Goal: Task Accomplishment & Management: Manage account settings

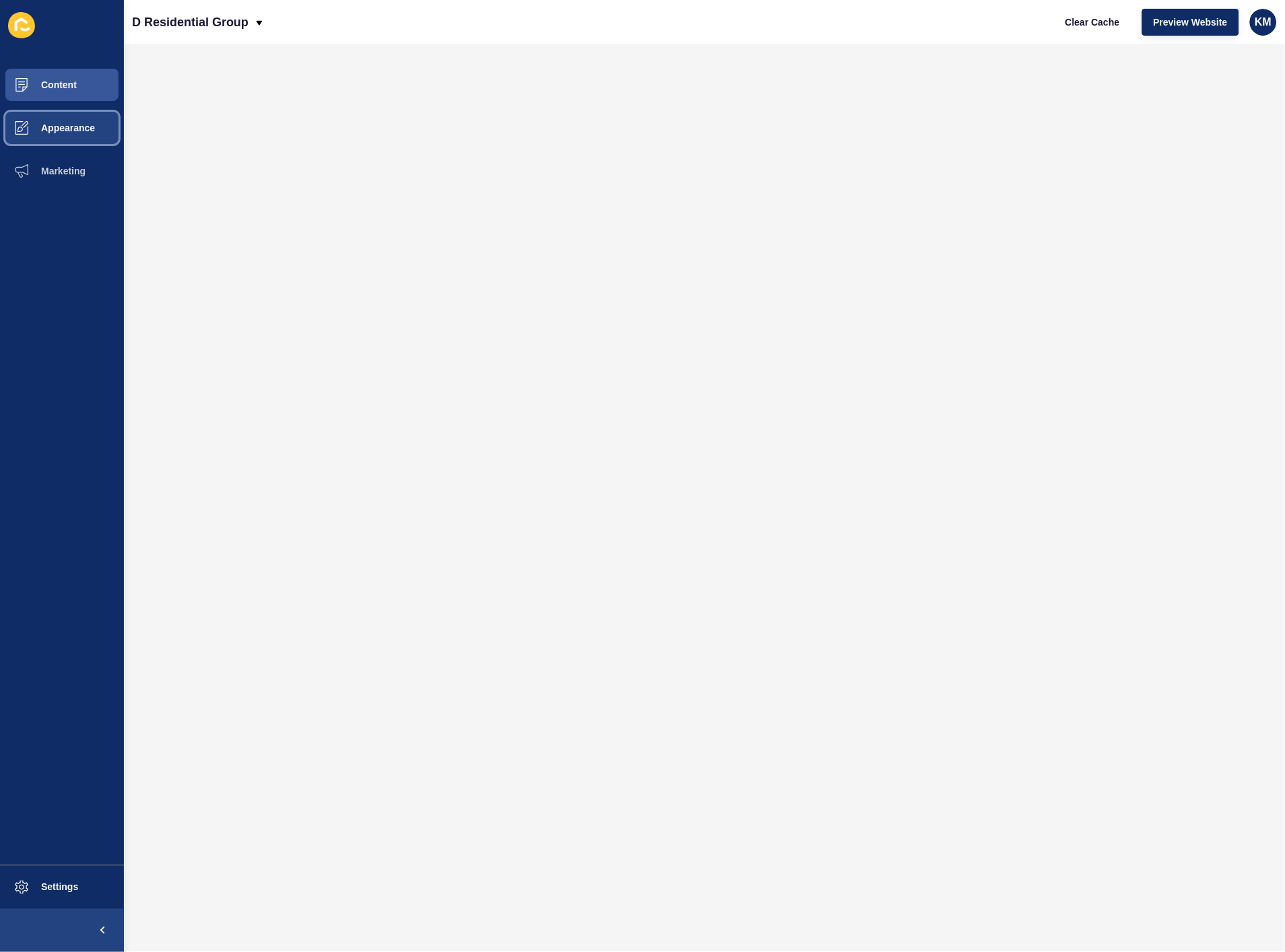
click at [44, 143] on button "Appearance" at bounding box center [62, 127] width 124 height 43
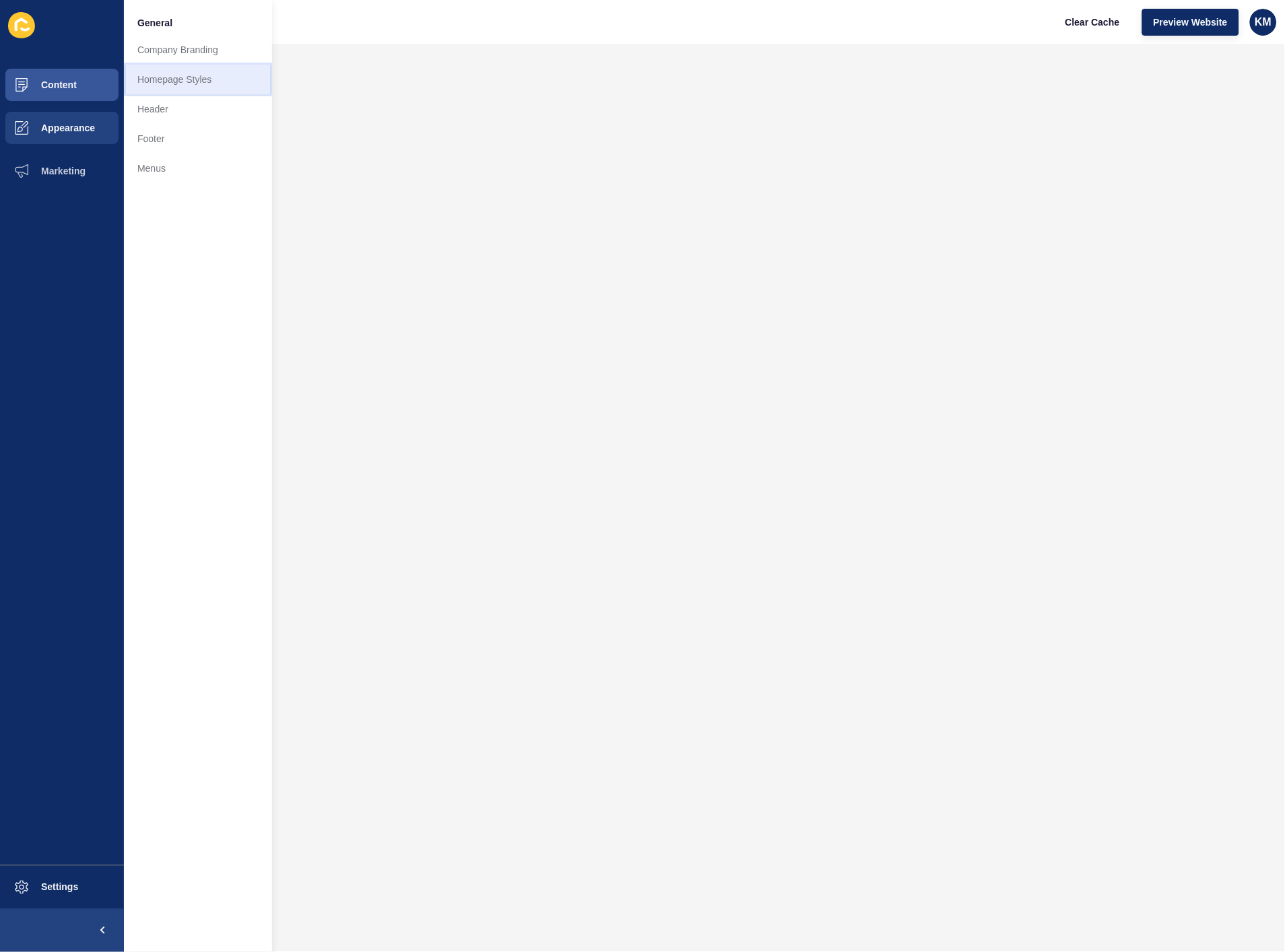
click at [194, 82] on link "Homepage Styles" at bounding box center [198, 79] width 148 height 30
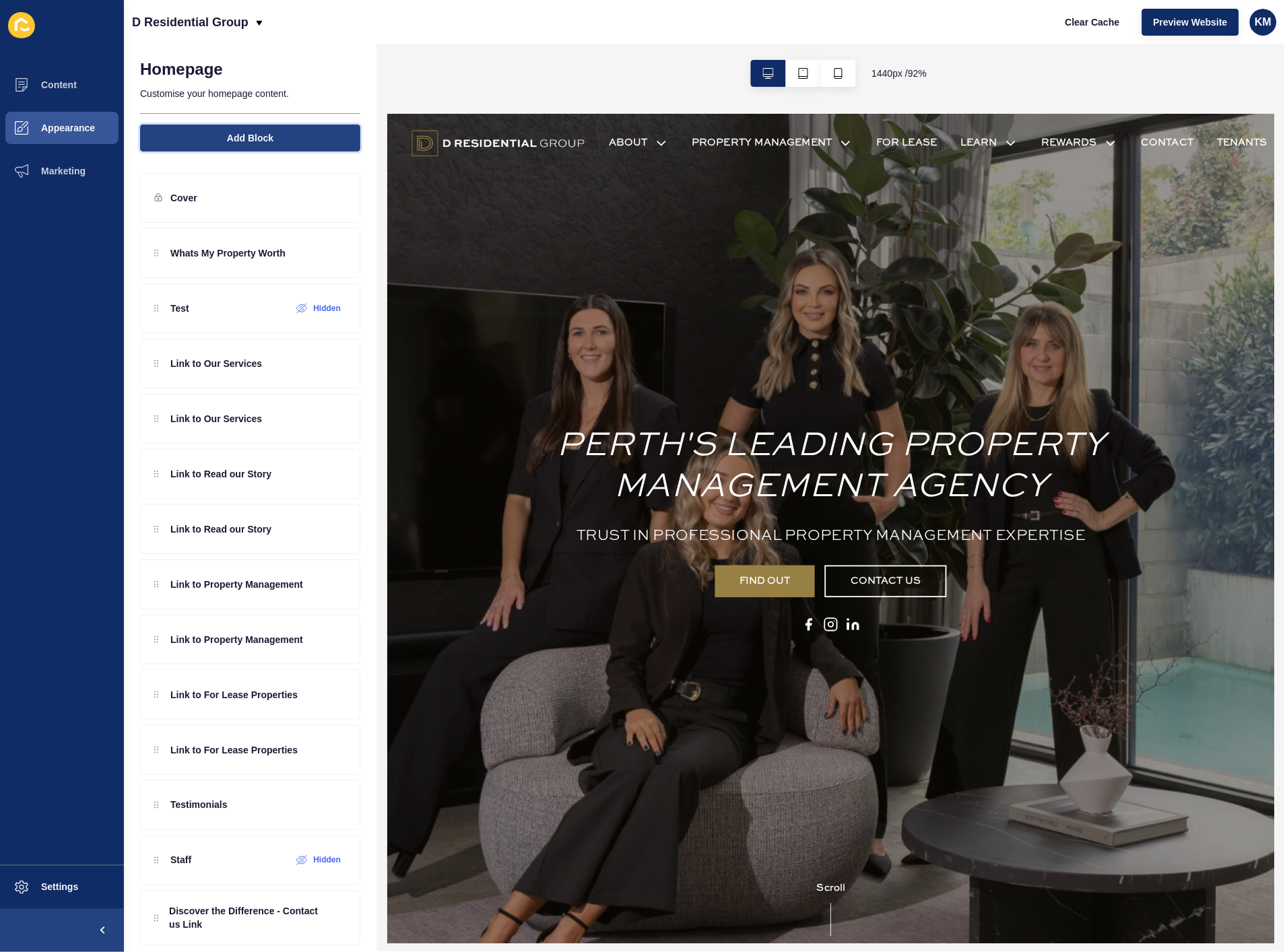
click at [263, 133] on span "Add Block" at bounding box center [249, 138] width 46 height 14
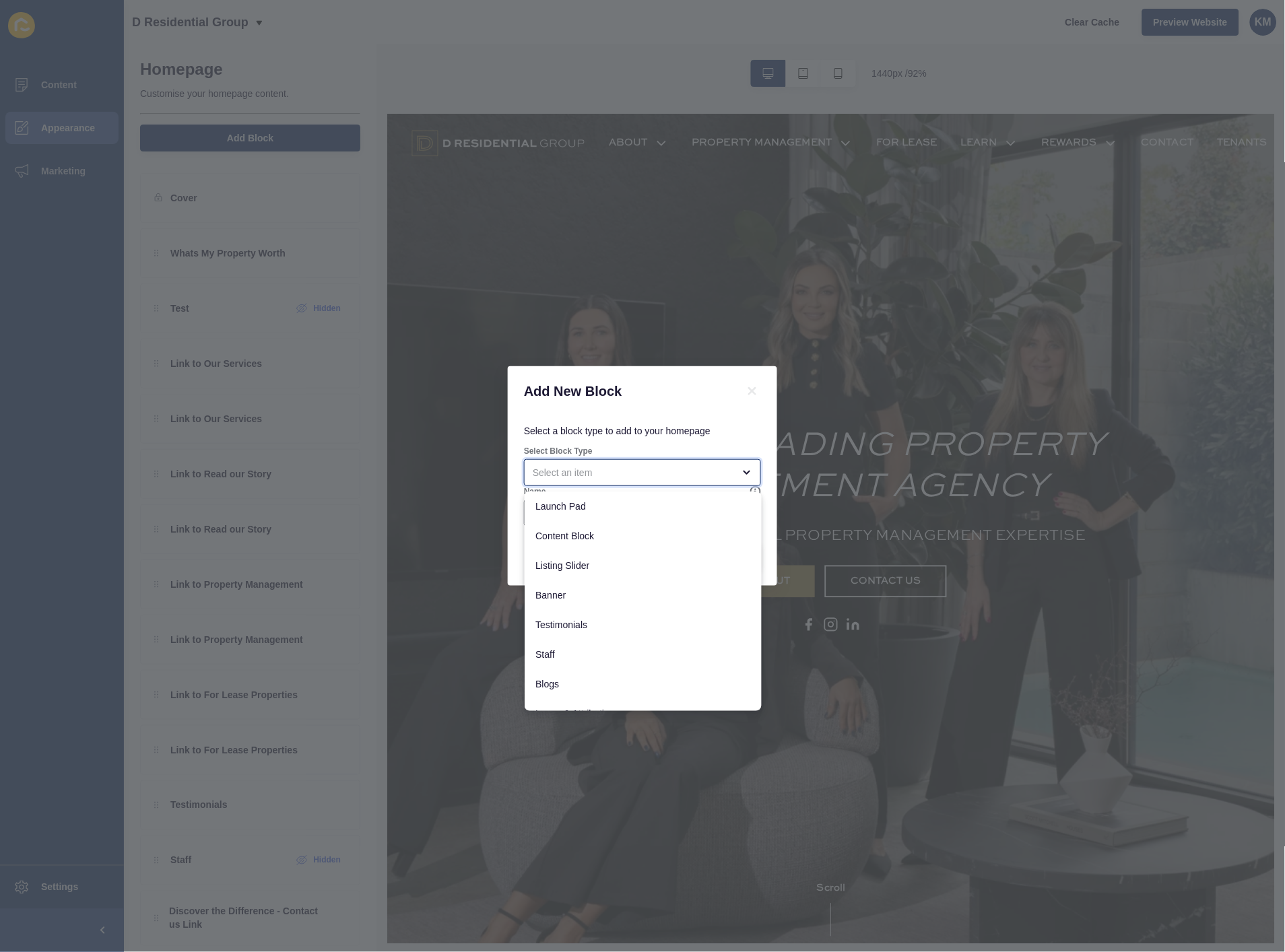
click at [650, 466] on div "close menu" at bounding box center [633, 473] width 201 height 14
click at [610, 519] on div "Launch Pad" at bounding box center [644, 506] width 237 height 30
type input "Launch Pad"
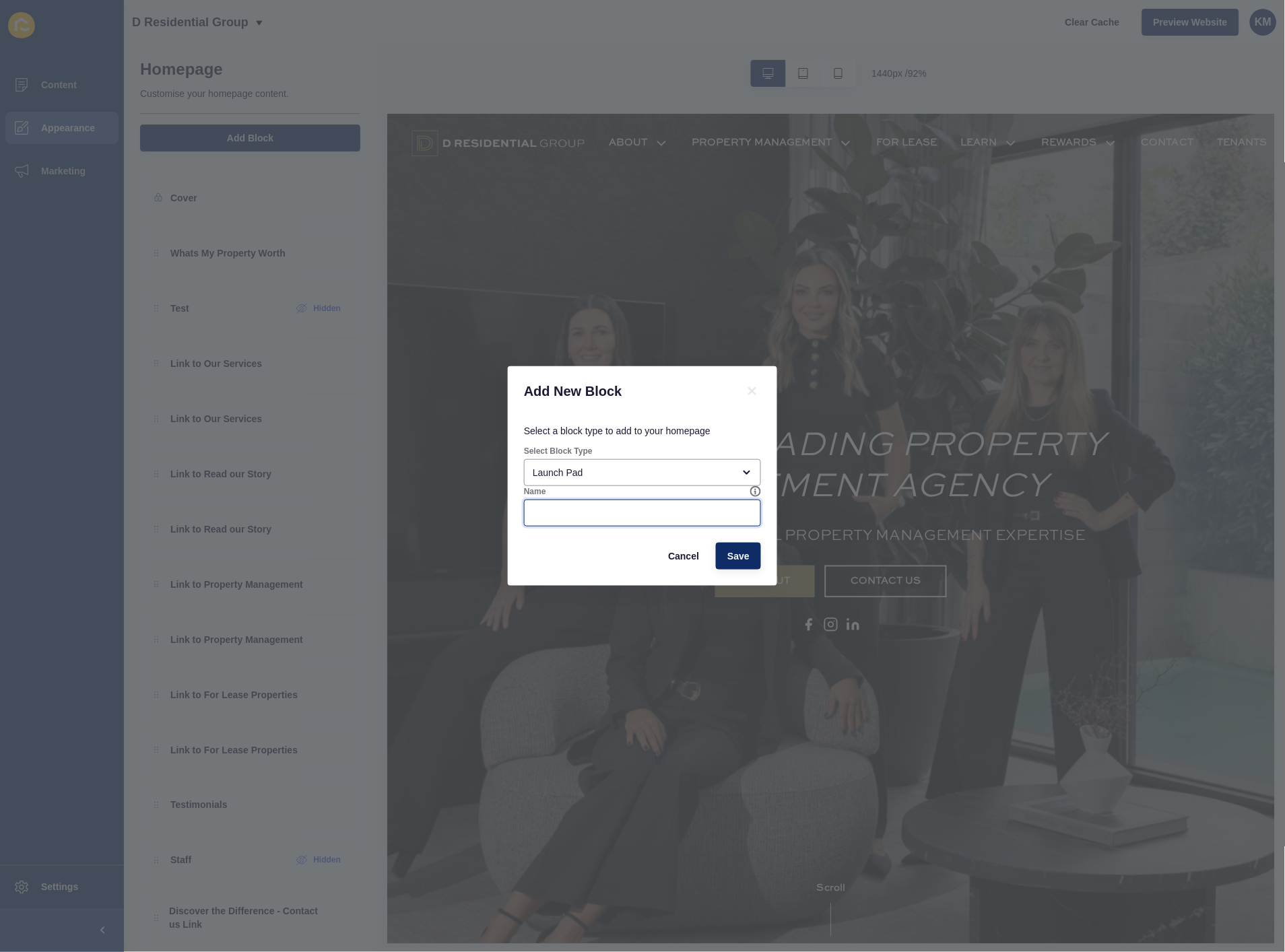
click at [610, 519] on input "Name" at bounding box center [642, 513] width 220 height 14
type input "Y"
type input "Link to Company Video"
click at [737, 559] on span "Save" at bounding box center [739, 557] width 22 height 14
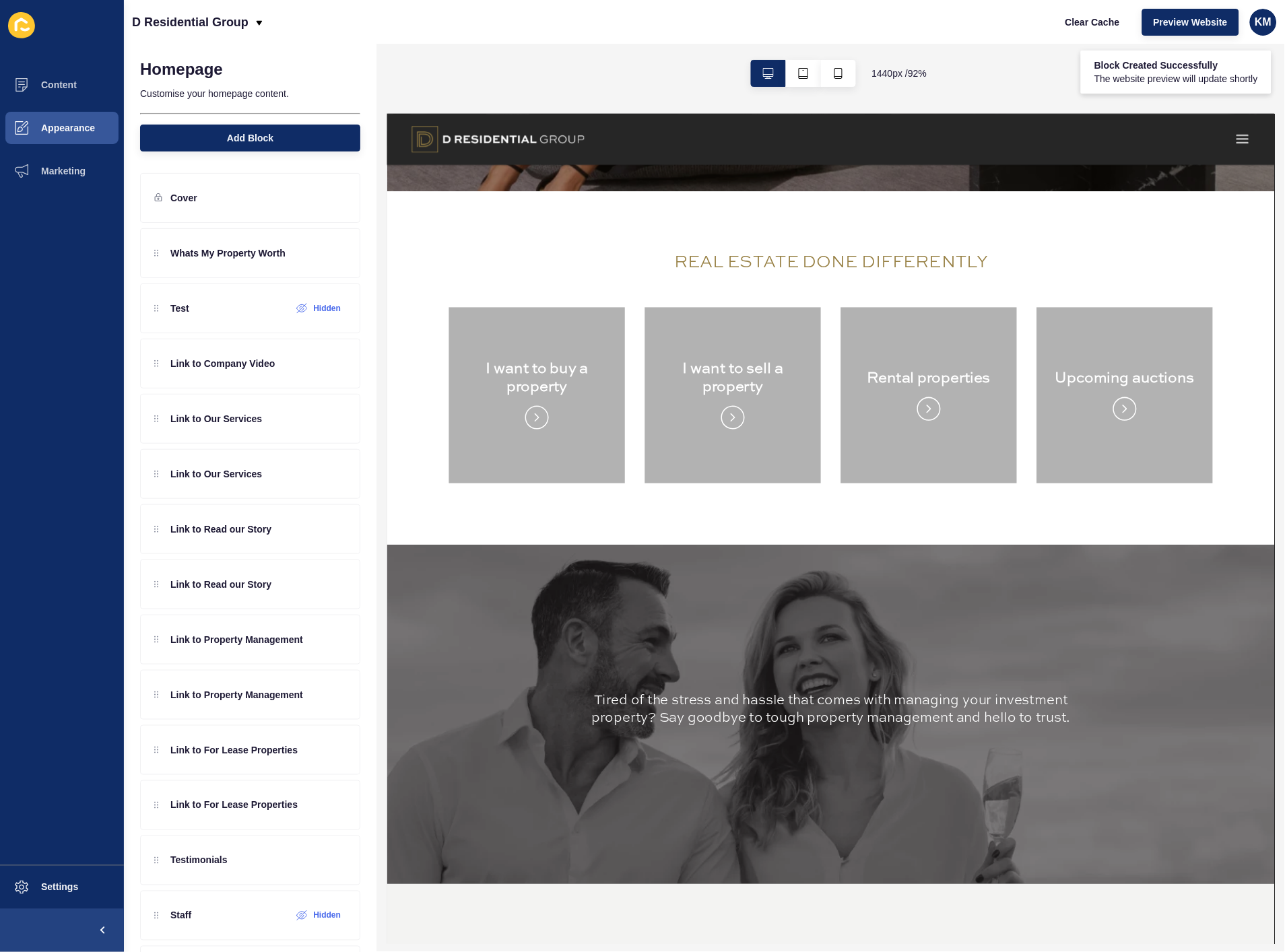
scroll to position [823, 0]
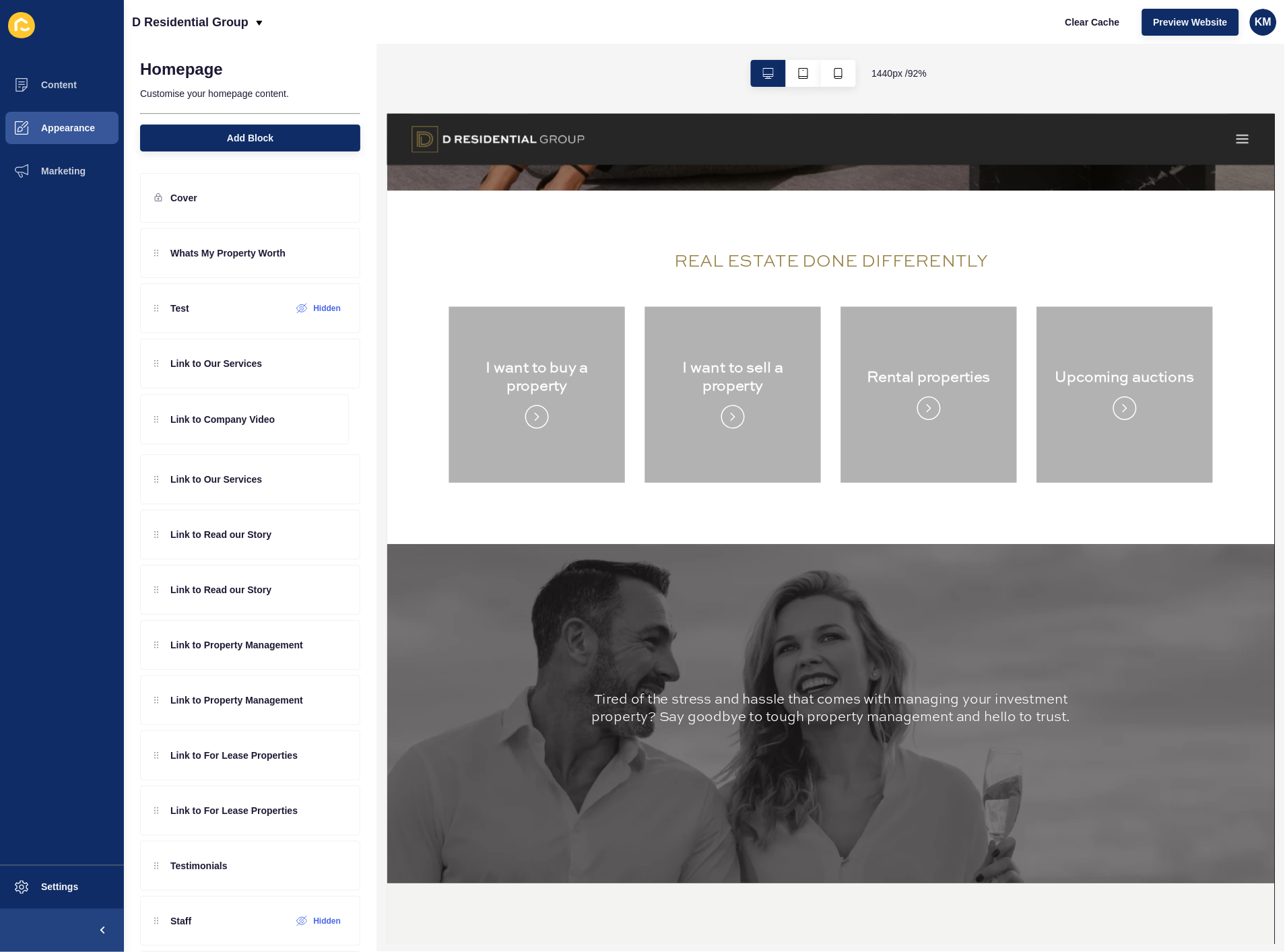
drag, startPoint x: 163, startPoint y: 371, endPoint x: 162, endPoint y: 443, distance: 72.0
click at [165, 444] on div "Whats My Property Worth Test Hidden Link to Company Video Link to Our Services …" at bounding box center [250, 587] width 220 height 718
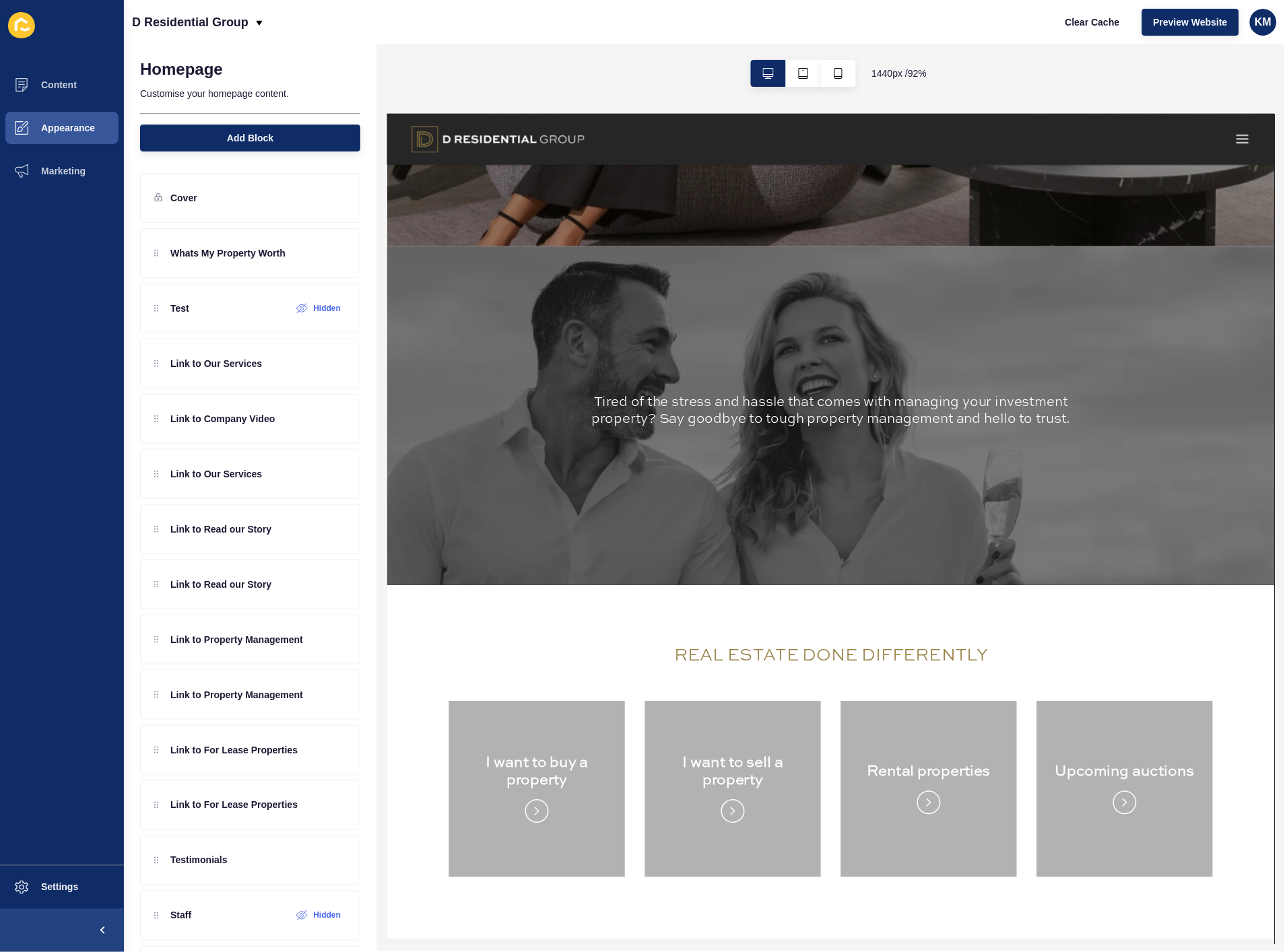
scroll to position [674, 0]
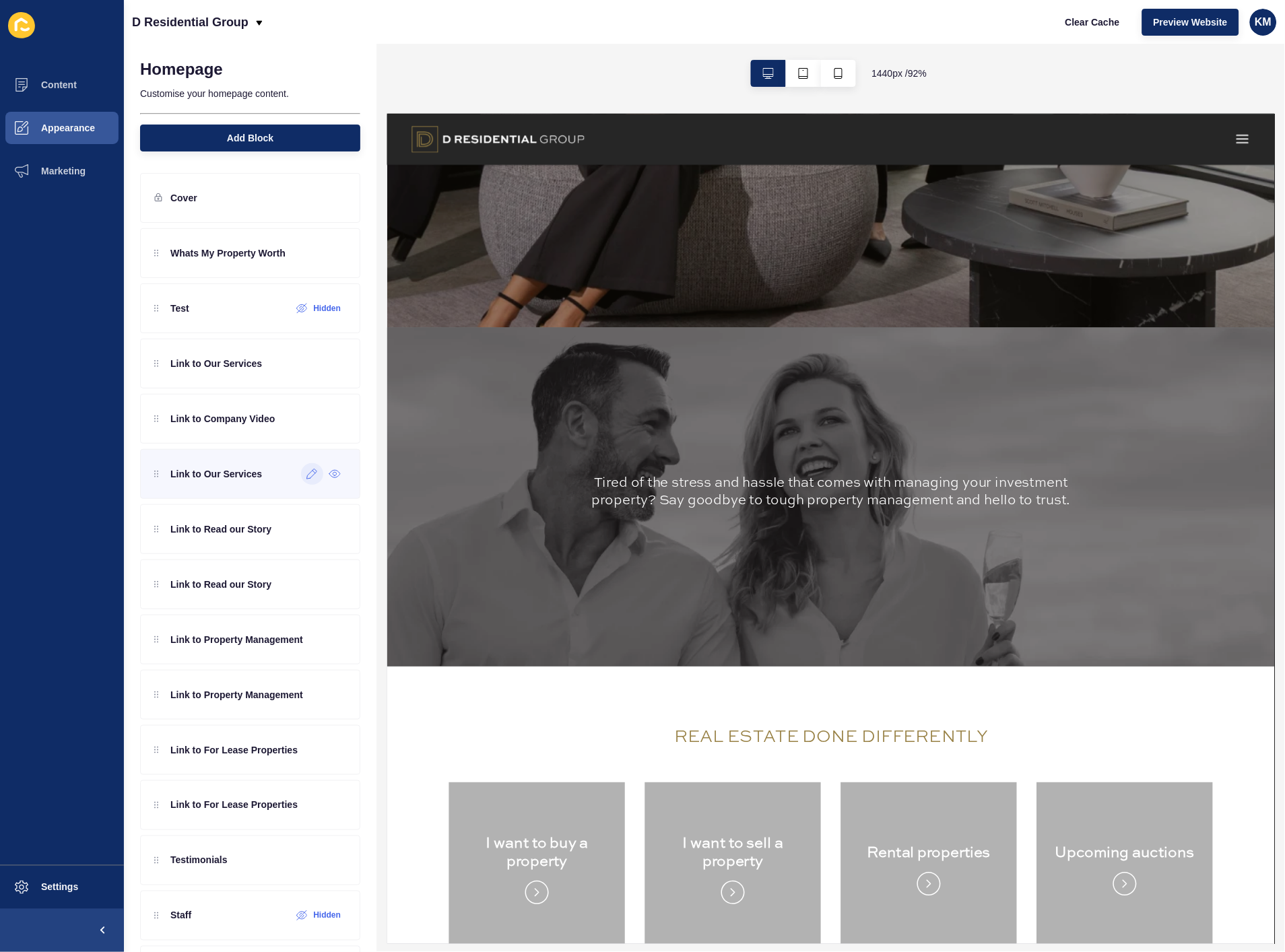
click at [307, 476] on icon at bounding box center [312, 474] width 12 height 11
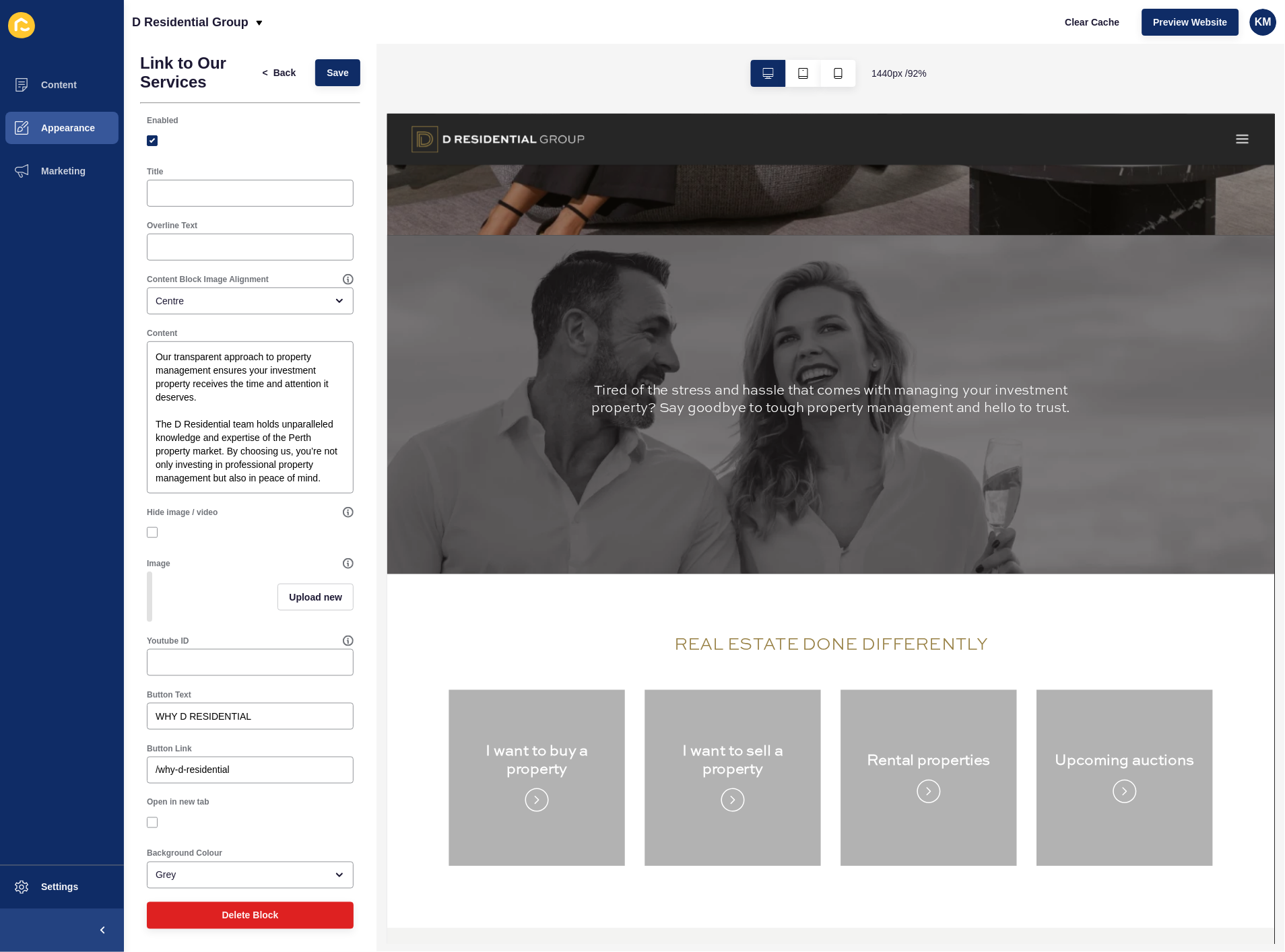
scroll to position [748, 0]
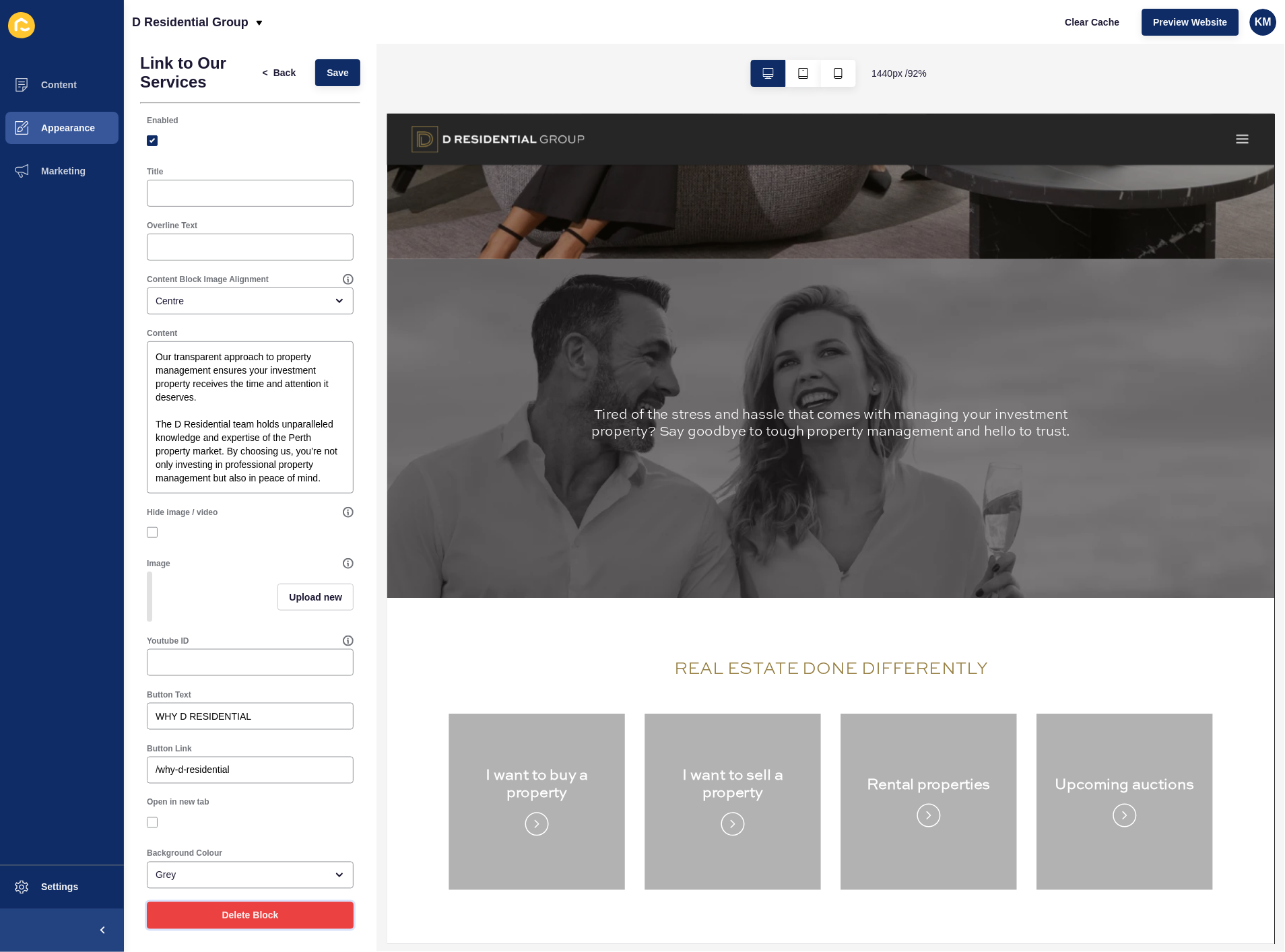
click at [307, 910] on button "Delete Block" at bounding box center [250, 915] width 207 height 27
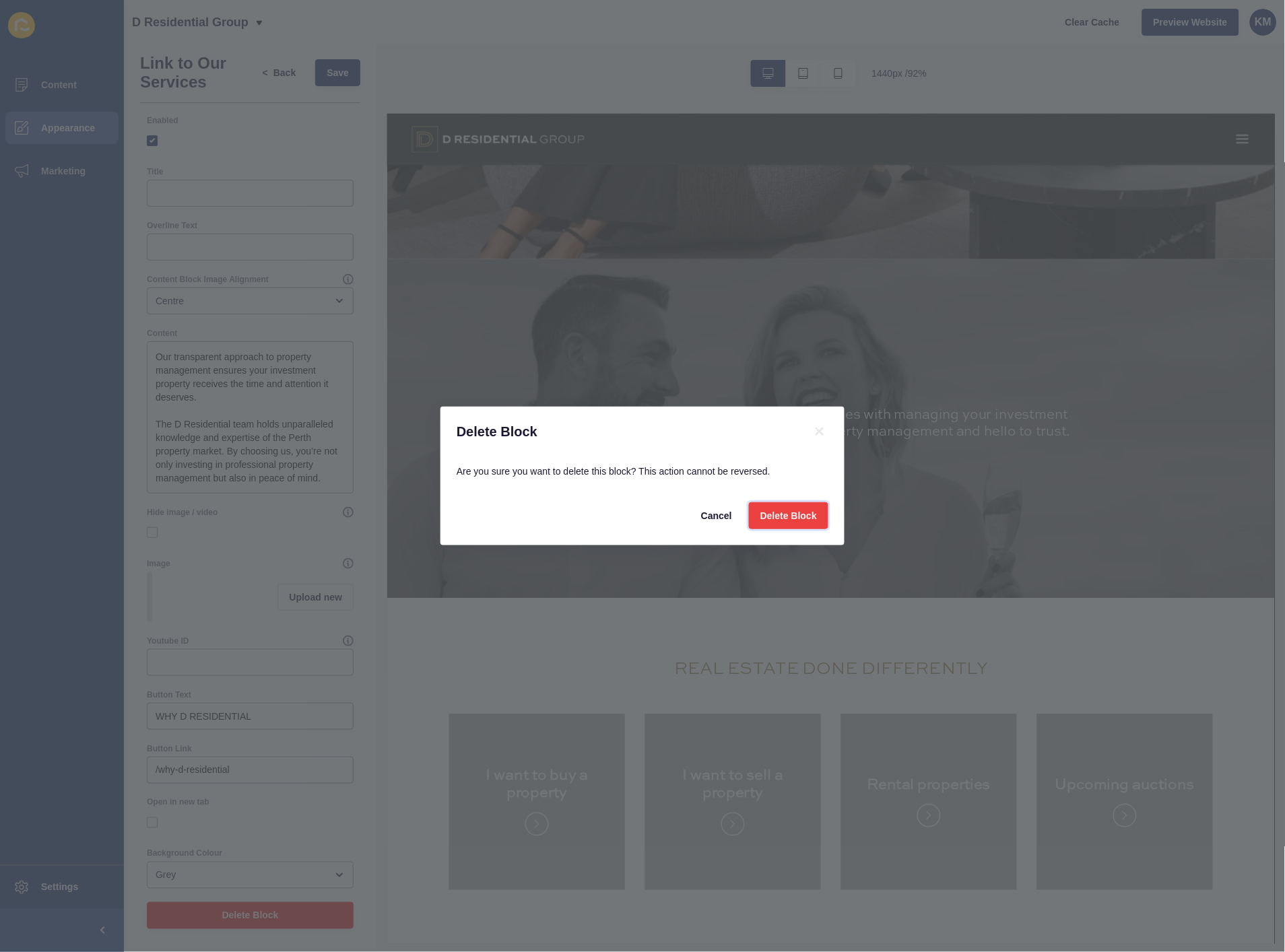
click at [796, 521] on span "Delete Block" at bounding box center [789, 516] width 56 height 14
click at [725, 521] on div at bounding box center [831, 529] width 887 height 831
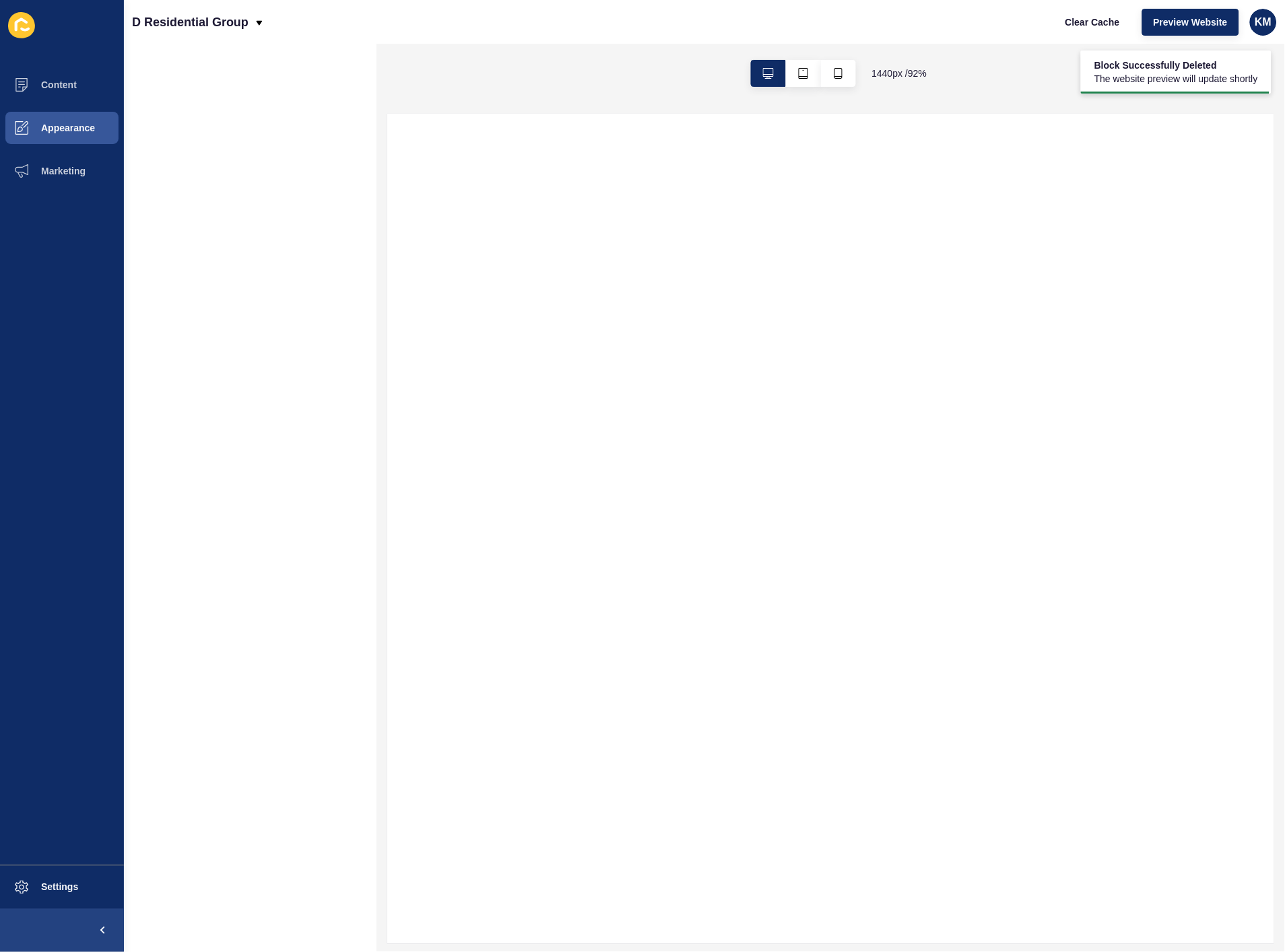
scroll to position [0, 0]
click at [717, 503] on div at bounding box center [831, 529] width 887 height 831
drag, startPoint x: 717, startPoint y: 503, endPoint x: 728, endPoint y: 517, distance: 17.8
click at [728, 528] on div at bounding box center [831, 529] width 887 height 831
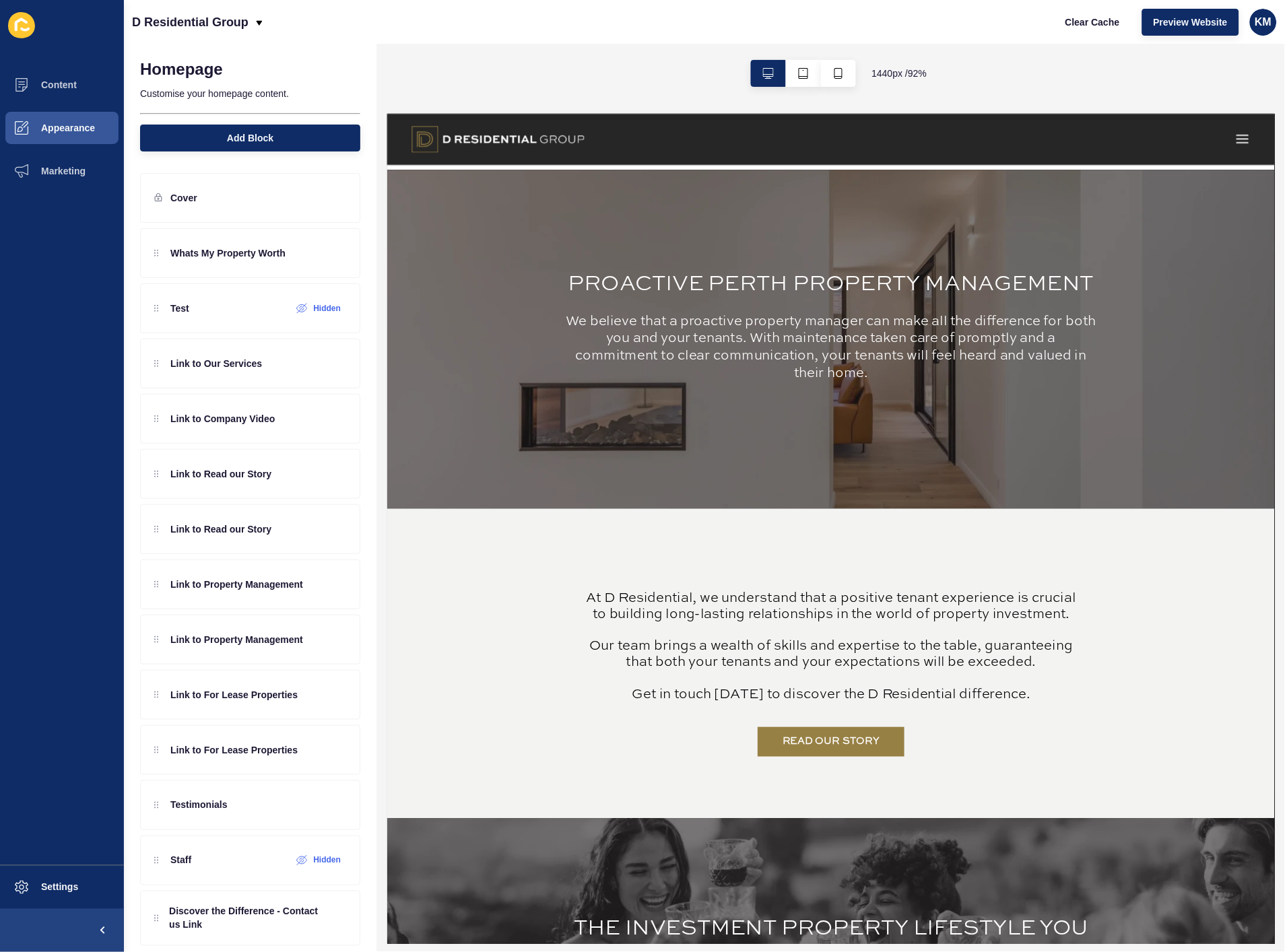
scroll to position [1197, 0]
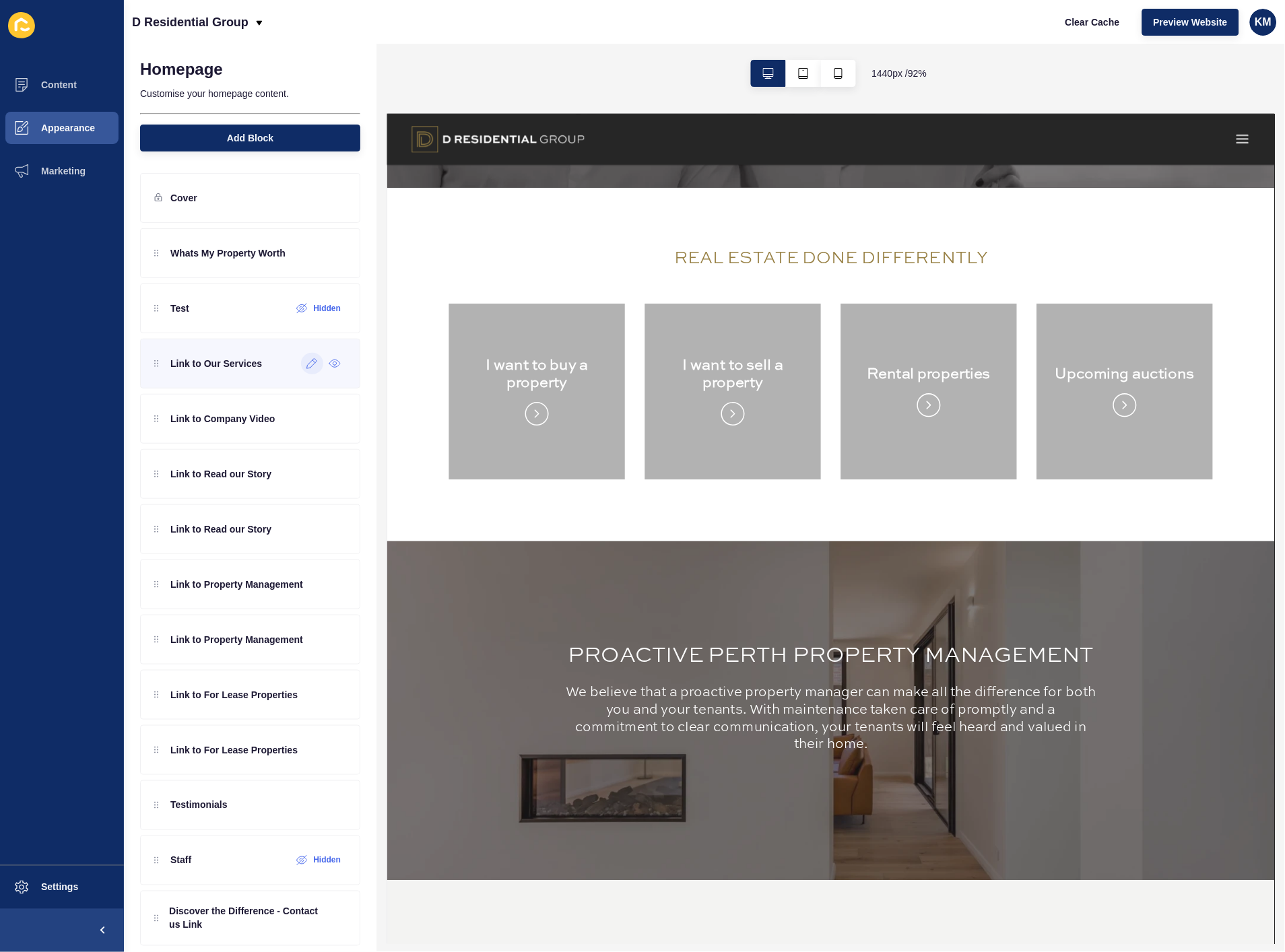
click at [302, 372] on div at bounding box center [312, 363] width 22 height 21
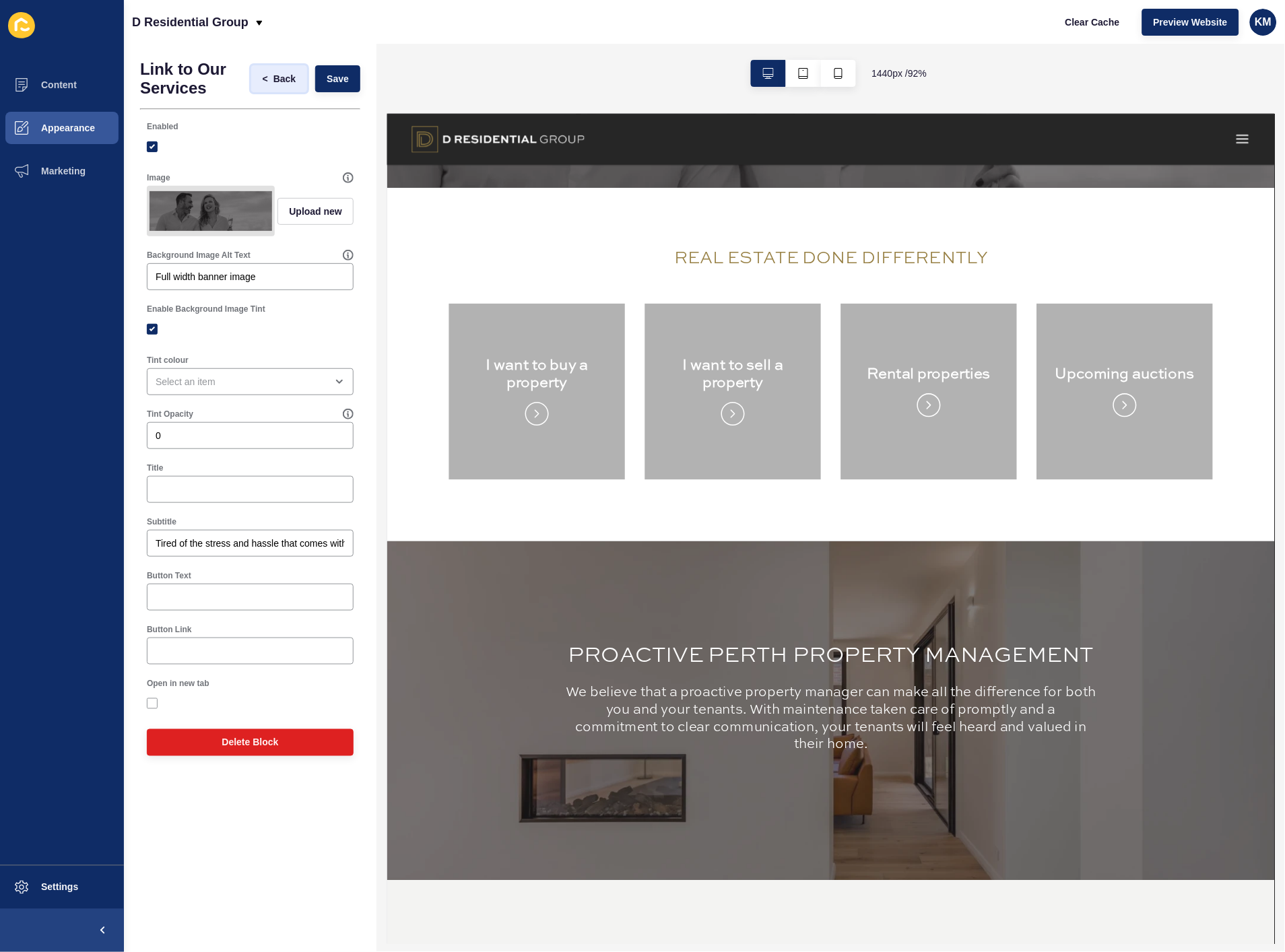
click at [264, 83] on span "<" at bounding box center [265, 79] width 6 height 14
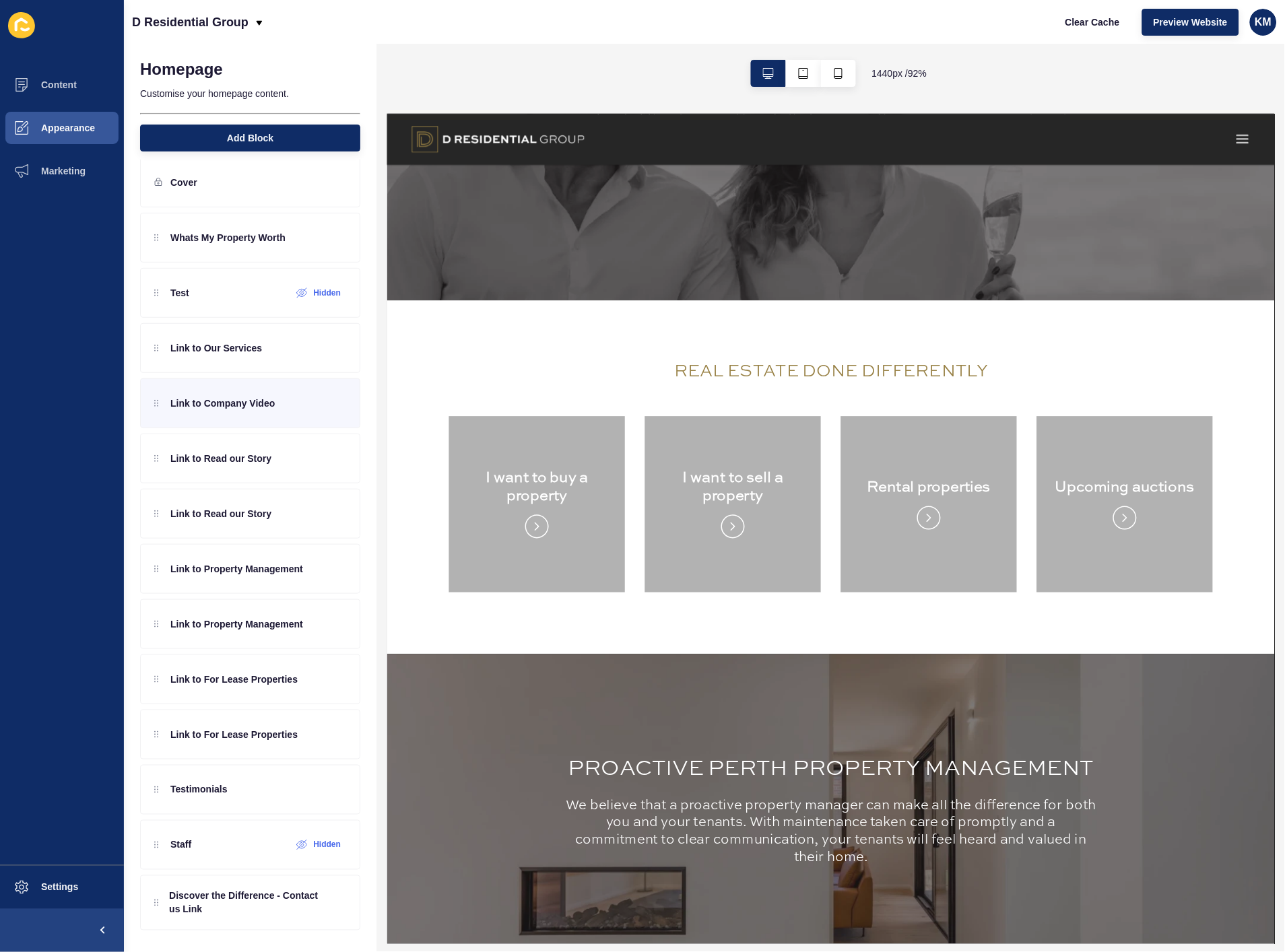
scroll to position [1047, 0]
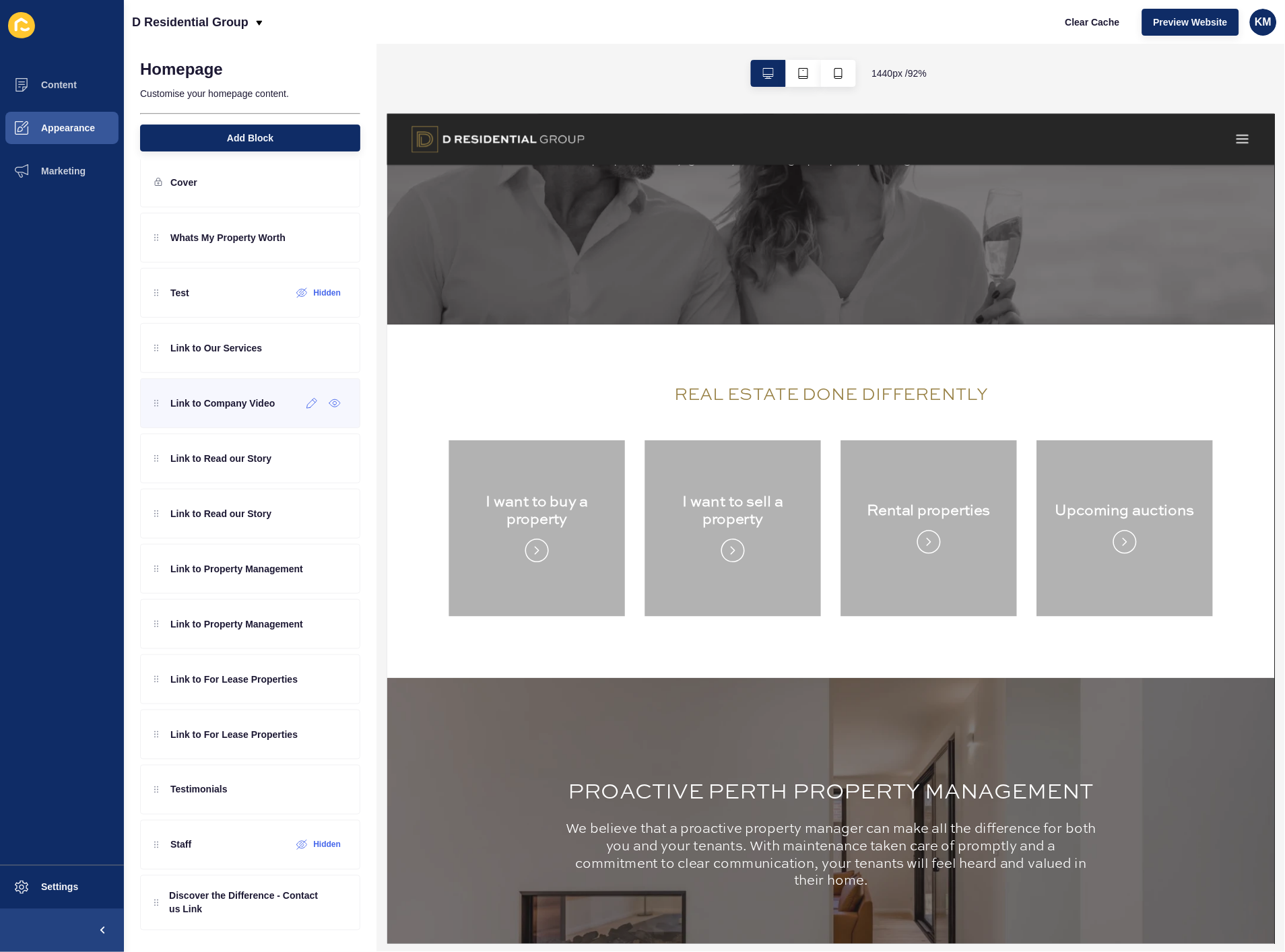
click at [216, 405] on p "Link to Company Video" at bounding box center [223, 404] width 105 height 14
click at [301, 411] on div at bounding box center [312, 403] width 22 height 21
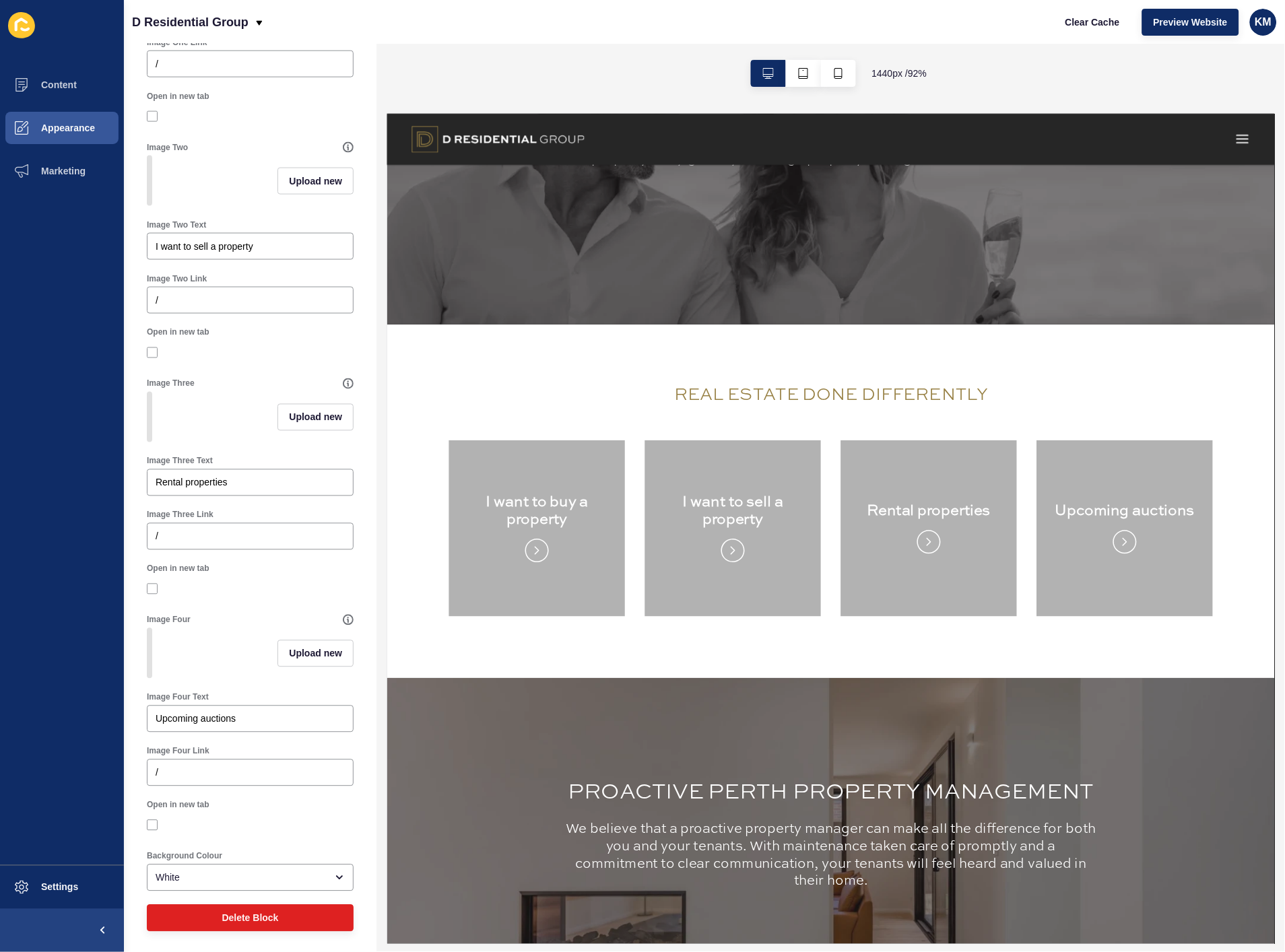
scroll to position [492, 0]
click at [248, 917] on span "Delete Block" at bounding box center [250, 916] width 56 height 14
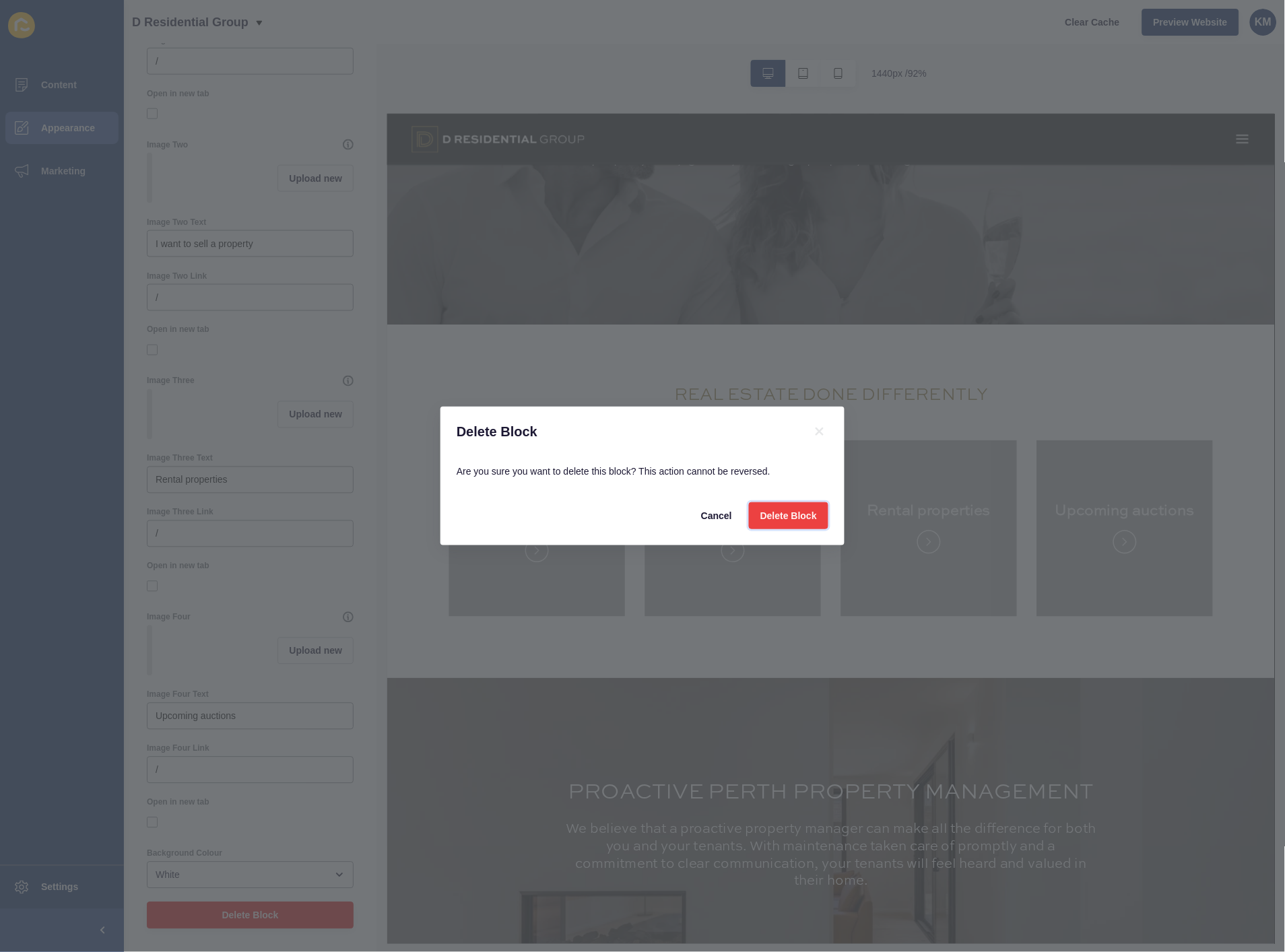
click at [795, 514] on span "Delete Block" at bounding box center [789, 516] width 56 height 14
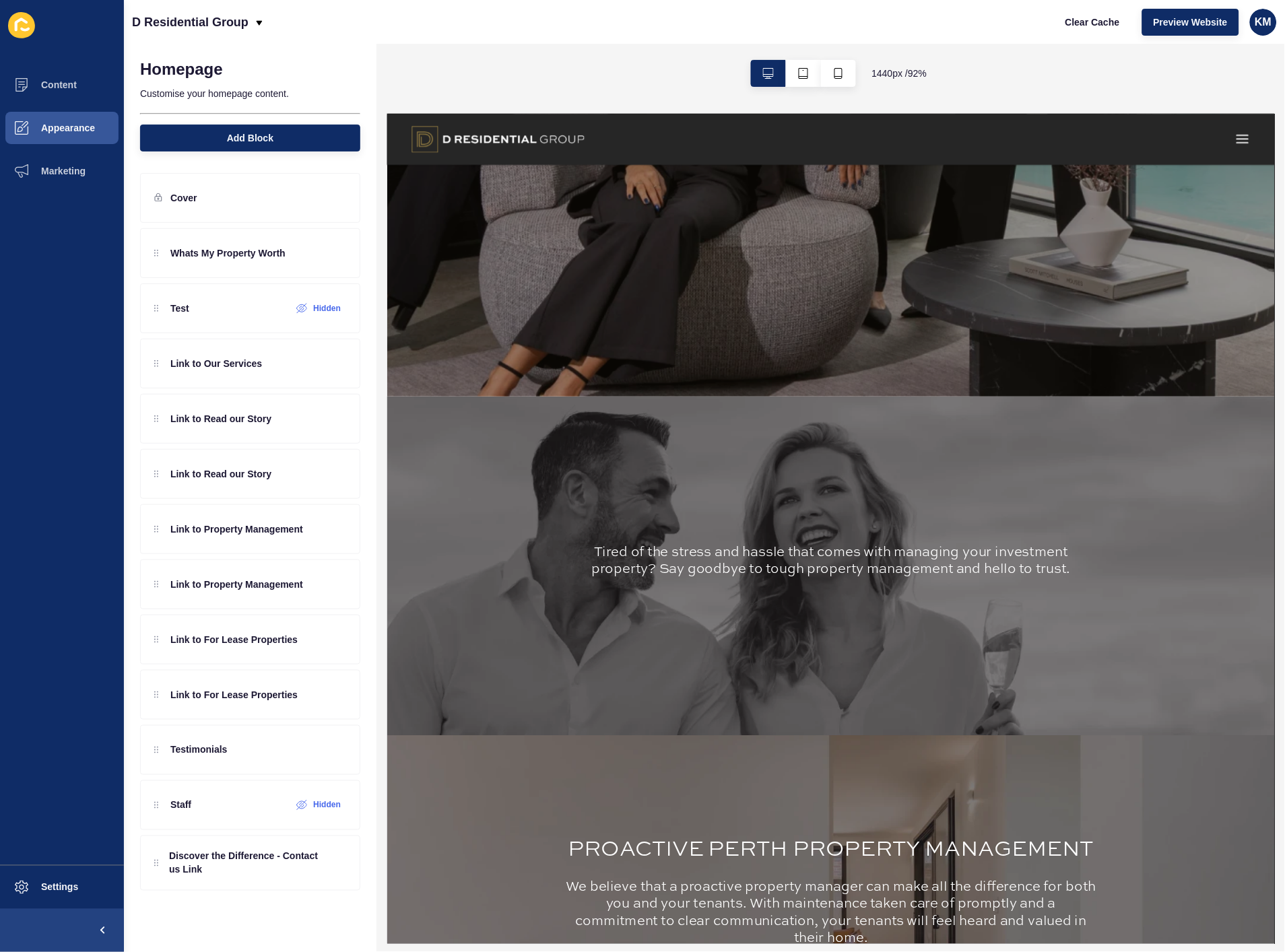
scroll to position [973, 0]
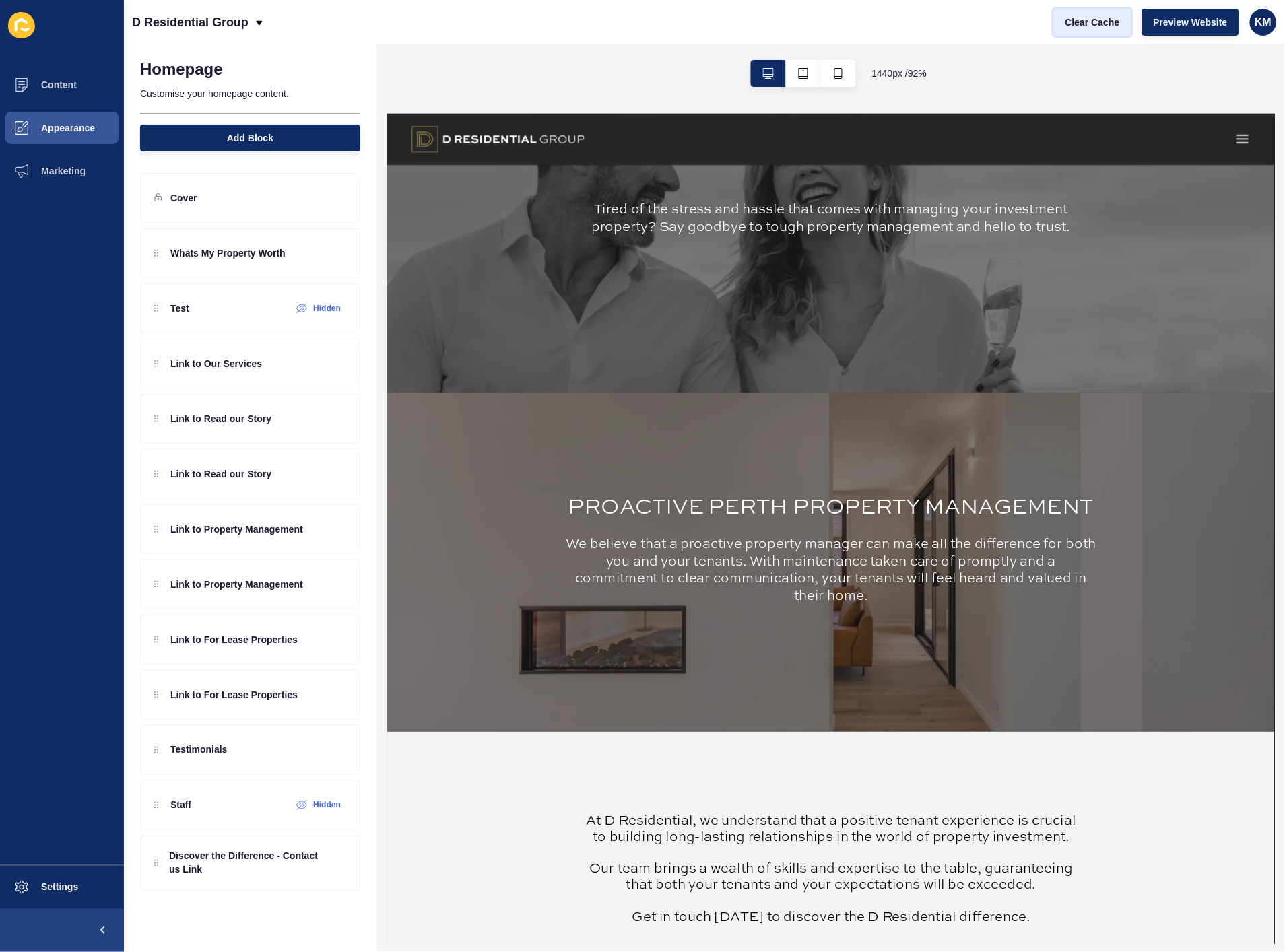
click at [1107, 17] on span "Clear Cache" at bounding box center [1093, 22] width 54 height 14
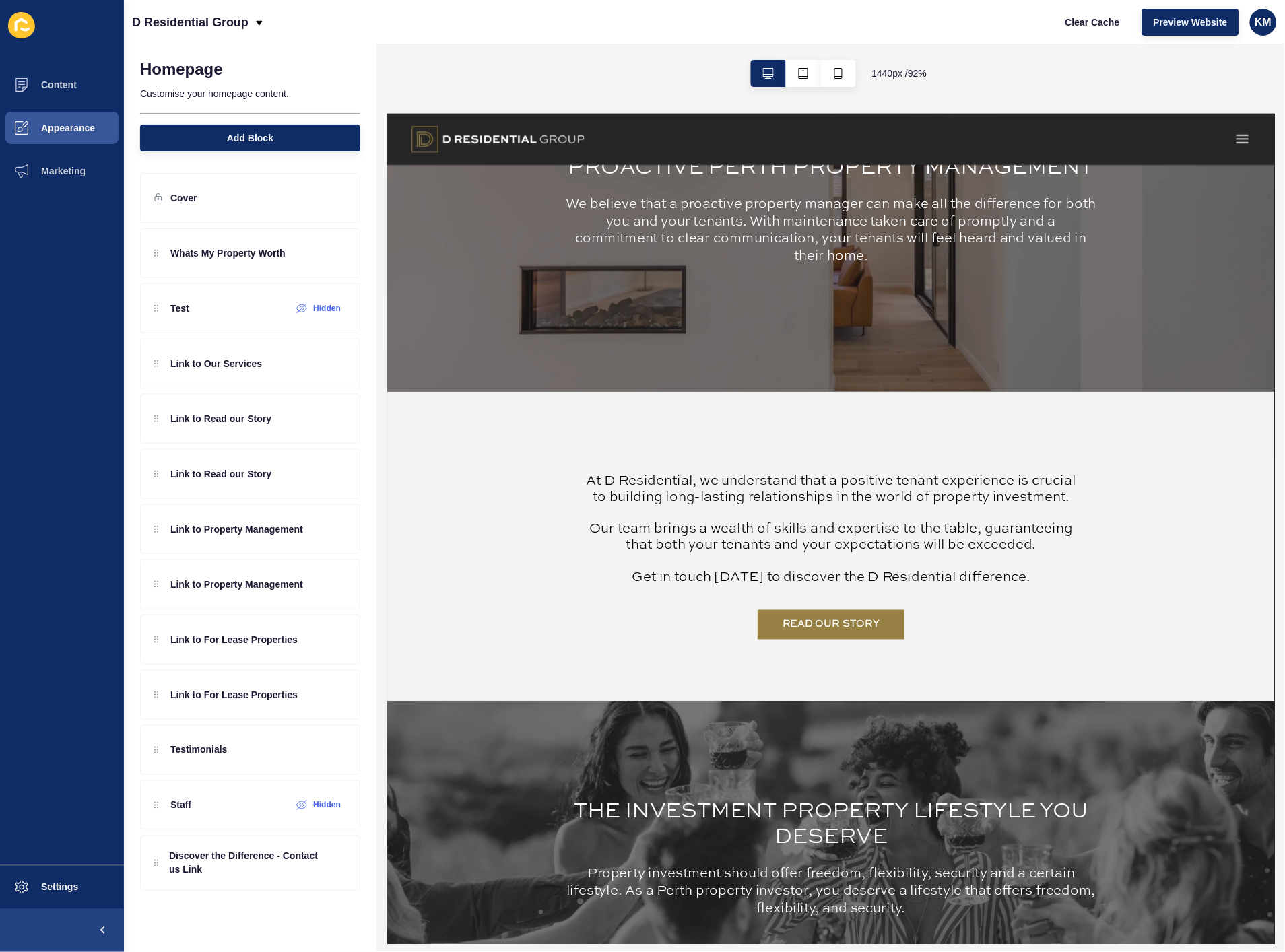
scroll to position [1347, 0]
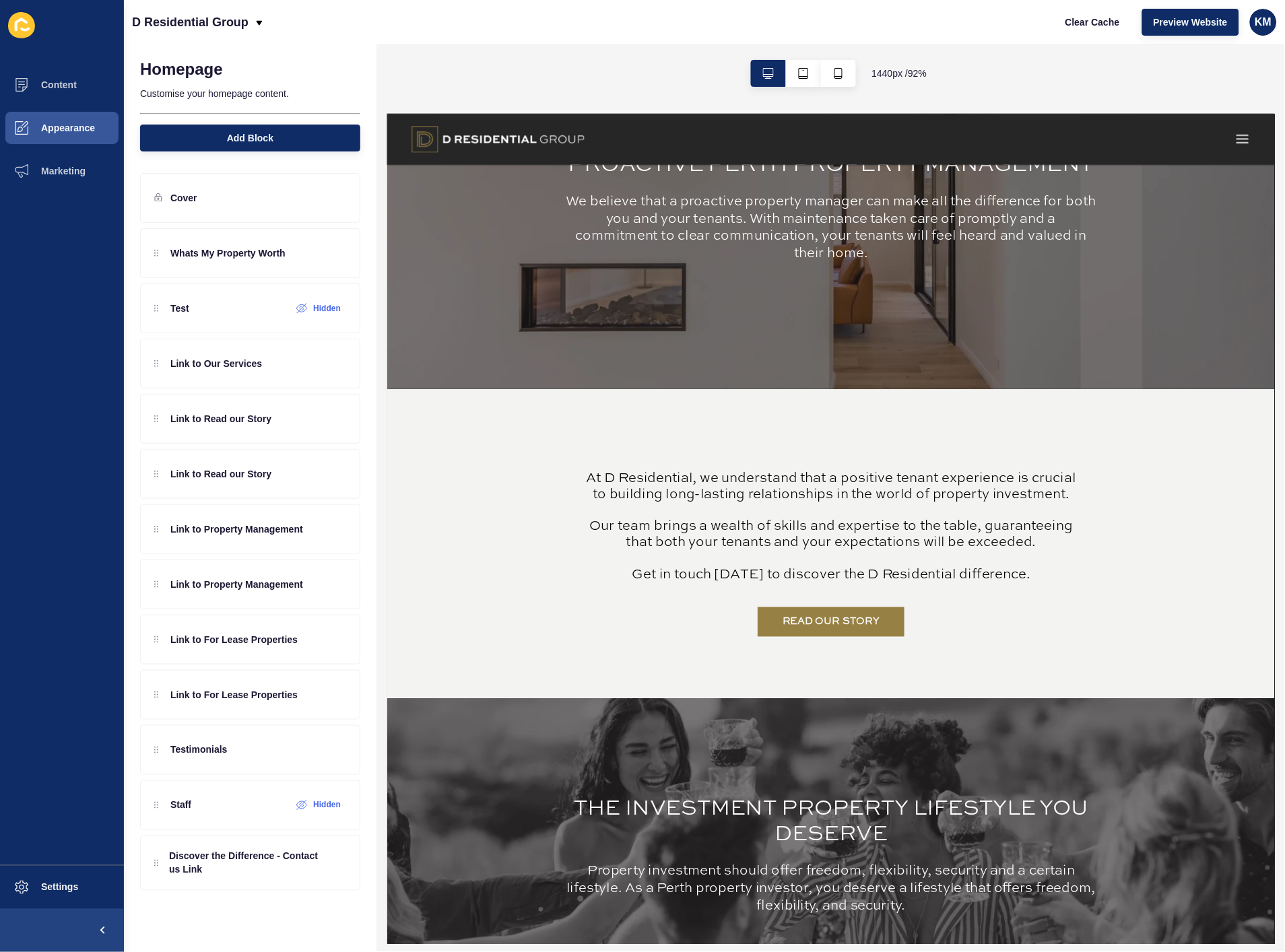
click at [675, 459] on div "READ OUR STORY At D Residential, we understand that a positive tenant experienc…" at bounding box center [872, 583] width 970 height 338
click at [168, 366] on div "Link to Our Services" at bounding box center [208, 363] width 107 height 21
click at [253, 361] on p "Link to Our Services" at bounding box center [216, 364] width 92 height 14
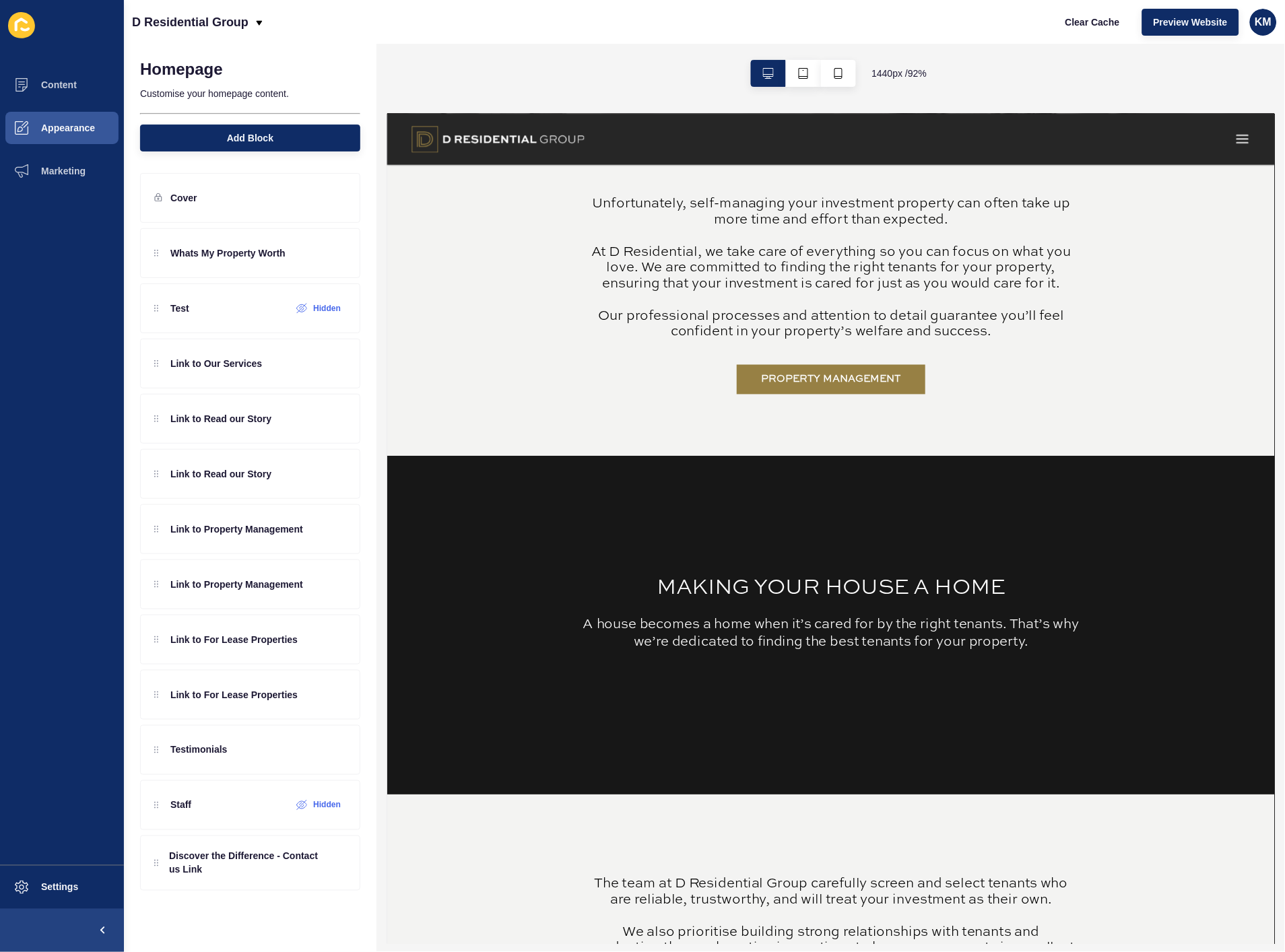
scroll to position [2319, 0]
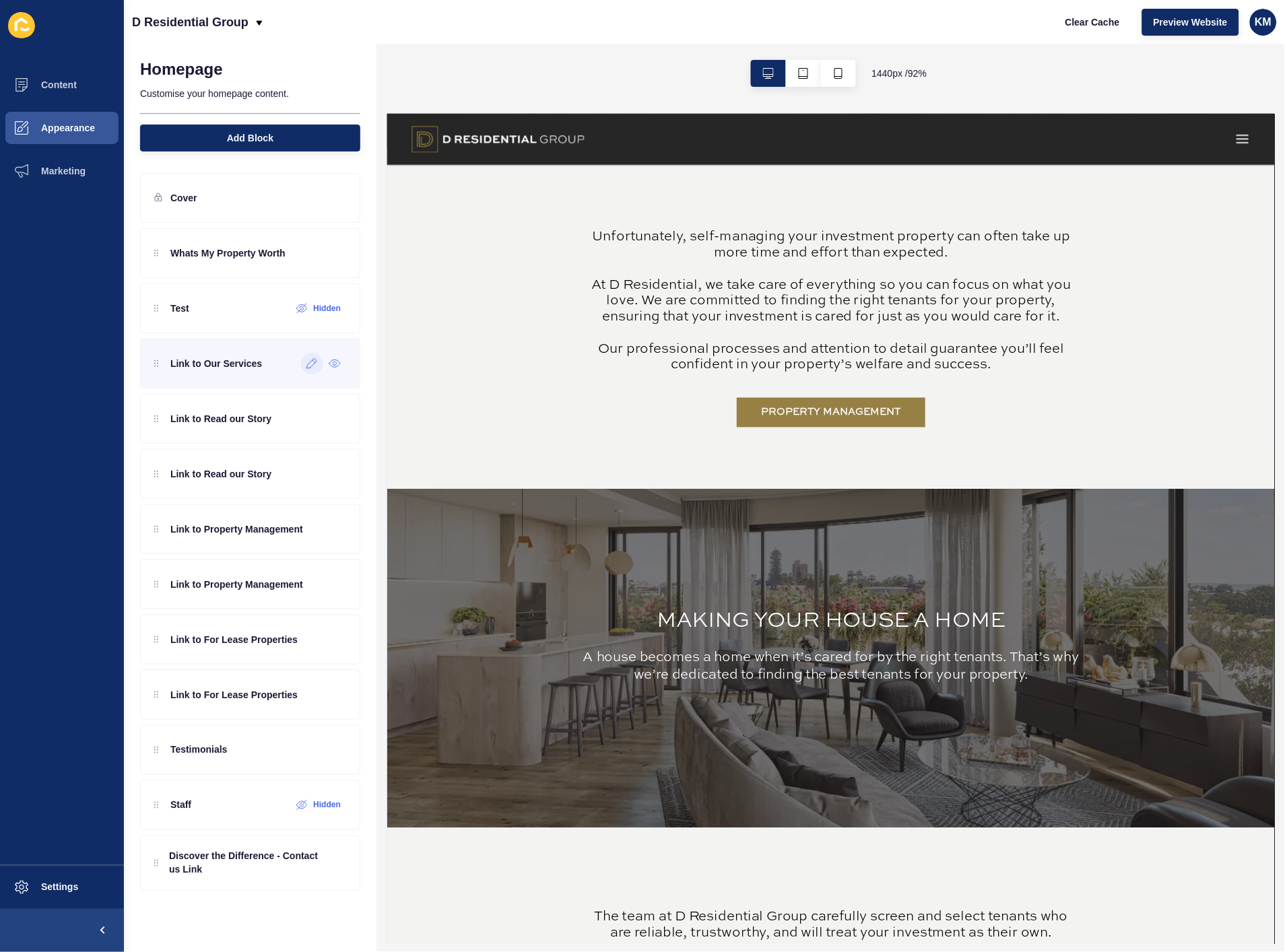
click at [307, 366] on icon at bounding box center [312, 364] width 12 height 11
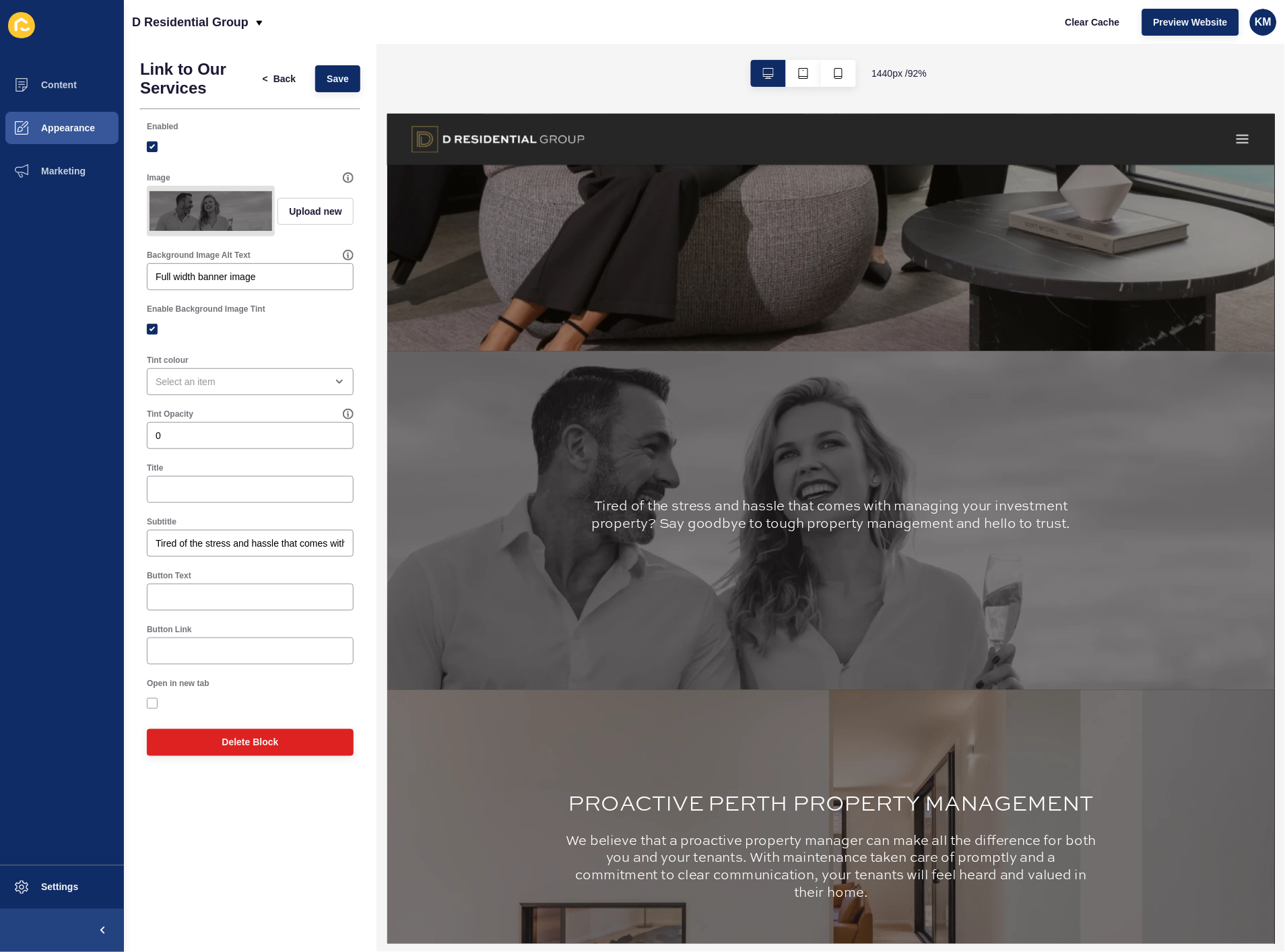
scroll to position [674, 0]
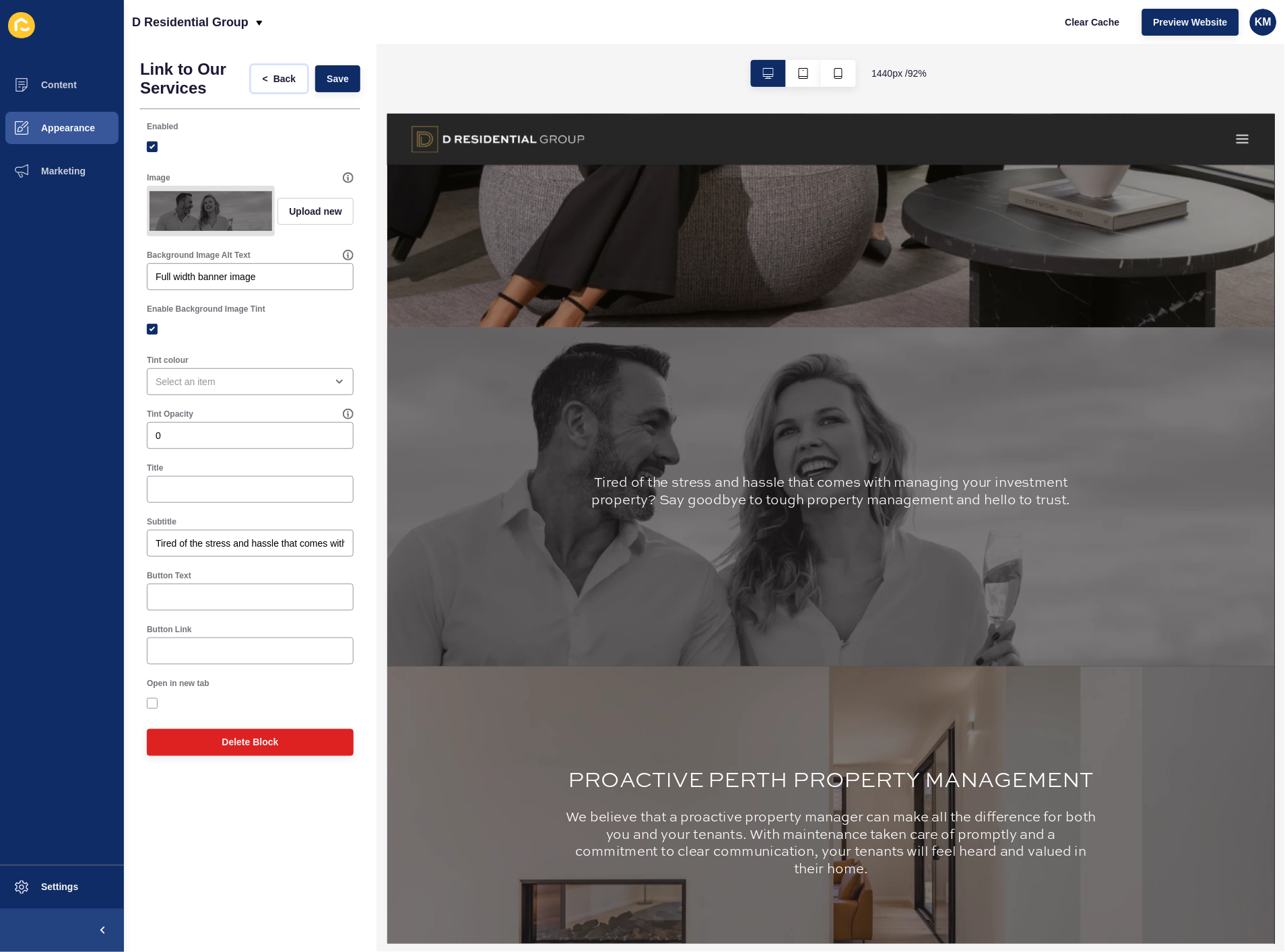
click at [284, 70] on button "< Back" at bounding box center [280, 79] width 56 height 27
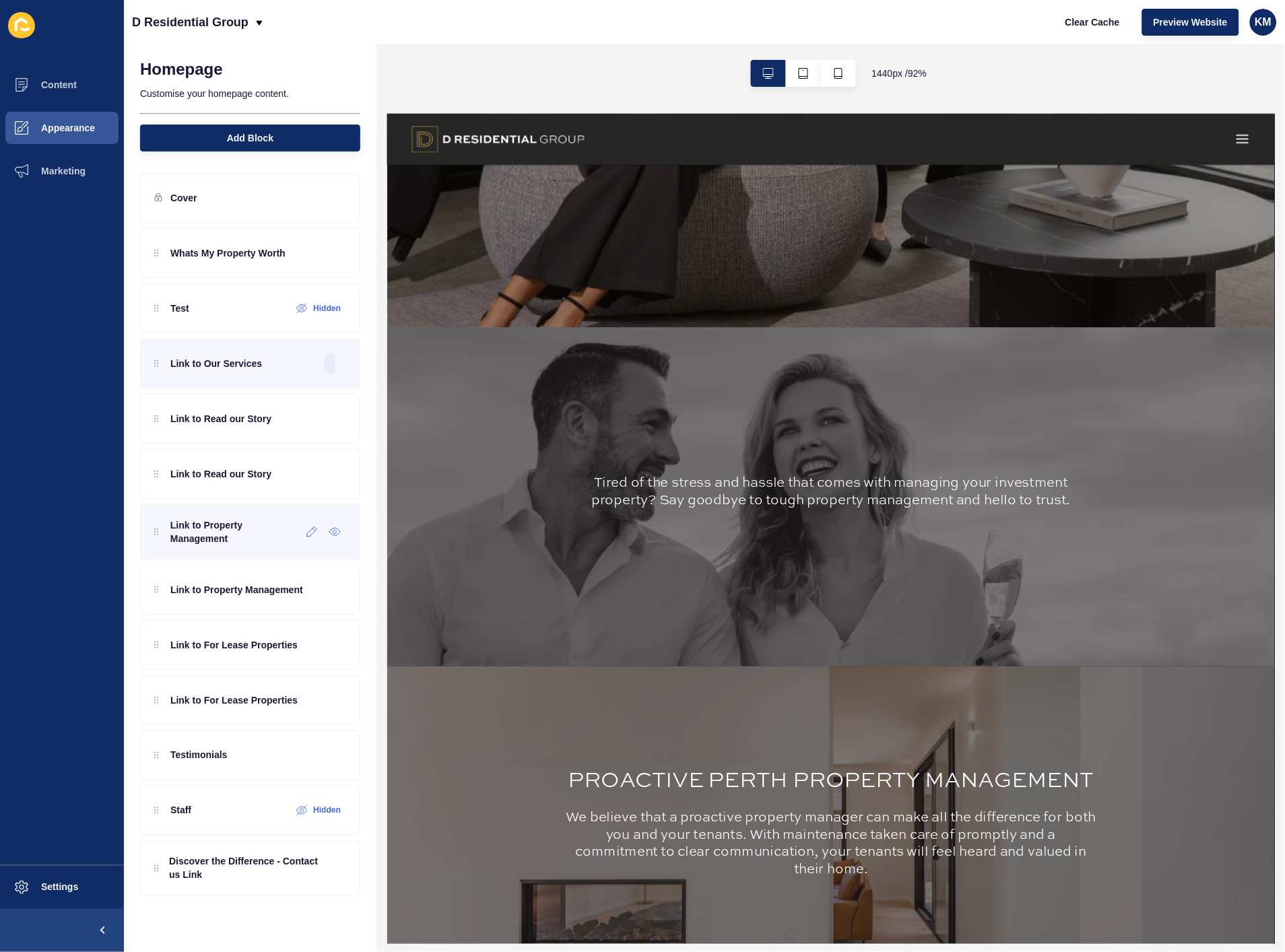
click at [261, 534] on p "Link to Property Management" at bounding box center [236, 532] width 131 height 27
click at [308, 540] on div at bounding box center [312, 532] width 22 height 21
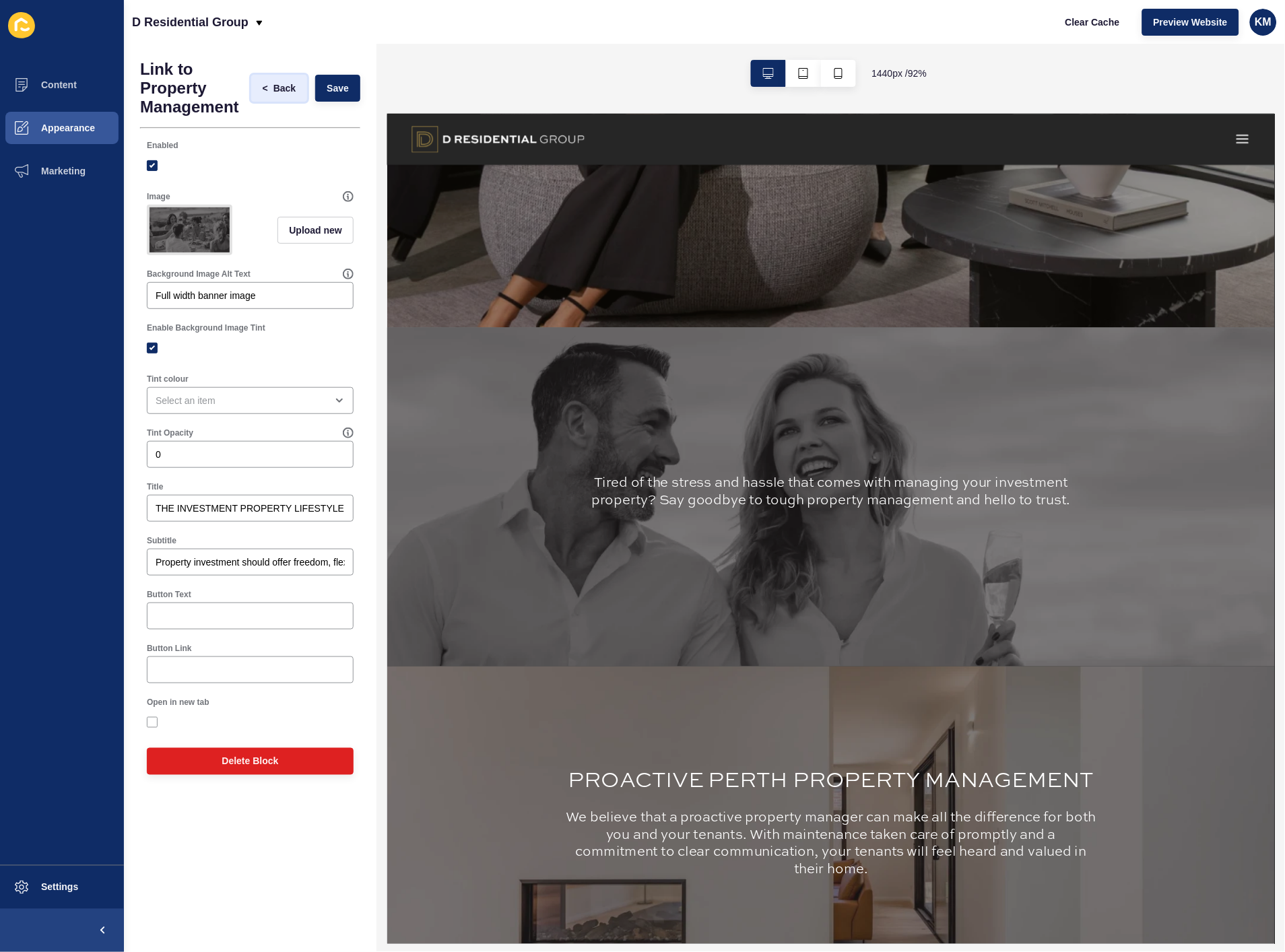
click at [285, 85] on span "Back" at bounding box center [285, 88] width 22 height 14
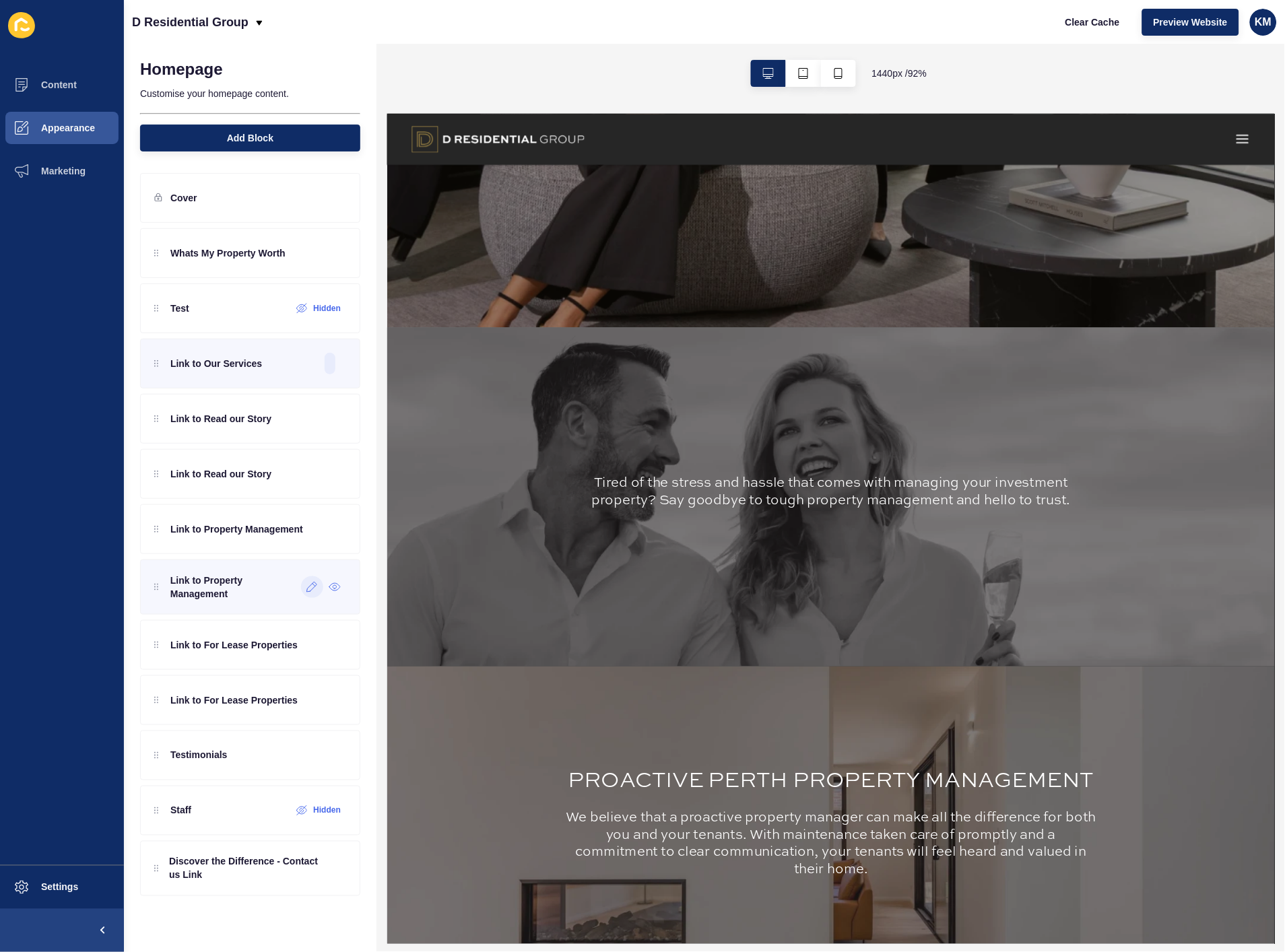
click at [311, 588] on icon at bounding box center [312, 588] width 12 height 11
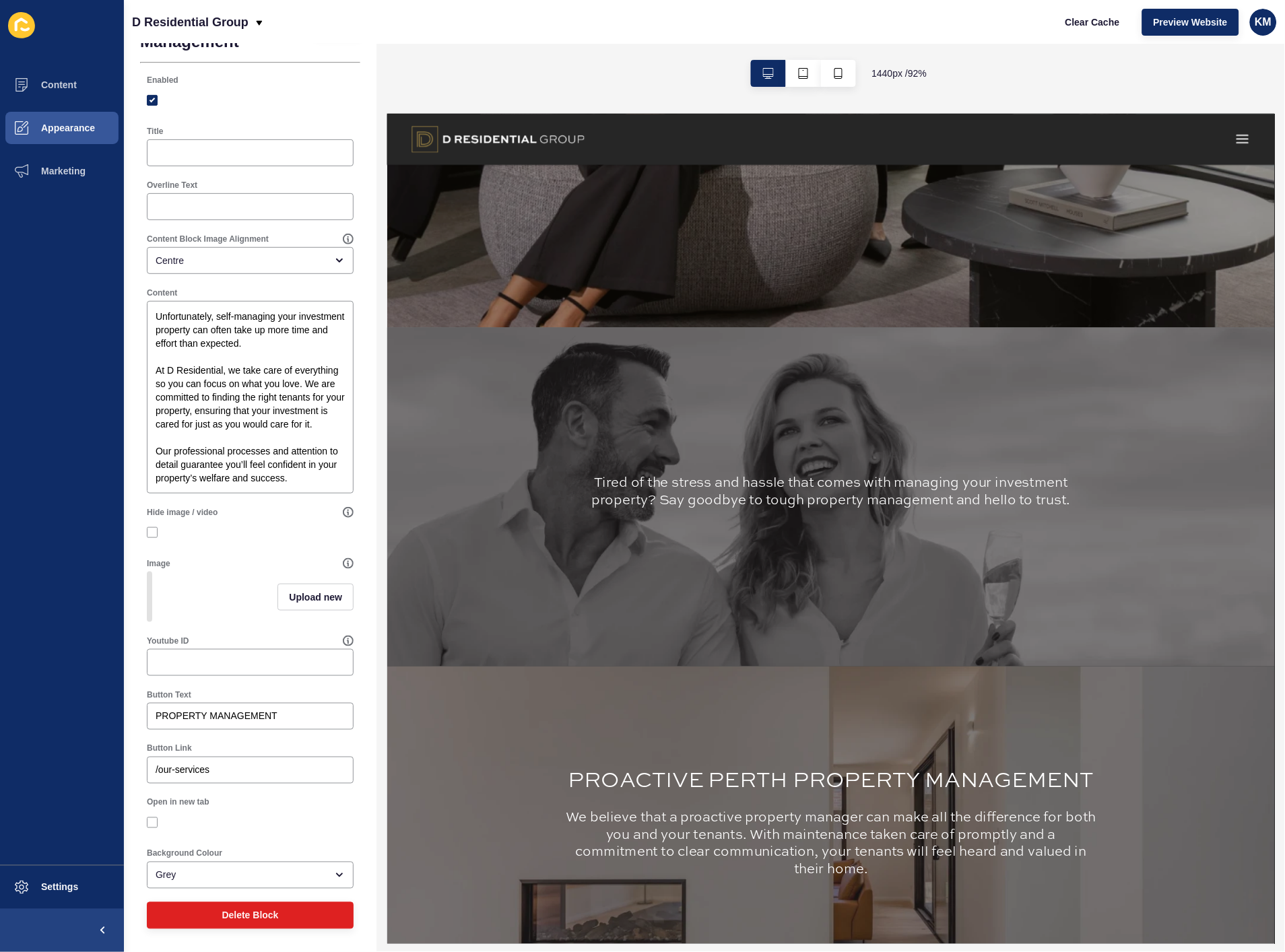
scroll to position [76, 0]
click at [272, 466] on textarea "Unfortunately, self-managing your investment property can often take up more ti…" at bounding box center [250, 397] width 203 height 189
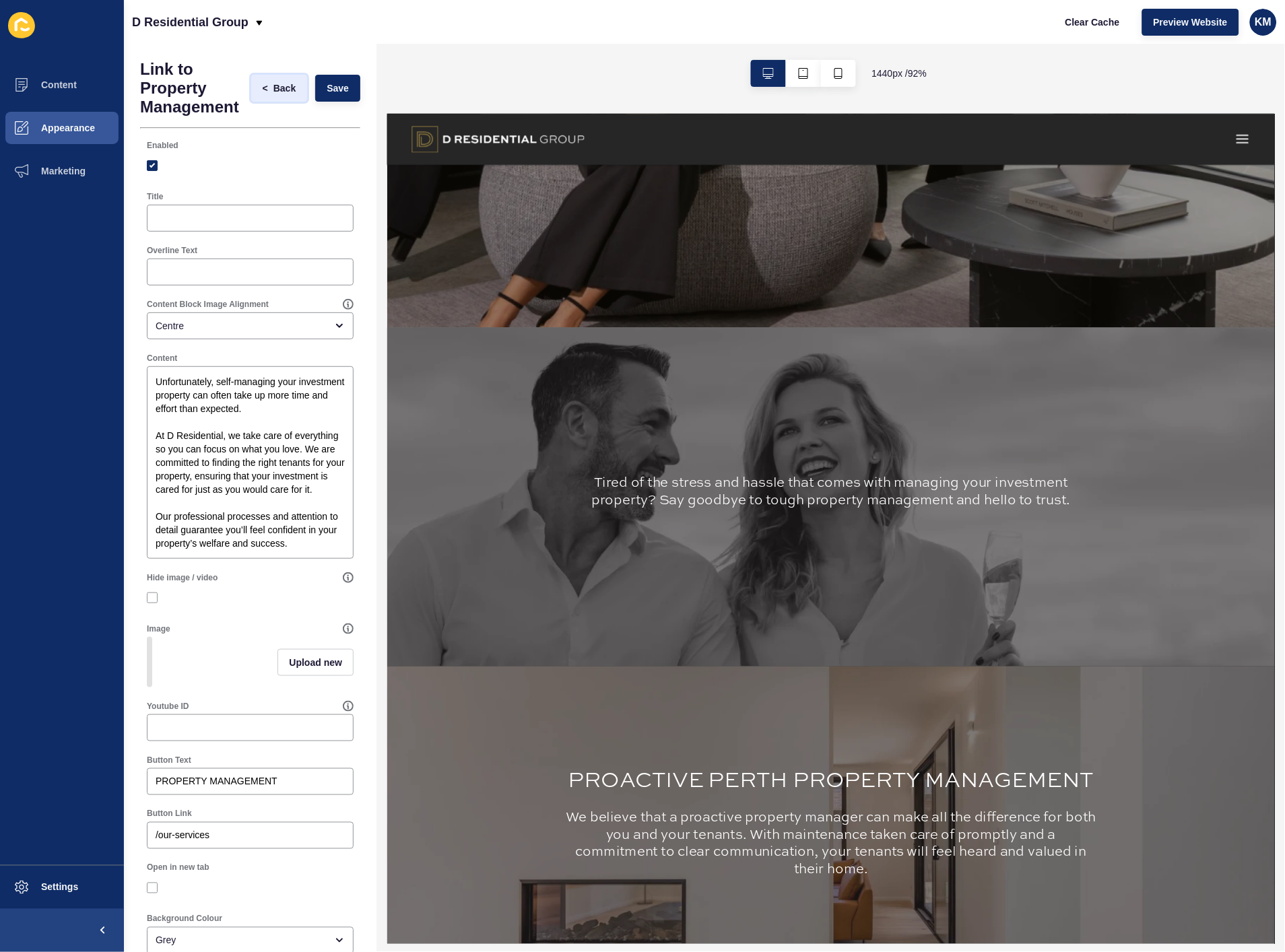
click at [274, 86] on span "Back" at bounding box center [285, 88] width 22 height 14
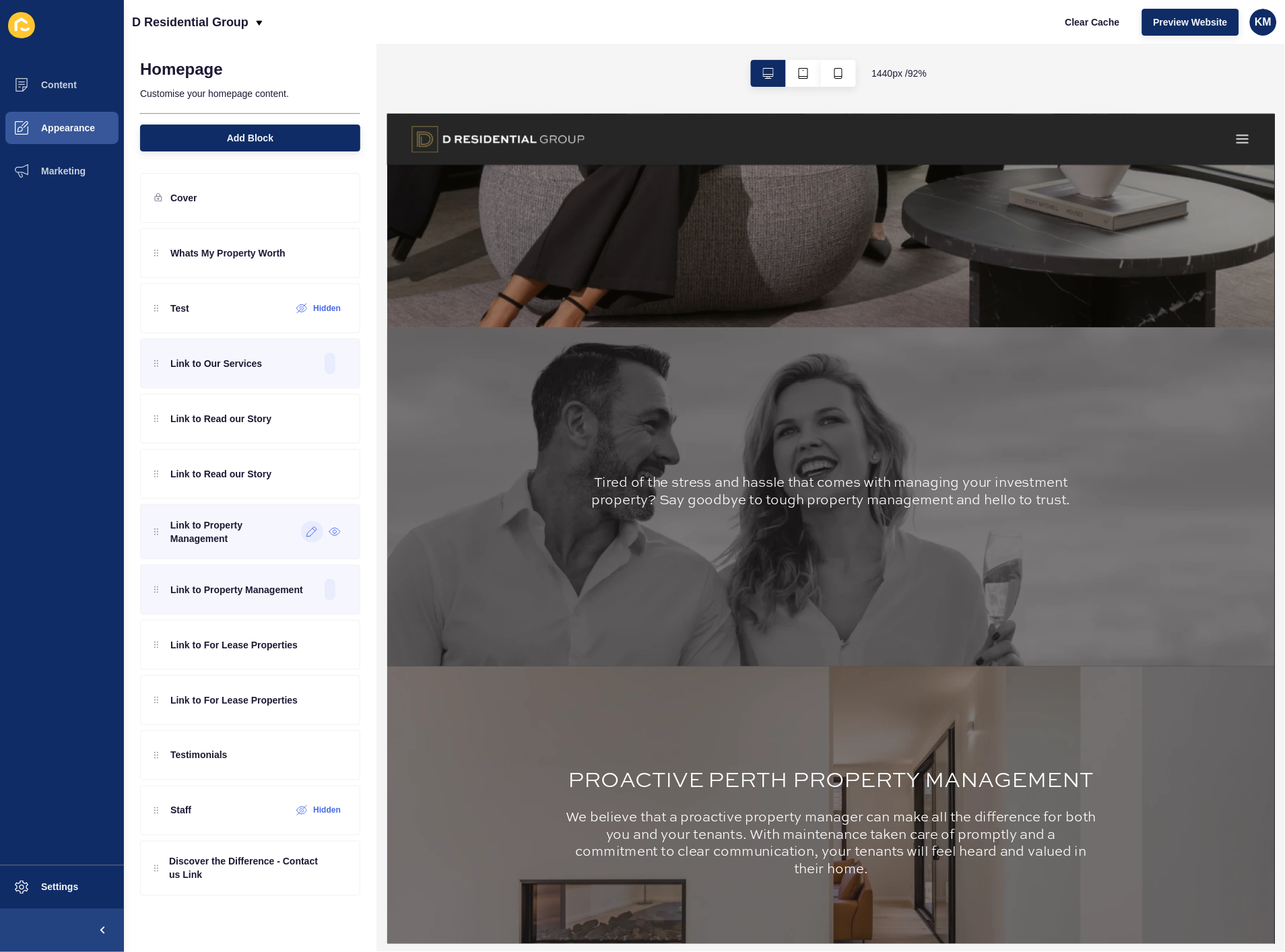
click at [307, 535] on icon at bounding box center [312, 532] width 12 height 11
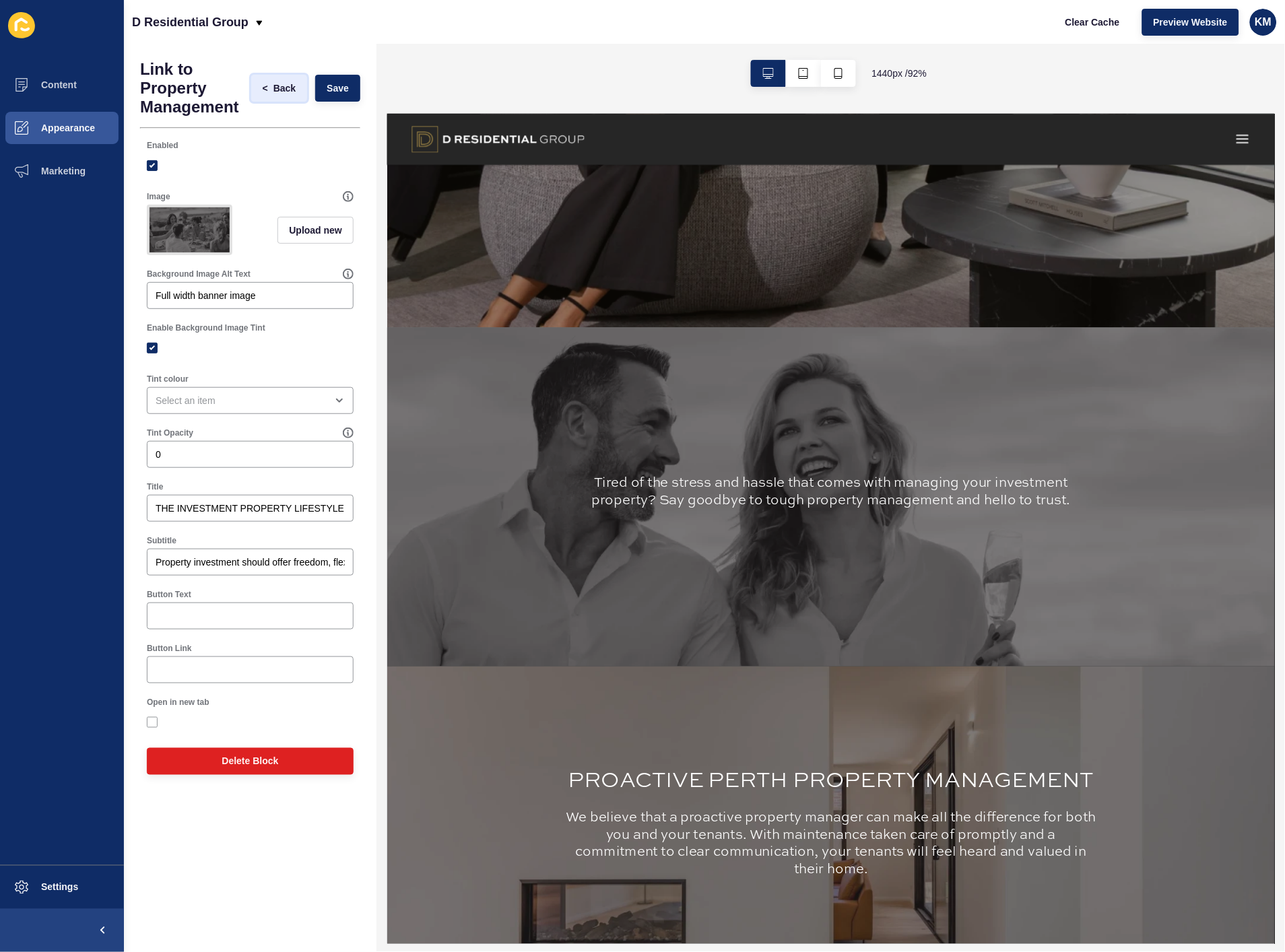
click at [275, 87] on span "Back" at bounding box center [285, 88] width 22 height 14
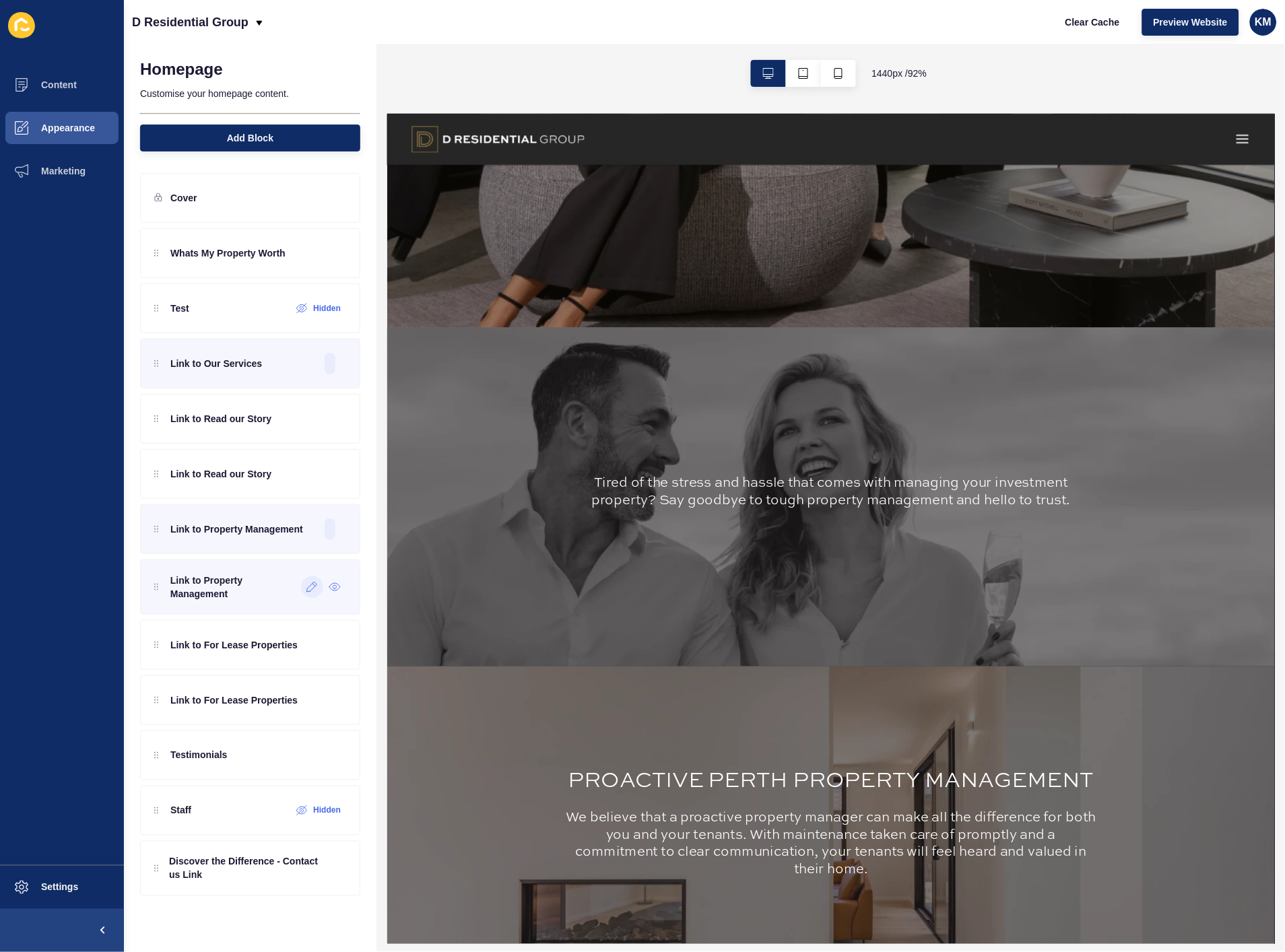
click at [305, 586] on div at bounding box center [312, 587] width 22 height 21
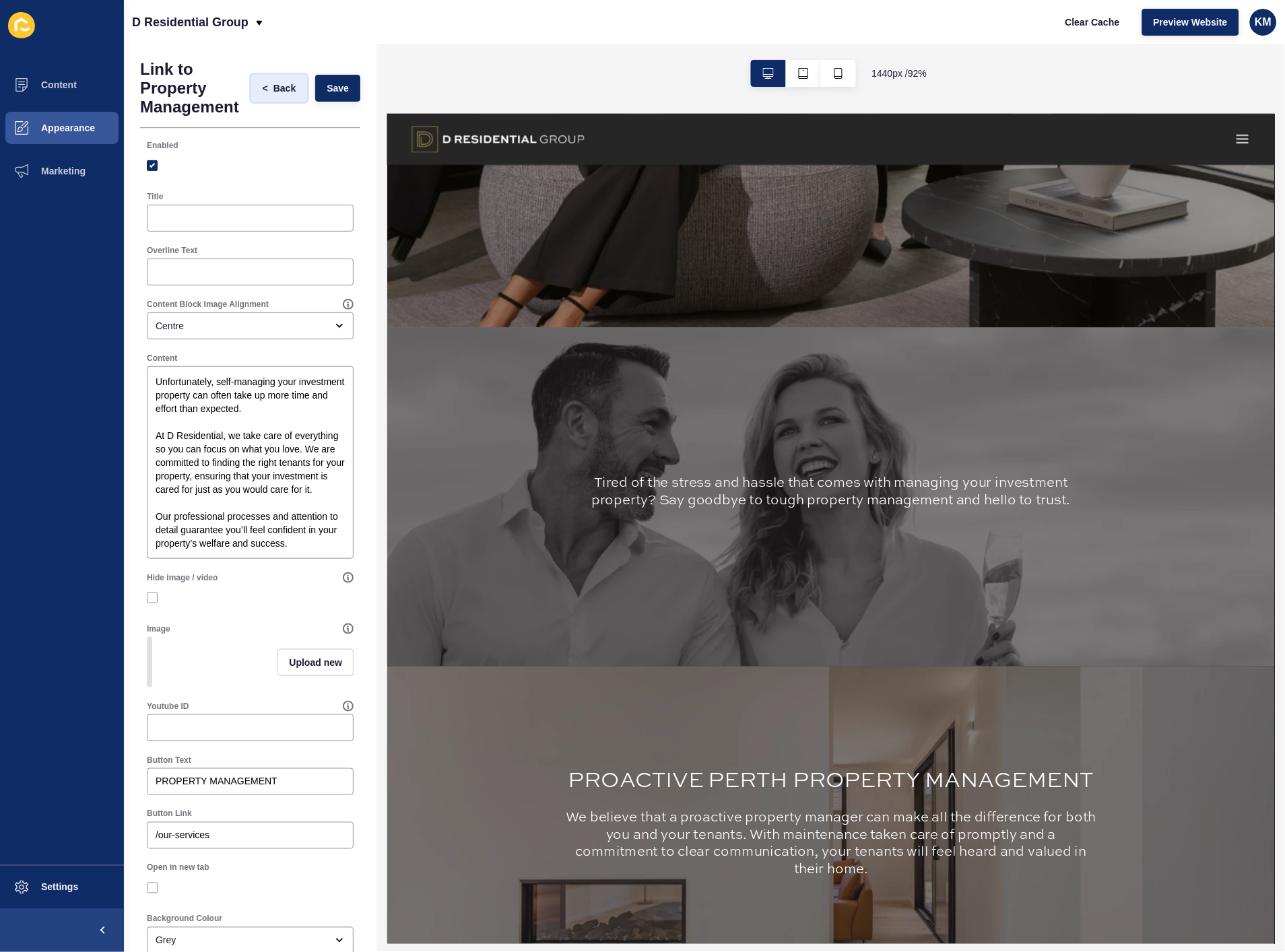
click at [274, 92] on span "Back" at bounding box center [285, 88] width 22 height 14
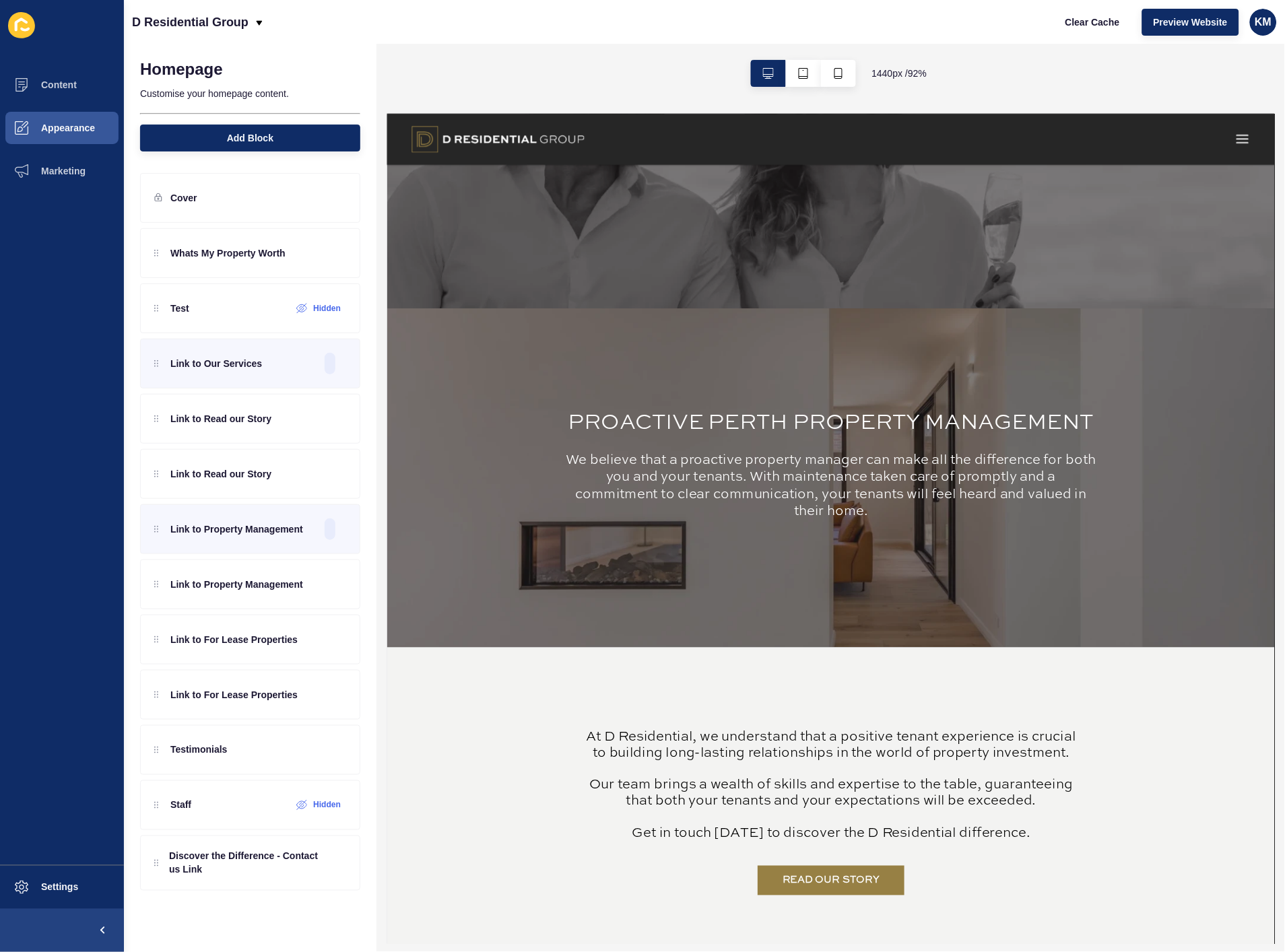
scroll to position [1197, 0]
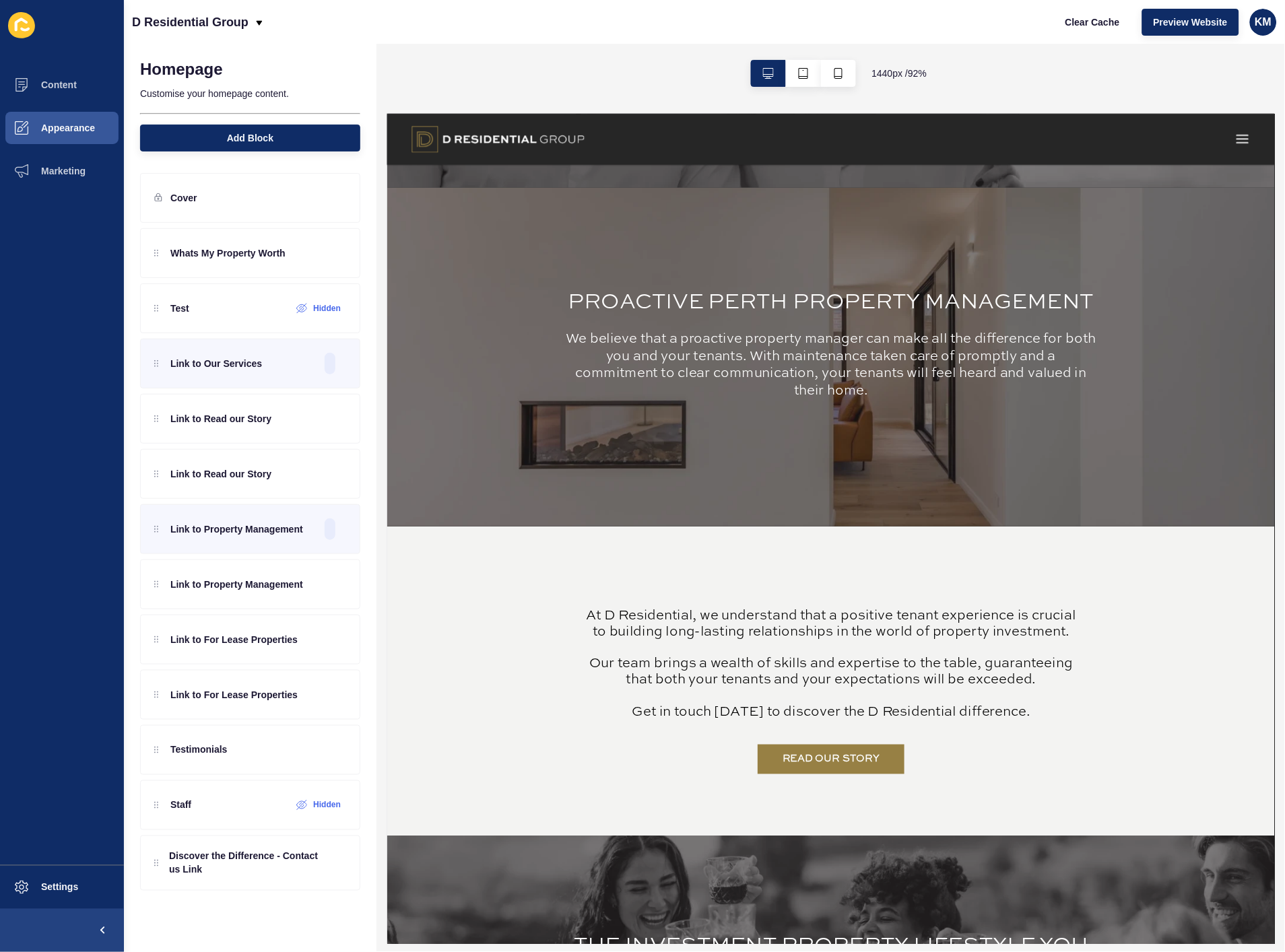
click at [836, 637] on div "At D Residential, we understand that a positive tenant experience is crucial to…" at bounding box center [872, 703] width 539 height 144
click at [555, 796] on div "READ OUR STORY At D Residential, we understand that a positive tenant experienc…" at bounding box center [872, 733] width 835 height 203
click at [274, 132] on button "Add Block" at bounding box center [250, 138] width 220 height 27
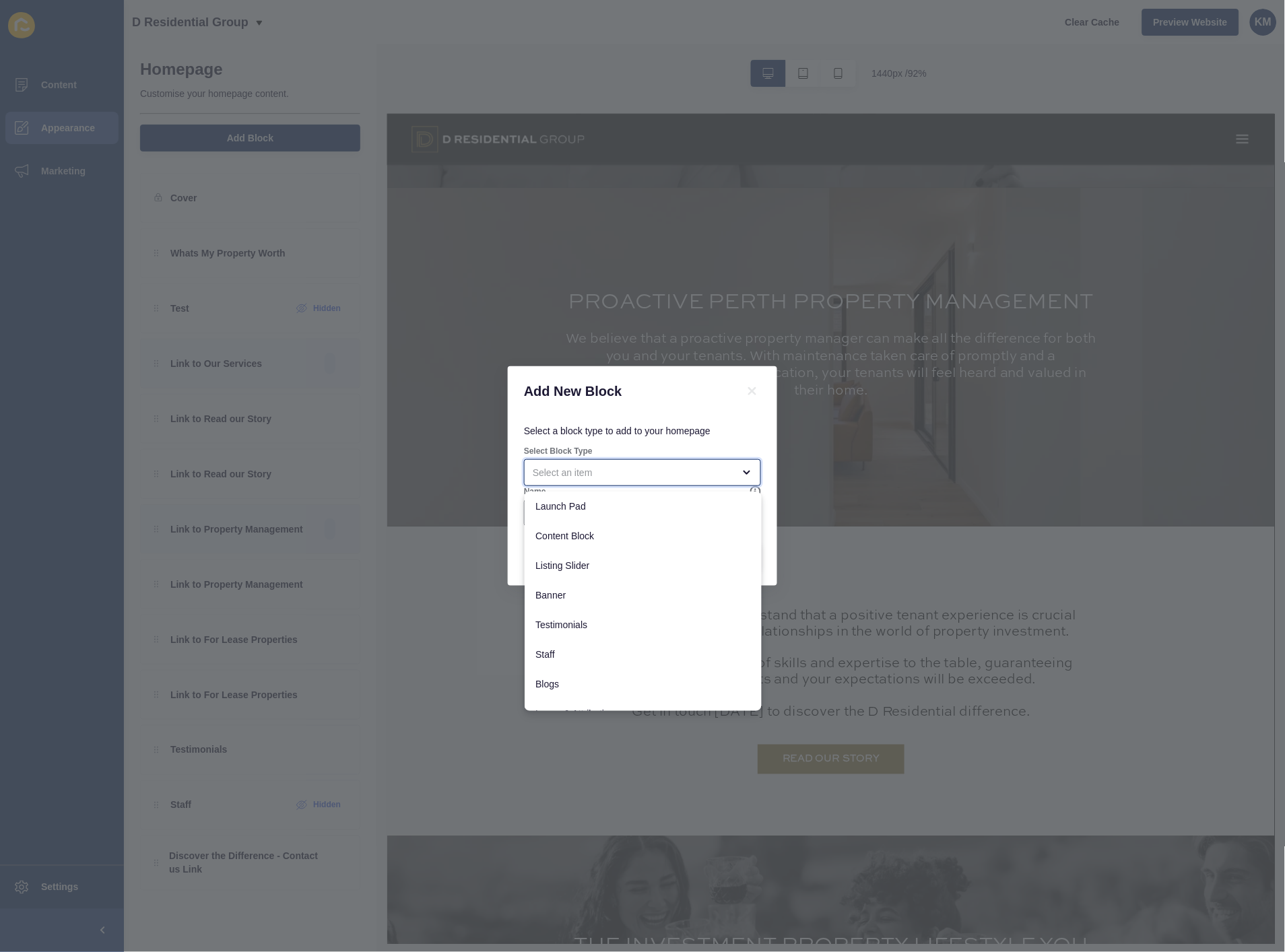
click at [664, 482] on div "close menu" at bounding box center [643, 473] width 237 height 27
click at [671, 543] on div "Content Block" at bounding box center [644, 536] width 237 height 30
type input "Content Block"
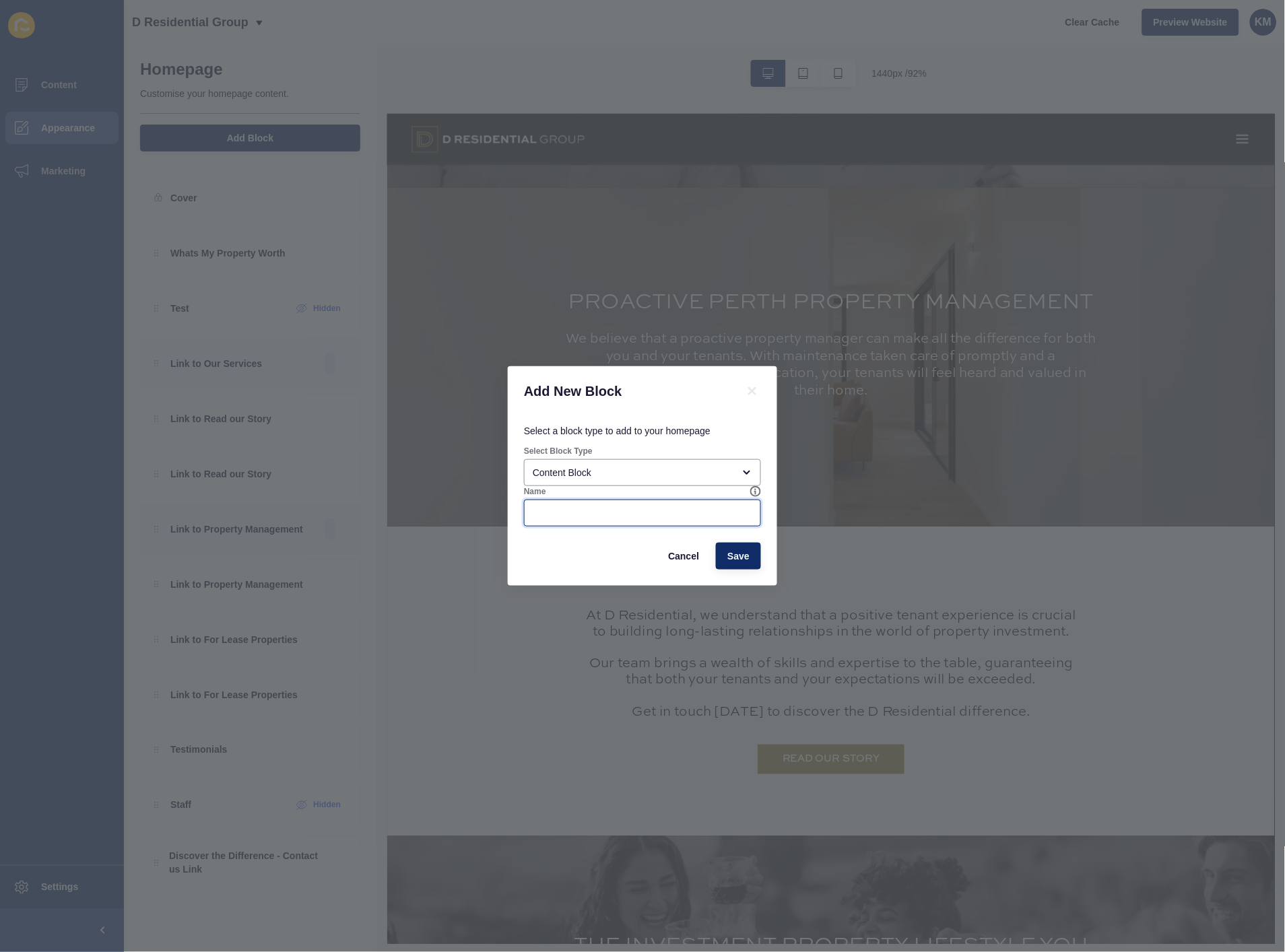
click at [677, 506] on input "Name" at bounding box center [642, 513] width 220 height 14
type input "Link to Our Services 2.0"
click at [749, 559] on span "Save" at bounding box center [739, 557] width 22 height 14
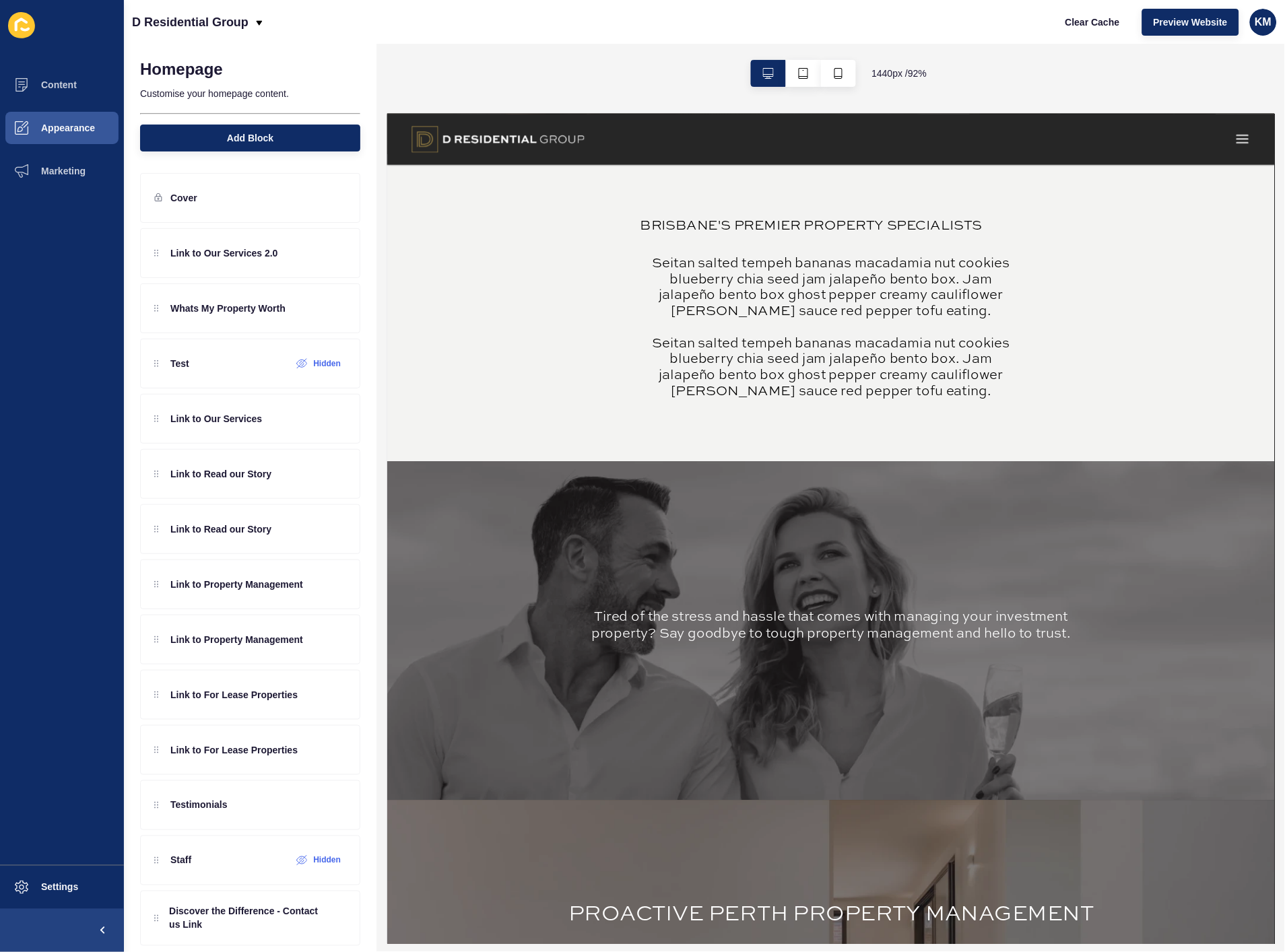
scroll to position [823, 0]
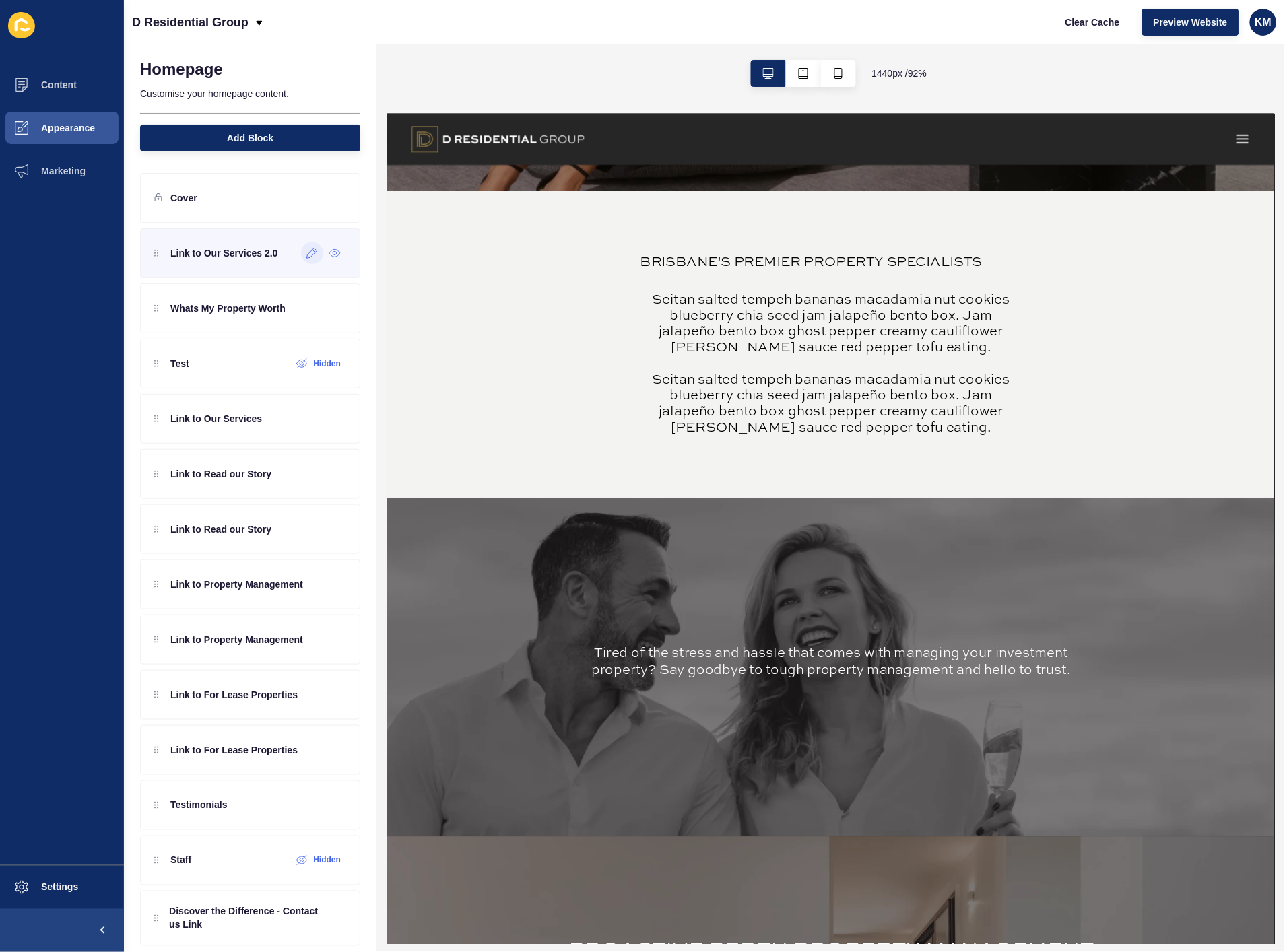
click at [301, 260] on div at bounding box center [312, 253] width 22 height 21
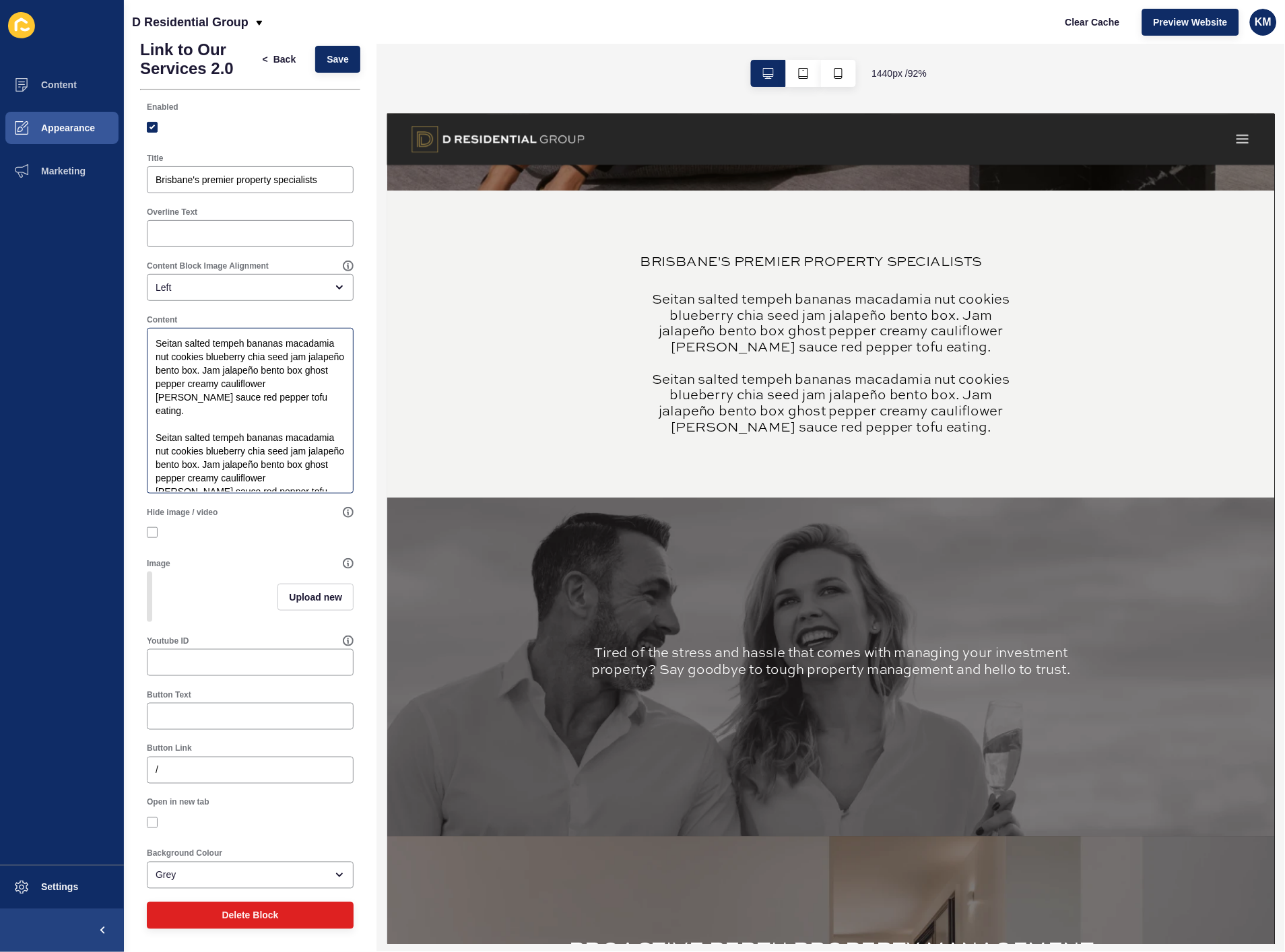
scroll to position [30, 0]
click at [278, 719] on input "Button Text" at bounding box center [250, 717] width 189 height 14
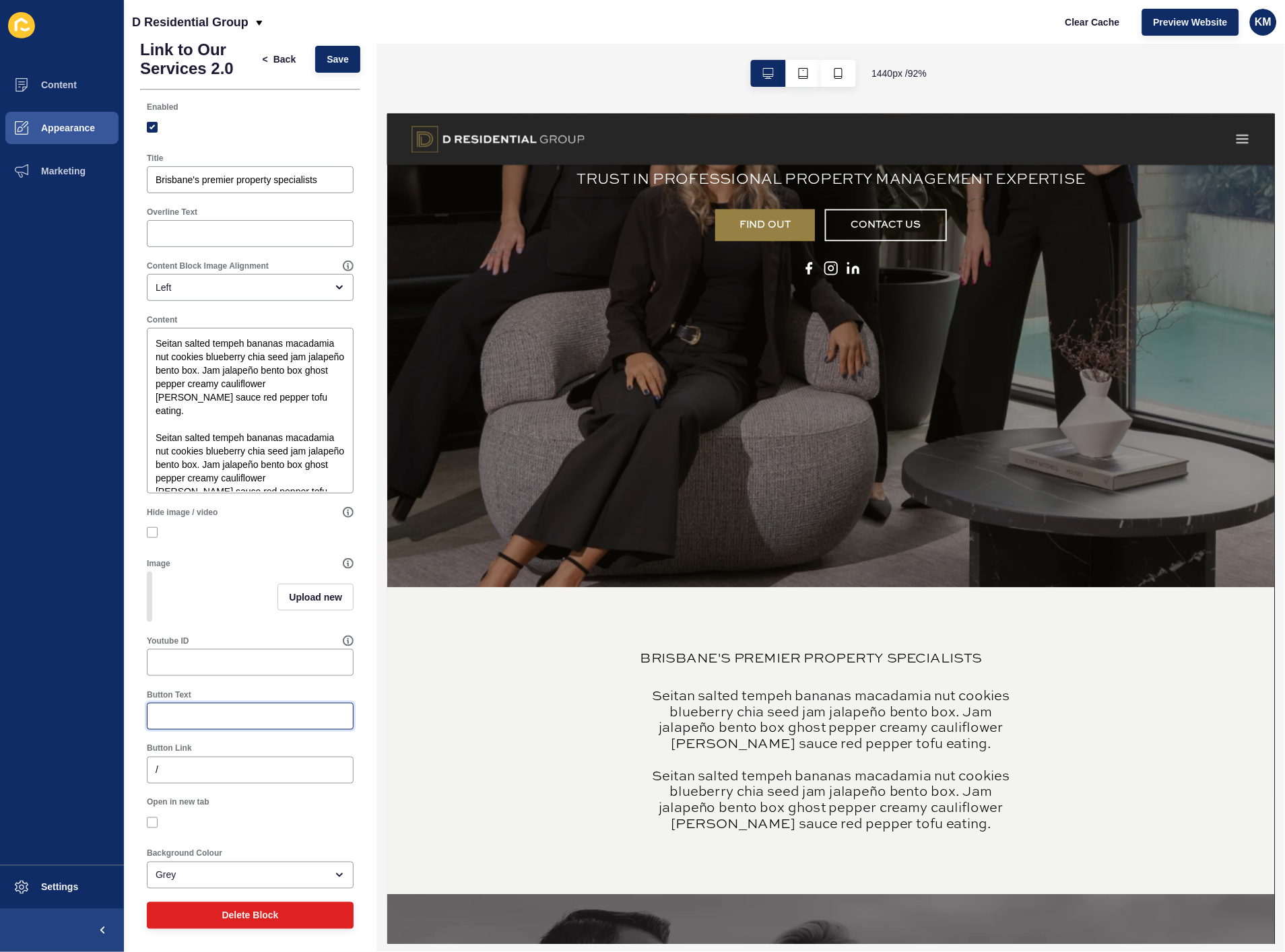
scroll to position [374, 0]
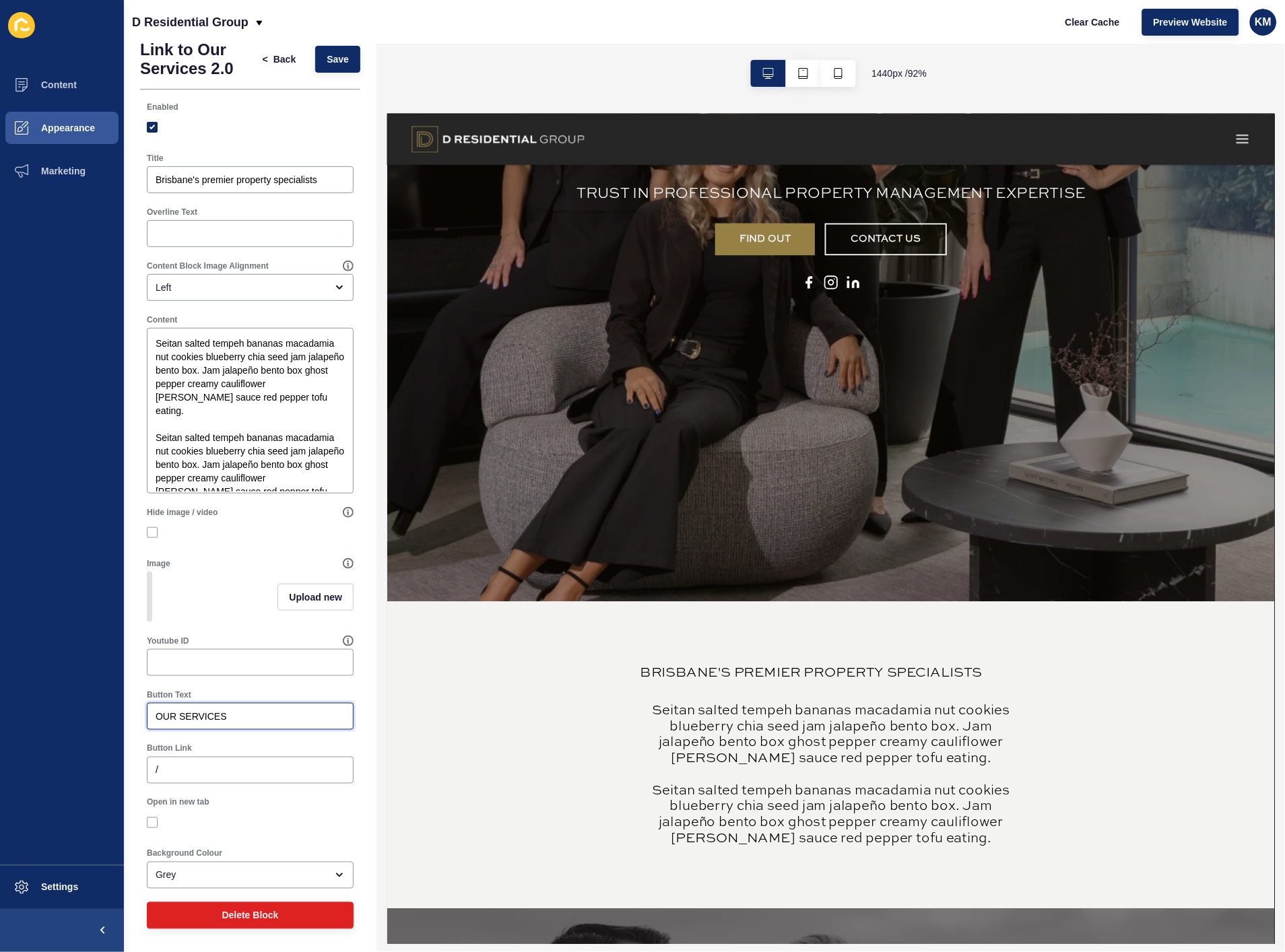
type input "OUR SERVICES"
click at [213, 756] on div "Button Link /" at bounding box center [250, 763] width 209 height 43
click at [207, 769] on input "/" at bounding box center [250, 771] width 189 height 14
paste input "[URL][DOMAIN_NAME]"
click at [217, 771] on input "/[URL][DOMAIN_NAME]" at bounding box center [250, 771] width 189 height 14
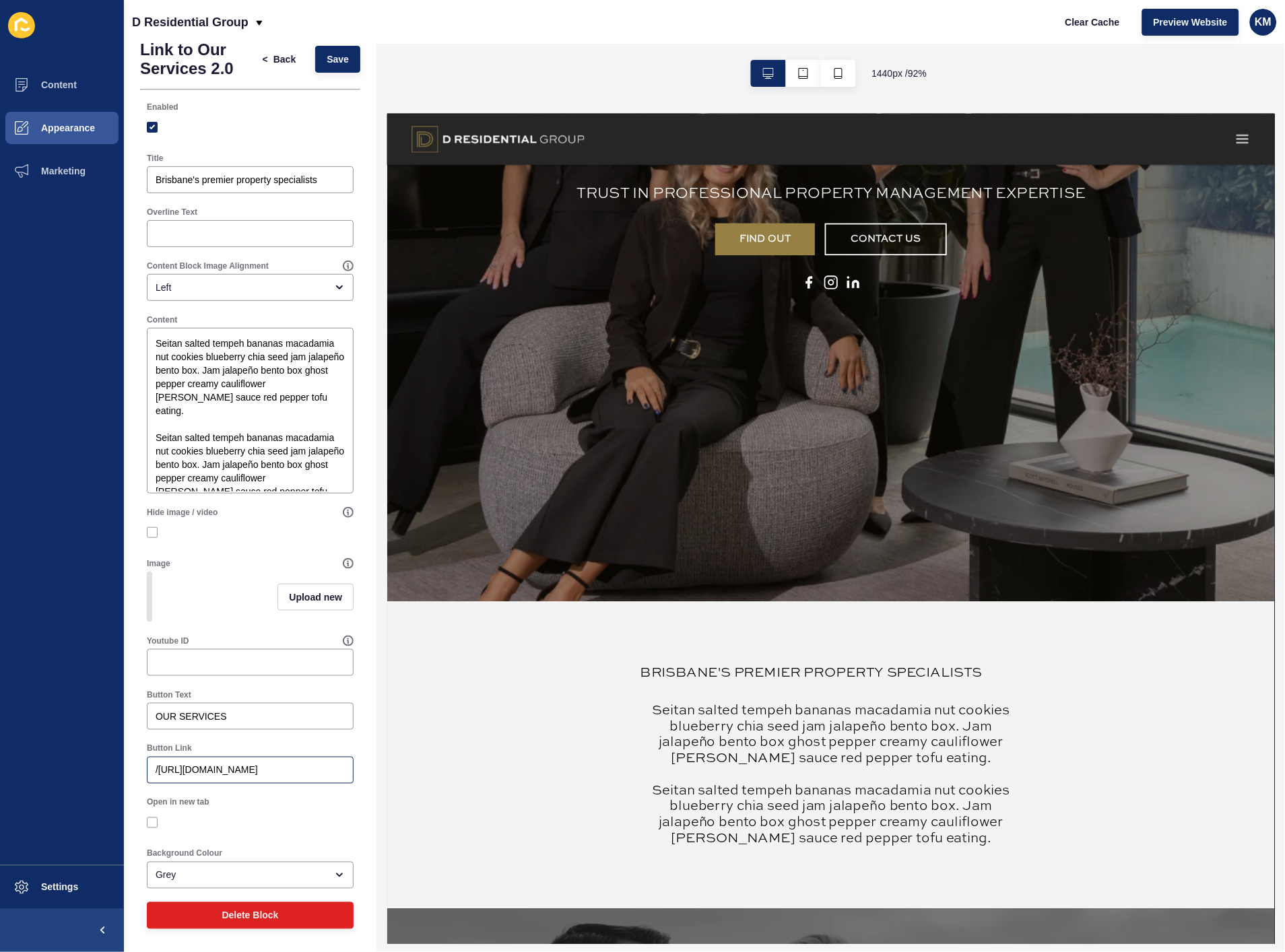
click at [340, 771] on div "/[URL][DOMAIN_NAME]" at bounding box center [250, 770] width 207 height 27
drag, startPoint x: 267, startPoint y: 771, endPoint x: 156, endPoint y: 772, distance: 111.0
click at [156, 772] on input "/[URL][DOMAIN_NAME]" at bounding box center [250, 771] width 189 height 14
click at [260, 765] on input "/our-services" at bounding box center [250, 771] width 189 height 14
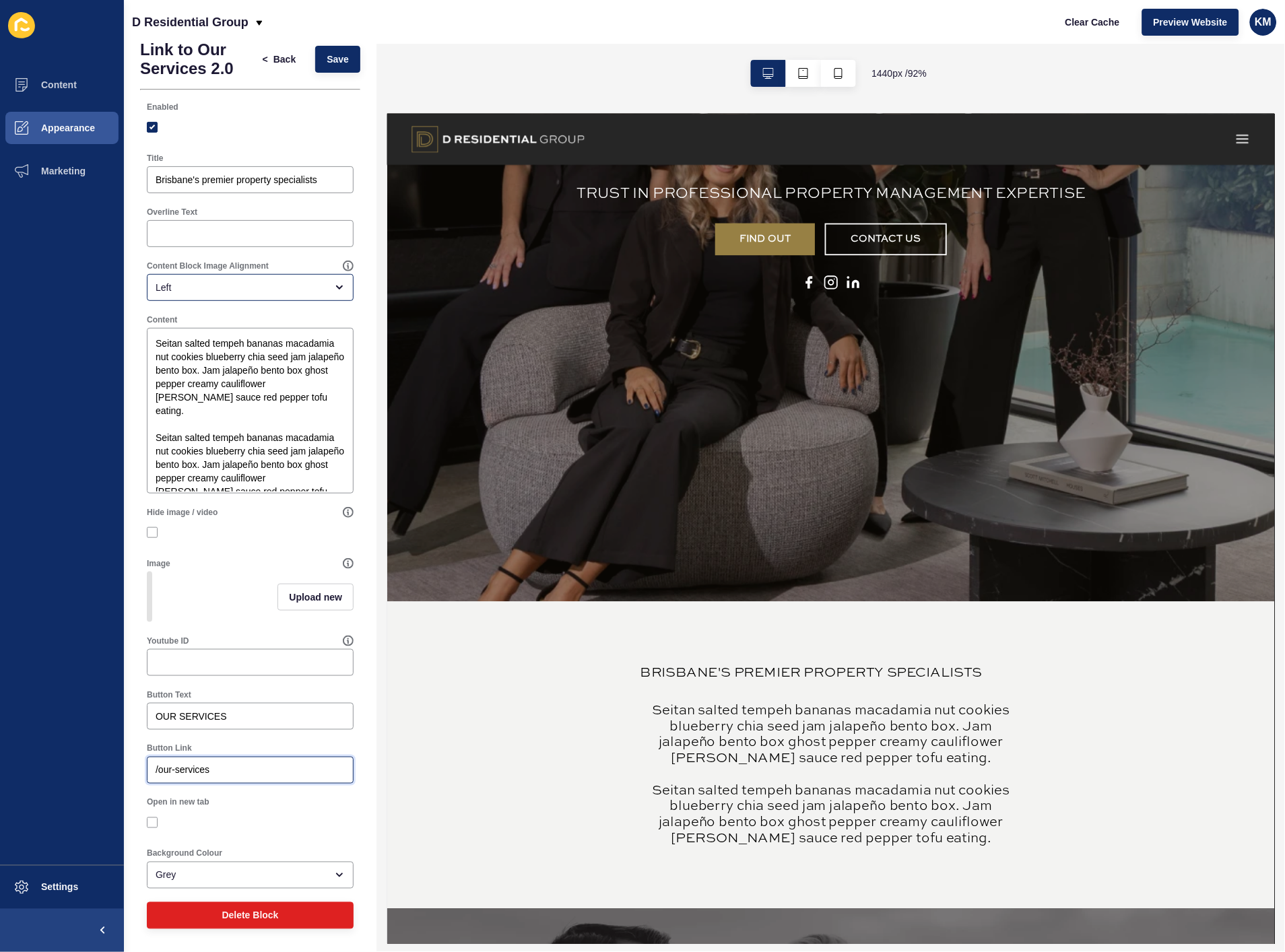
type input "/our-services"
click at [288, 281] on div "Left" at bounding box center [240, 288] width 170 height 14
click at [260, 359] on div "Centre" at bounding box center [245, 369] width 196 height 30
type input "Centre"
drag, startPoint x: 327, startPoint y: 165, endPoint x: 85, endPoint y: 173, distance: 242.1
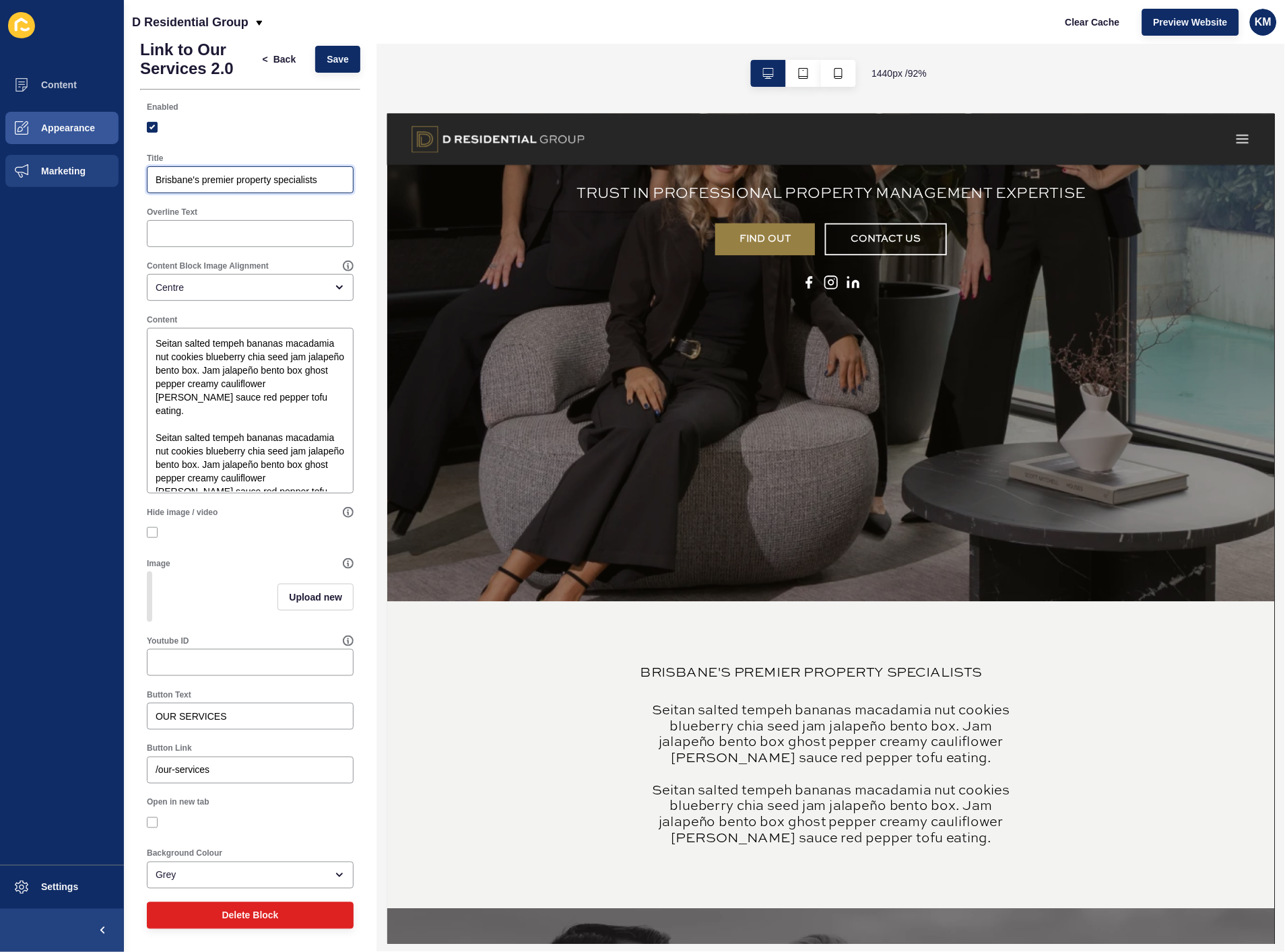
click at [85, 173] on div "Content Appearance Marketing Settings D Residential Group Clear Cache Preview W…" at bounding box center [642, 476] width 1285 height 952
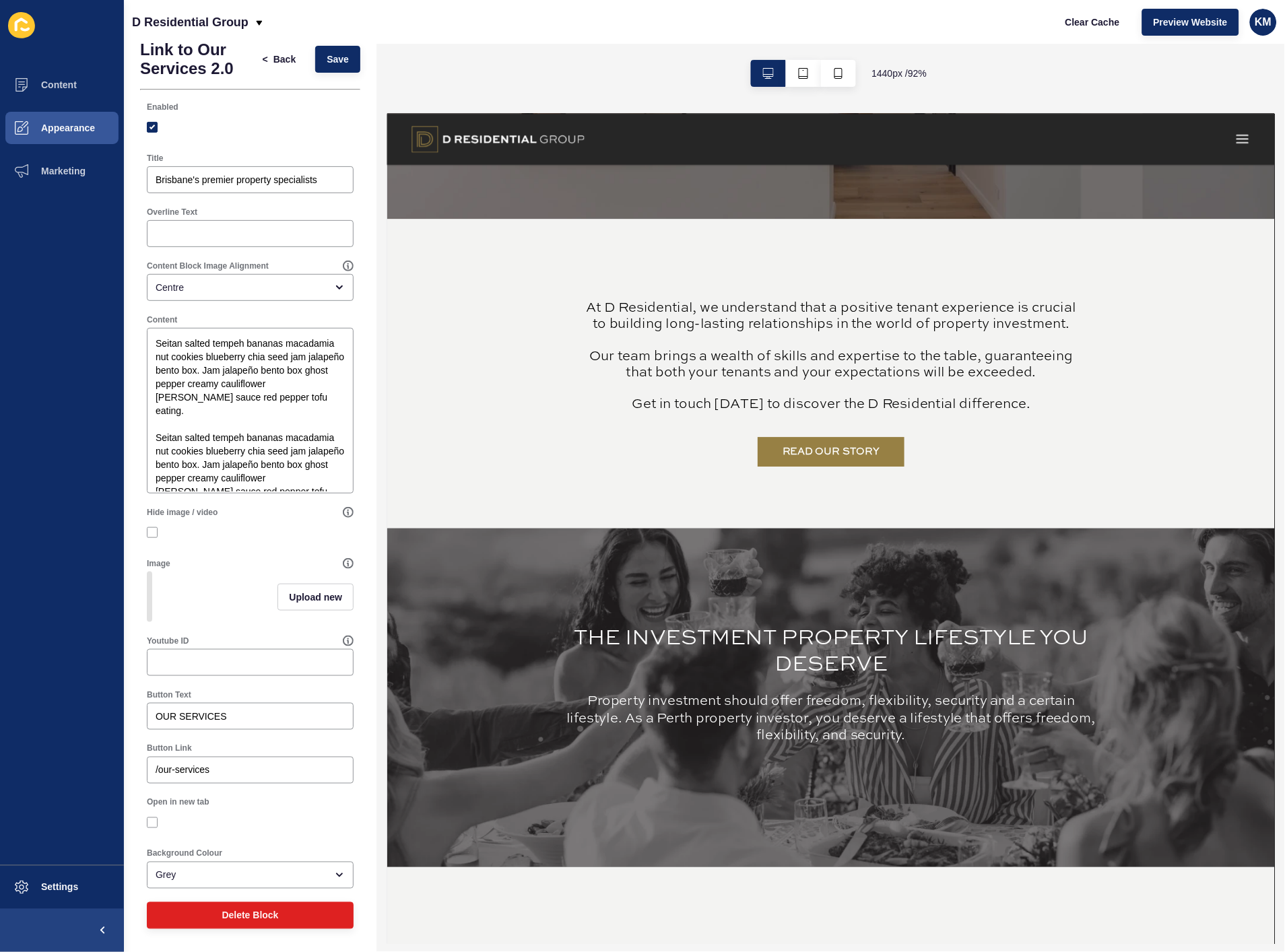
scroll to position [1870, 0]
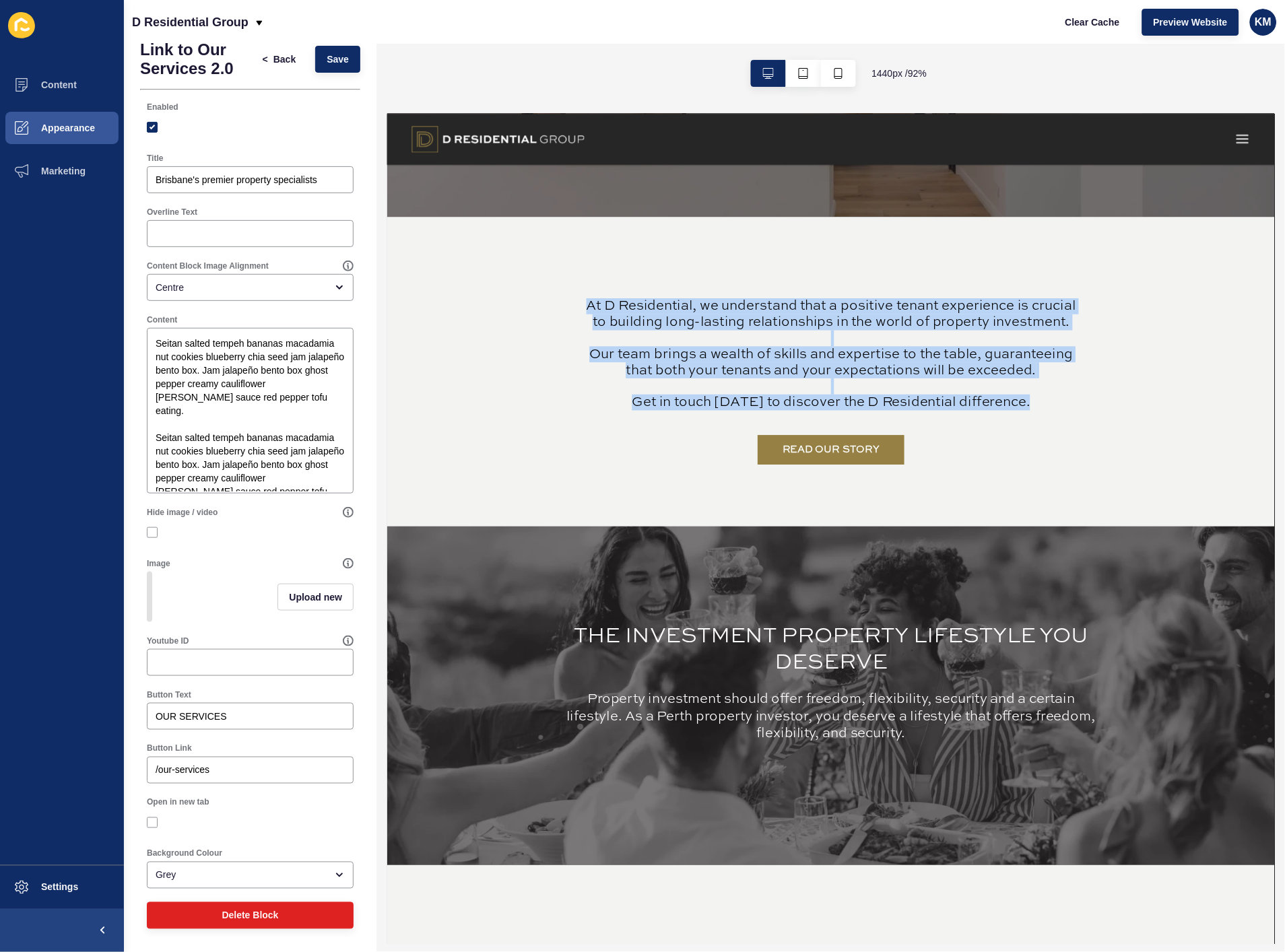
drag, startPoint x: 592, startPoint y: 317, endPoint x: 1178, endPoint y: 434, distance: 597.6
click at [1178, 434] on div "READ OUR STORY At D Residential, we understand that a positive tenant experienc…" at bounding box center [872, 395] width 835 height 203
copy p "At D Residential, we understand that a positive tenant experience is crucial to…"
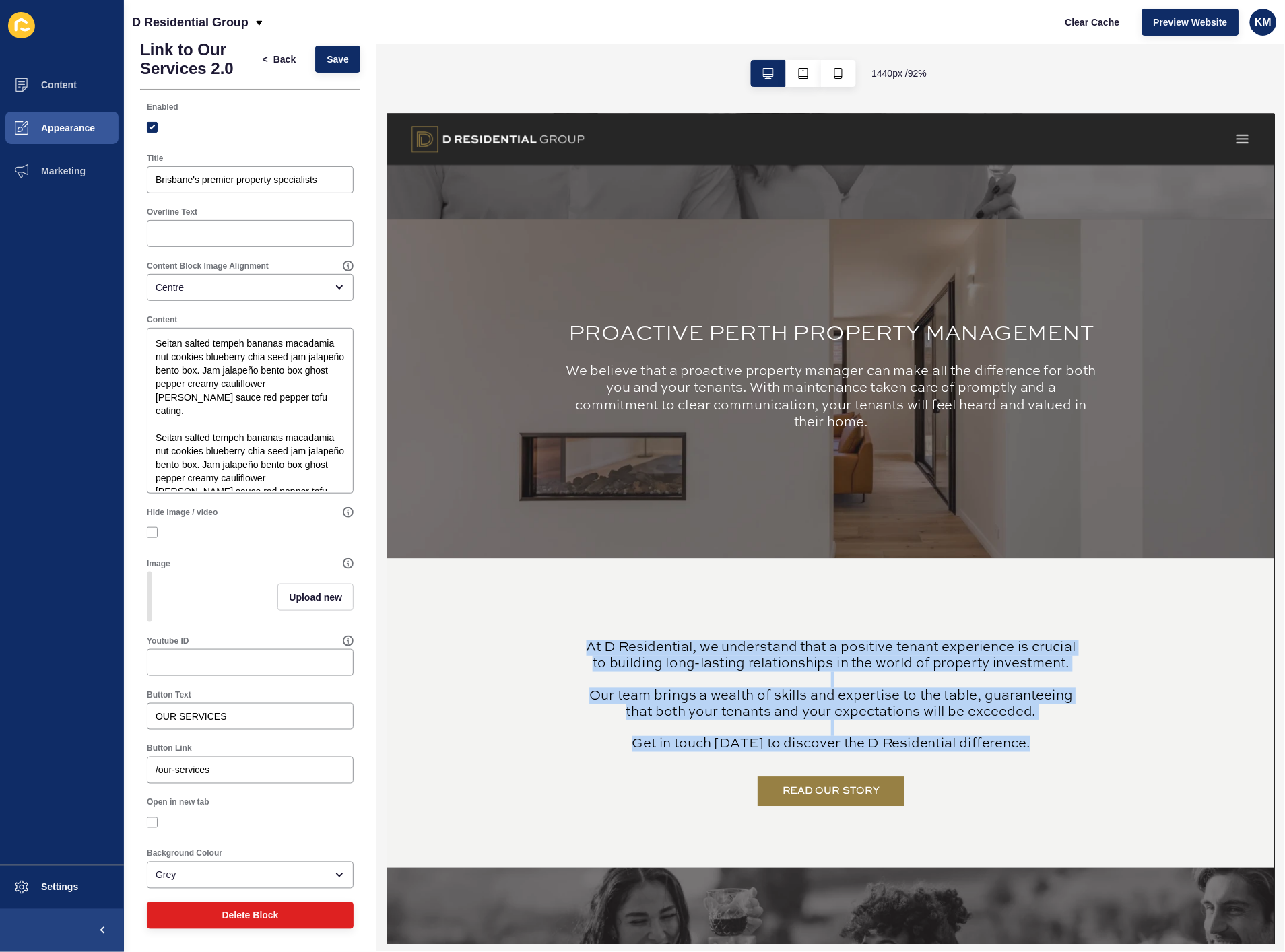
scroll to position [1496, 0]
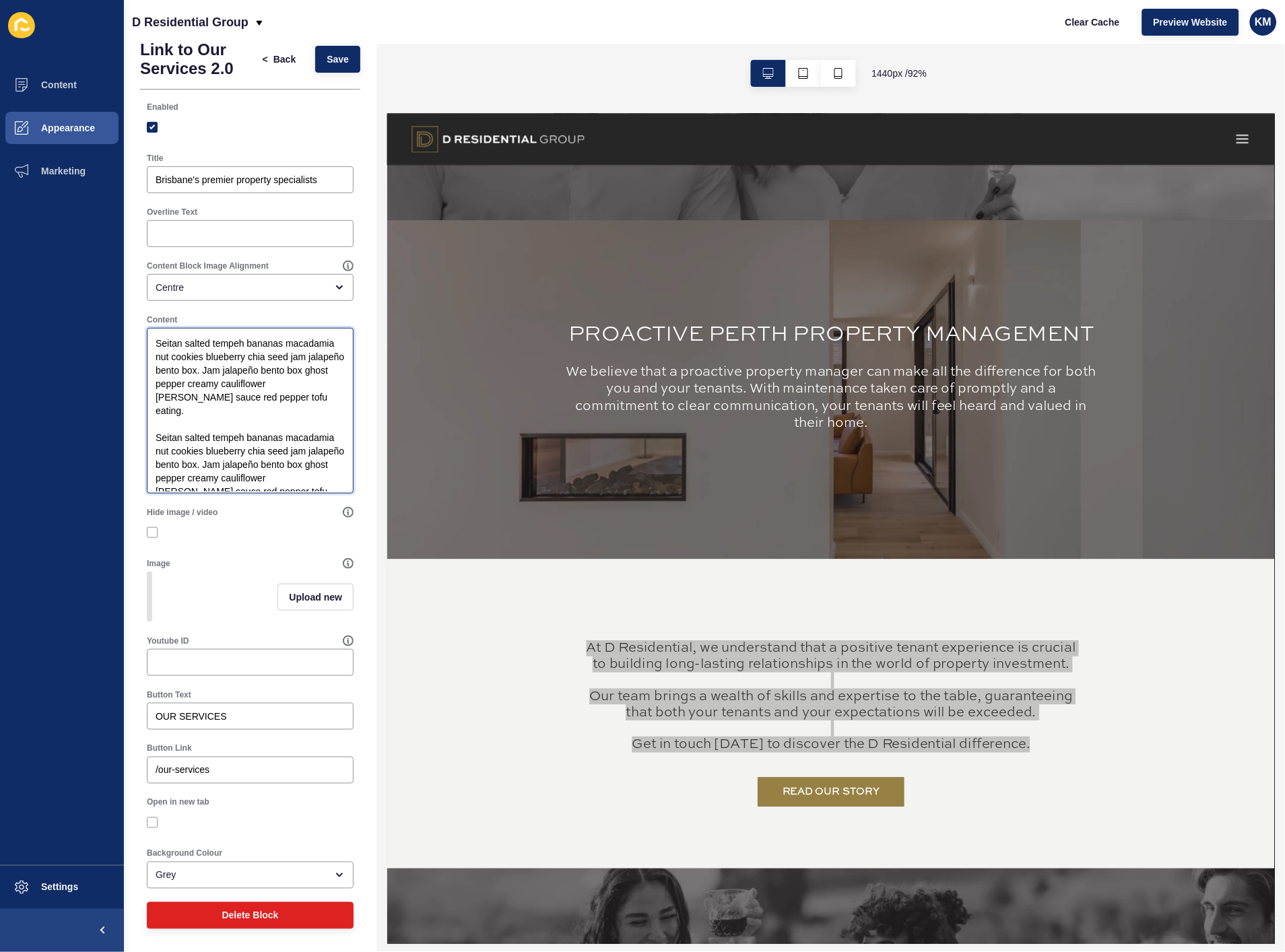
click at [286, 400] on textarea "Seitan salted tempeh bananas macadamia nut cookies blueberry chia seed jam jala…" at bounding box center [250, 411] width 203 height 162
click at [313, 444] on textarea "Seitan salted tempeh bananas macadamia nut cookies blueberry chia seed jam jala…" at bounding box center [250, 411] width 203 height 162
drag, startPoint x: 540, startPoint y: 450, endPoint x: 407, endPoint y: 612, distance: 209.6
type textarea "\"
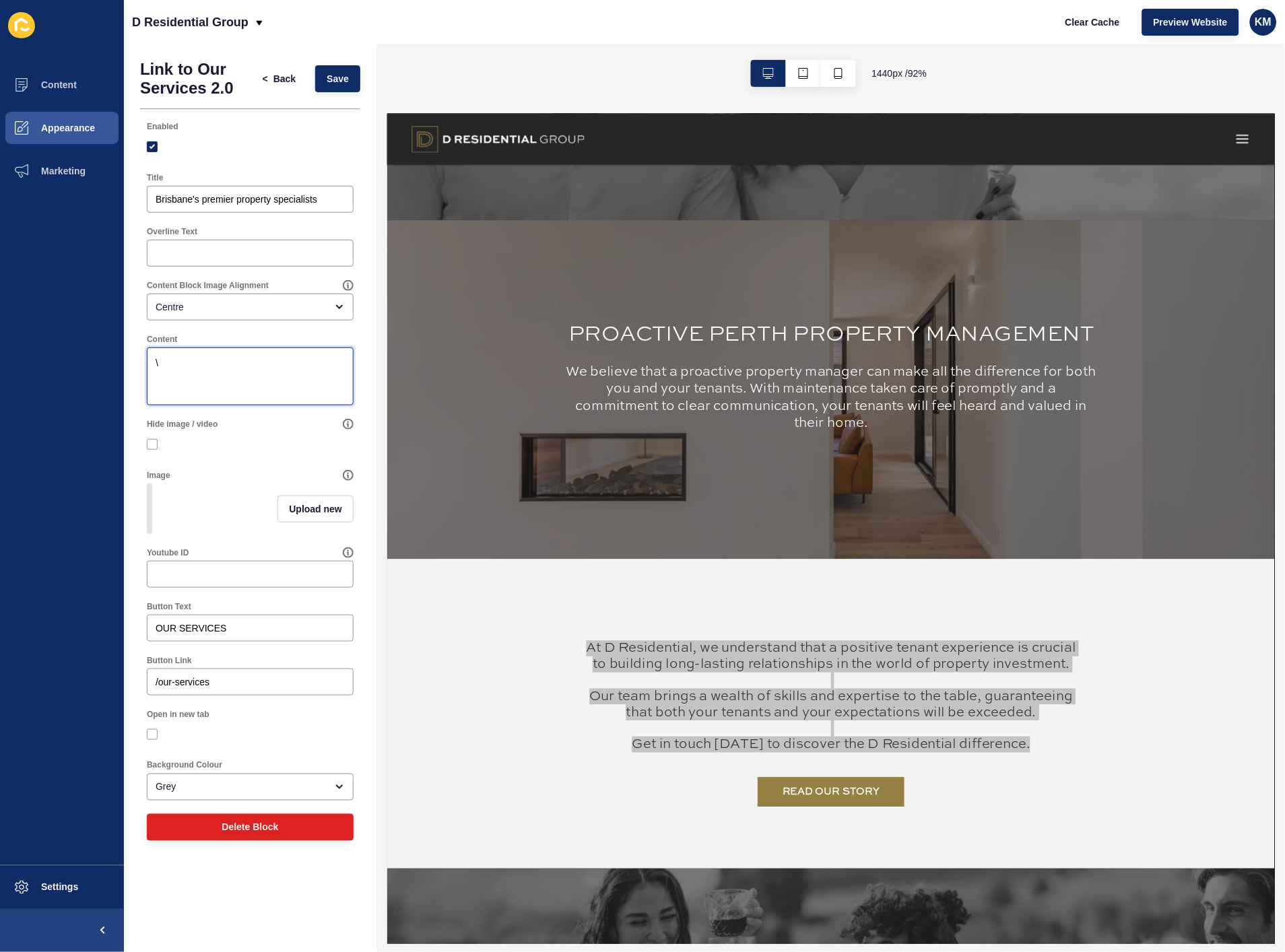
scroll to position [0, 0]
paste textarea "At D Residential Group, we know that successful property management goes beyond…"
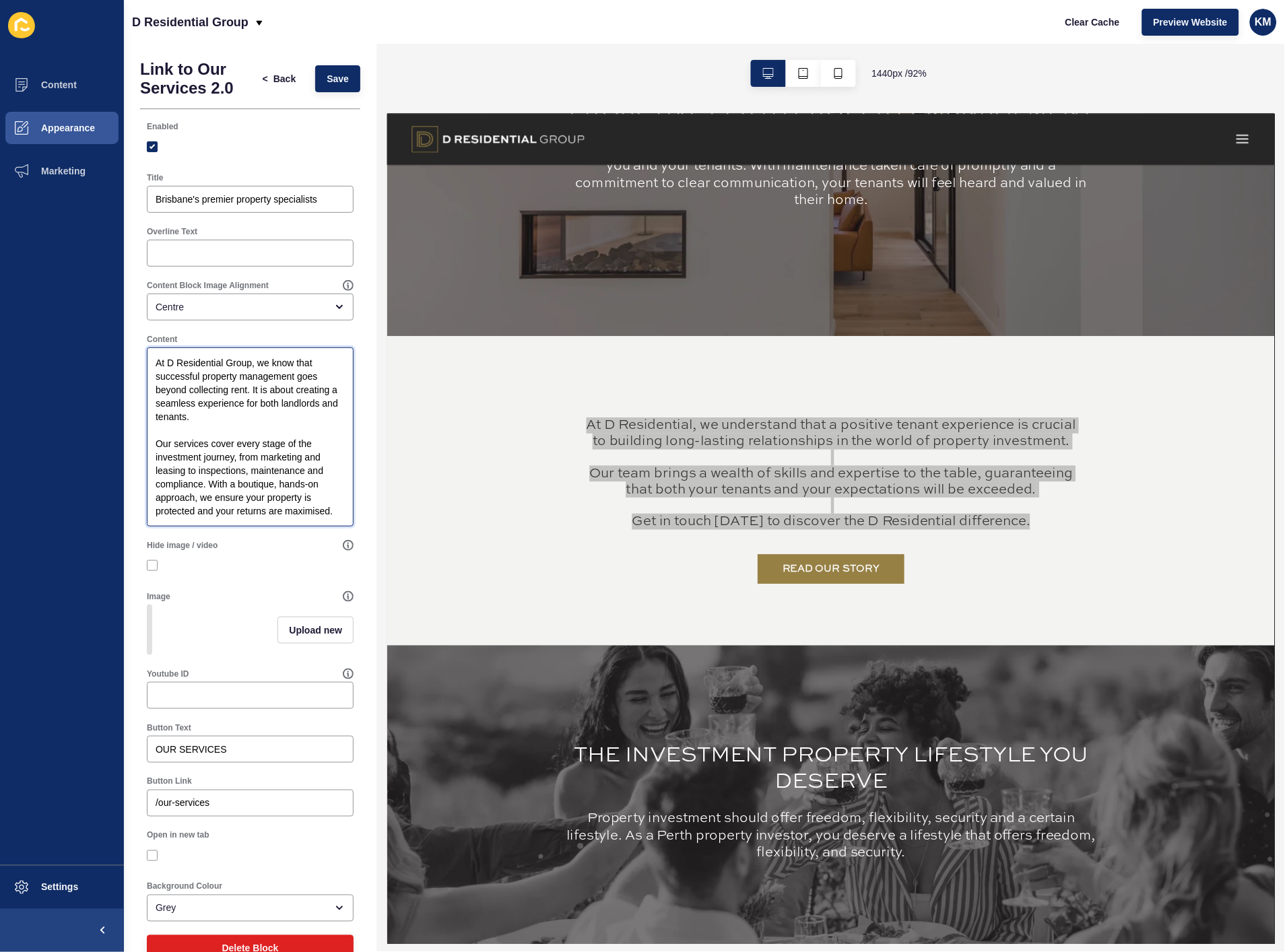
scroll to position [1796, 0]
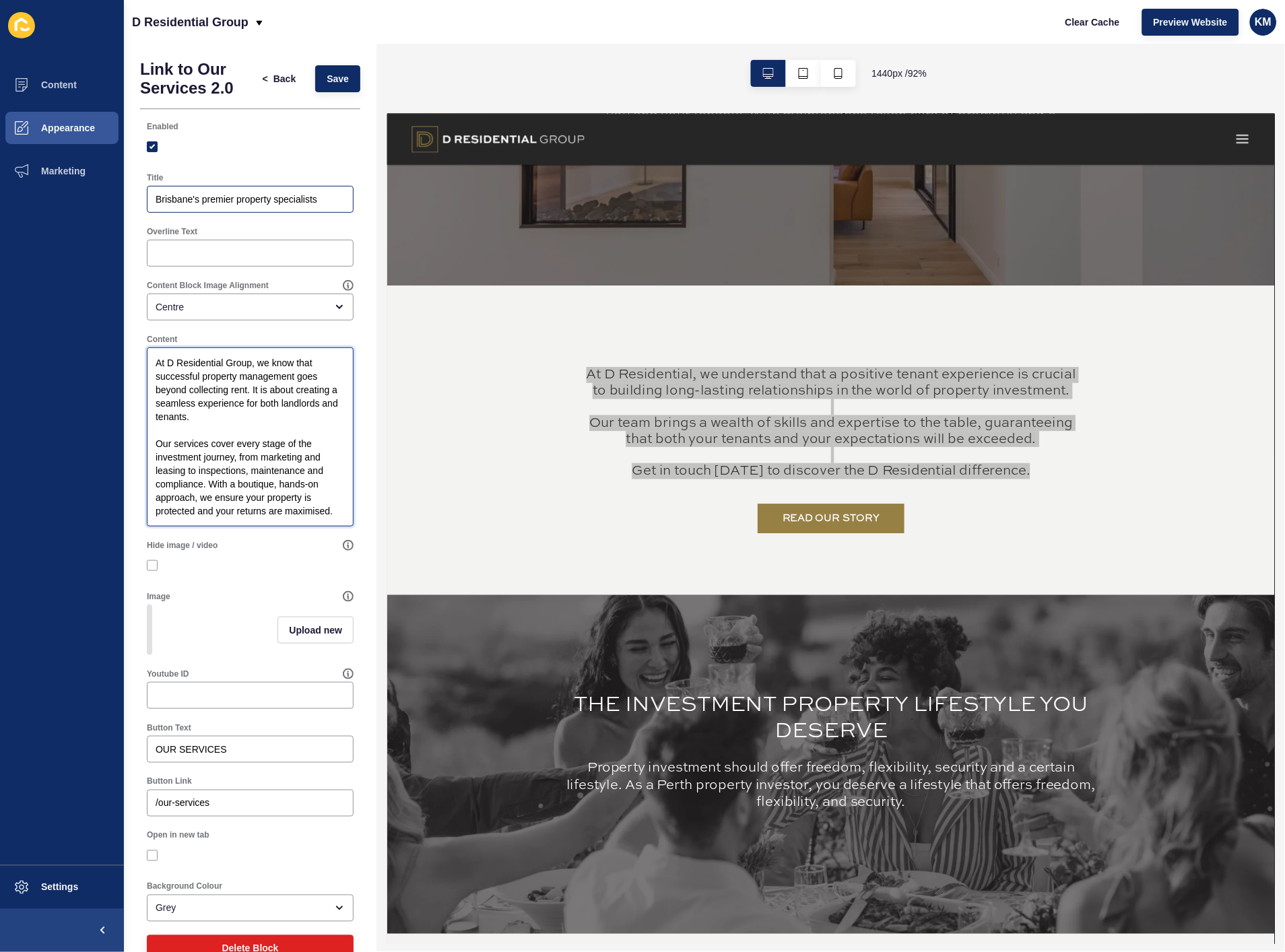
type textarea "At D Residential Group, we know that successful property management goes beyond…"
drag, startPoint x: 323, startPoint y: 193, endPoint x: -150, endPoint y: 184, distance: 473.1
click at [0, 184] on html "Content Appearance Marketing Settings D Residential Group Clear Cache Preview W…" at bounding box center [642, 476] width 1285 height 952
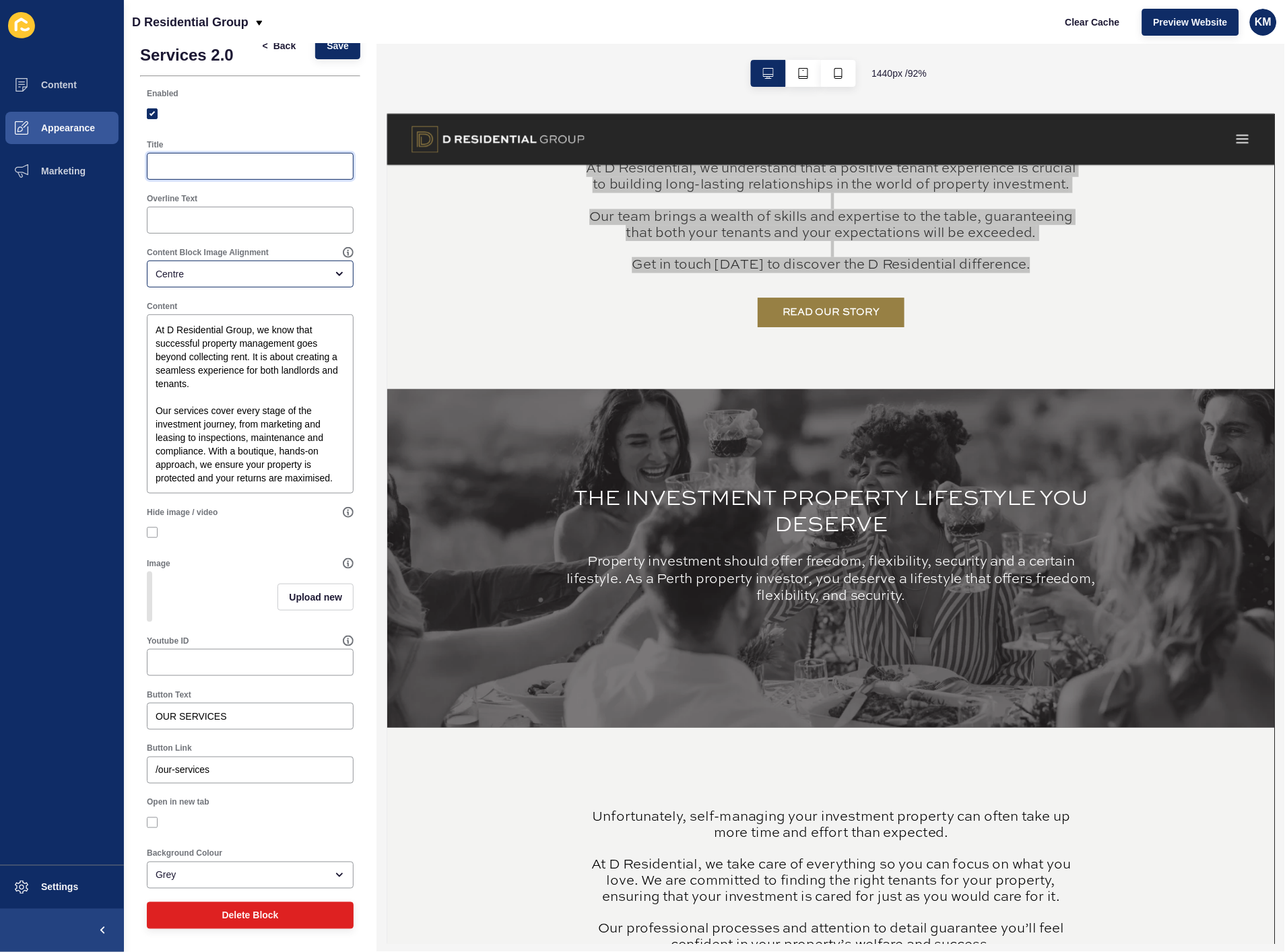
scroll to position [0, 0]
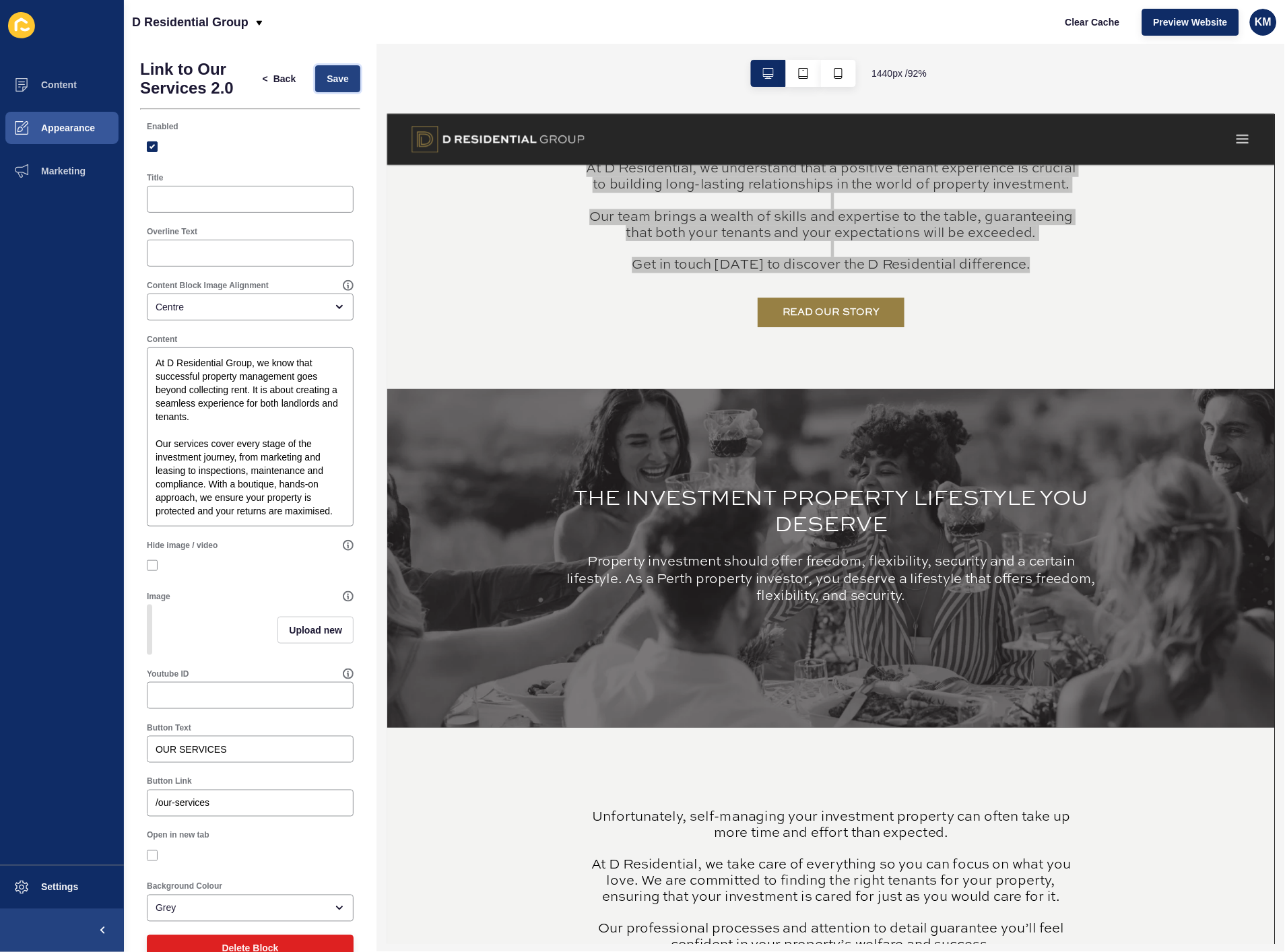
click at [316, 70] on button "Save" at bounding box center [338, 79] width 45 height 27
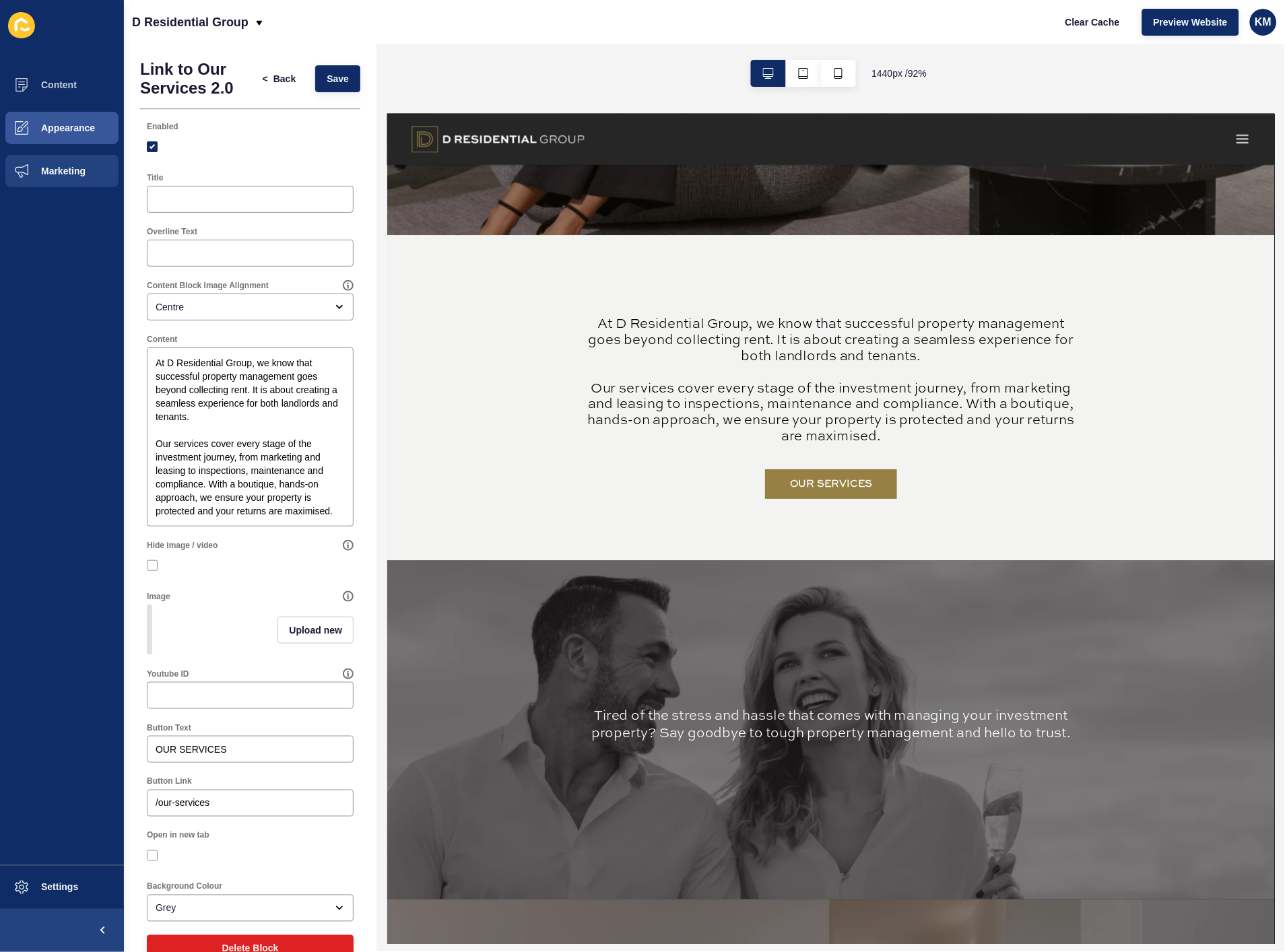
scroll to position [748, 0]
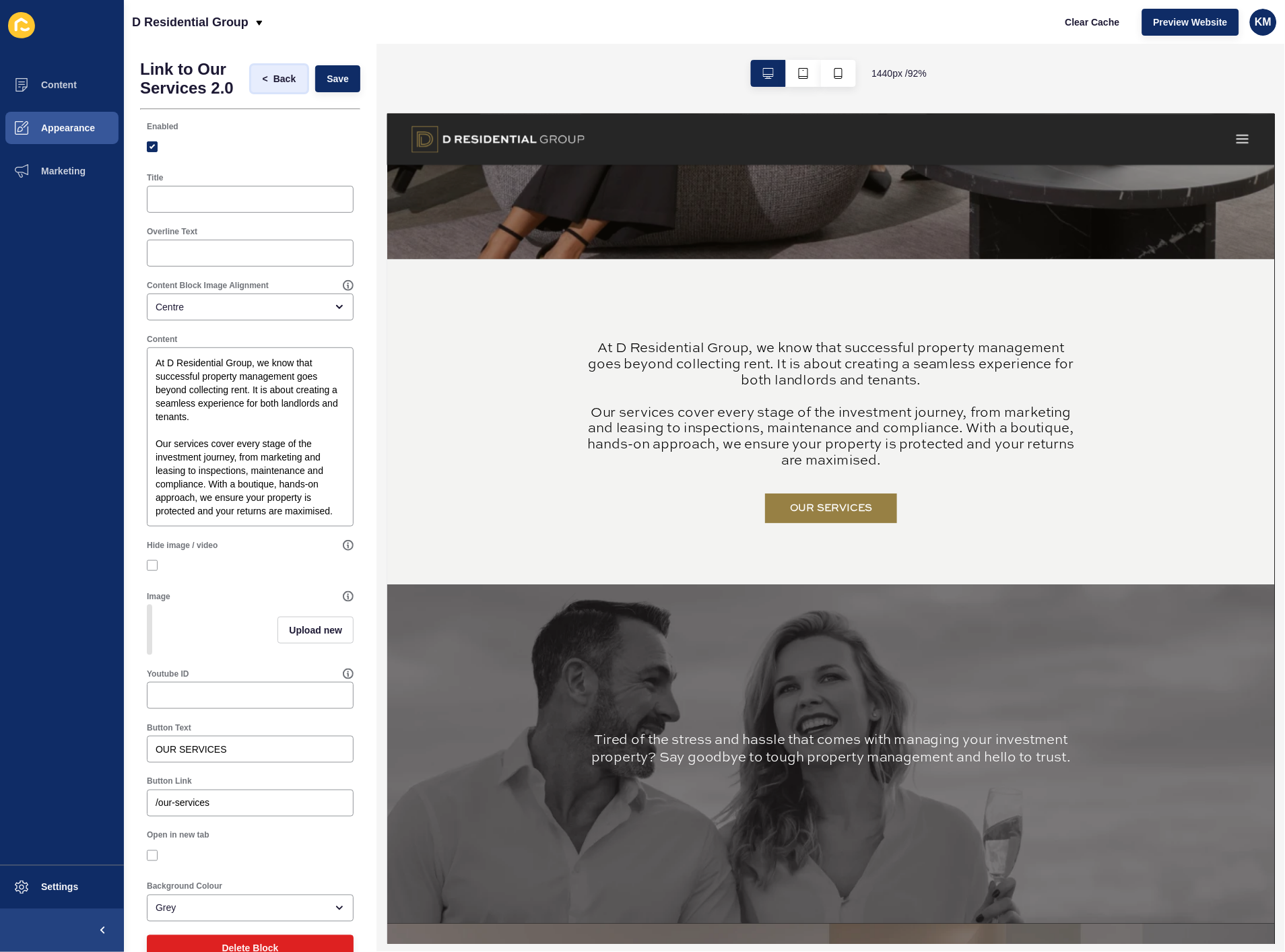
click at [274, 77] on span "Back" at bounding box center [285, 79] width 22 height 14
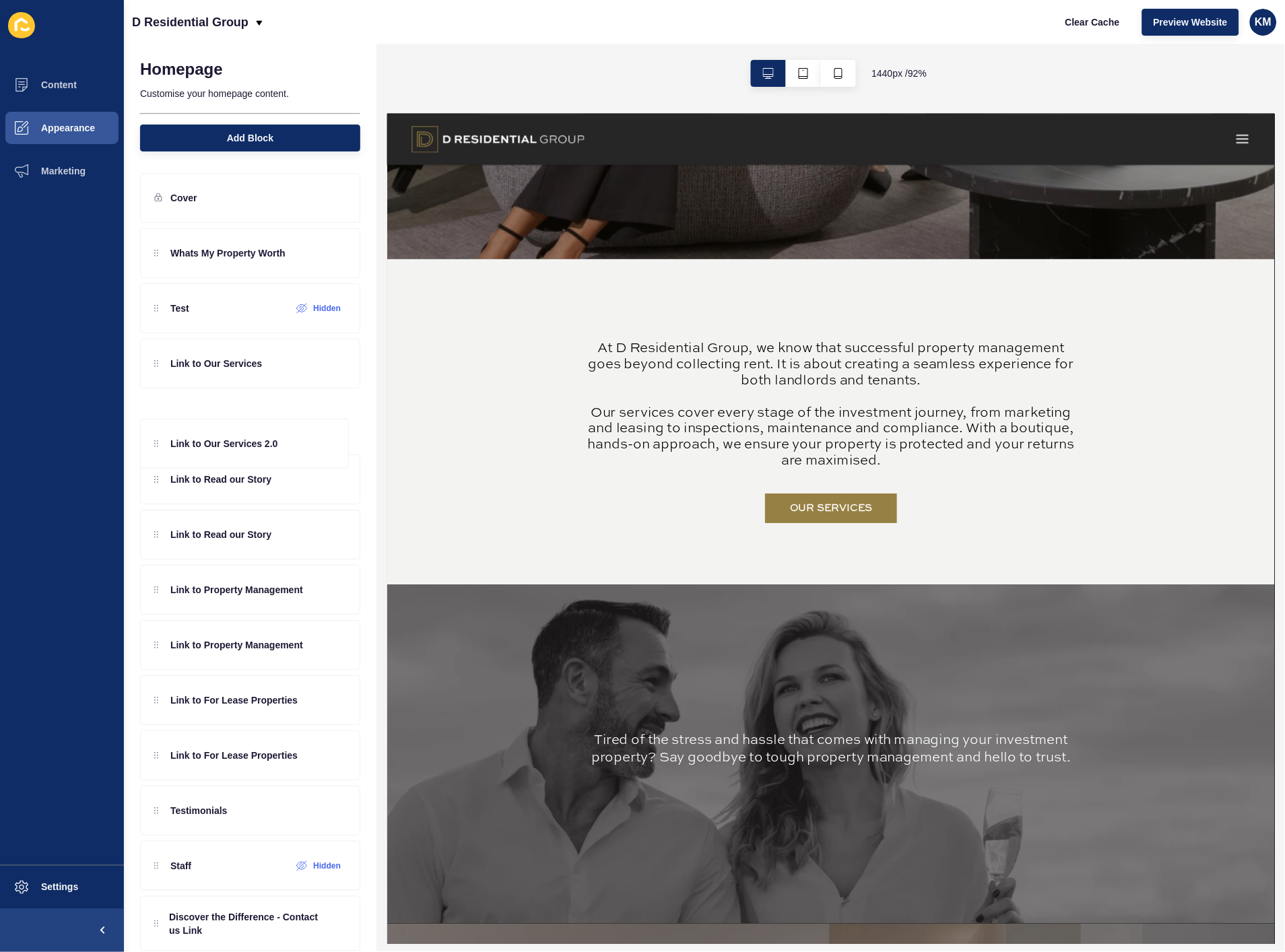
drag, startPoint x: 156, startPoint y: 265, endPoint x: 171, endPoint y: 459, distance: 194.6
click at [171, 459] on div "Link to Our Services 2.0 Whats My Property Worth Test Hidden Link to Our Servic…" at bounding box center [250, 559] width 220 height 663
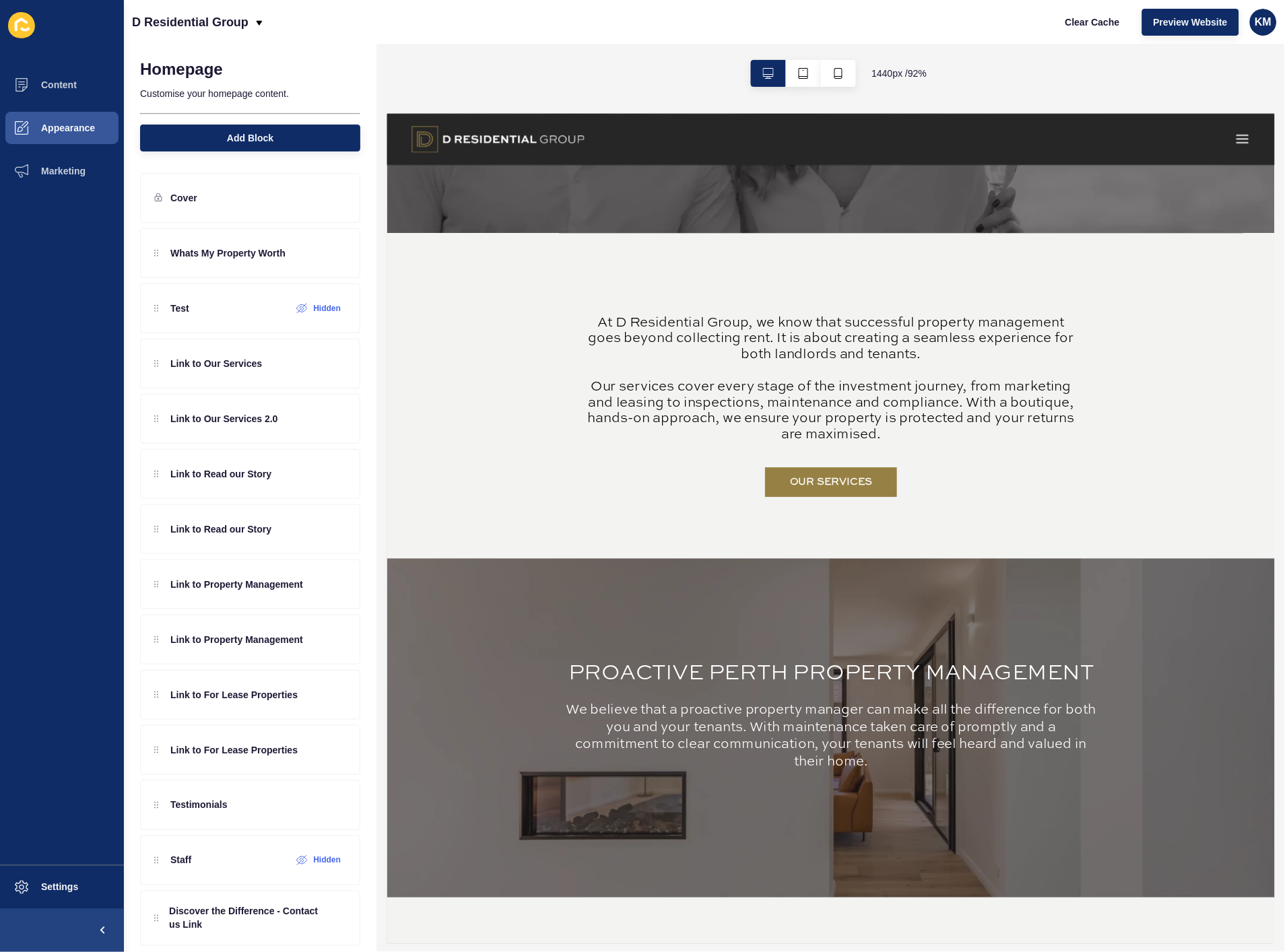
scroll to position [973, 0]
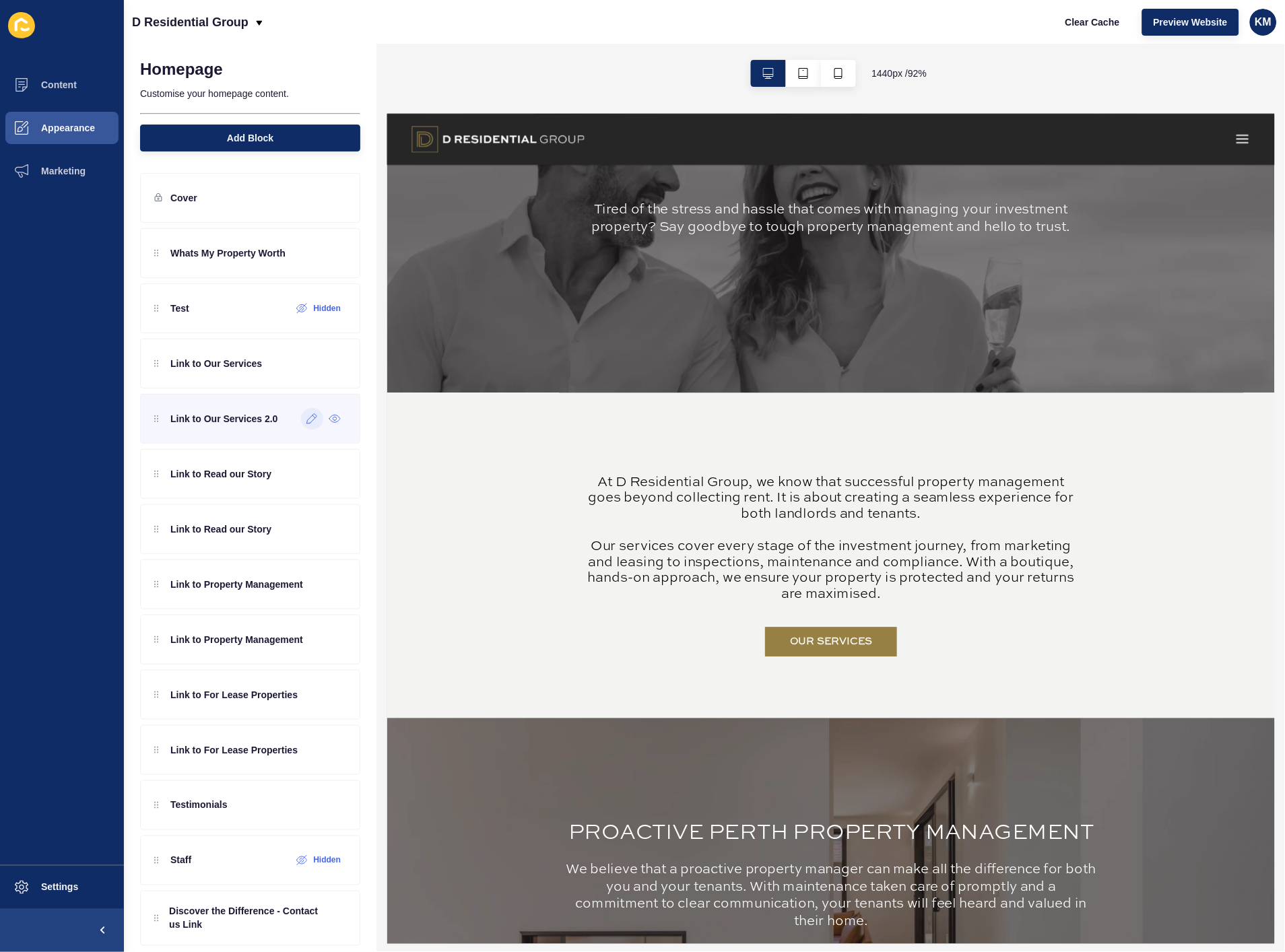
click at [307, 415] on icon at bounding box center [312, 419] width 12 height 11
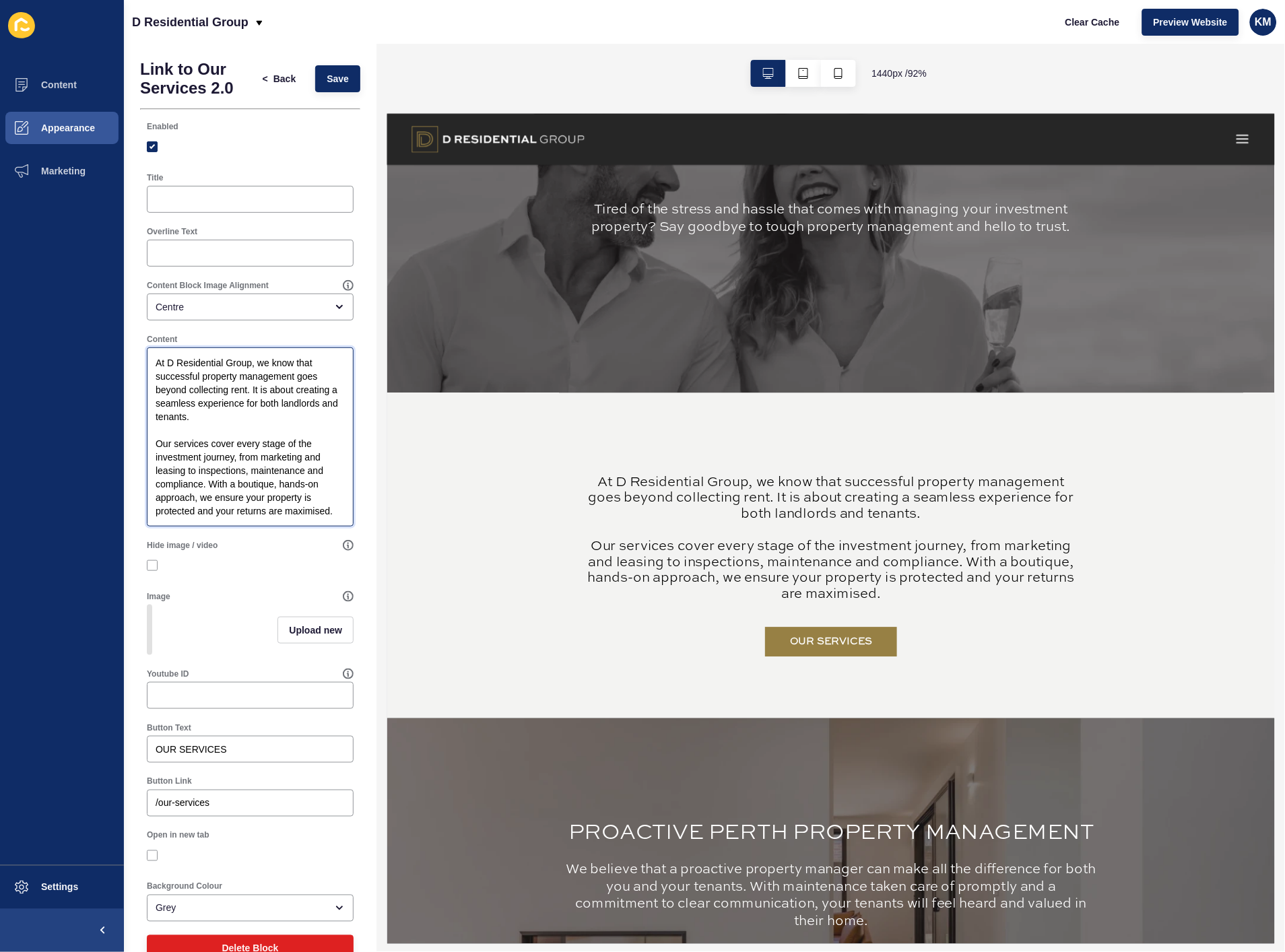
drag, startPoint x: 156, startPoint y: 362, endPoint x: 366, endPoint y: 567, distance: 293.5
click at [366, 567] on div "Link to Our Services 2.0 < Back Save Enabled Title Overline Text Content Block …" at bounding box center [250, 498] width 253 height 909
paste textarea "Investing in property brings a unique lifestyle and at D Residential, we can he…"
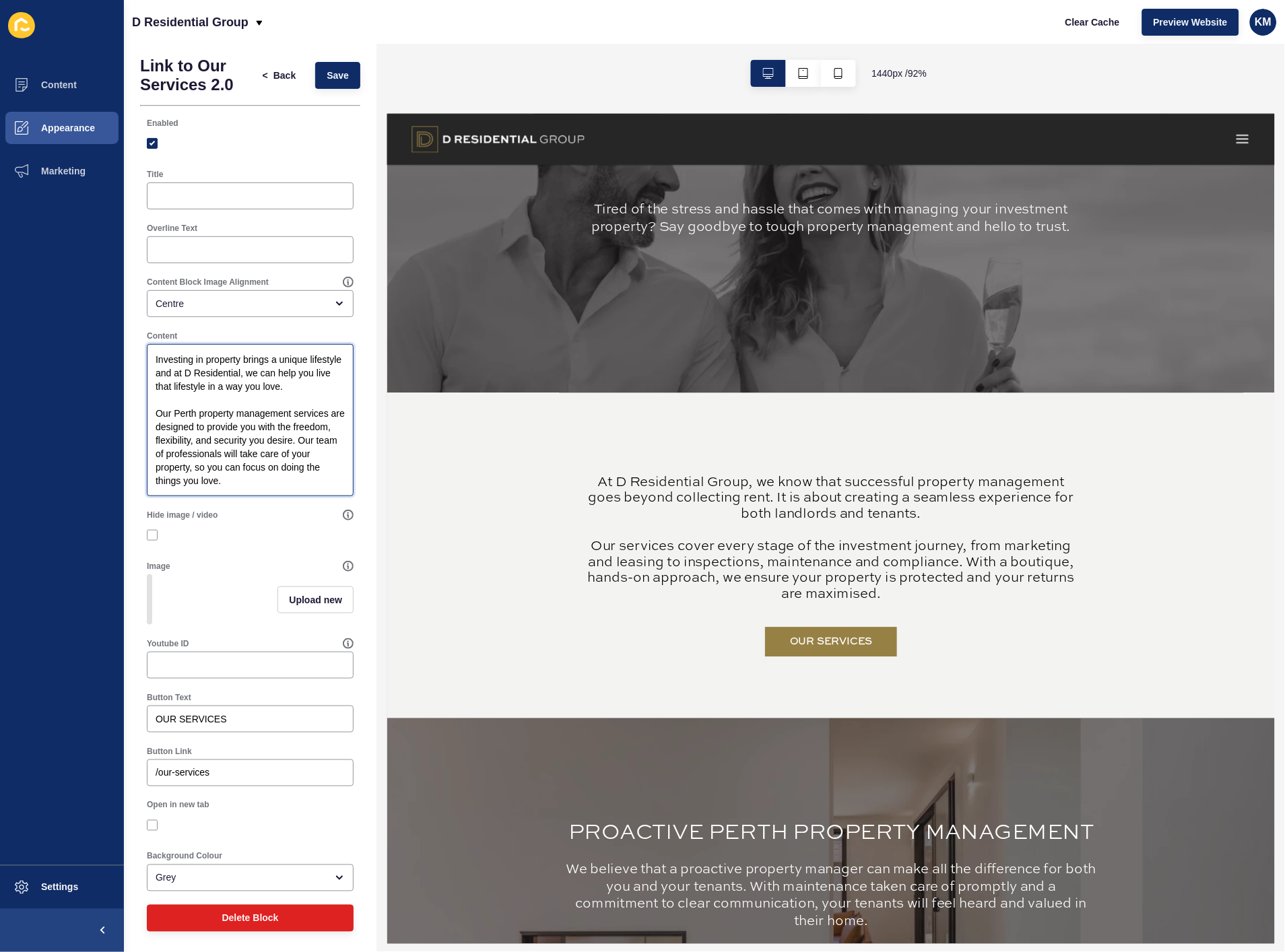
scroll to position [0, 0]
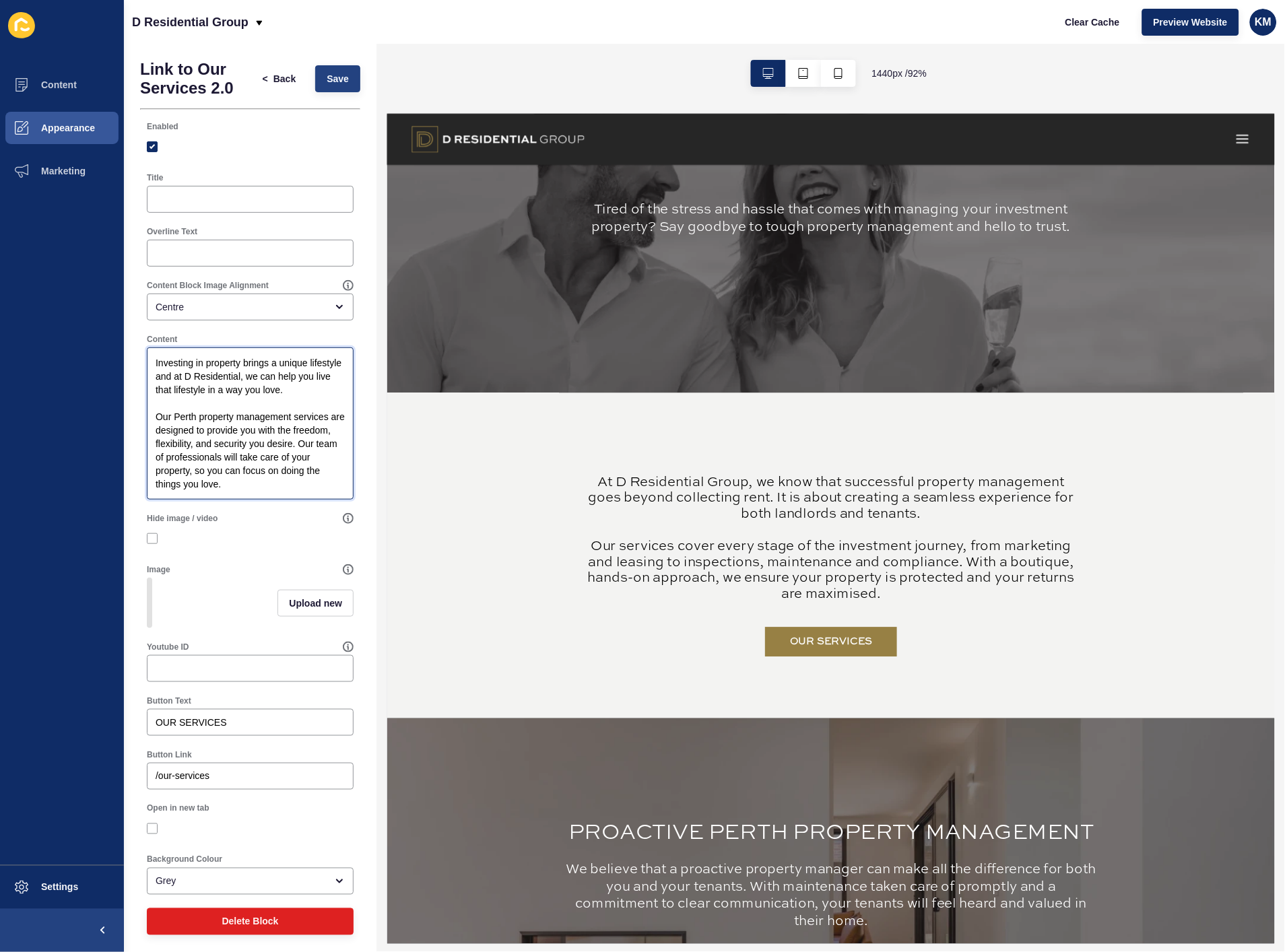
type textarea "Investing in property brings a unique lifestyle and at D Residential, we can he…"
click at [327, 81] on span "Save" at bounding box center [338, 79] width 22 height 14
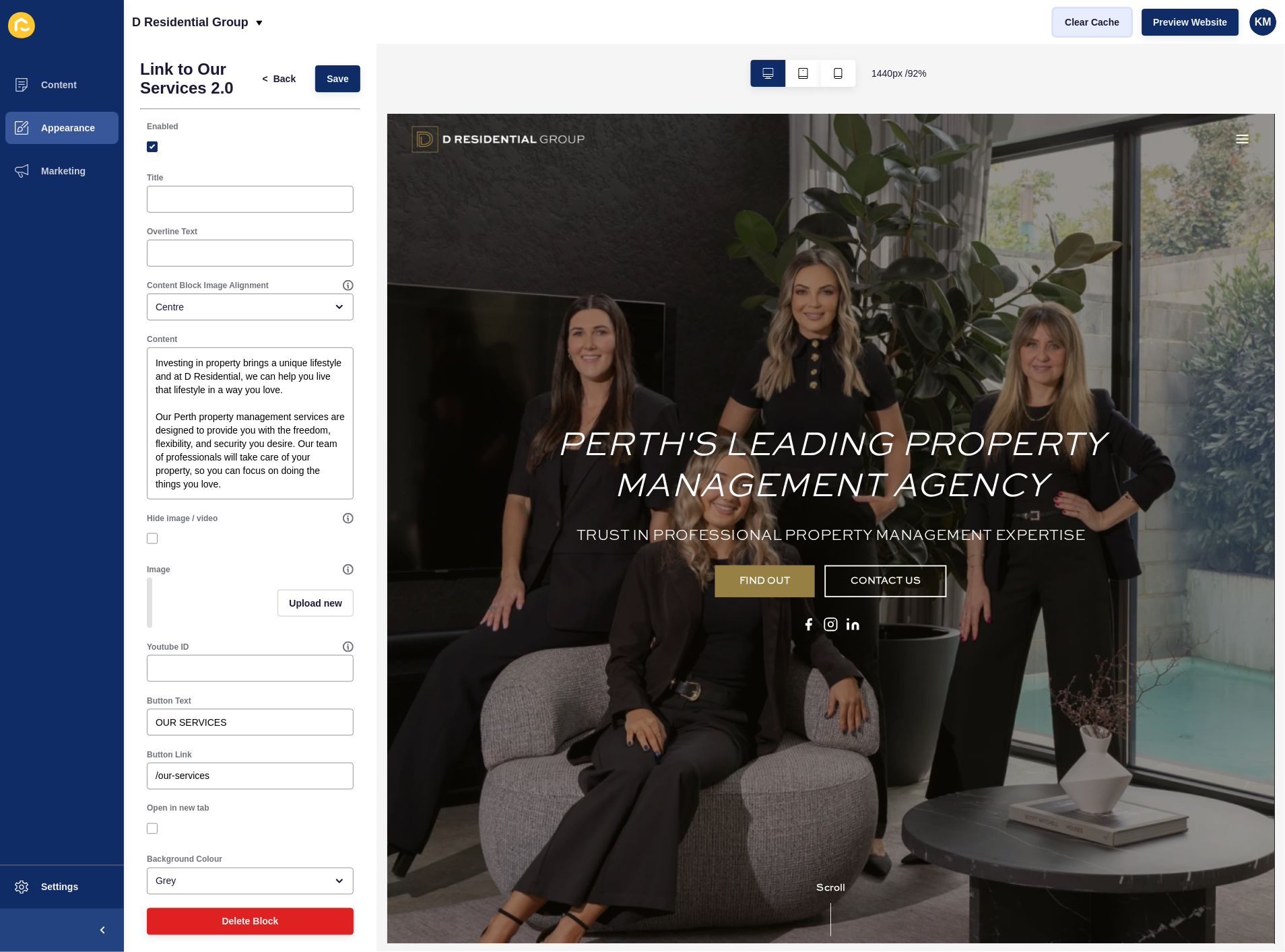
drag, startPoint x: 1101, startPoint y: 28, endPoint x: 1087, endPoint y: 23, distance: 14.9
click at [1101, 28] on span "Clear Cache" at bounding box center [1093, 22] width 54 height 14
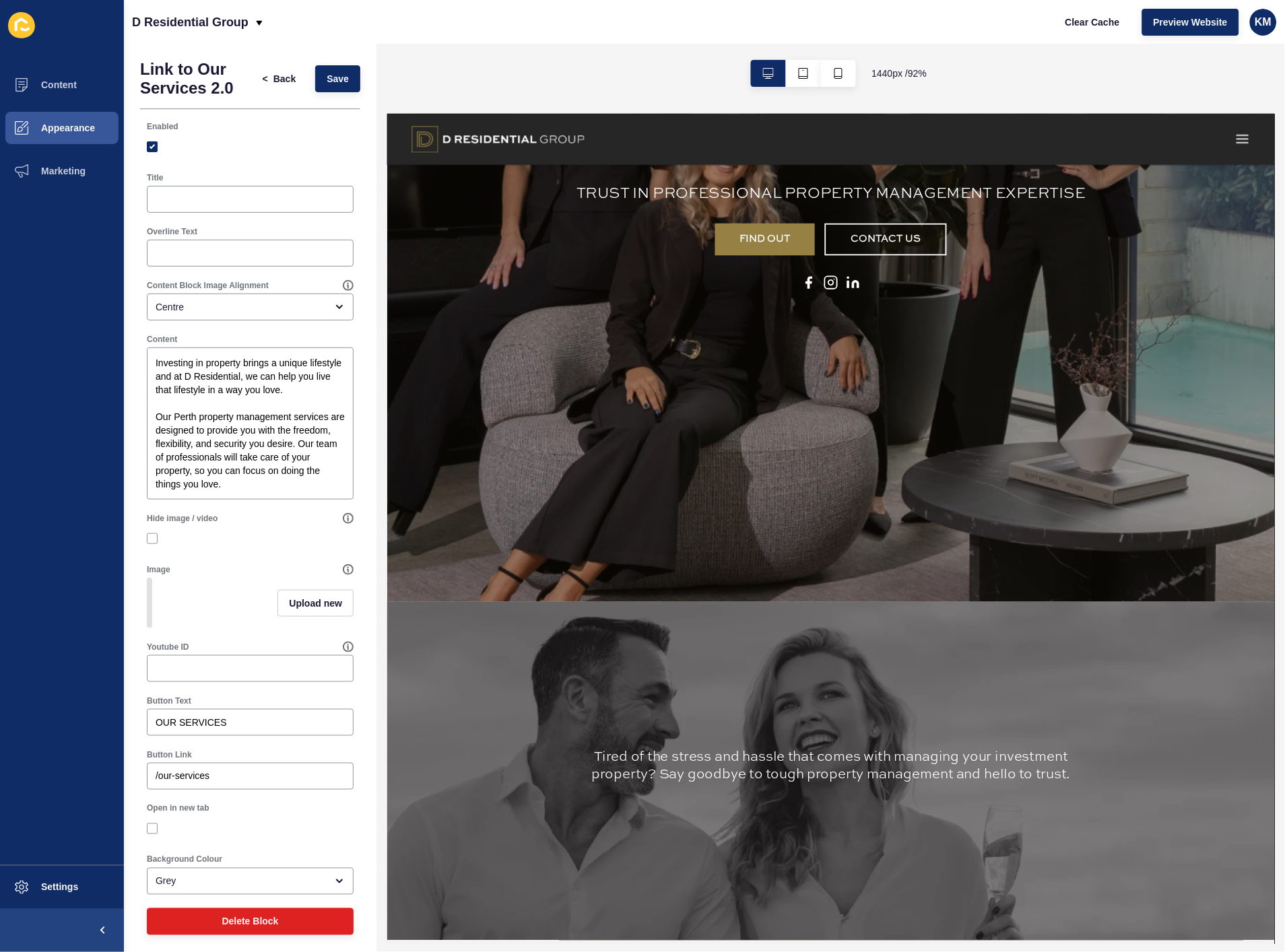
scroll to position [448, 0]
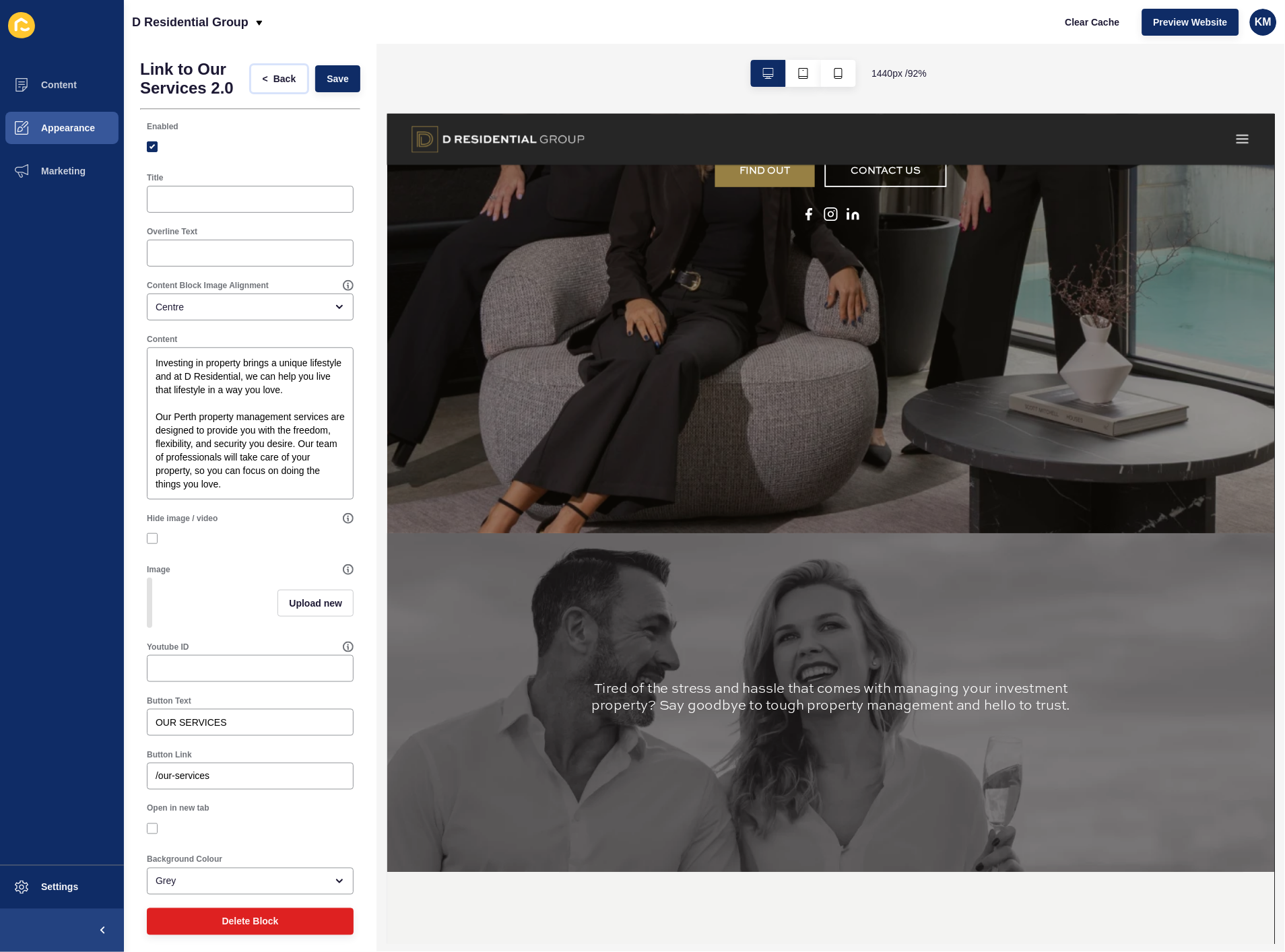
click at [274, 79] on span "Back" at bounding box center [285, 79] width 22 height 14
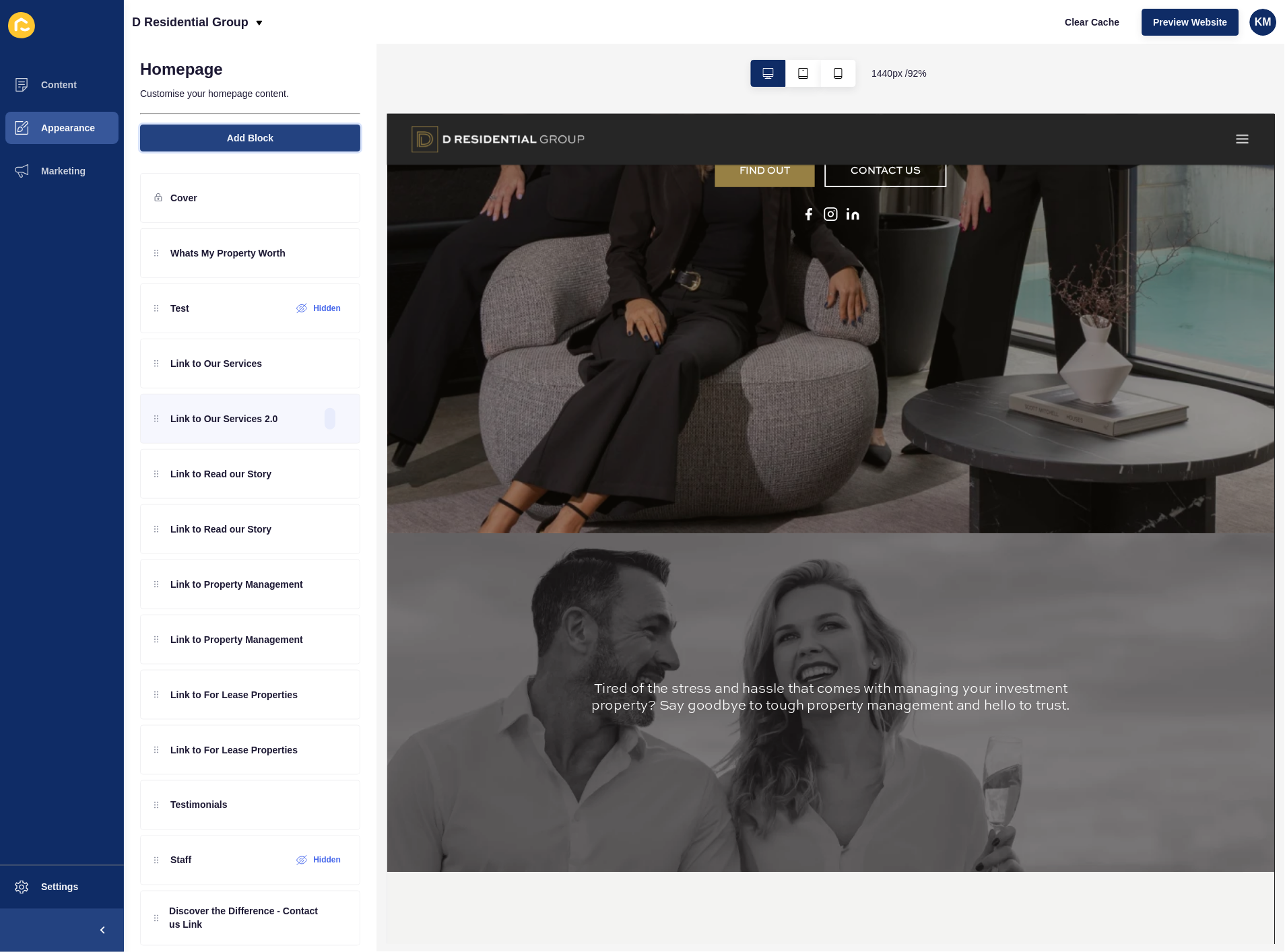
click at [267, 144] on span "Add Block" at bounding box center [249, 138] width 46 height 14
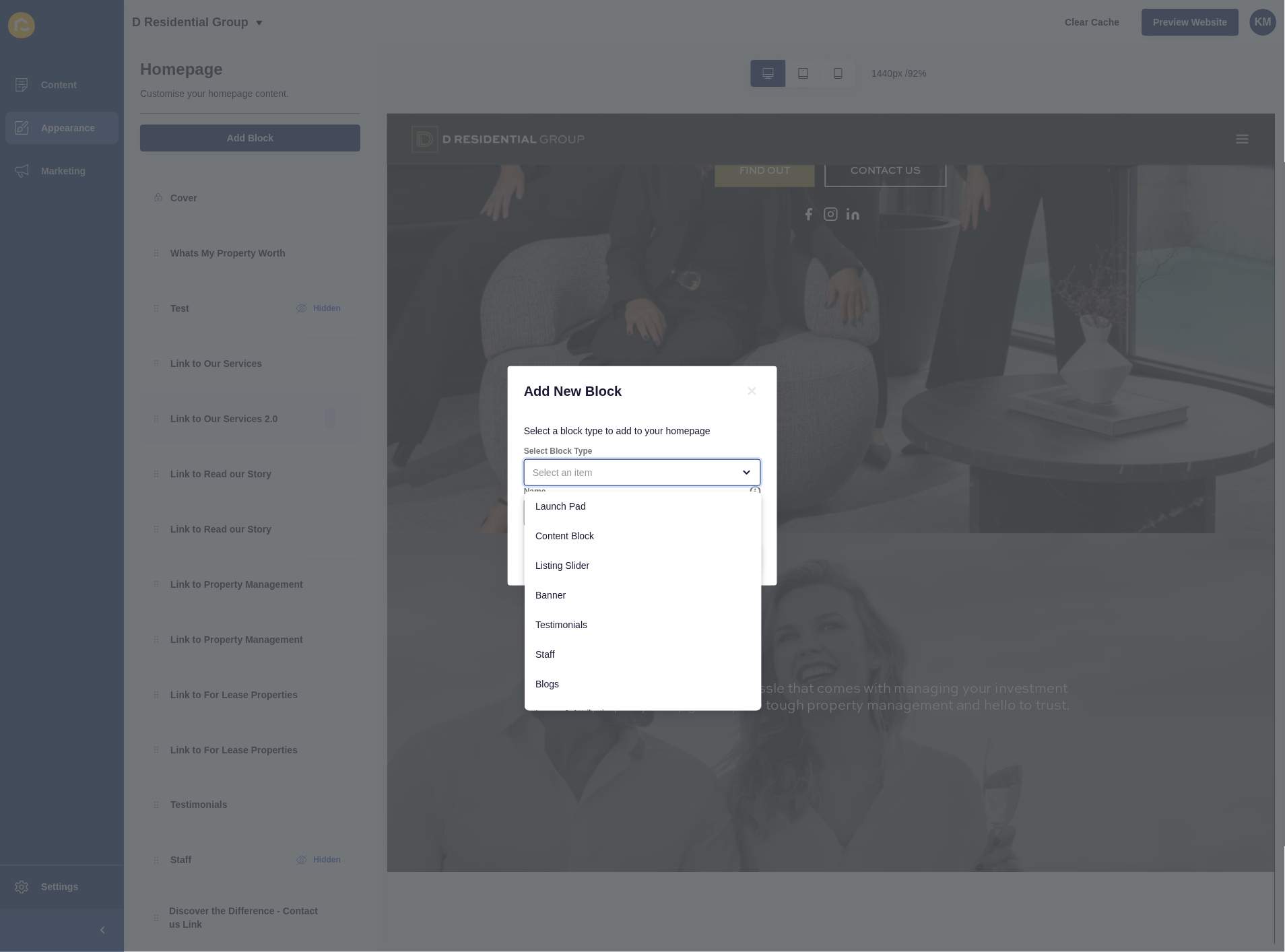
click at [611, 475] on div "close menu" at bounding box center [633, 473] width 201 height 14
click at [653, 654] on div "Quick Links" at bounding box center [644, 666] width 237 height 30
type input "Quick Links"
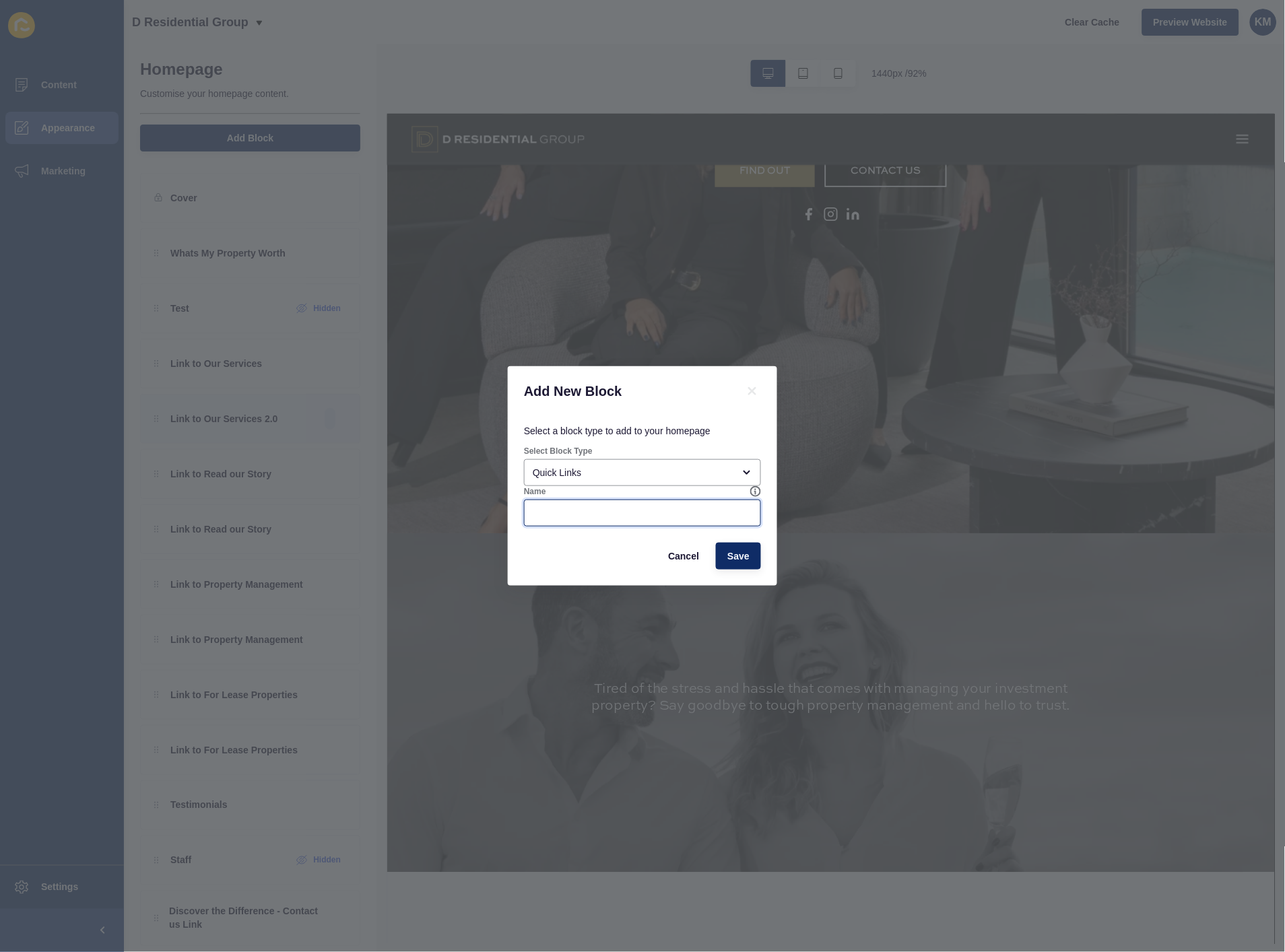
click at [667, 513] on input "Name" at bounding box center [642, 513] width 220 height 14
type input "YOUTUBE"
click at [741, 572] on div "Select a block type to add to your homepage Select Block Type Quick Links Name …" at bounding box center [642, 501] width 269 height 169
click at [741, 563] on button "Save" at bounding box center [739, 556] width 45 height 27
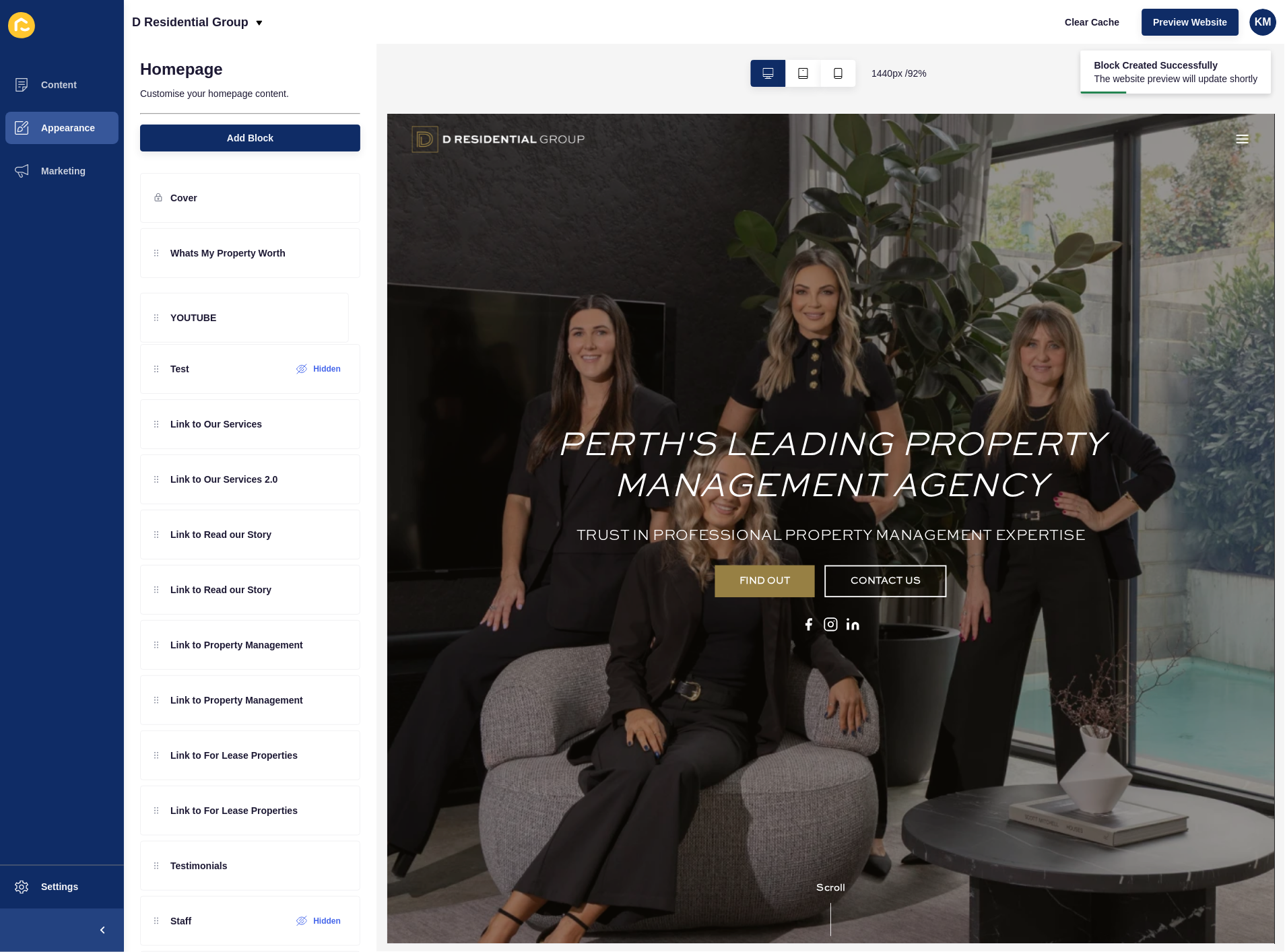
scroll to position [0, 0]
drag, startPoint x: 150, startPoint y: 256, endPoint x: 176, endPoint y: 320, distance: 69.1
click at [176, 320] on div "YOUTUBE Whats My Property Worth Test Hidden Link to Our Services Link to Our Se…" at bounding box center [250, 587] width 220 height 718
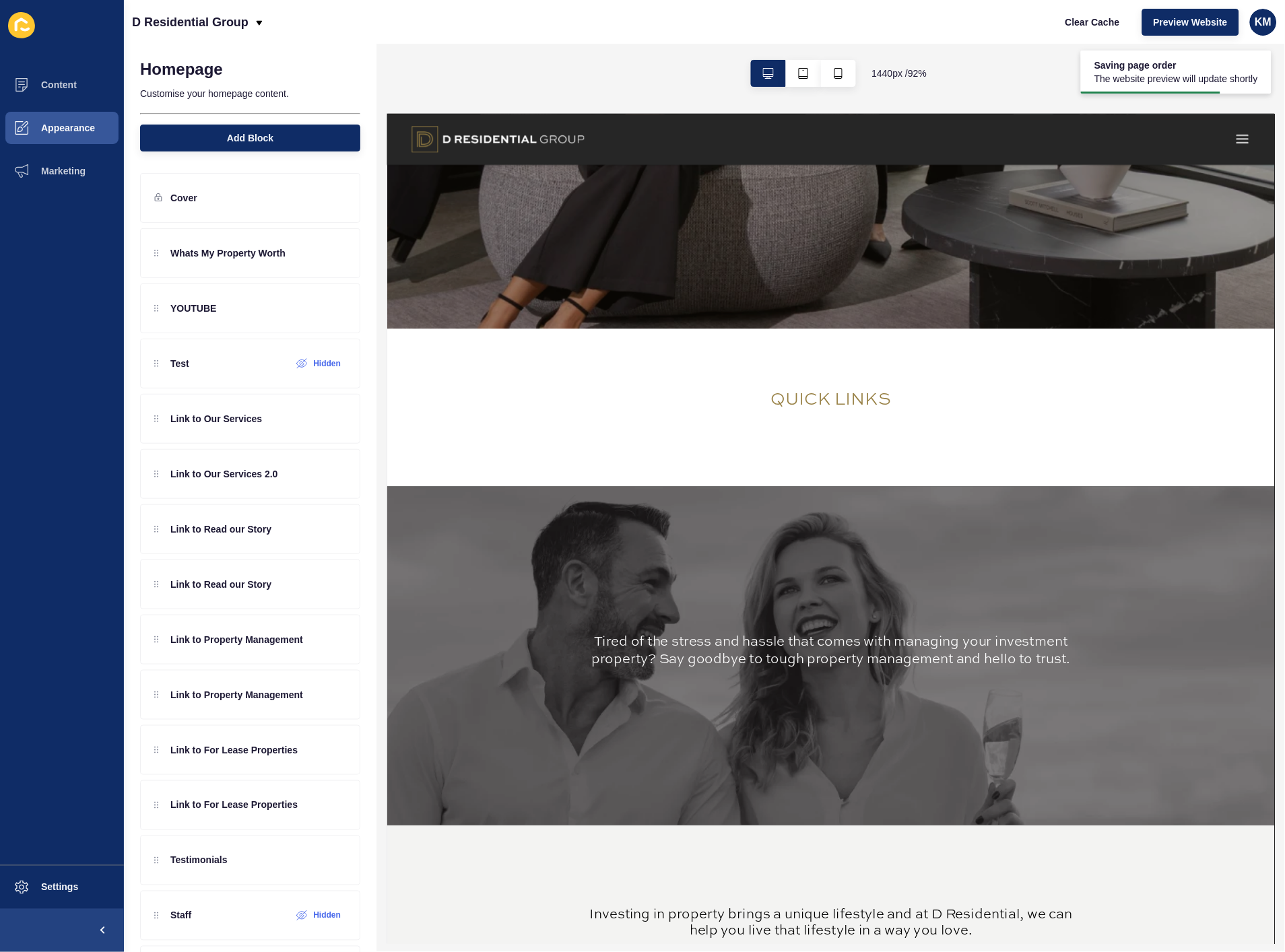
scroll to position [674, 0]
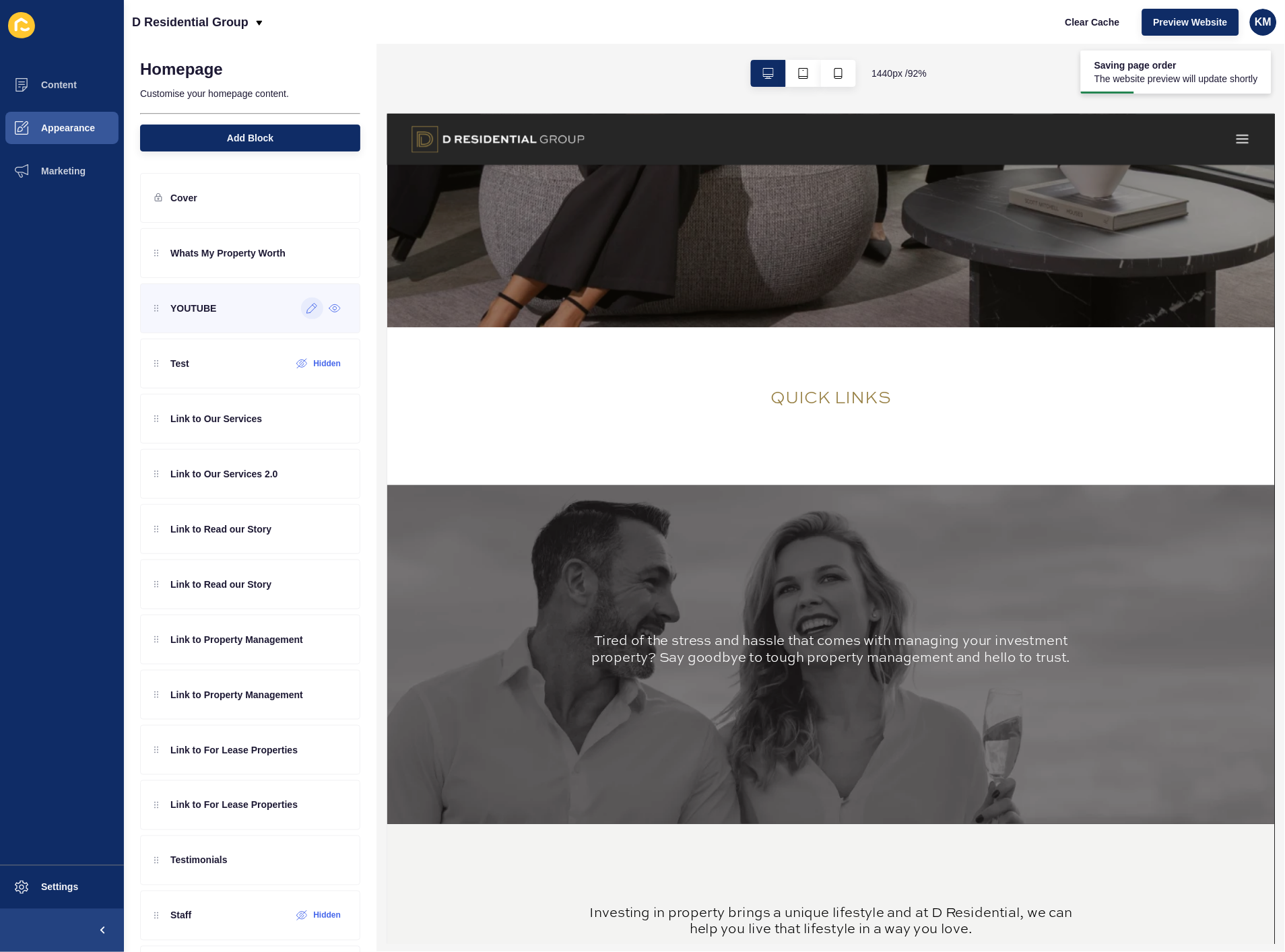
click at [307, 313] on icon at bounding box center [312, 309] width 10 height 10
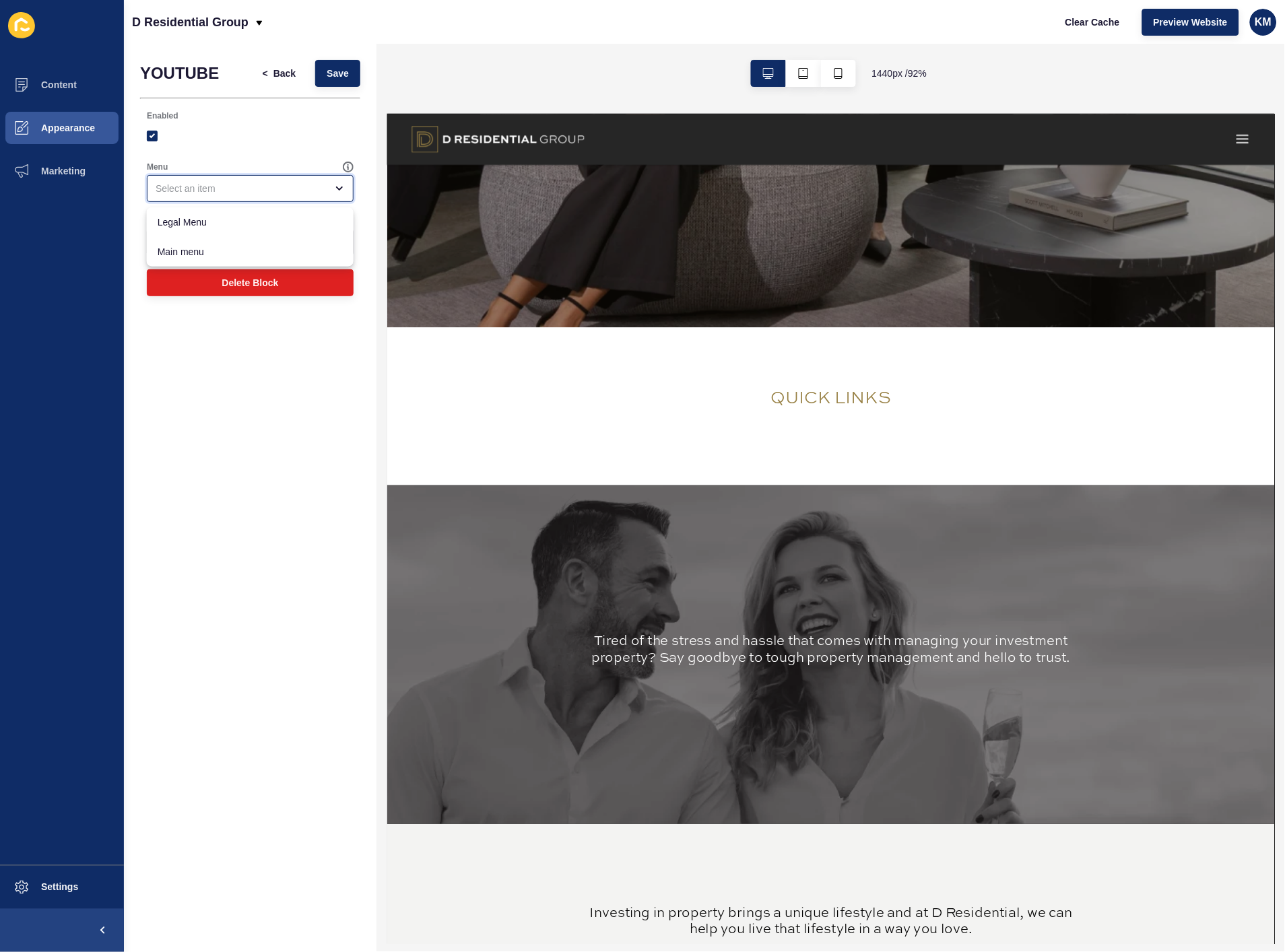
click at [227, 184] on div "close menu" at bounding box center [240, 189] width 170 height 14
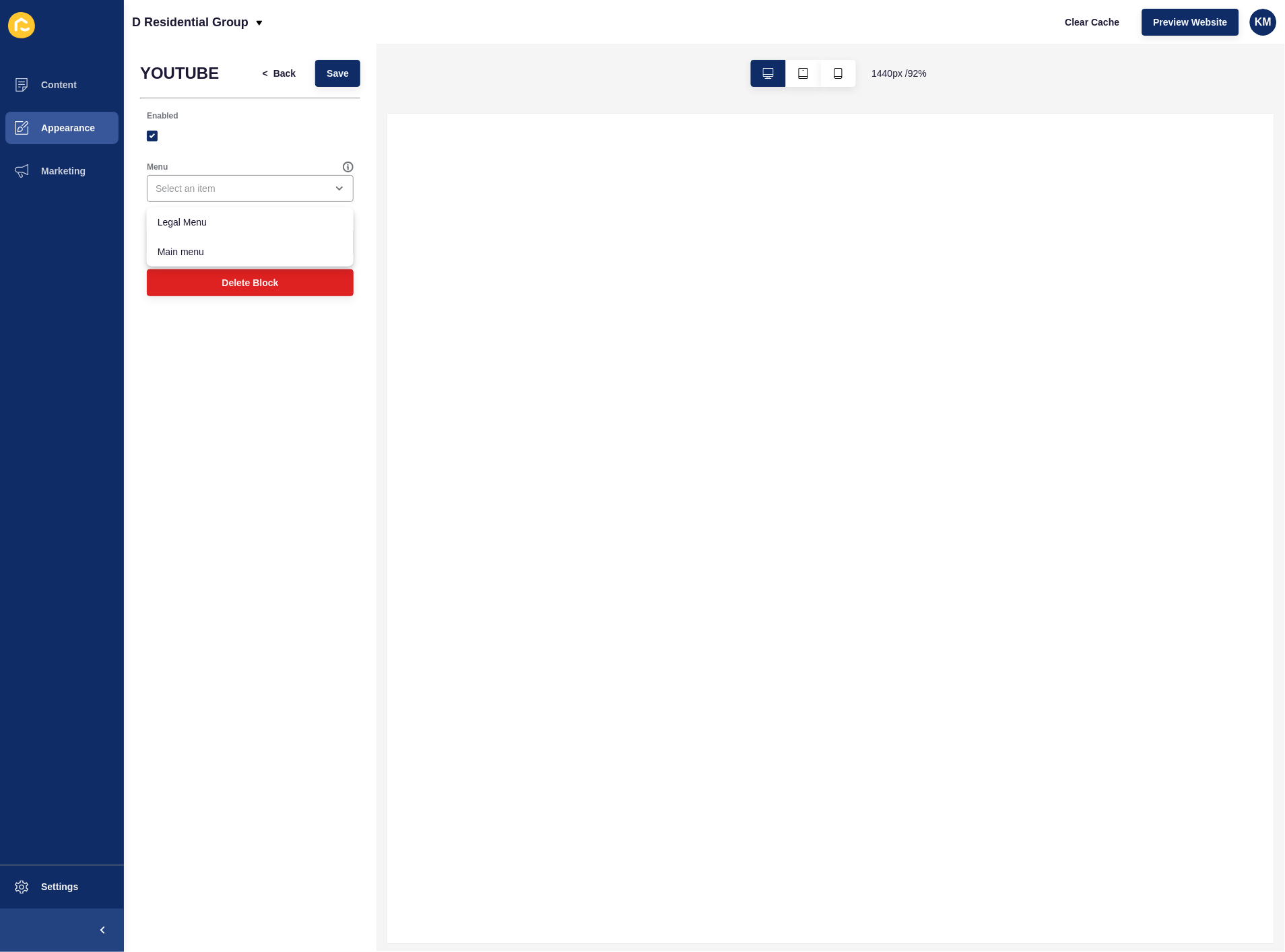
click at [257, 151] on div "Enabled" at bounding box center [250, 130] width 220 height 51
click at [278, 71] on span "Back" at bounding box center [285, 74] width 22 height 14
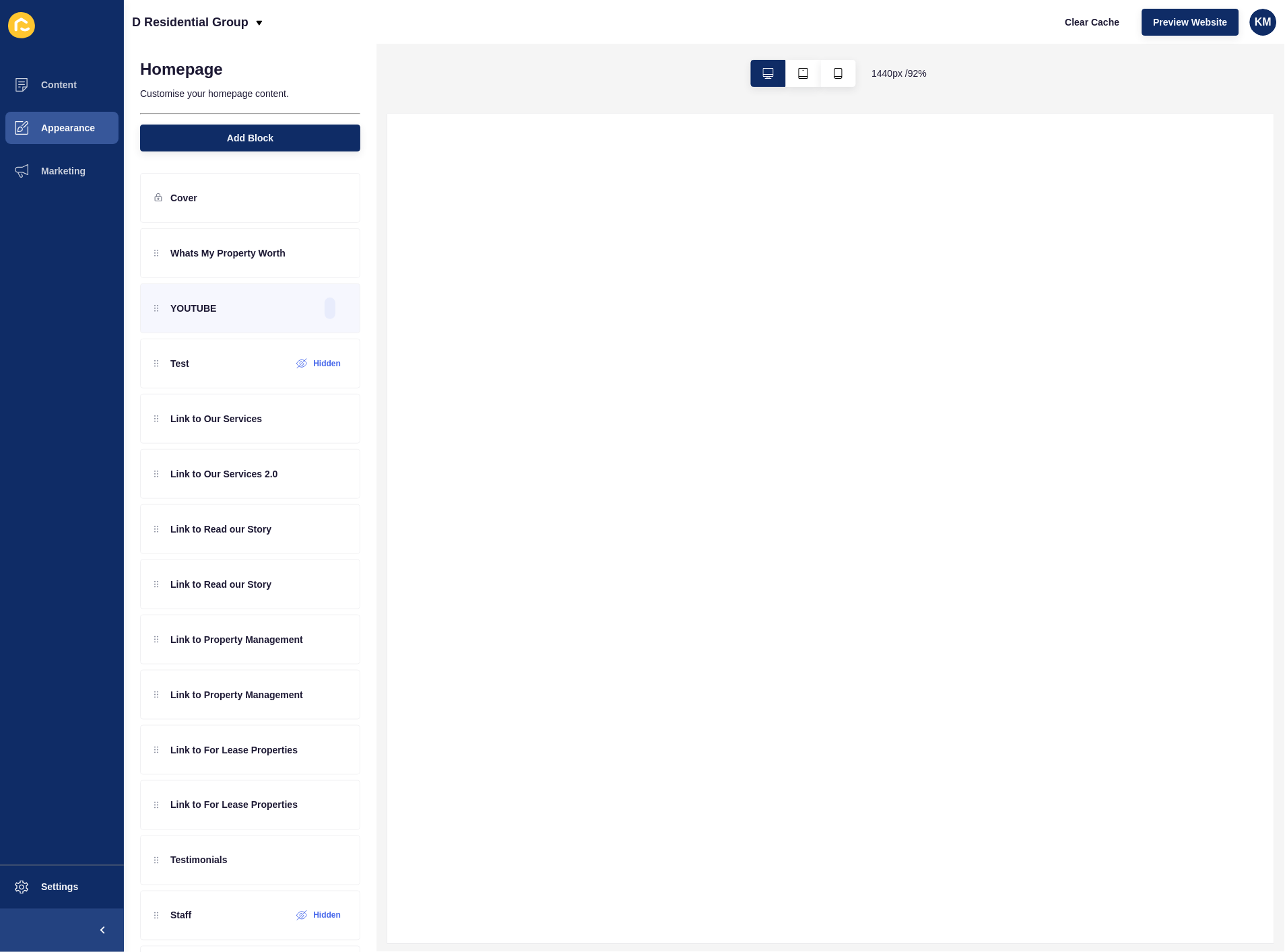
scroll to position [0, 0]
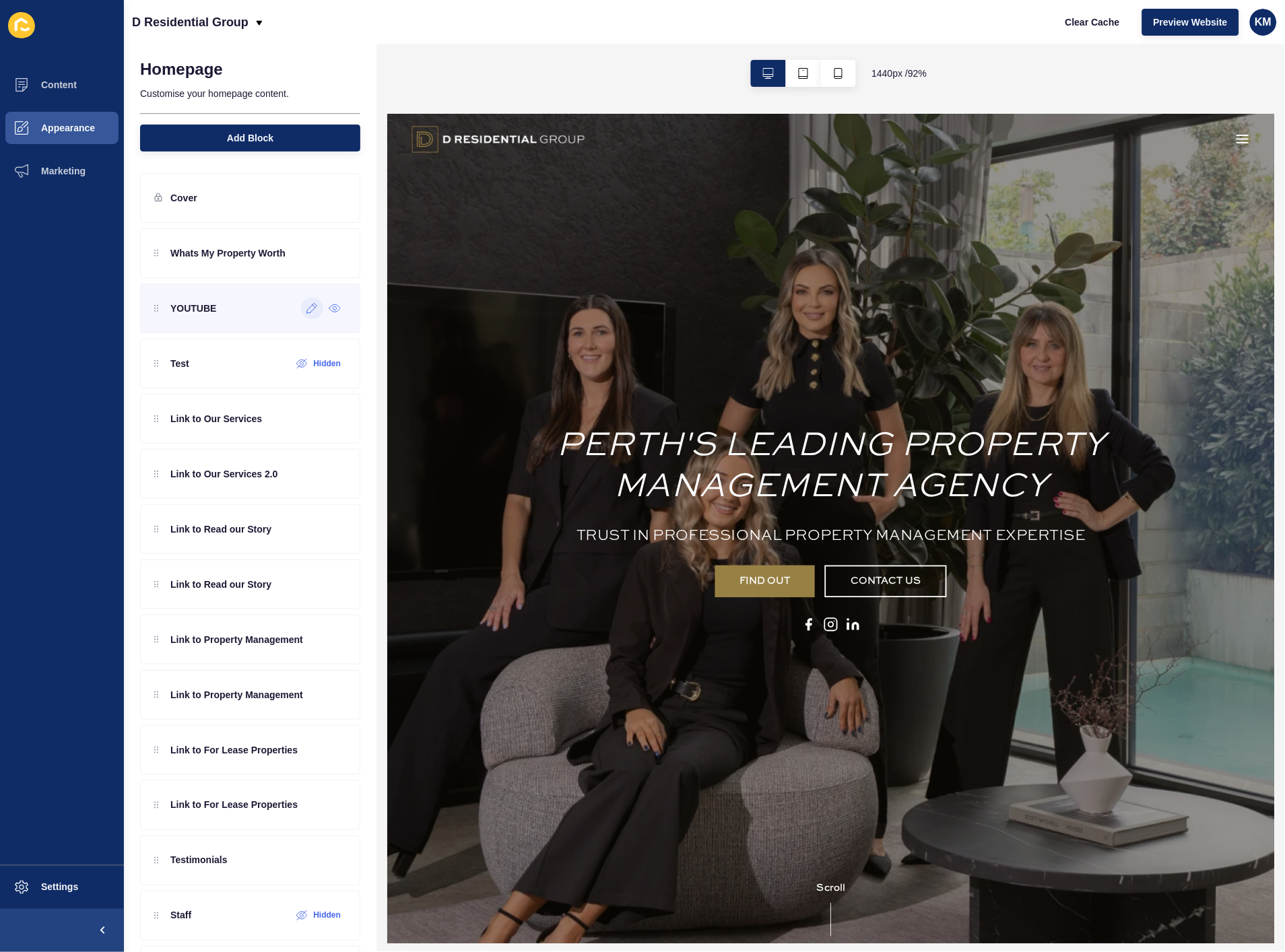
click at [307, 306] on icon at bounding box center [312, 309] width 12 height 11
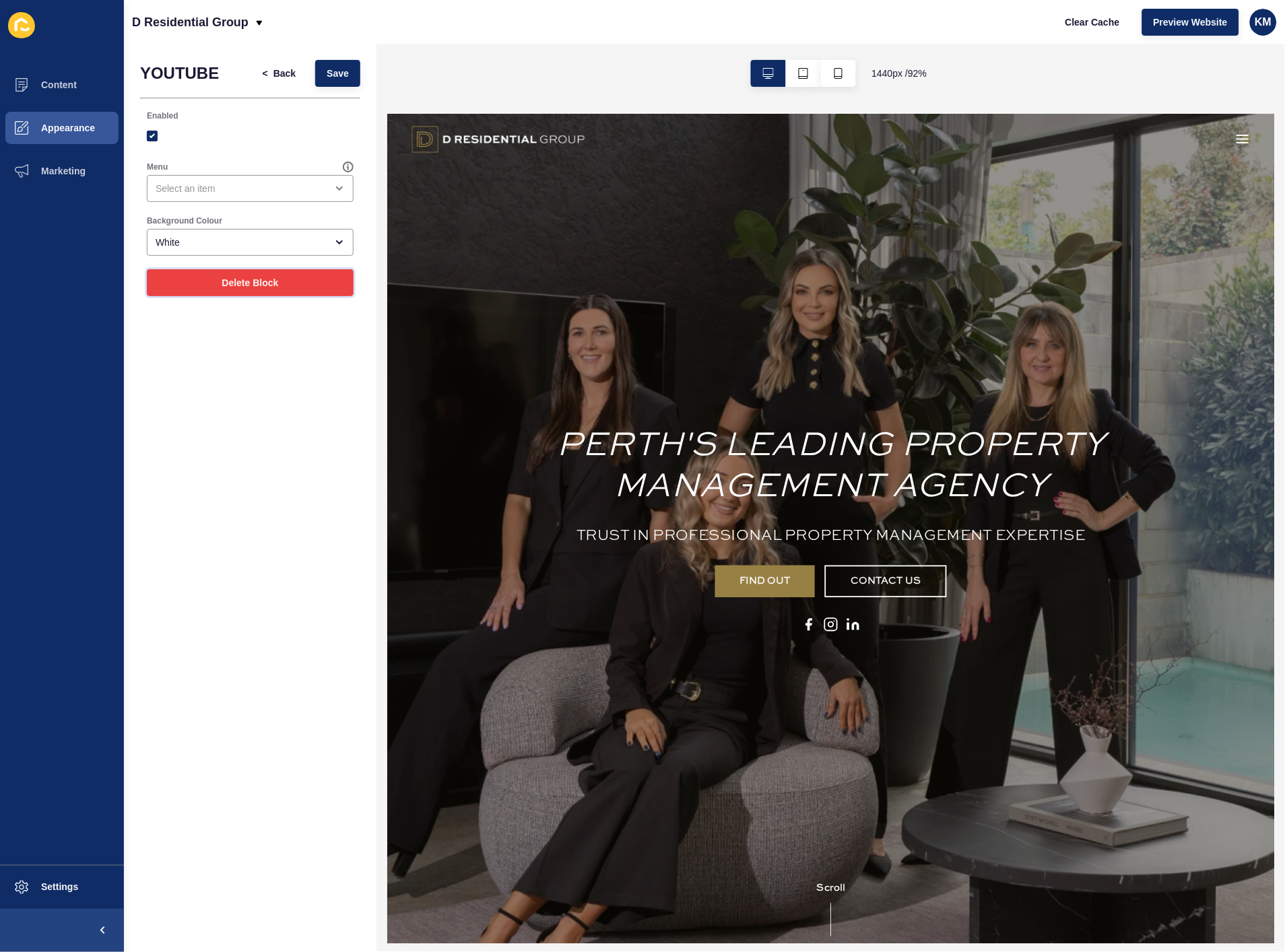
click at [285, 284] on button "Delete Block" at bounding box center [250, 282] width 207 height 27
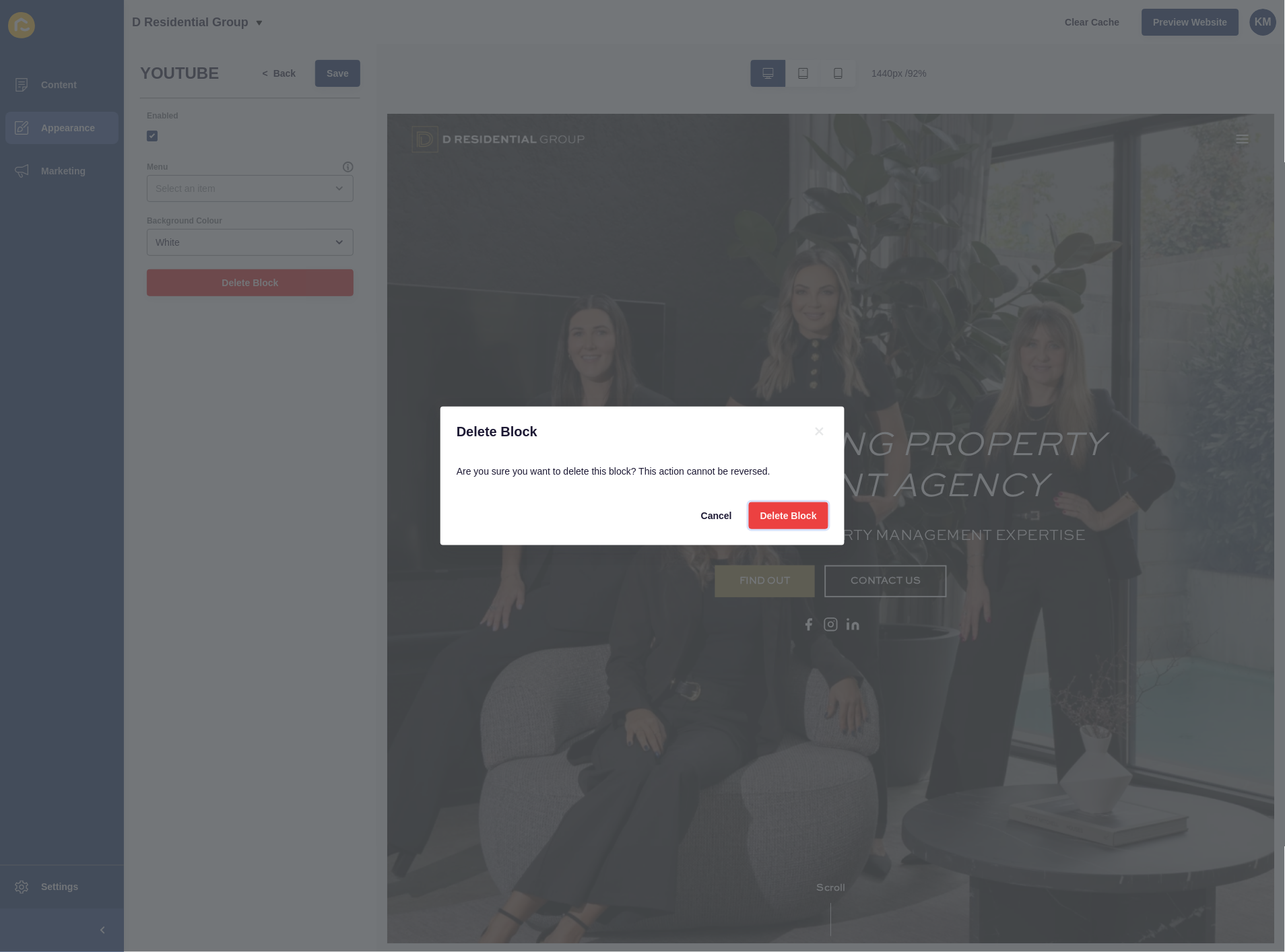
click at [810, 510] on span "Delete Block" at bounding box center [789, 516] width 56 height 14
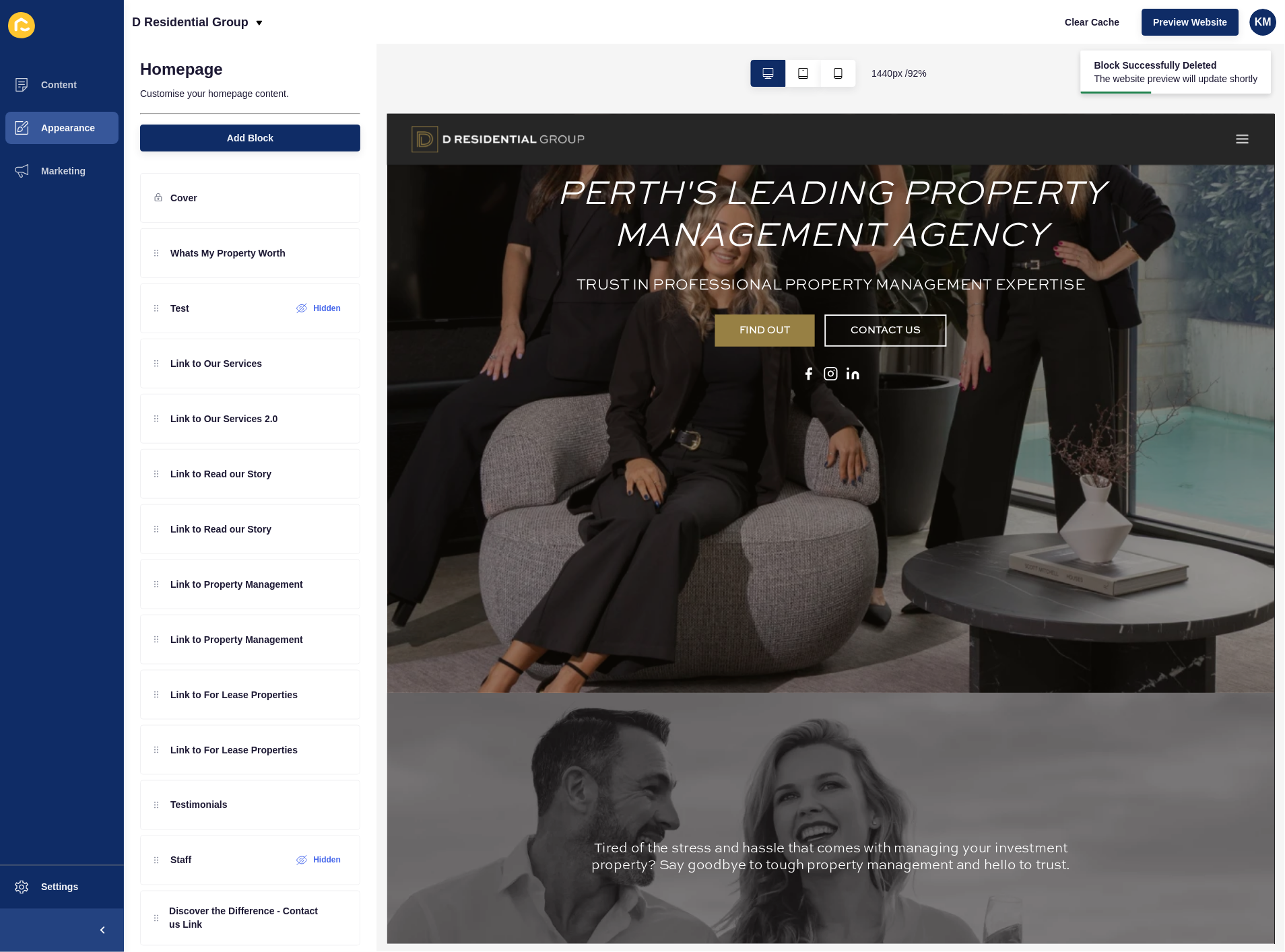
scroll to position [299, 0]
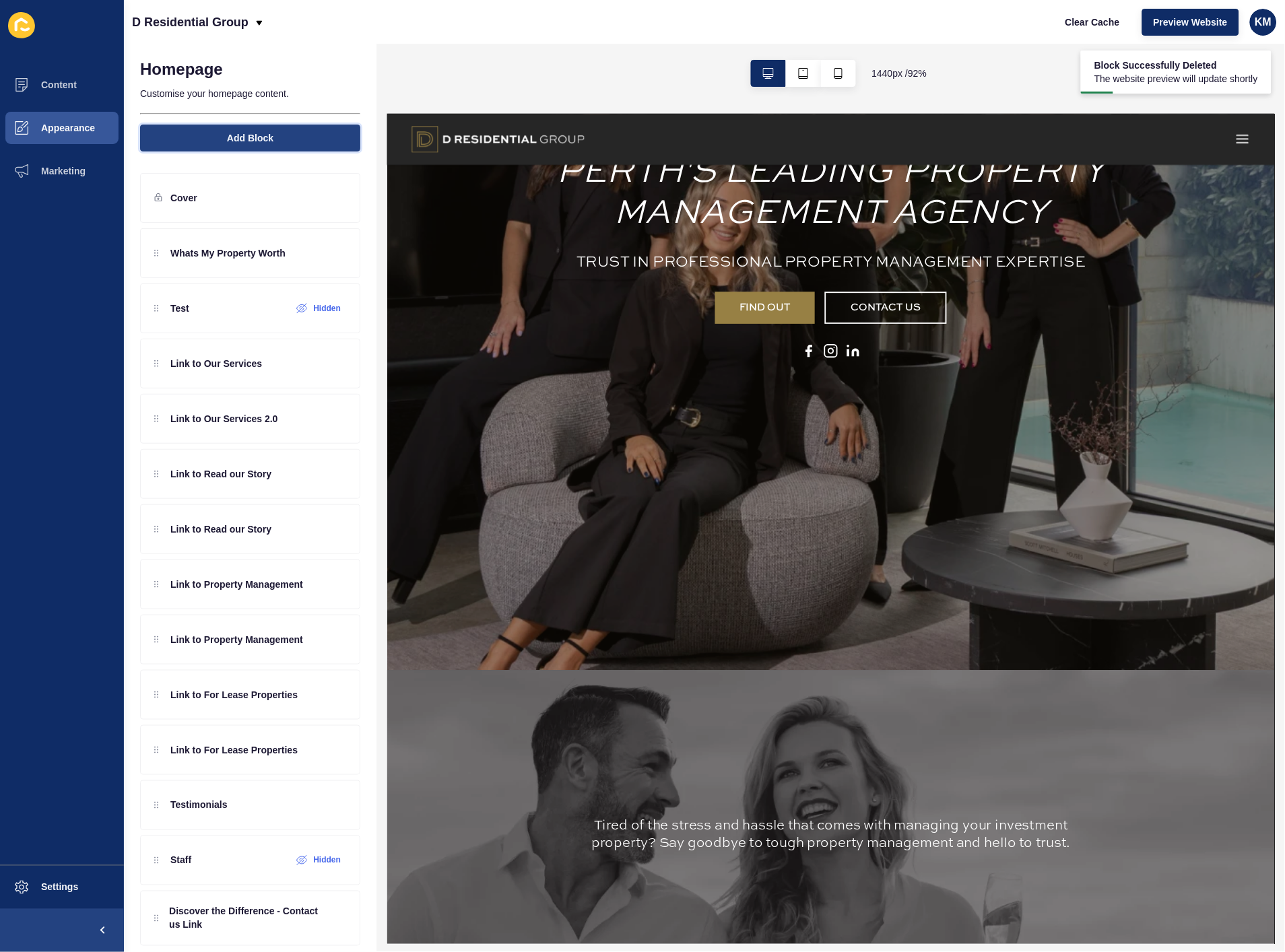
click at [227, 136] on span "Add Block" at bounding box center [249, 138] width 46 height 14
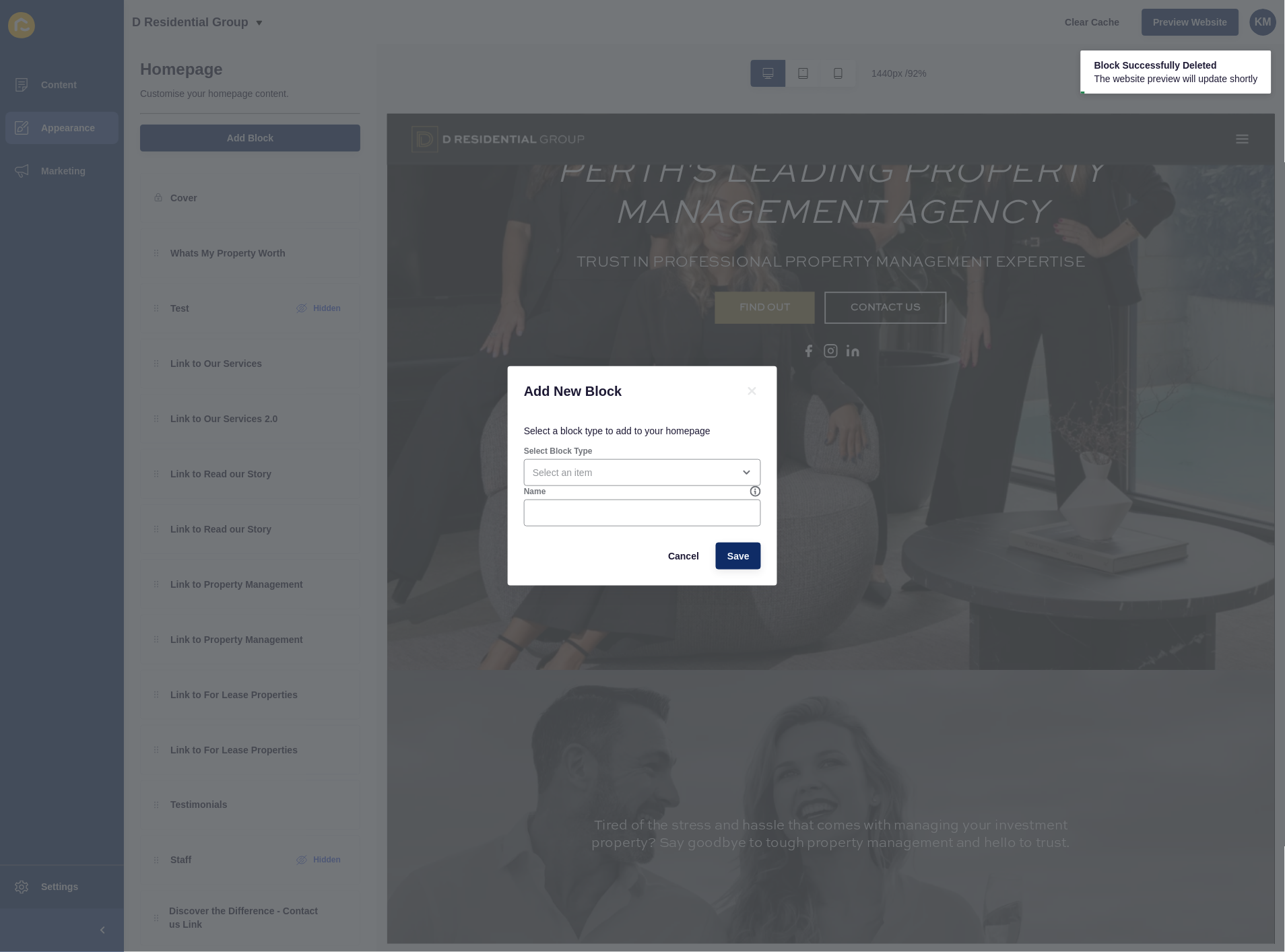
click at [670, 458] on div "Select Block Type" at bounding box center [643, 466] width 240 height 43
click at [675, 470] on div "open menu" at bounding box center [633, 473] width 201 height 14
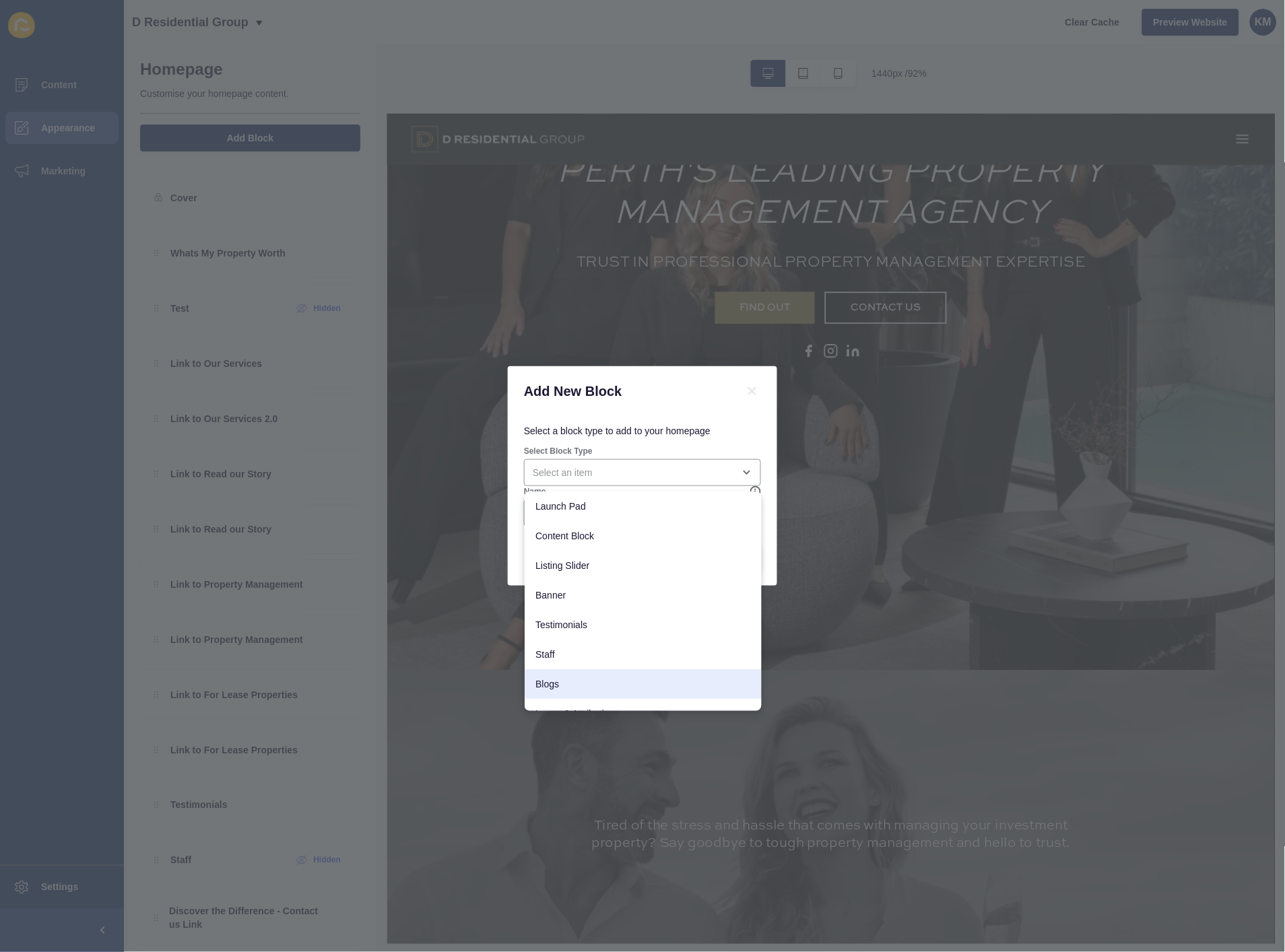
scroll to position [106, 0]
click at [638, 692] on span "Banner Embed" at bounding box center [643, 696] width 216 height 14
type input "Banner Embed"
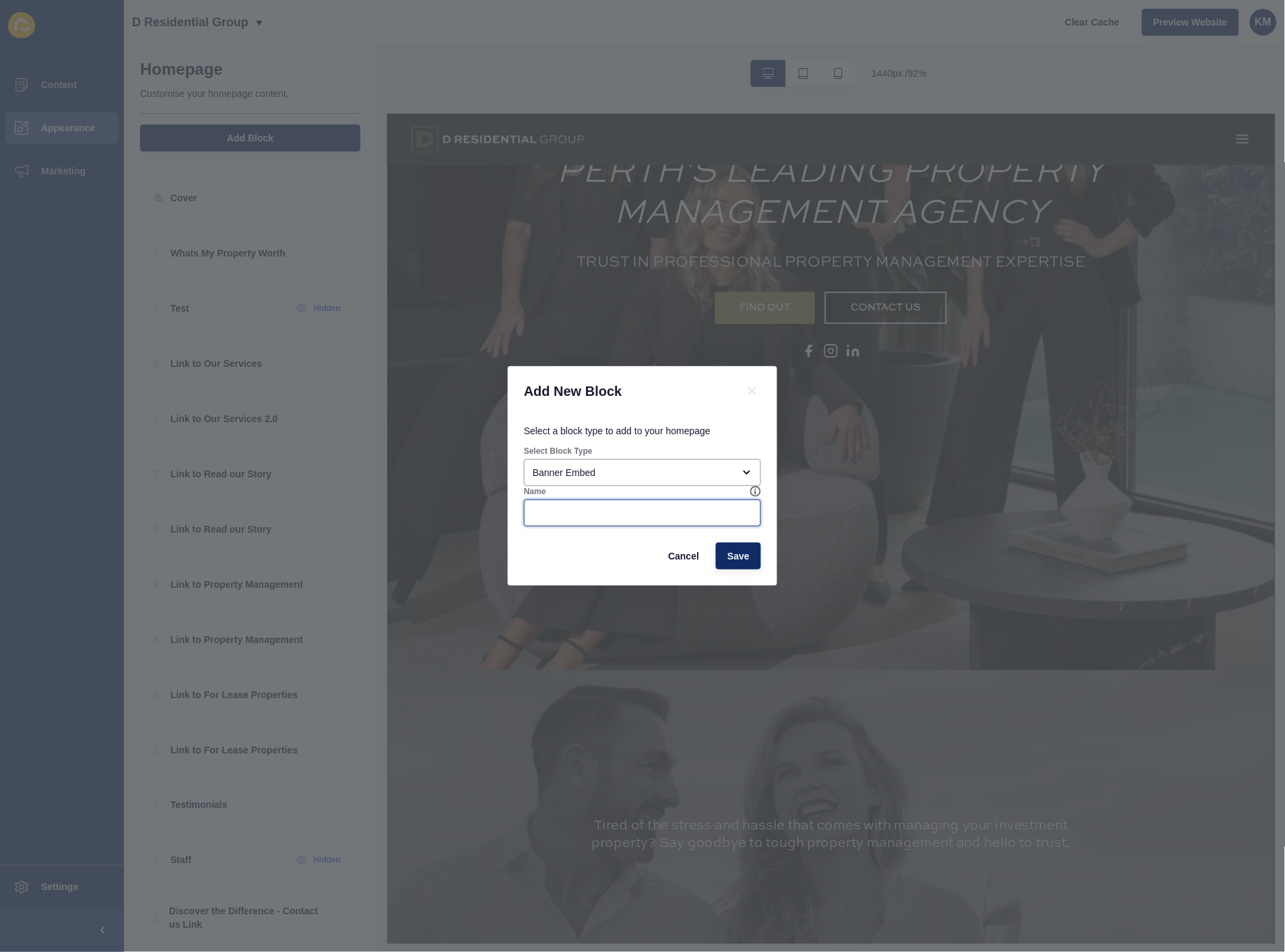
click at [655, 513] on input "Name" at bounding box center [642, 513] width 220 height 14
type input "YOUTUBE"
click at [748, 553] on button "Save" at bounding box center [739, 556] width 45 height 27
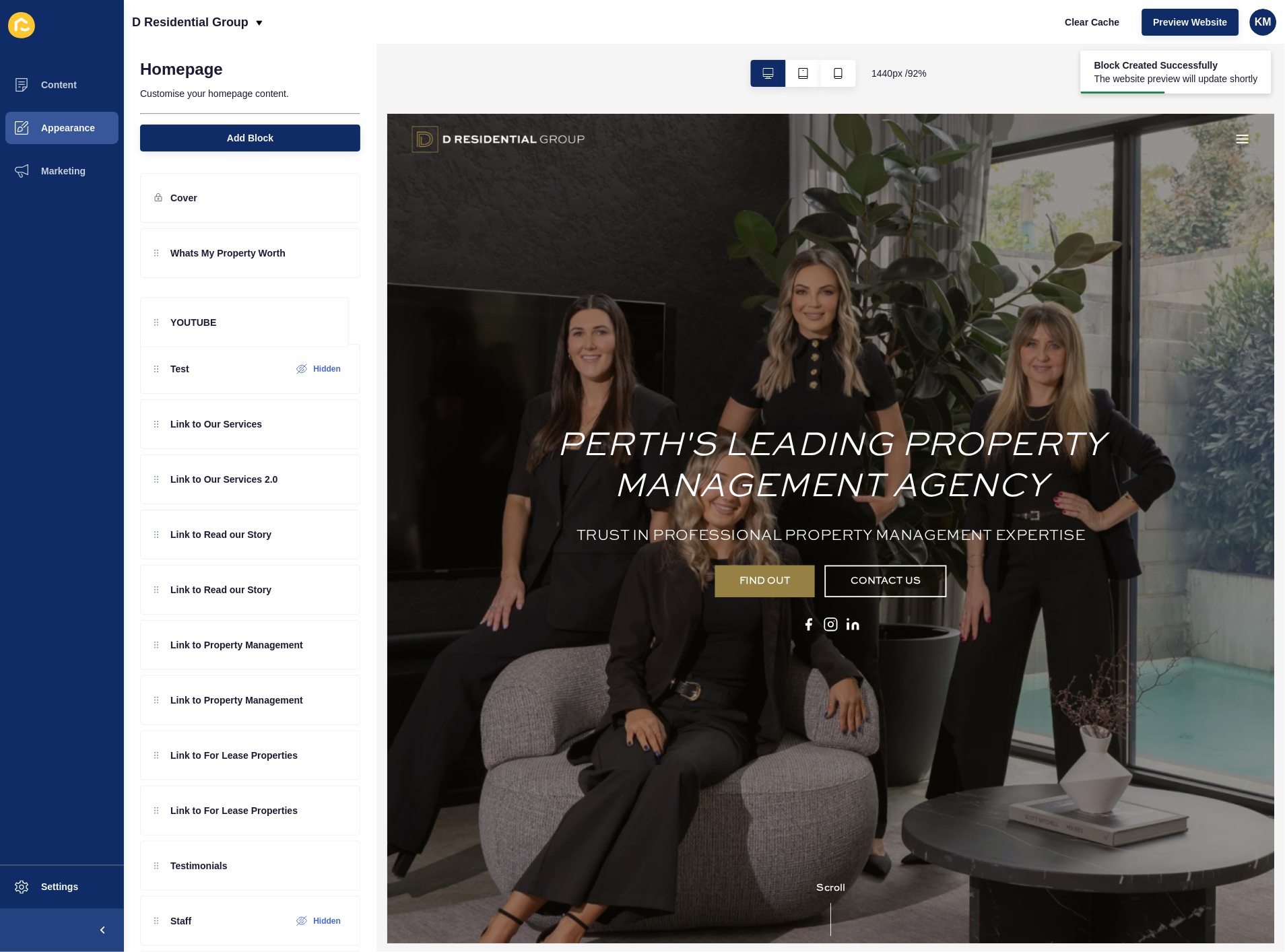
scroll to position [0, 0]
drag, startPoint x: 205, startPoint y: 252, endPoint x: 229, endPoint y: 317, distance: 69.3
click at [229, 317] on div "YOUTUBE Whats My Property Worth Test Hidden Link to Our Services Link to Our Se…" at bounding box center [250, 587] width 220 height 718
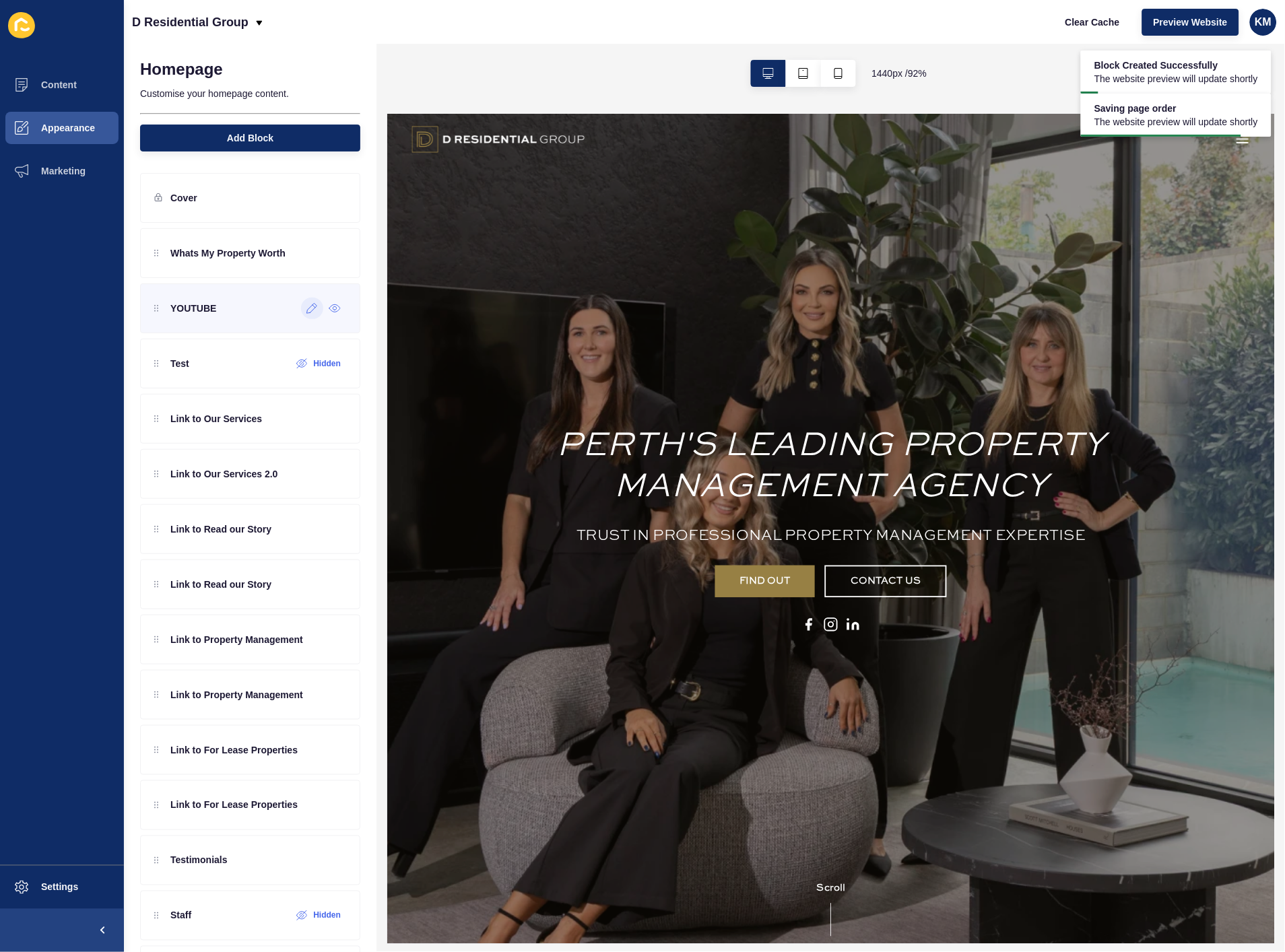
click at [301, 315] on div at bounding box center [312, 308] width 22 height 21
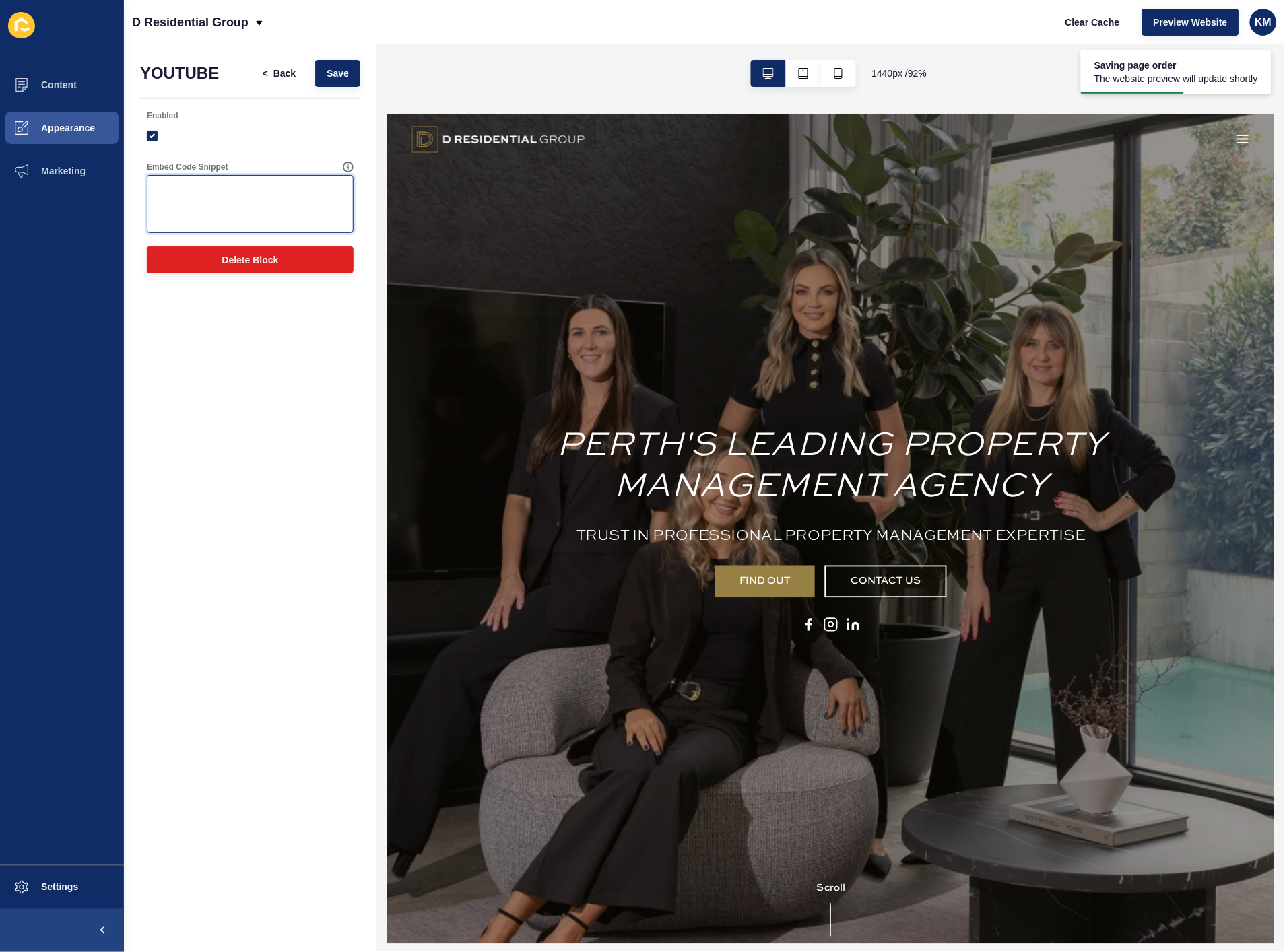
click at [207, 200] on textarea "Embed Code Snippet" at bounding box center [250, 204] width 203 height 54
paste textarea "[URL][DOMAIN_NAME]"
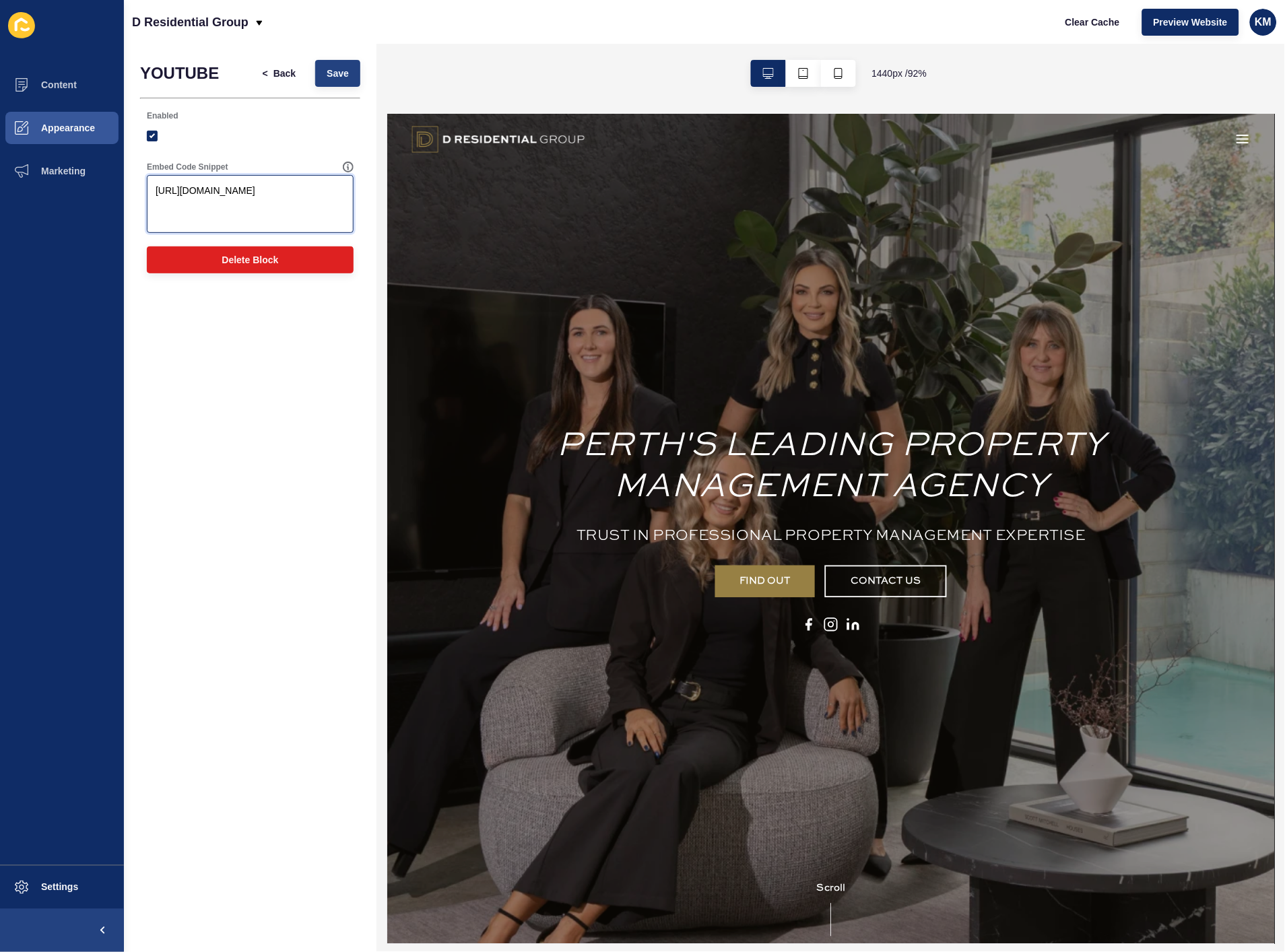
type textarea "[URL][DOMAIN_NAME]"
click at [333, 72] on span "Save" at bounding box center [338, 74] width 22 height 14
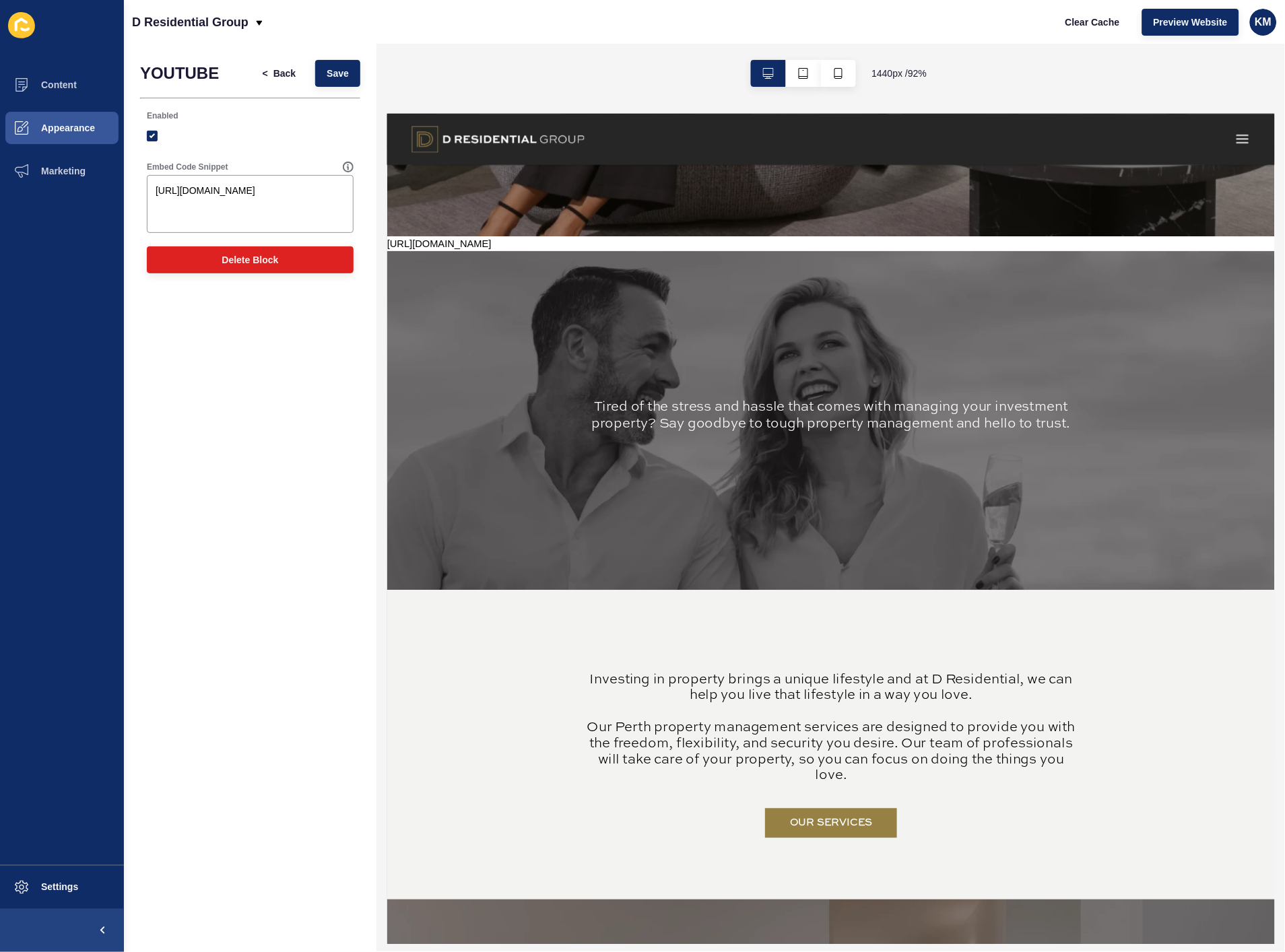
scroll to position [748, 0]
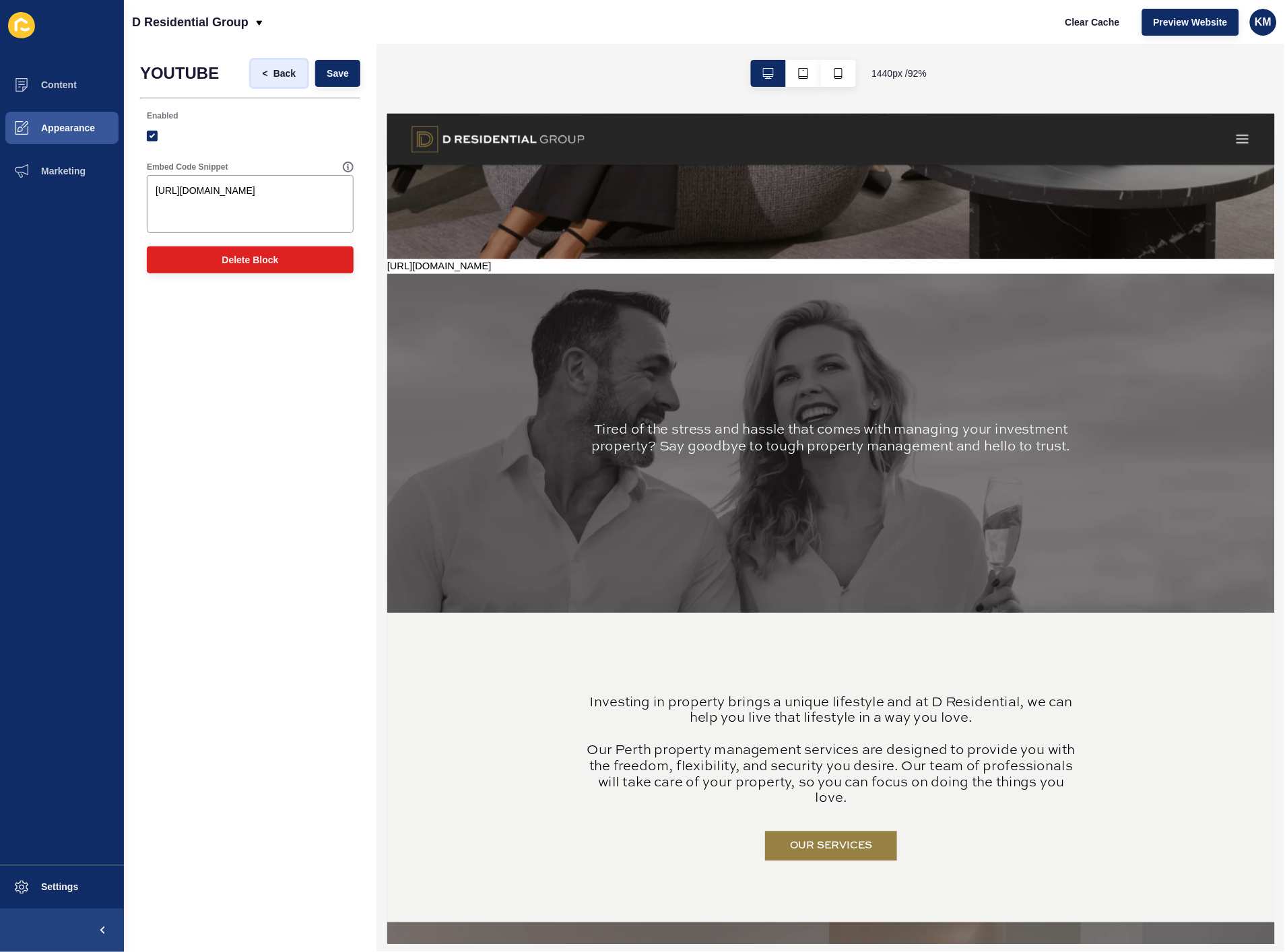
click at [281, 78] on span "Back" at bounding box center [285, 74] width 22 height 14
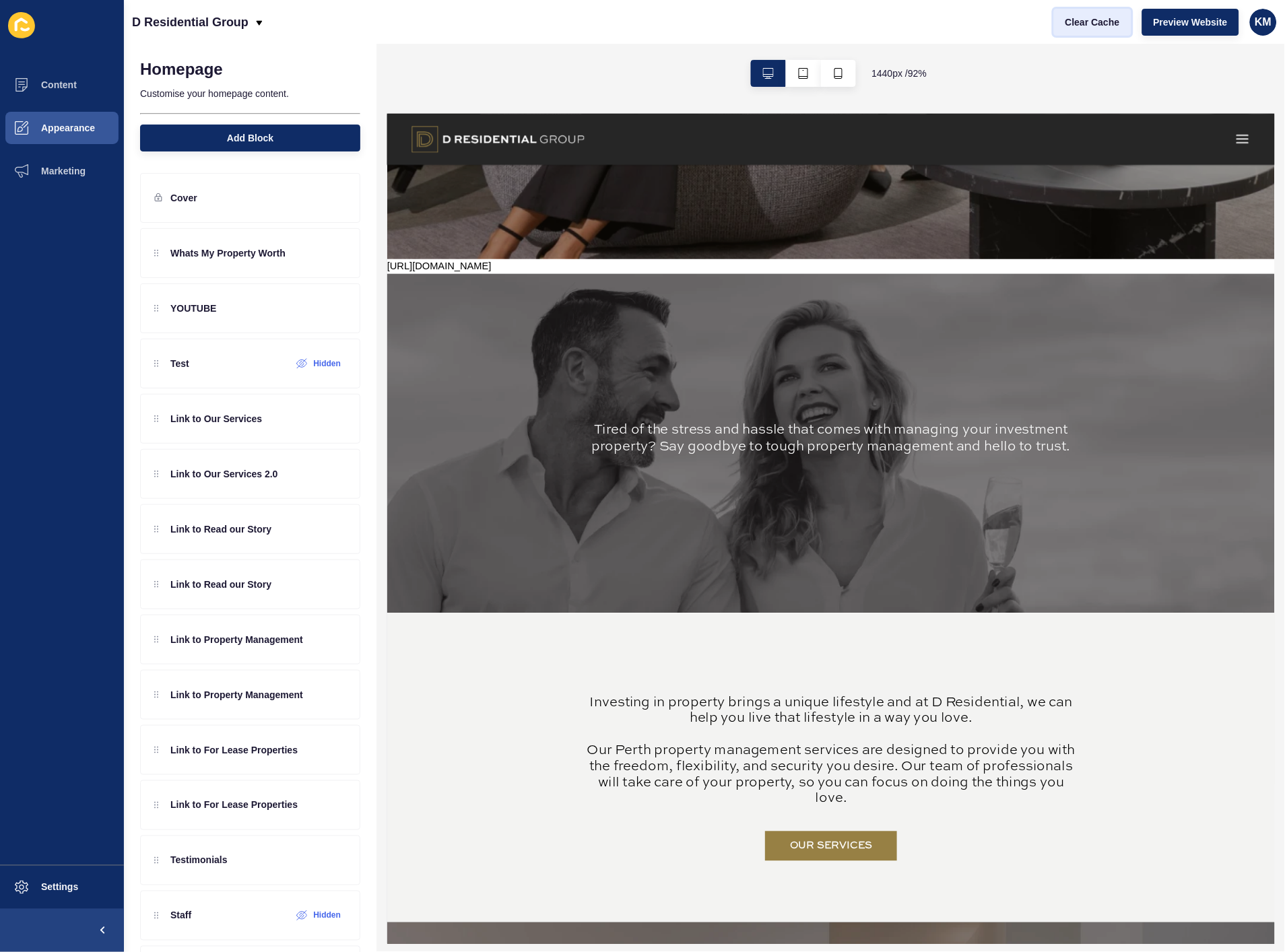
click at [1093, 25] on span "Clear Cache" at bounding box center [1093, 22] width 54 height 14
click at [307, 307] on icon at bounding box center [312, 309] width 12 height 11
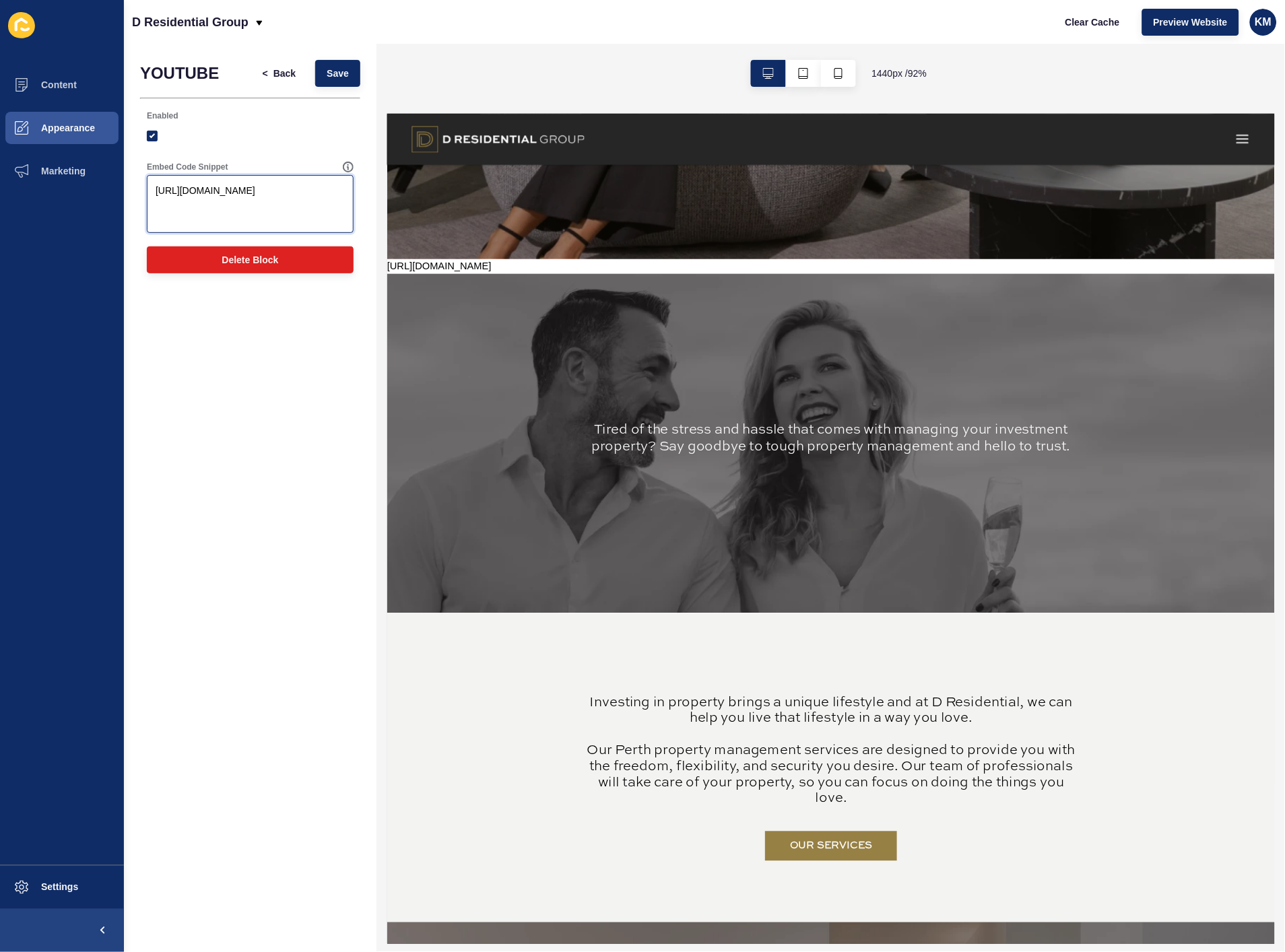
drag, startPoint x: 285, startPoint y: 223, endPoint x: 126, endPoint y: 179, distance: 165.0
click at [126, 179] on div "YOUTUBE < Back Save Enabled Embed Code Snippet [URL][DOMAIN_NAME] Delete Block" at bounding box center [250, 170] width 253 height 253
paste textarea "<iframe width="1229" height="691" src="[URL][DOMAIN_NAME]" title="Discover the …"
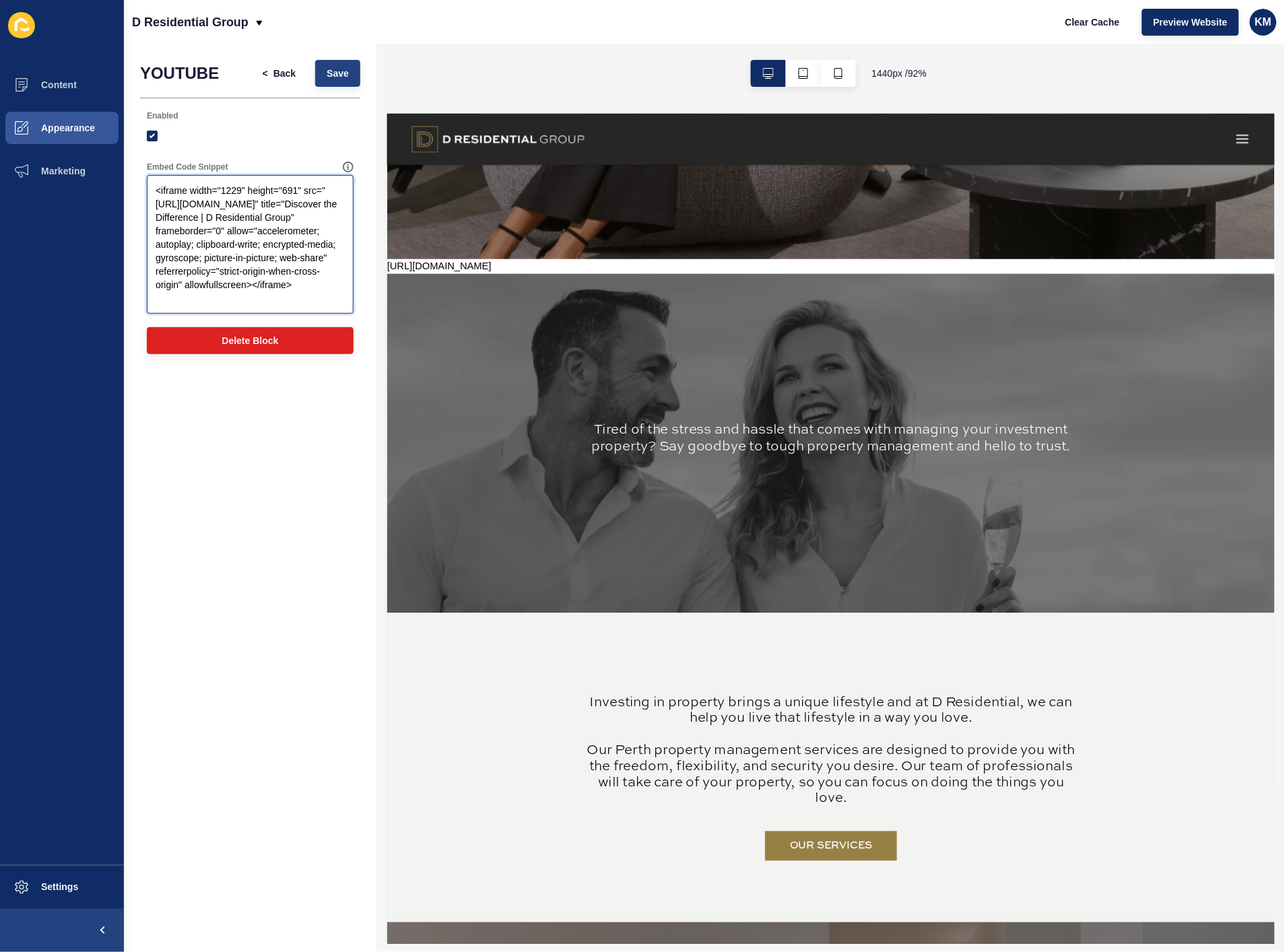
type textarea "<iframe width="1229" height="691" src="[URL][DOMAIN_NAME]" title="Discover the …"
click at [335, 72] on span "Save" at bounding box center [338, 74] width 22 height 14
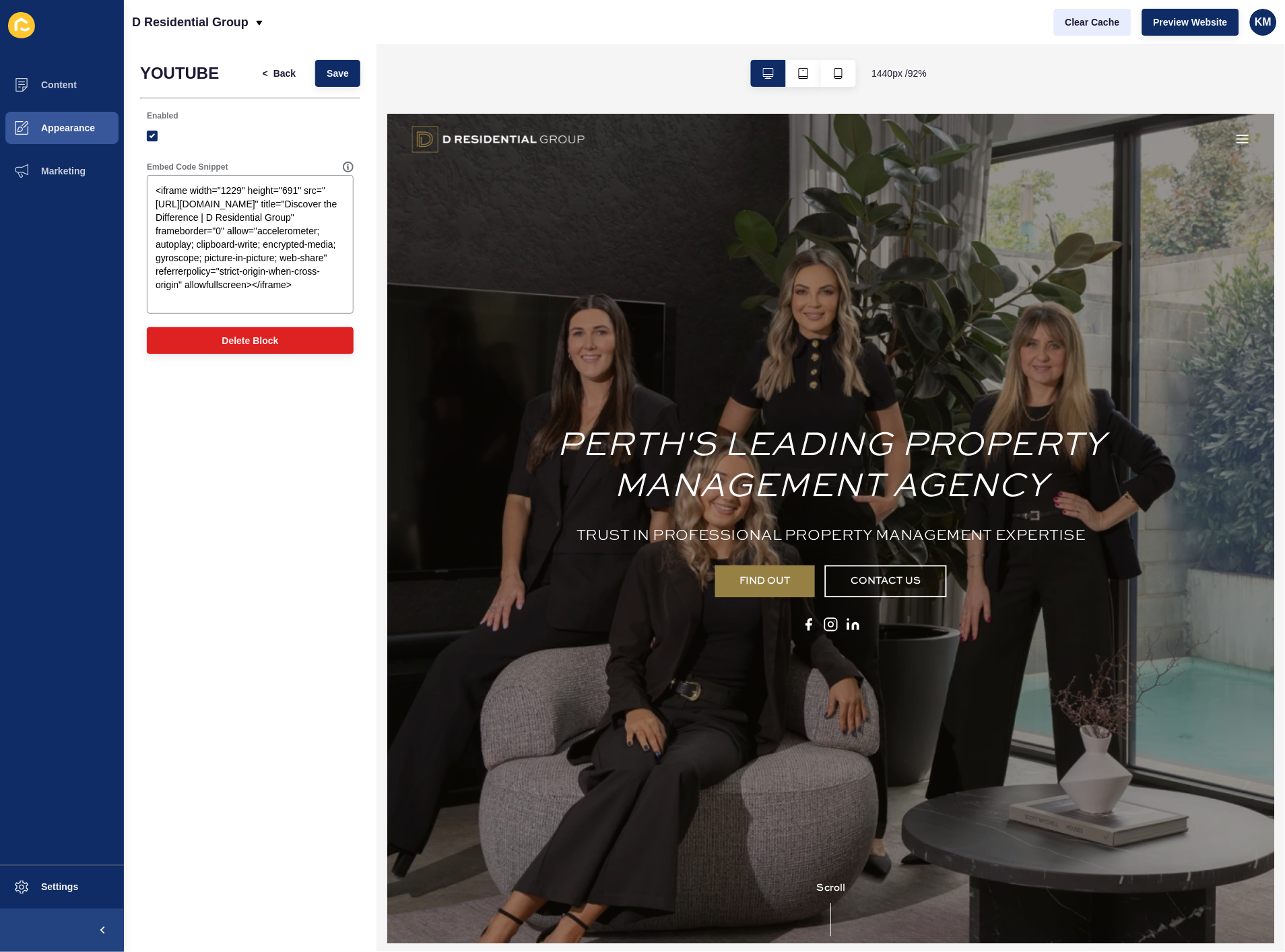
scroll to position [0, 0]
click at [1093, 30] on button "Clear Cache" at bounding box center [1093, 22] width 77 height 27
click at [282, 76] on span "Back" at bounding box center [285, 74] width 22 height 14
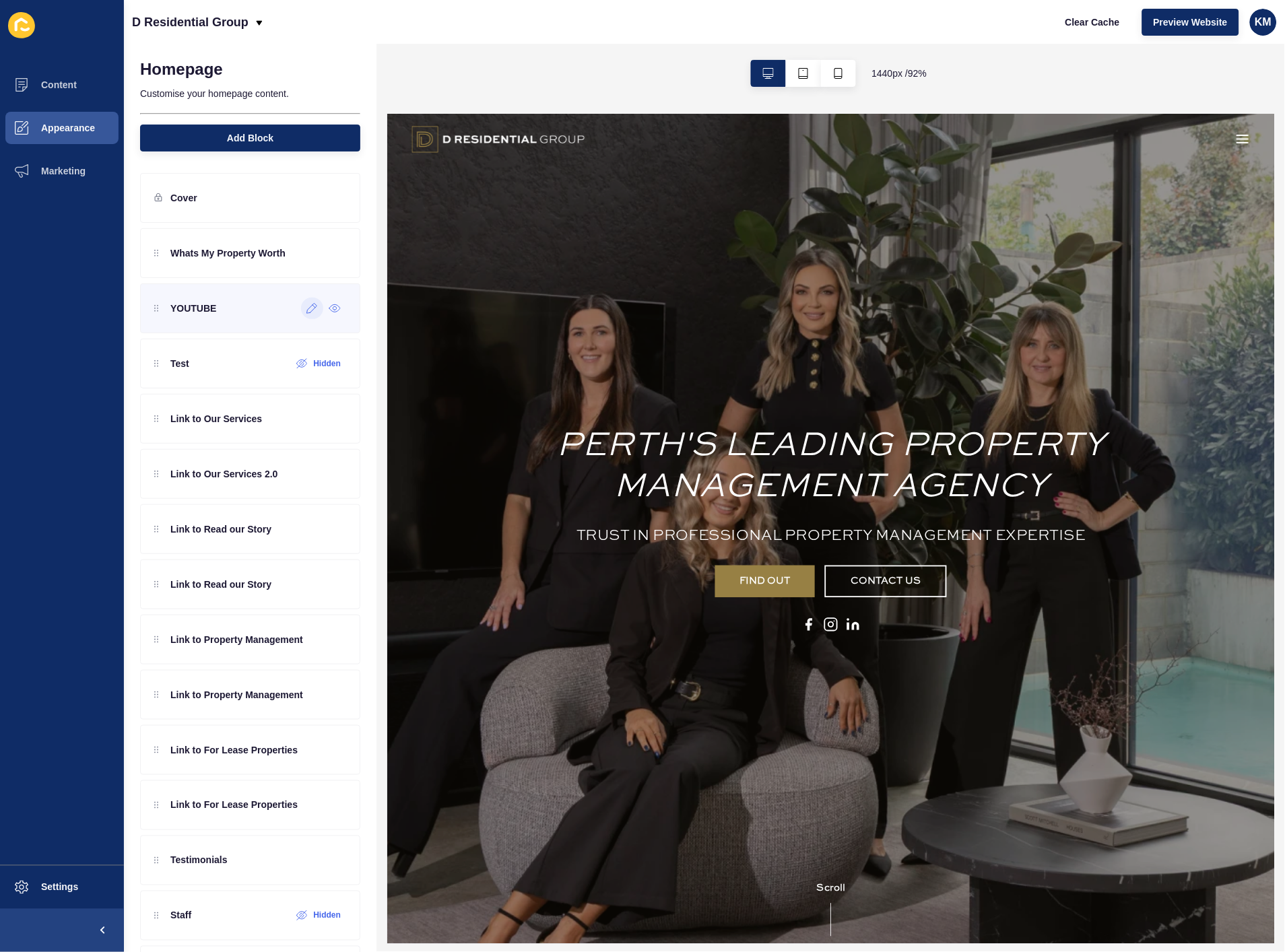
click at [307, 313] on icon at bounding box center [312, 309] width 12 height 11
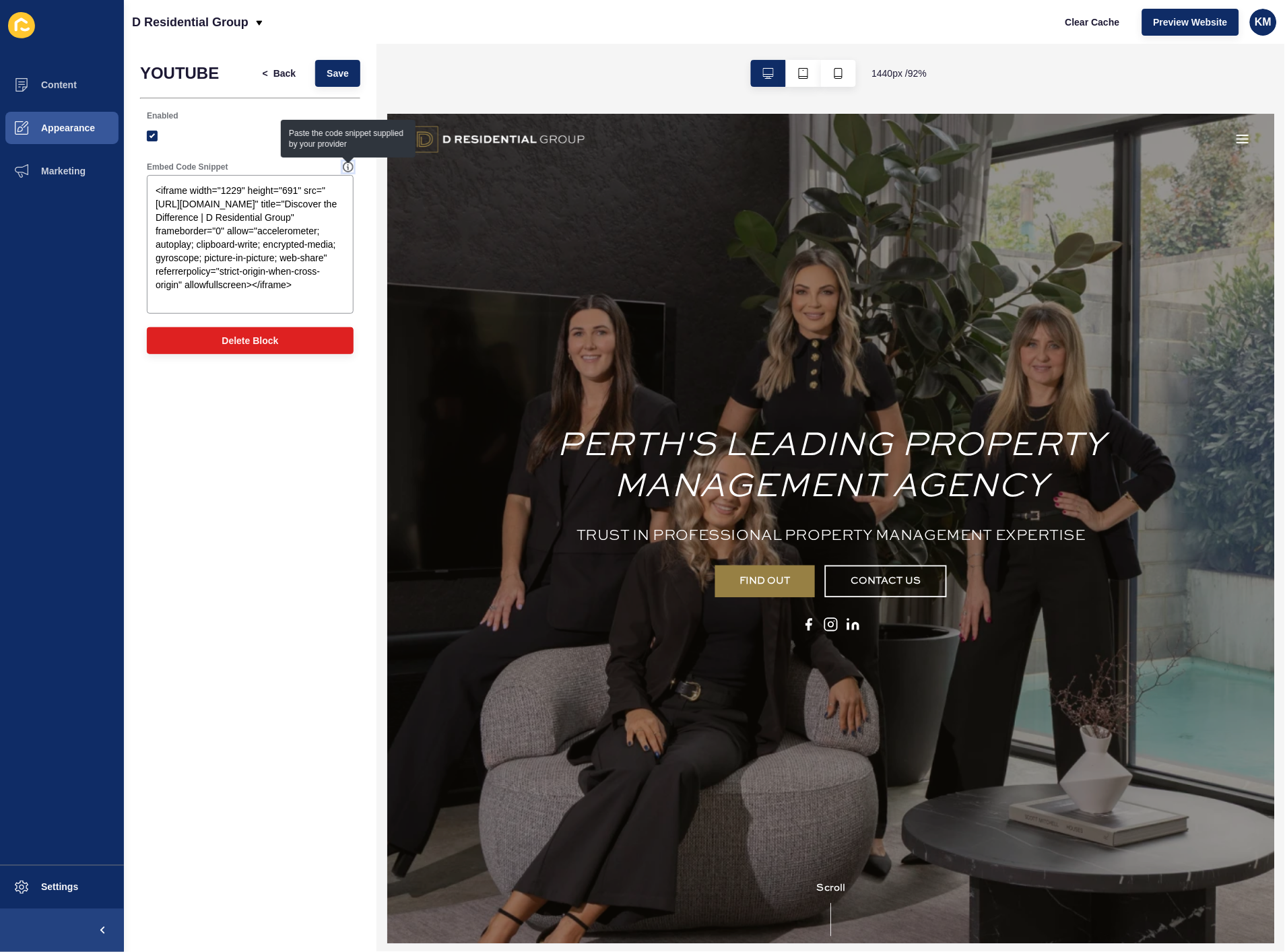
click at [351, 167] on icon at bounding box center [349, 167] width 11 height 11
click at [274, 72] on span "Back" at bounding box center [285, 74] width 22 height 14
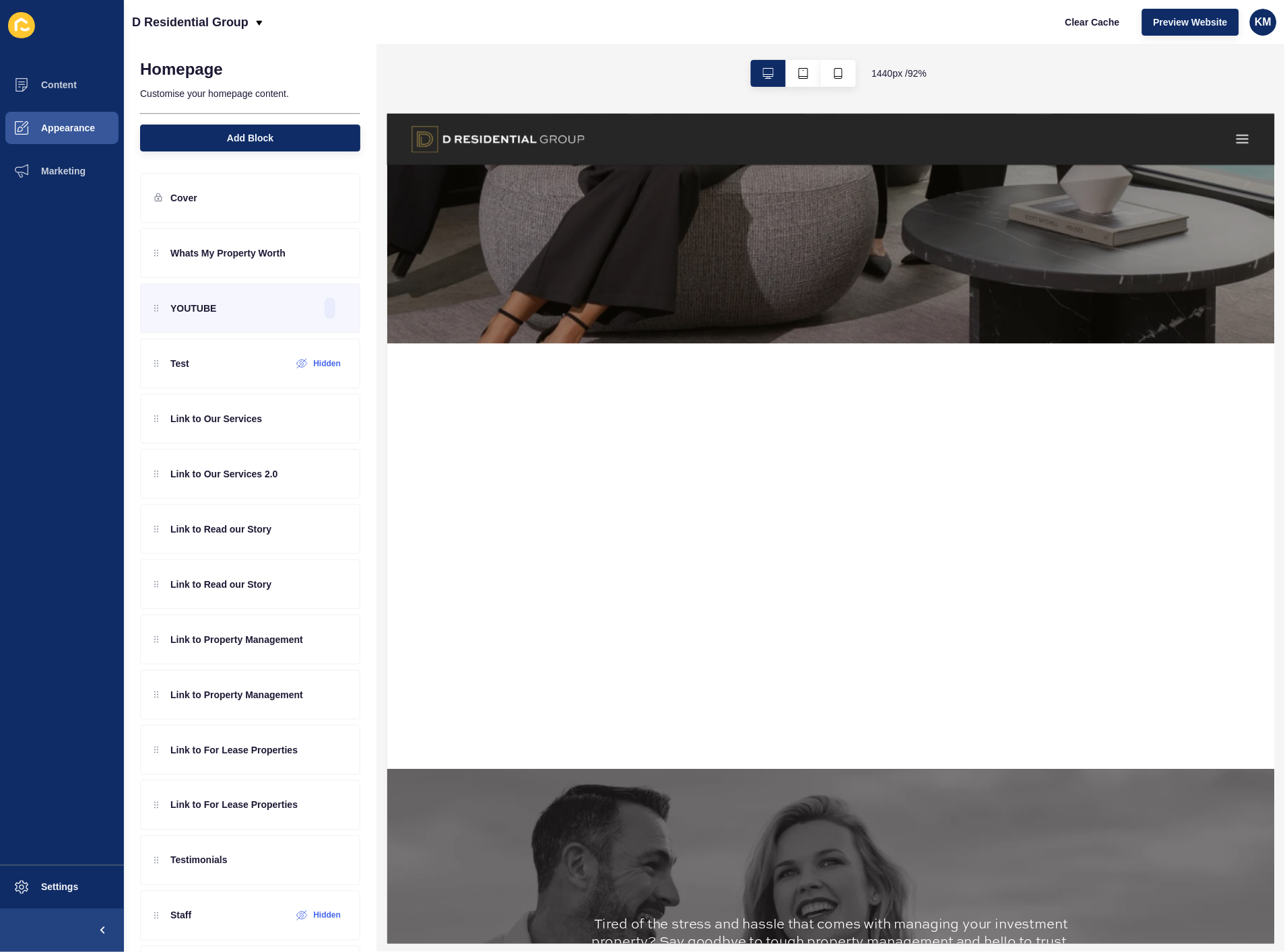
scroll to position [748, 0]
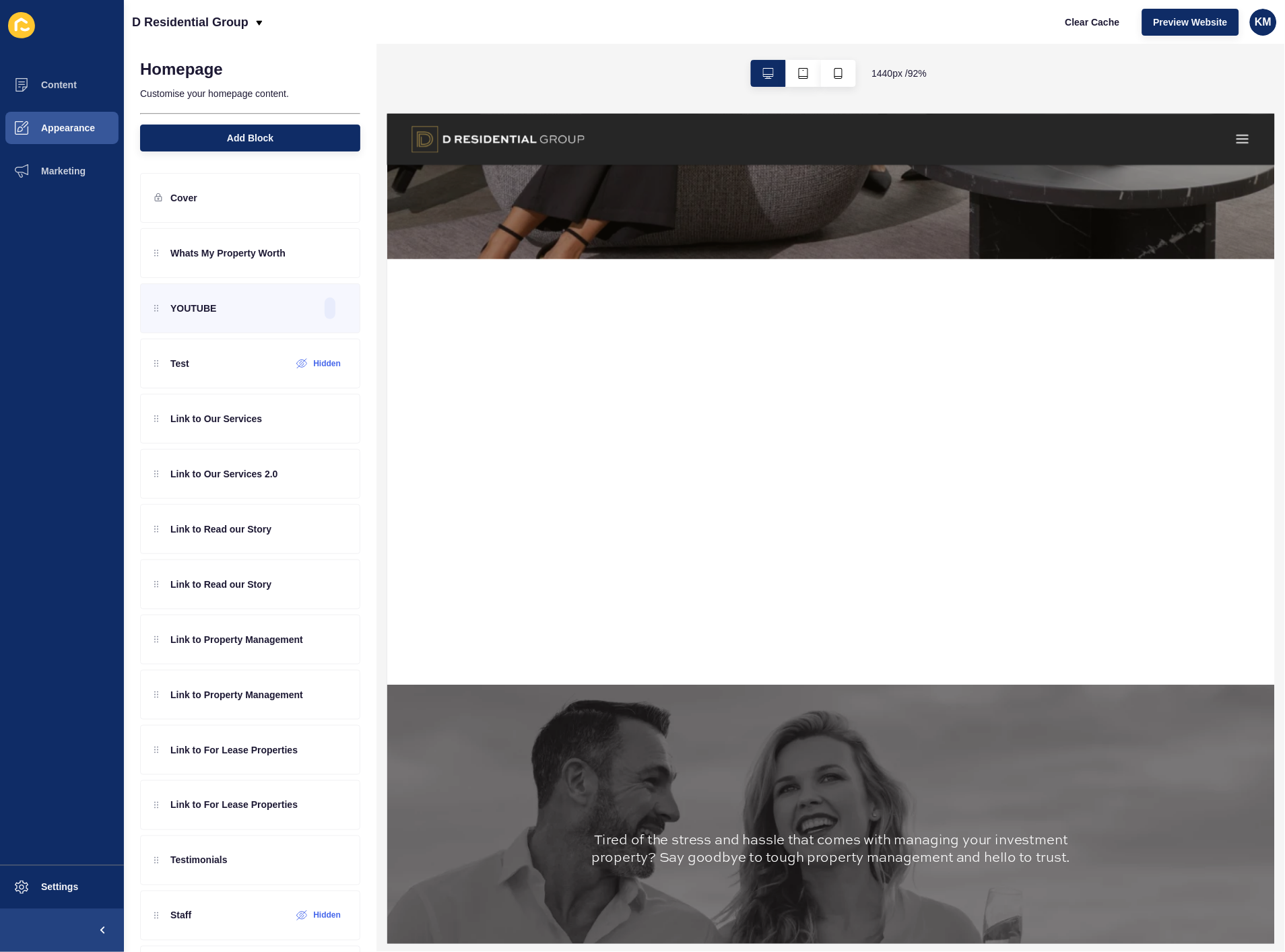
click at [1285, 336] on div at bounding box center [872, 505] width 970 height 466
drag, startPoint x: 1252, startPoint y: 446, endPoint x: 1266, endPoint y: 451, distance: 14.9
click at [1266, 451] on div at bounding box center [872, 505] width 970 height 466
click at [1264, 415] on div at bounding box center [872, 505] width 970 height 466
click at [1266, 413] on div at bounding box center [872, 505] width 970 height 466
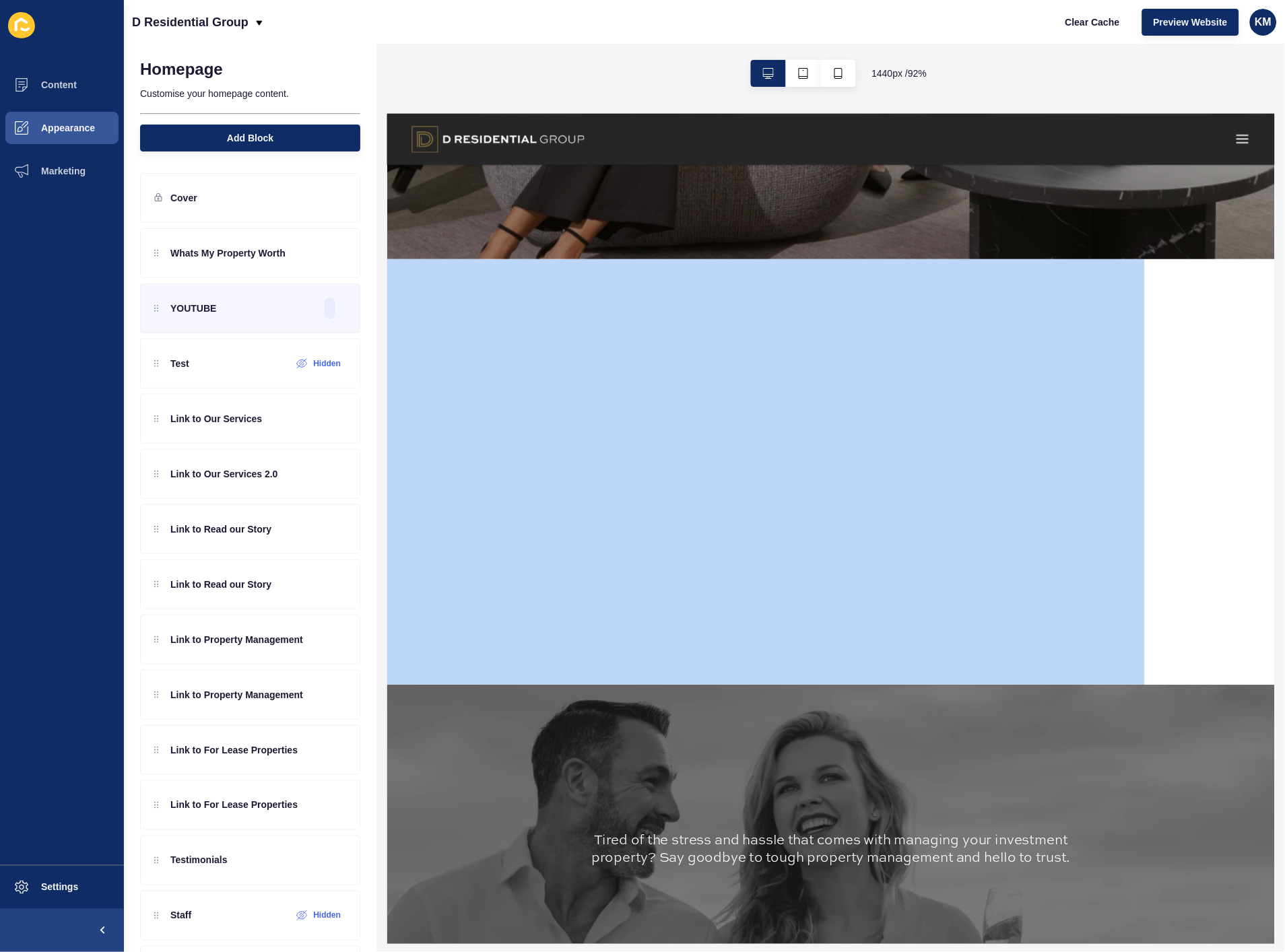
click at [1266, 413] on div at bounding box center [872, 505] width 970 height 466
click at [1285, 366] on div at bounding box center [872, 505] width 970 height 466
click at [1285, 377] on div at bounding box center [872, 505] width 970 height 466
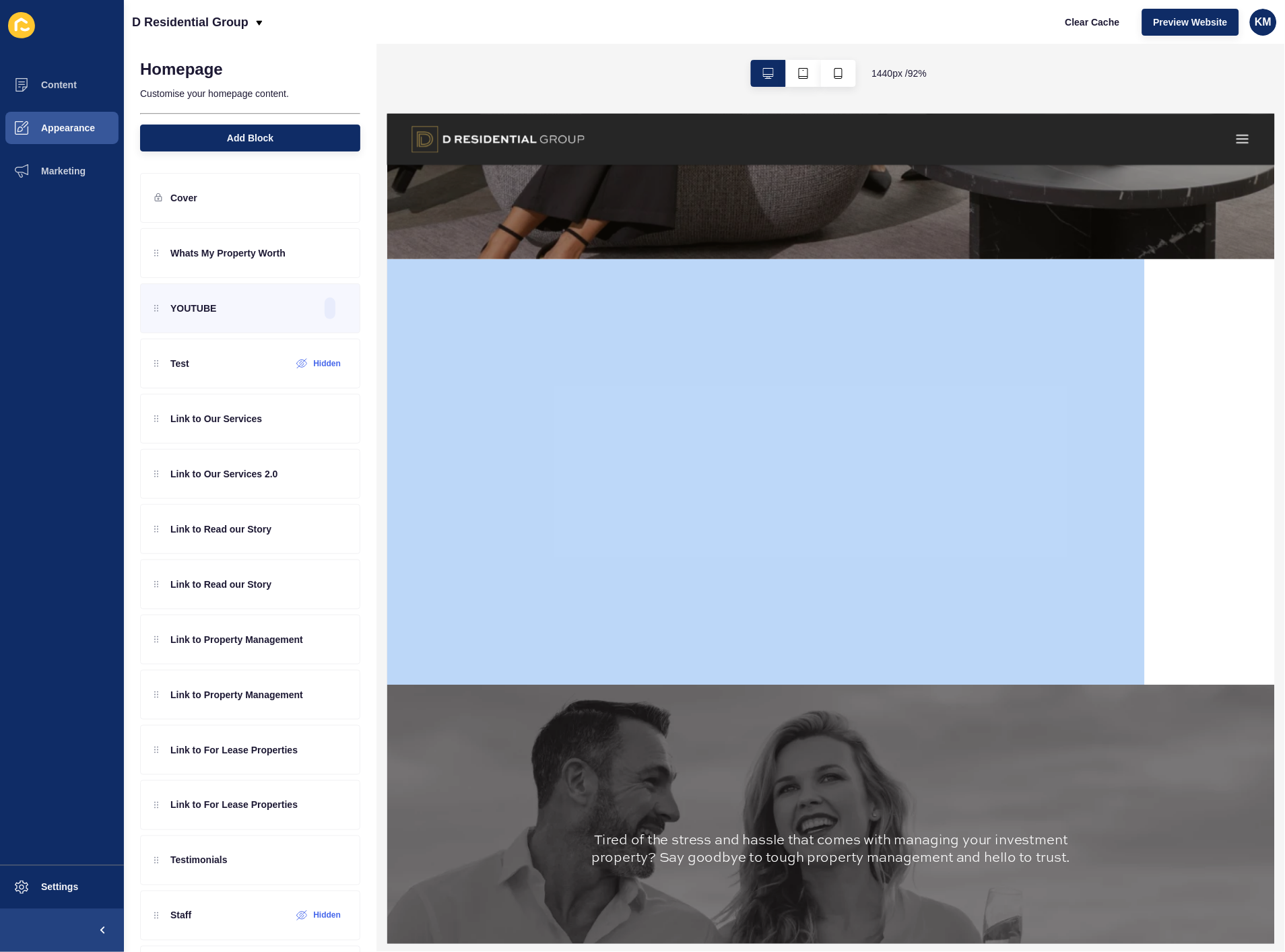
click at [1285, 377] on div at bounding box center [872, 505] width 970 height 466
click at [1285, 378] on div at bounding box center [872, 505] width 970 height 466
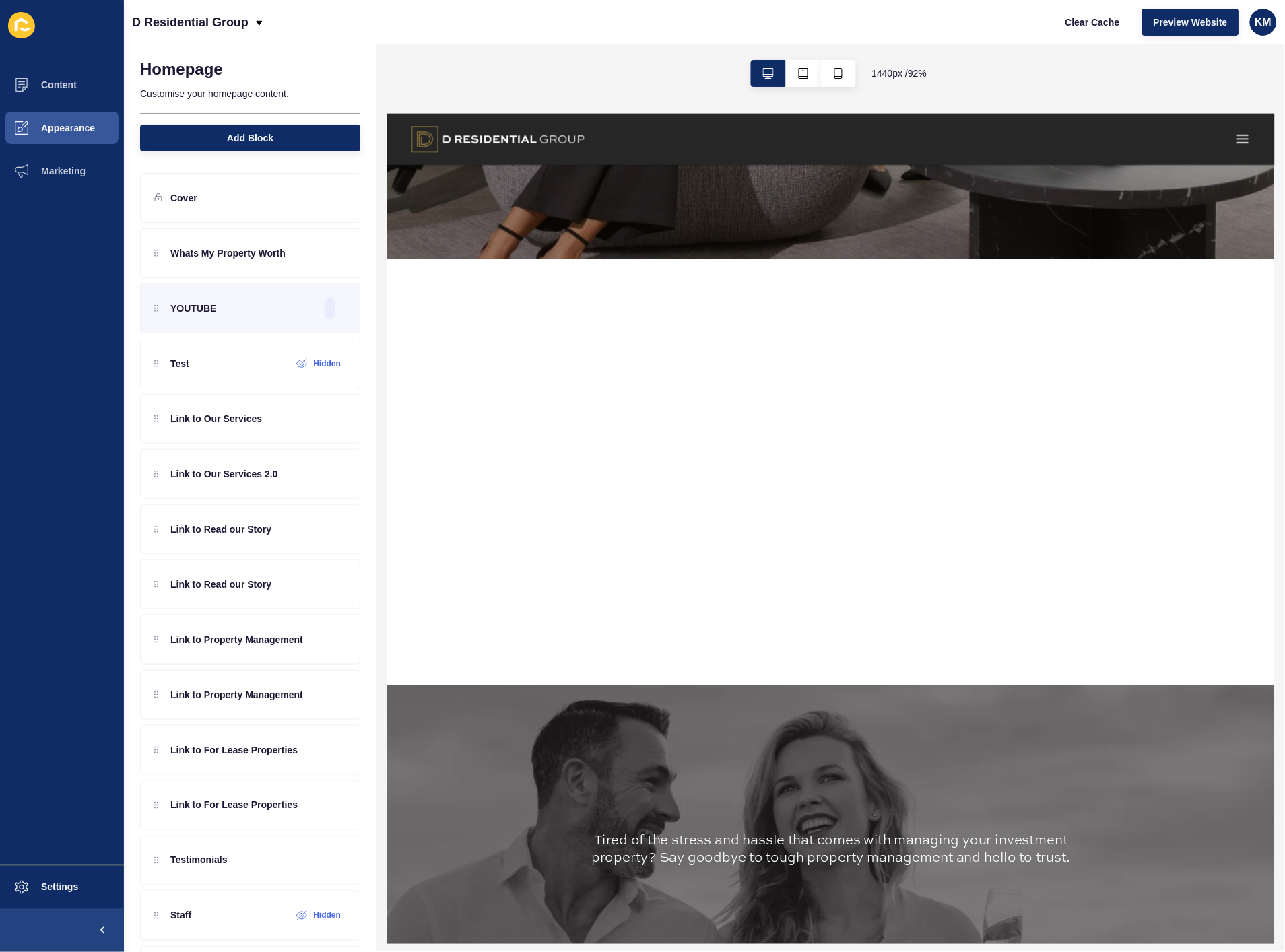
drag, startPoint x: 1268, startPoint y: 366, endPoint x: 1292, endPoint y: 288, distance: 81.6
click at [1285, 288] on div at bounding box center [872, 505] width 970 height 466
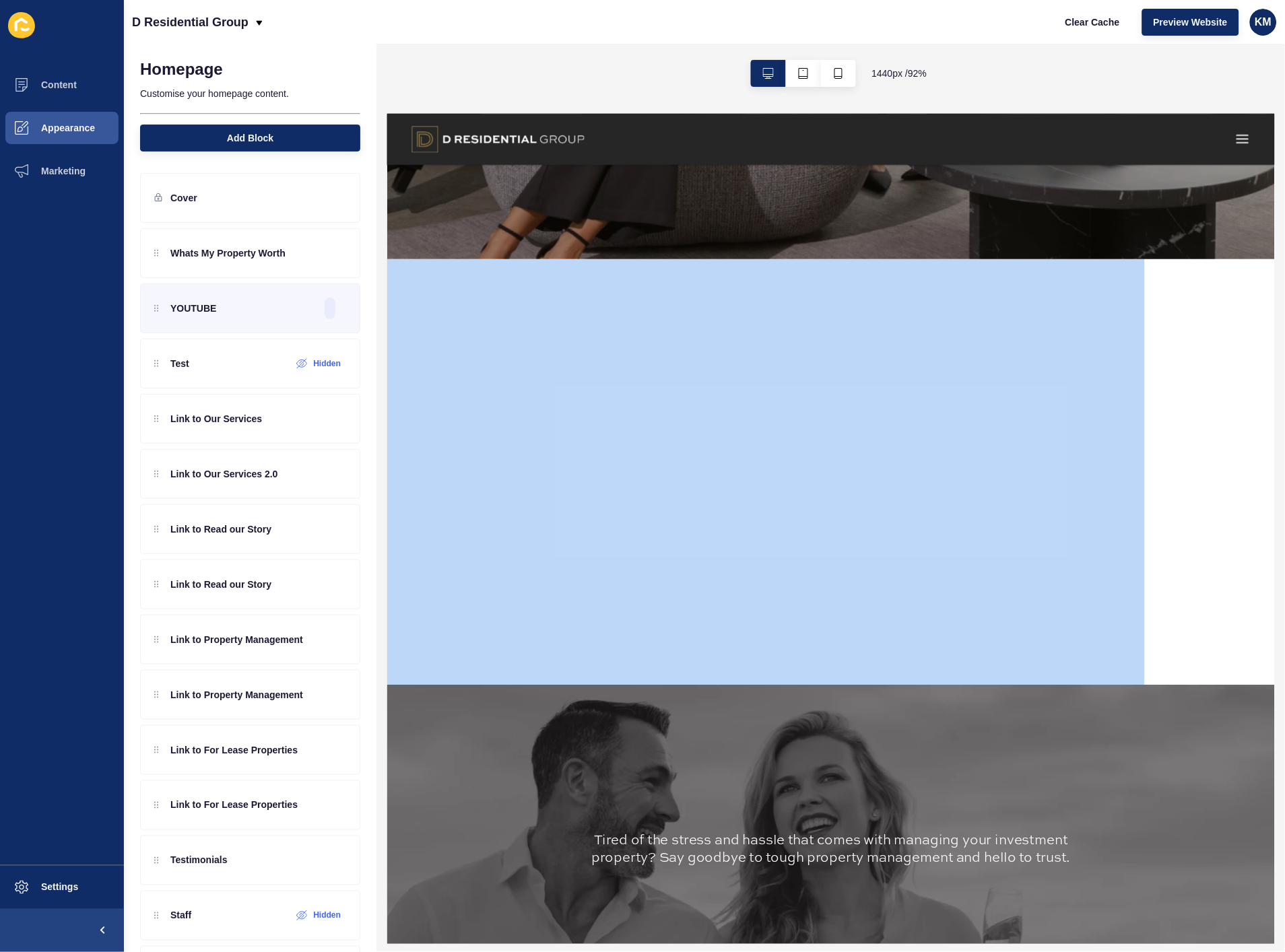
click at [1285, 287] on div at bounding box center [872, 505] width 970 height 466
click at [203, 312] on p "YOUTUBE" at bounding box center [193, 309] width 45 height 14
click at [301, 315] on div at bounding box center [312, 308] width 22 height 21
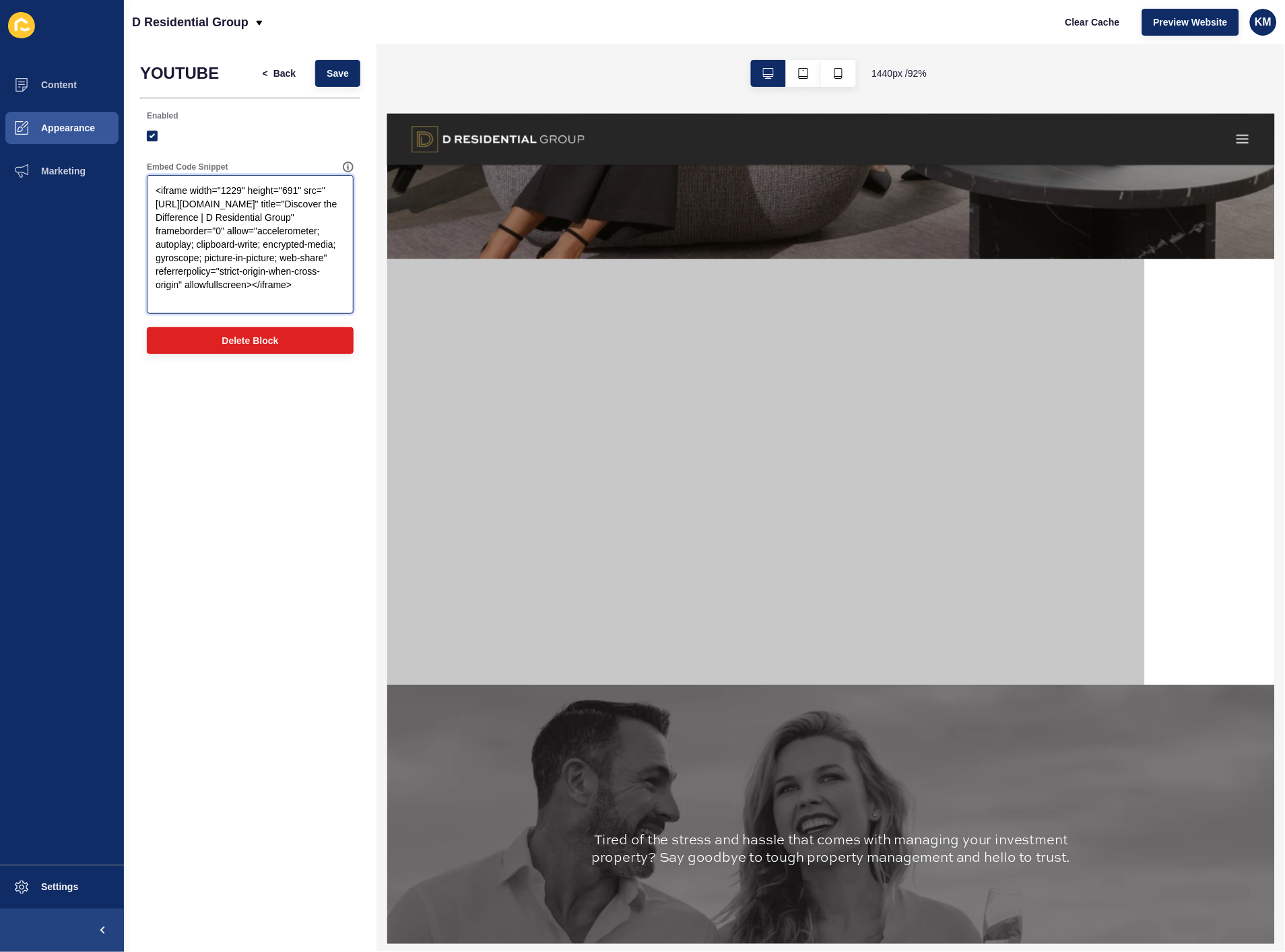
drag, startPoint x: 302, startPoint y: 191, endPoint x: 217, endPoint y: 192, distance: 85.0
click at [217, 192] on textarea "<iframe width="1229" height="691" src="[URL][DOMAIN_NAME]" title="Discover the …" at bounding box center [250, 245] width 203 height 135
paste textarea "width: 100%; max-width: 560px; margin: 0 auto;"
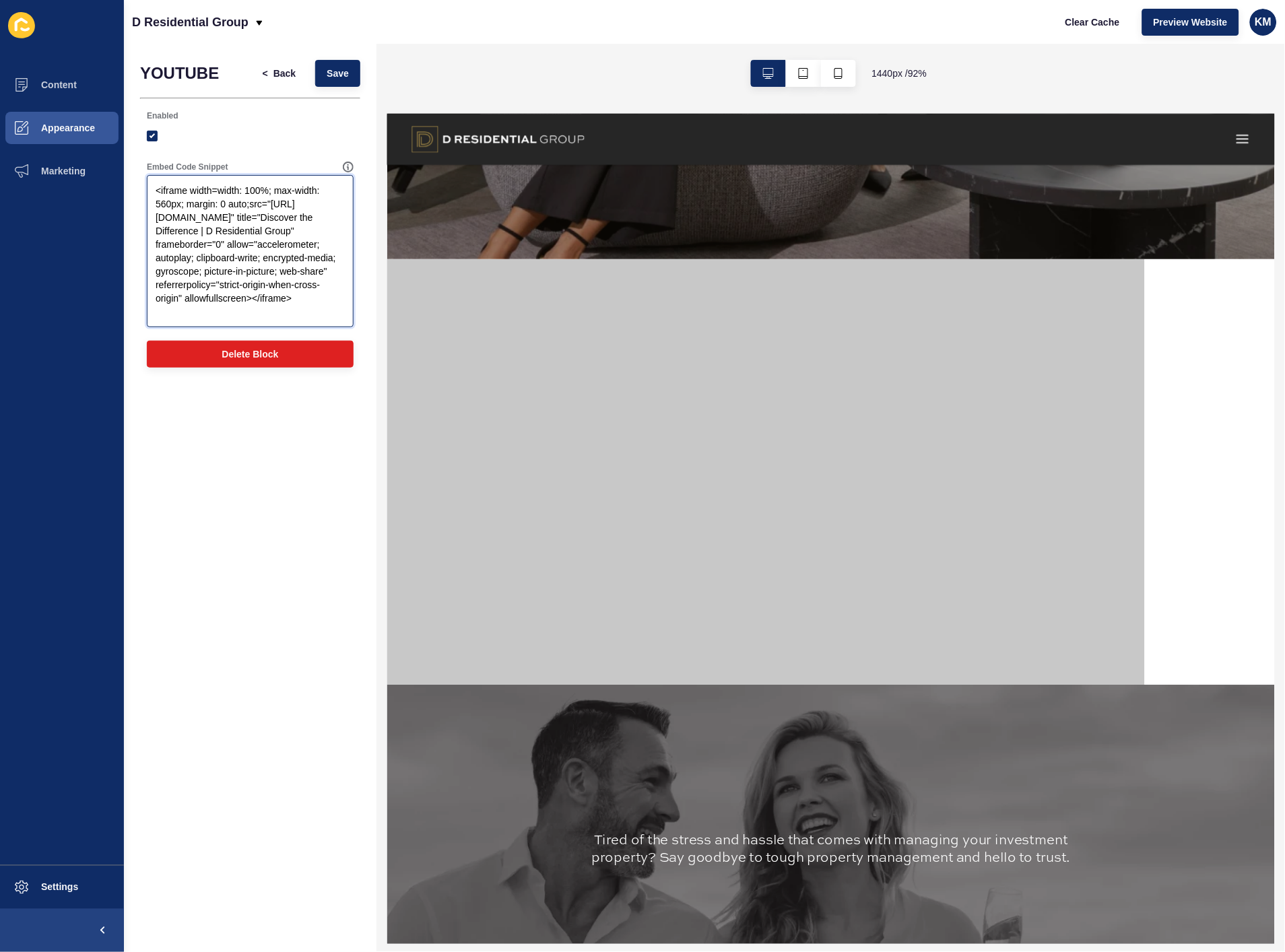
click at [217, 186] on textarea "<iframe width=width: 100%; max-width: 560px; margin: 0 auto;src="[URL][DOMAIN_N…" at bounding box center [250, 251] width 203 height 148
click at [227, 206] on textarea "<iframe width= "width: 100%; max-width: 560px; margin: 0 auto;src="[URL][DOMAIN…" at bounding box center [250, 251] width 203 height 148
click at [176, 220] on textarea "<iframe width= "width: 100%; max-width: 560px; margin: 0 auto;src="[URL][DOMAIN…" at bounding box center [250, 251] width 203 height 148
click at [348, 70] on button "Save" at bounding box center [338, 73] width 45 height 27
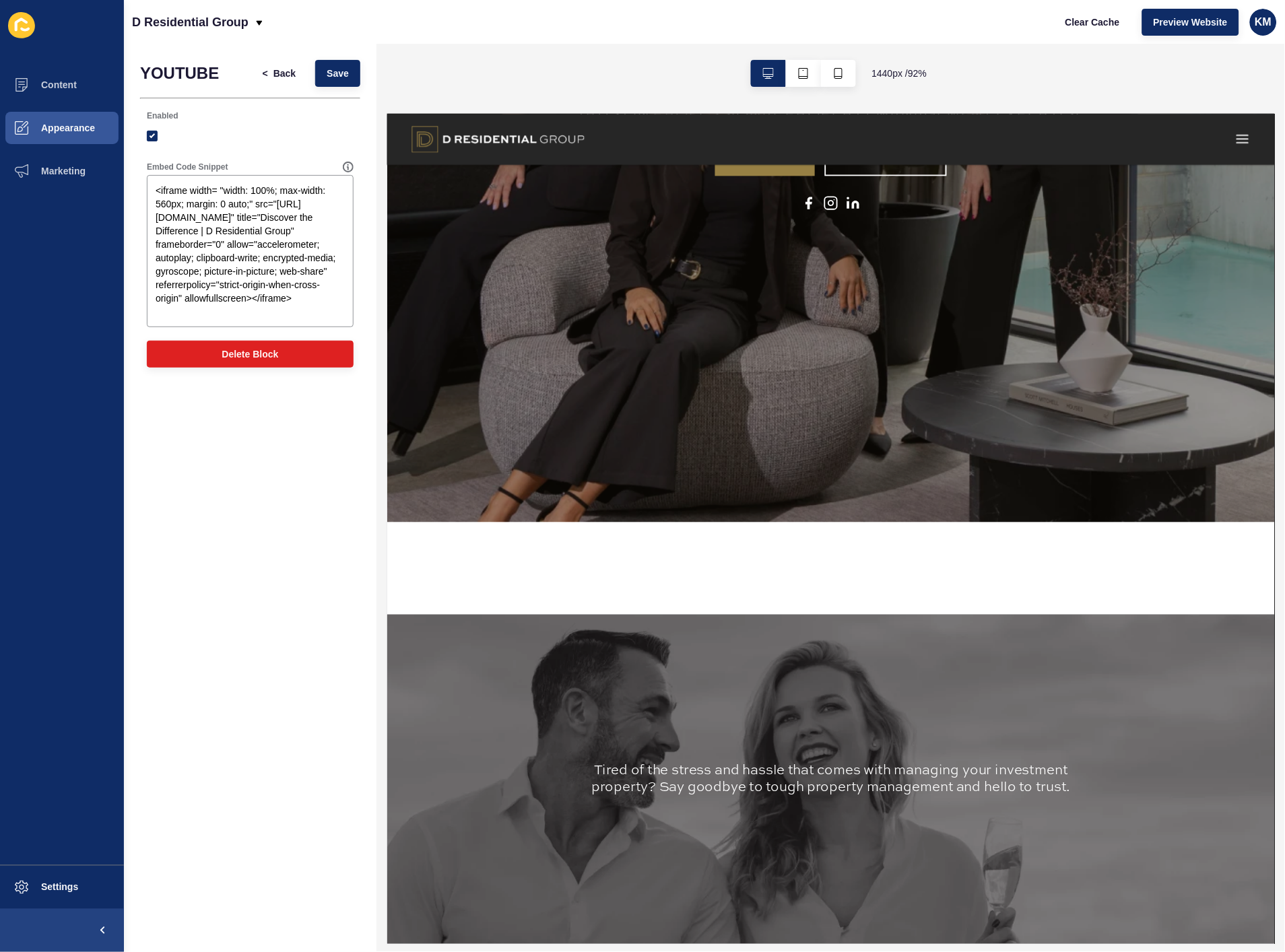
scroll to position [448, 0]
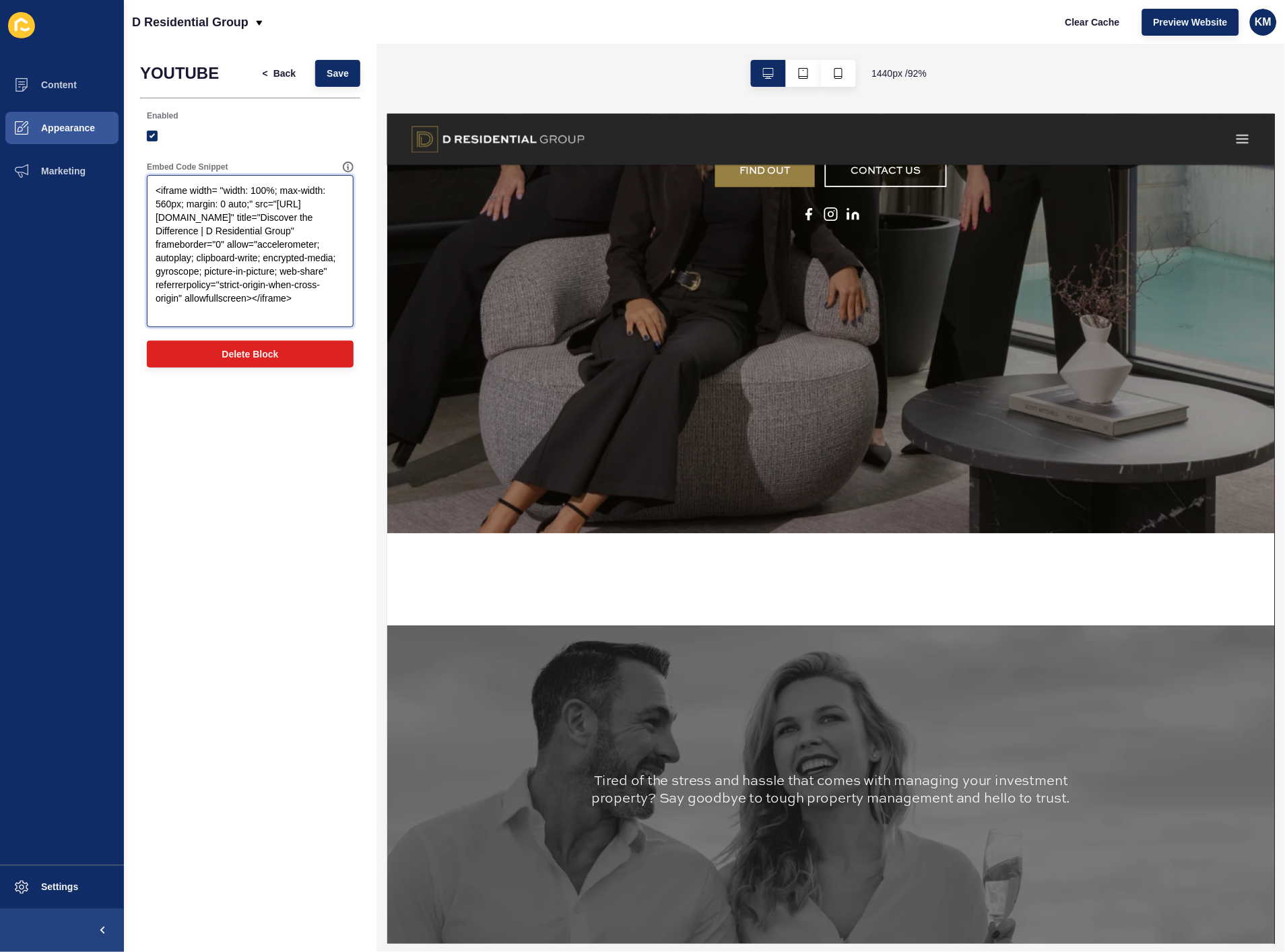
drag, startPoint x: 259, startPoint y: 304, endPoint x: 99, endPoint y: 144, distance: 226.3
click at [99, 144] on div "Content Appearance Marketing Settings D Residential Group Clear Cache Preview W…" at bounding box center [642, 476] width 1285 height 952
paste textarea ""1703" height="966"
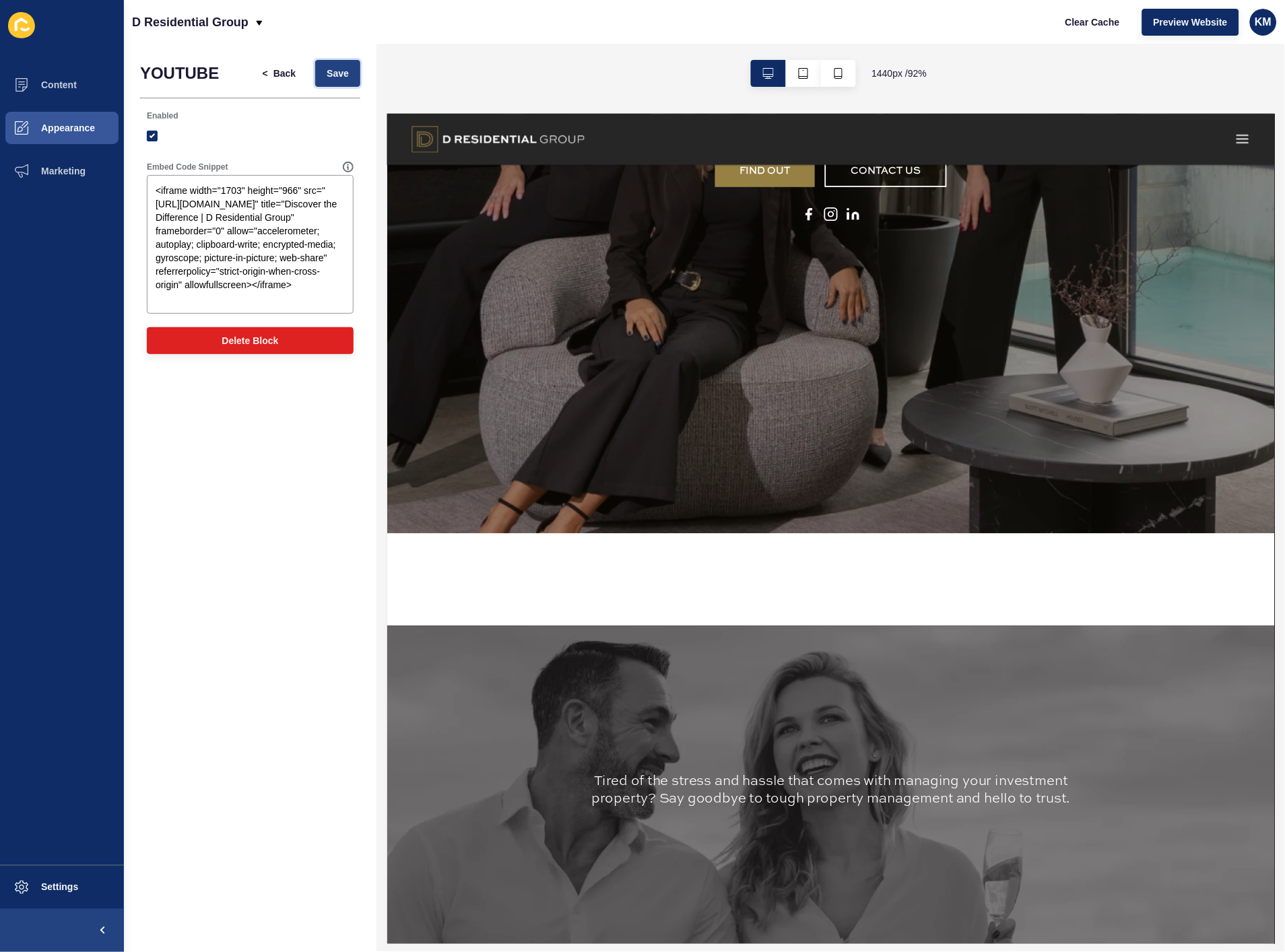
click at [327, 76] on span "Save" at bounding box center [338, 74] width 22 height 14
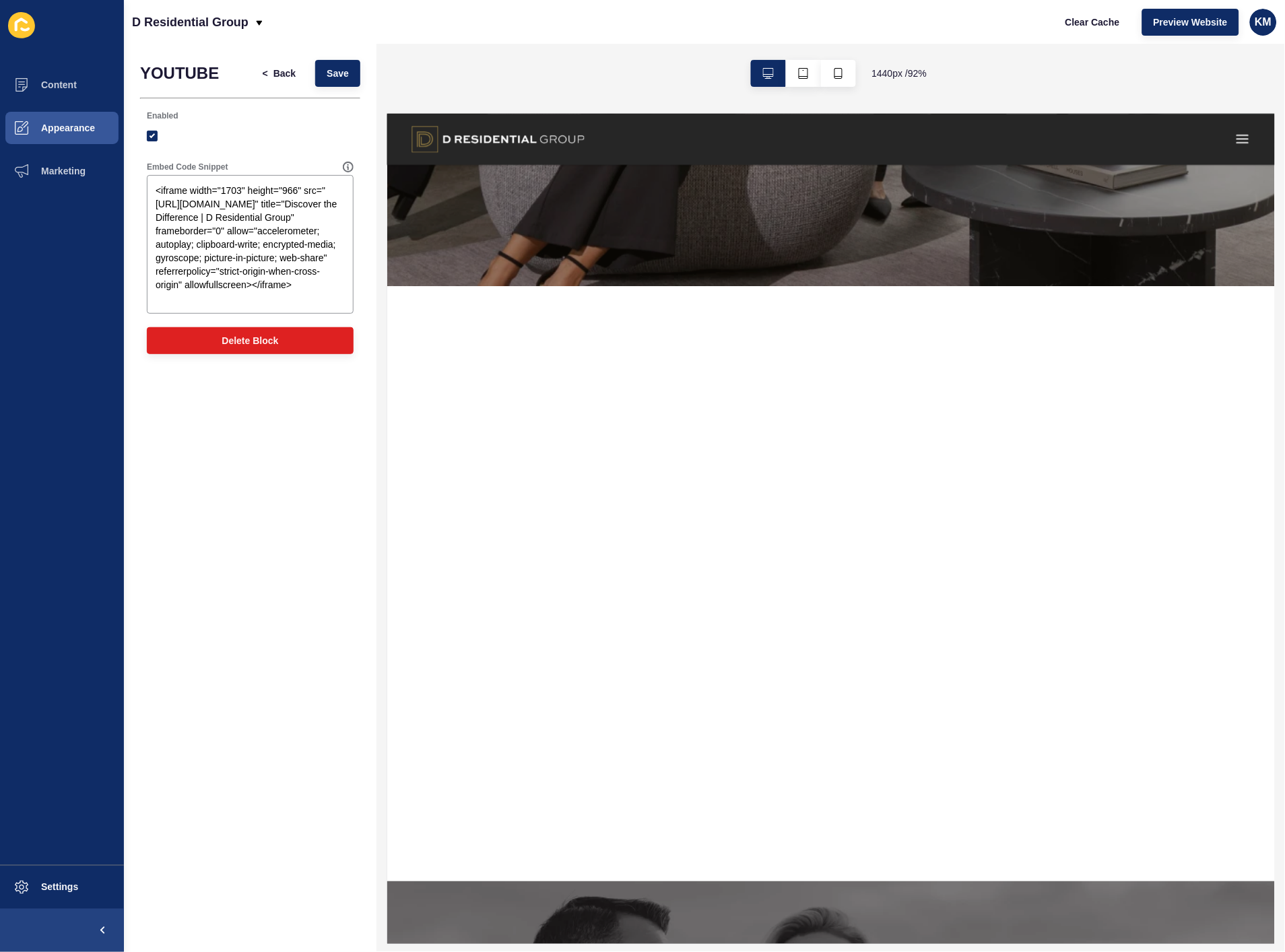
scroll to position [524, 0]
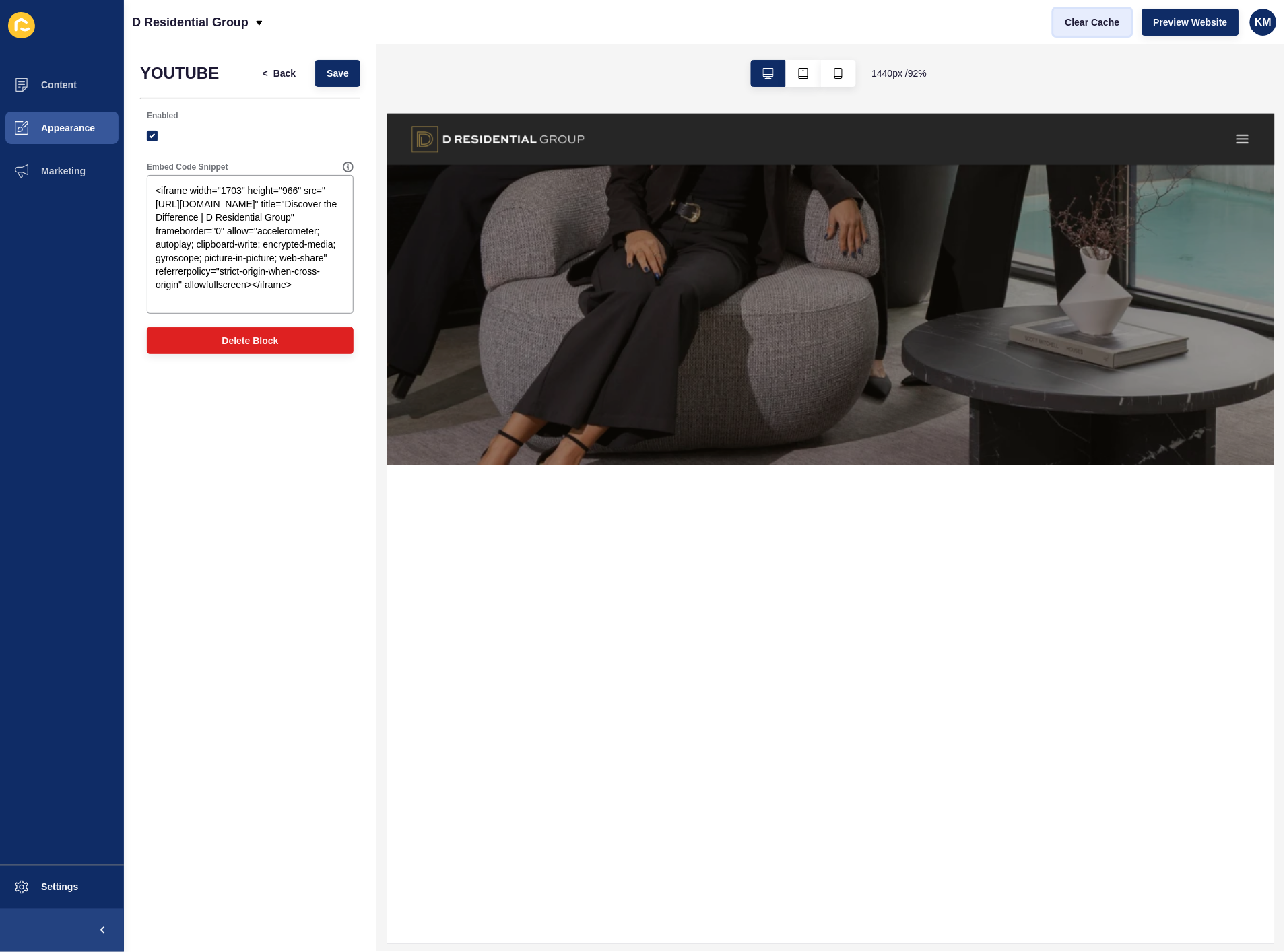
click at [1093, 24] on span "Clear Cache" at bounding box center [1093, 22] width 54 height 14
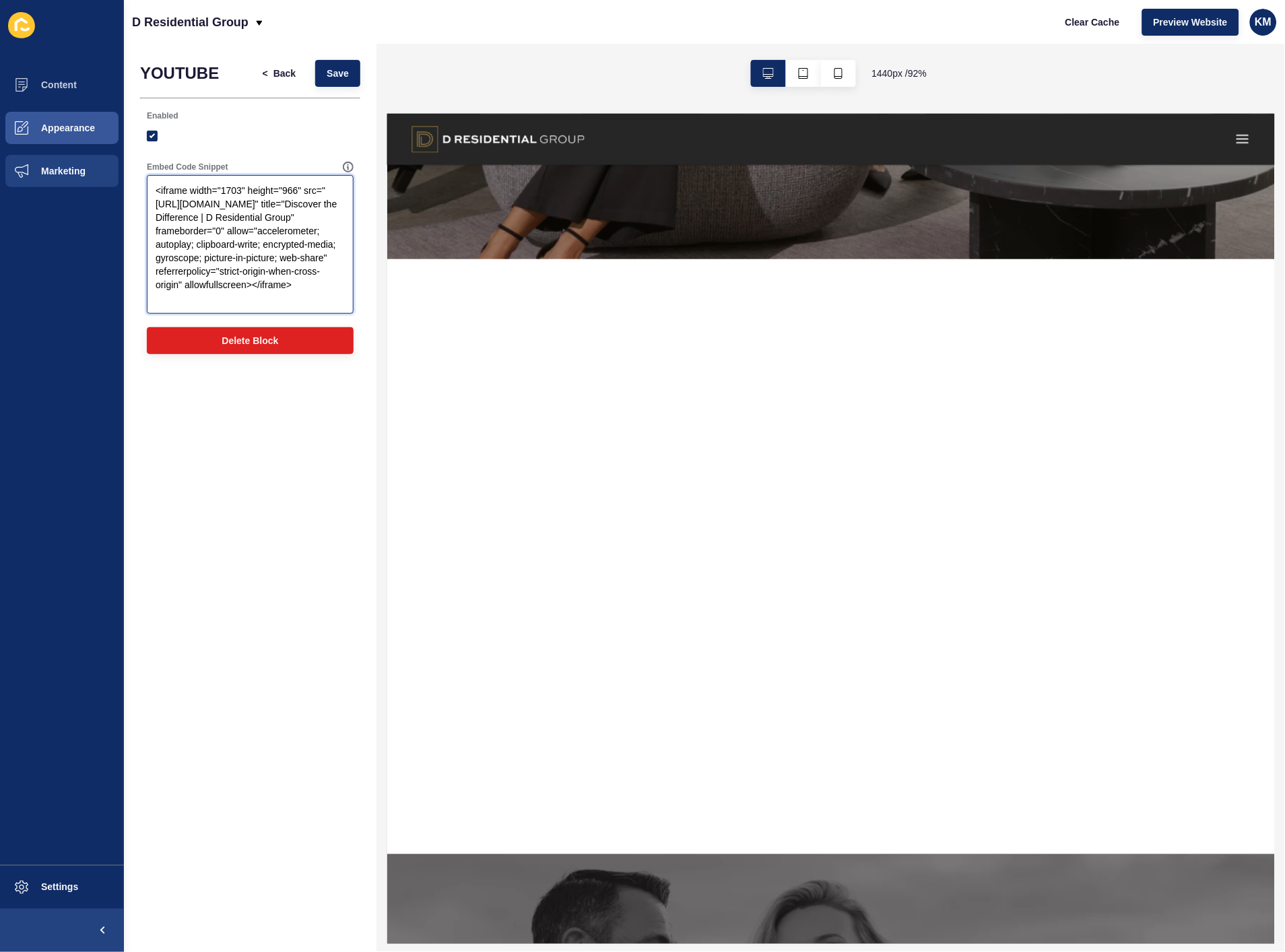
drag, startPoint x: 207, startPoint y: 305, endPoint x: 8, endPoint y: 214, distance: 218.8
click at [105, 158] on div "Content Appearance Marketing Settings D Residential Group Clear Cache Preview W…" at bounding box center [642, 476] width 1285 height 952
drag, startPoint x: 364, startPoint y: 301, endPoint x: 258, endPoint y: 302, distance: 106.0
click at [260, 303] on textarea "<iframe width="1703" height="966" src="[URL][DOMAIN_NAME]" title="Discover the …" at bounding box center [250, 245] width 203 height 135
drag, startPoint x: 245, startPoint y: 304, endPoint x: 150, endPoint y: 172, distance: 162.6
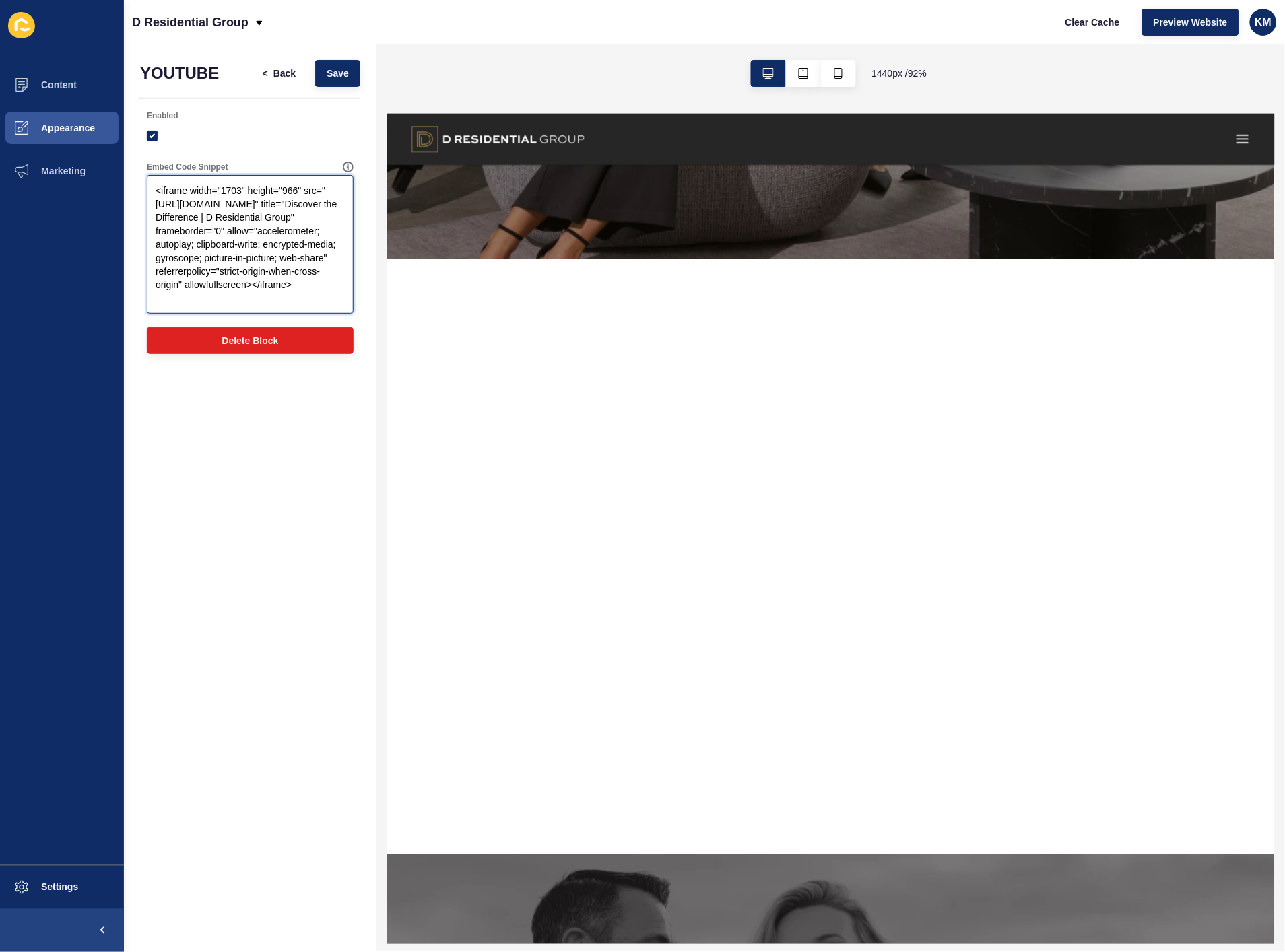
click at [99, 165] on div "Content Appearance Marketing Settings D Residential Group Clear Cache Preview W…" at bounding box center [642, 476] width 1285 height 952
paste textarea "3440" height="1440"
click at [327, 72] on span "Save" at bounding box center [338, 74] width 22 height 14
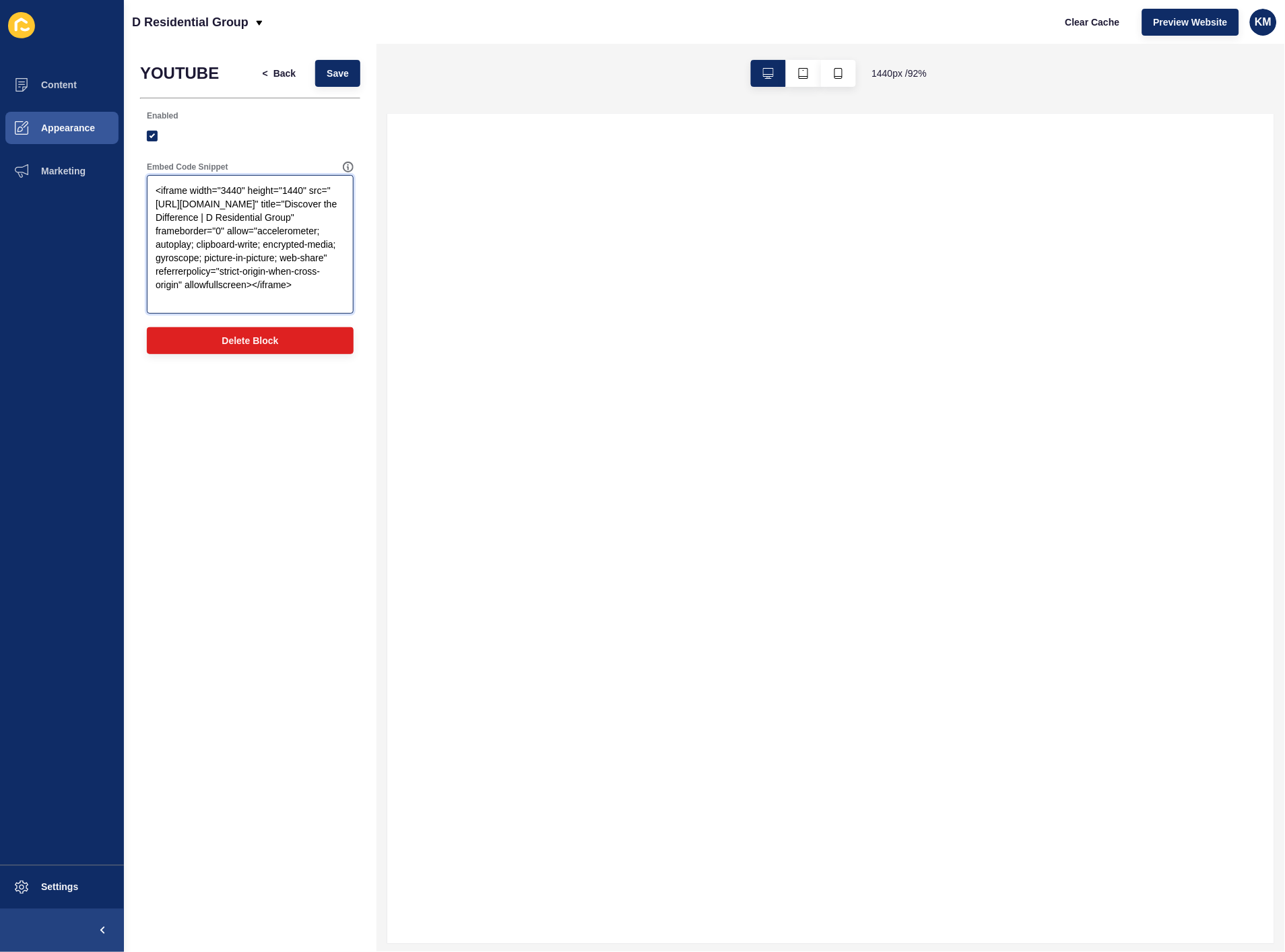
drag, startPoint x: 51, startPoint y: 138, endPoint x: 35, endPoint y: 125, distance: 20.6
click at [35, 125] on div "Content Appearance Marketing Settings D Residential Group Clear Cache Preview W…" at bounding box center [642, 476] width 1285 height 952
paste textarea "1703" height="966"
type textarea "<iframe width="1703" height="966" src="[URL][DOMAIN_NAME]" title="Discover the …"
click at [334, 72] on span "Save" at bounding box center [338, 74] width 22 height 14
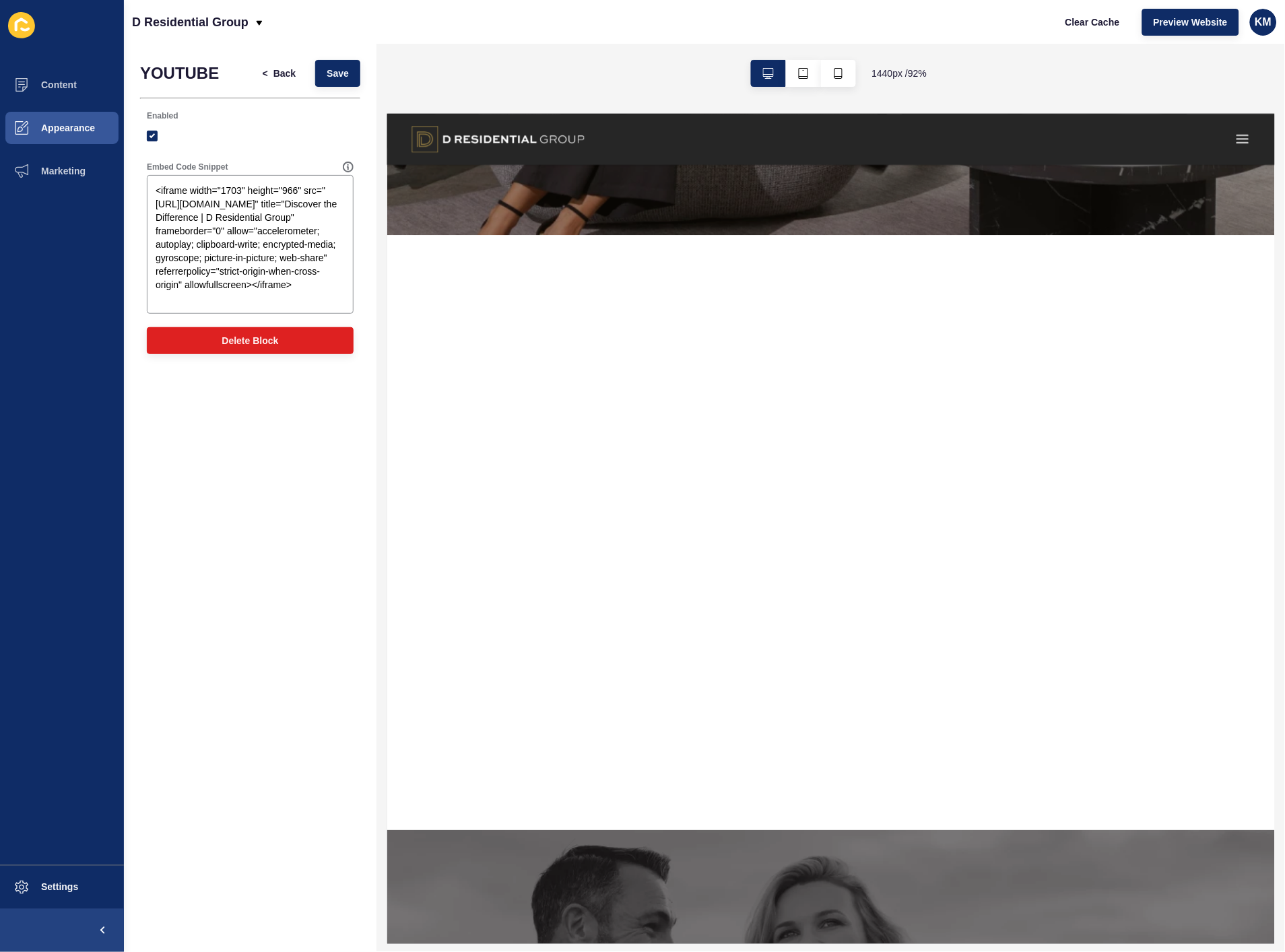
scroll to position [823, 0]
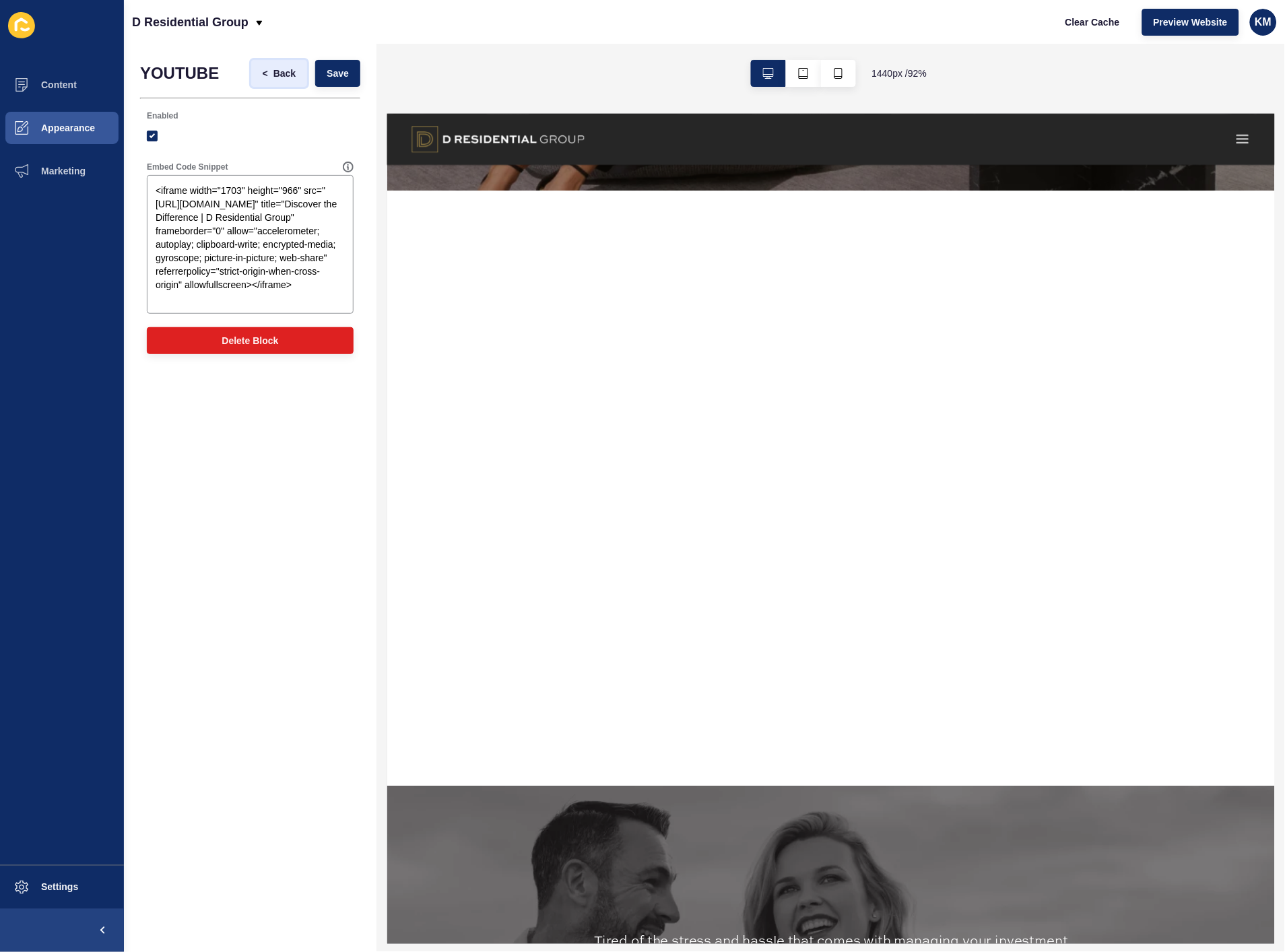
click at [268, 68] on span "<" at bounding box center [268, 74] width 11 height 14
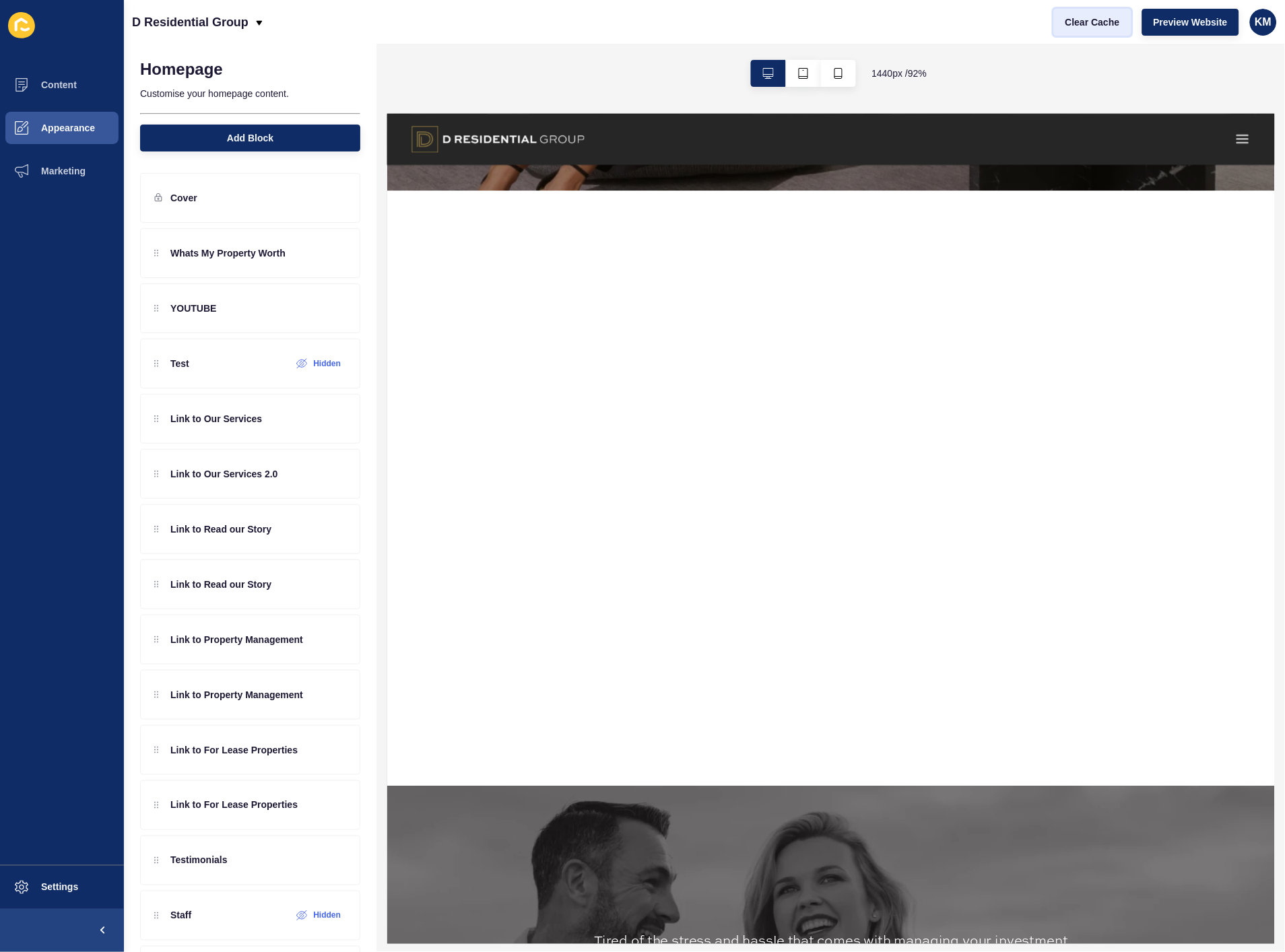
click at [1083, 30] on button "Clear Cache" at bounding box center [1093, 22] width 77 height 27
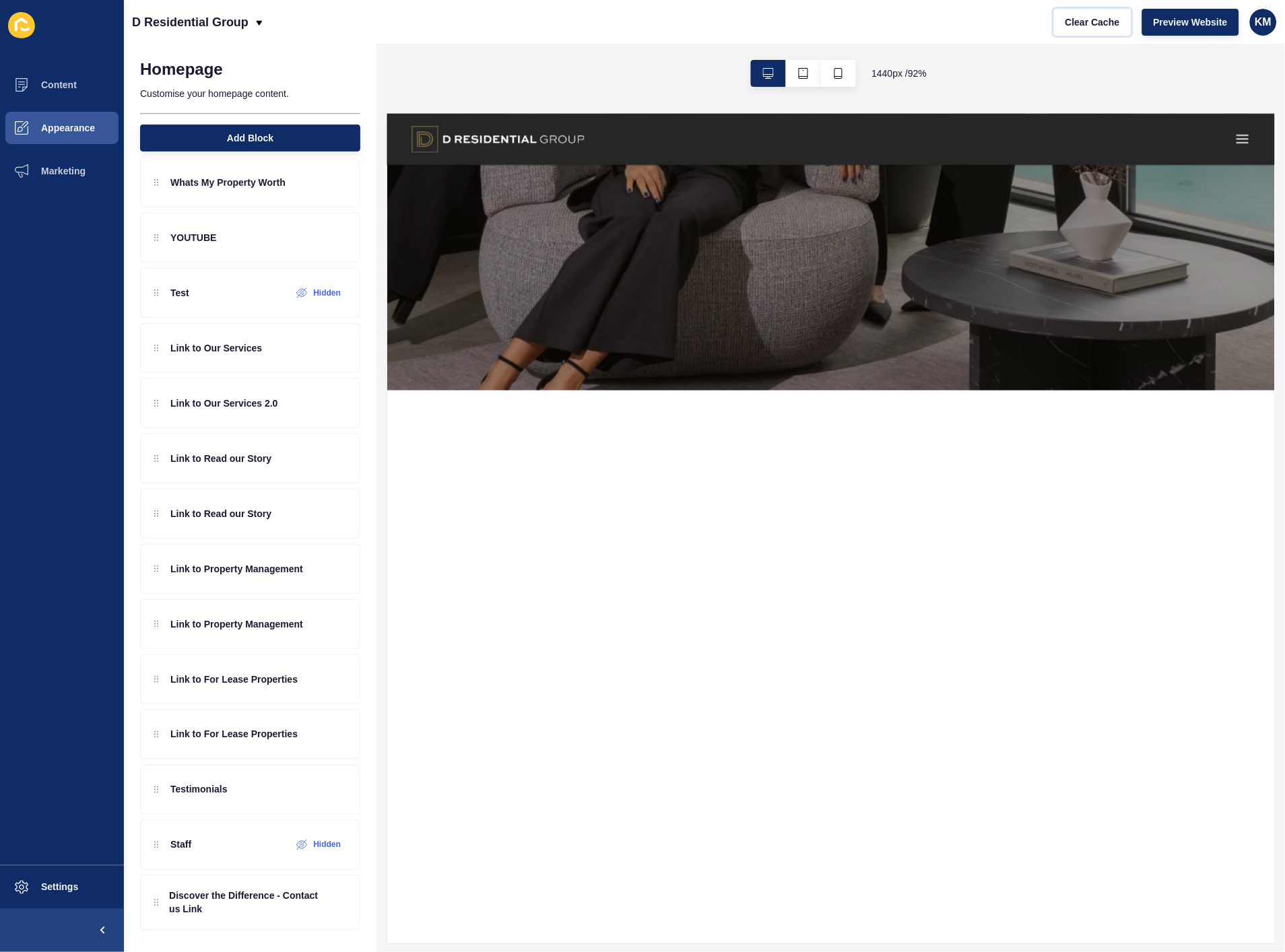
scroll to position [598, 0]
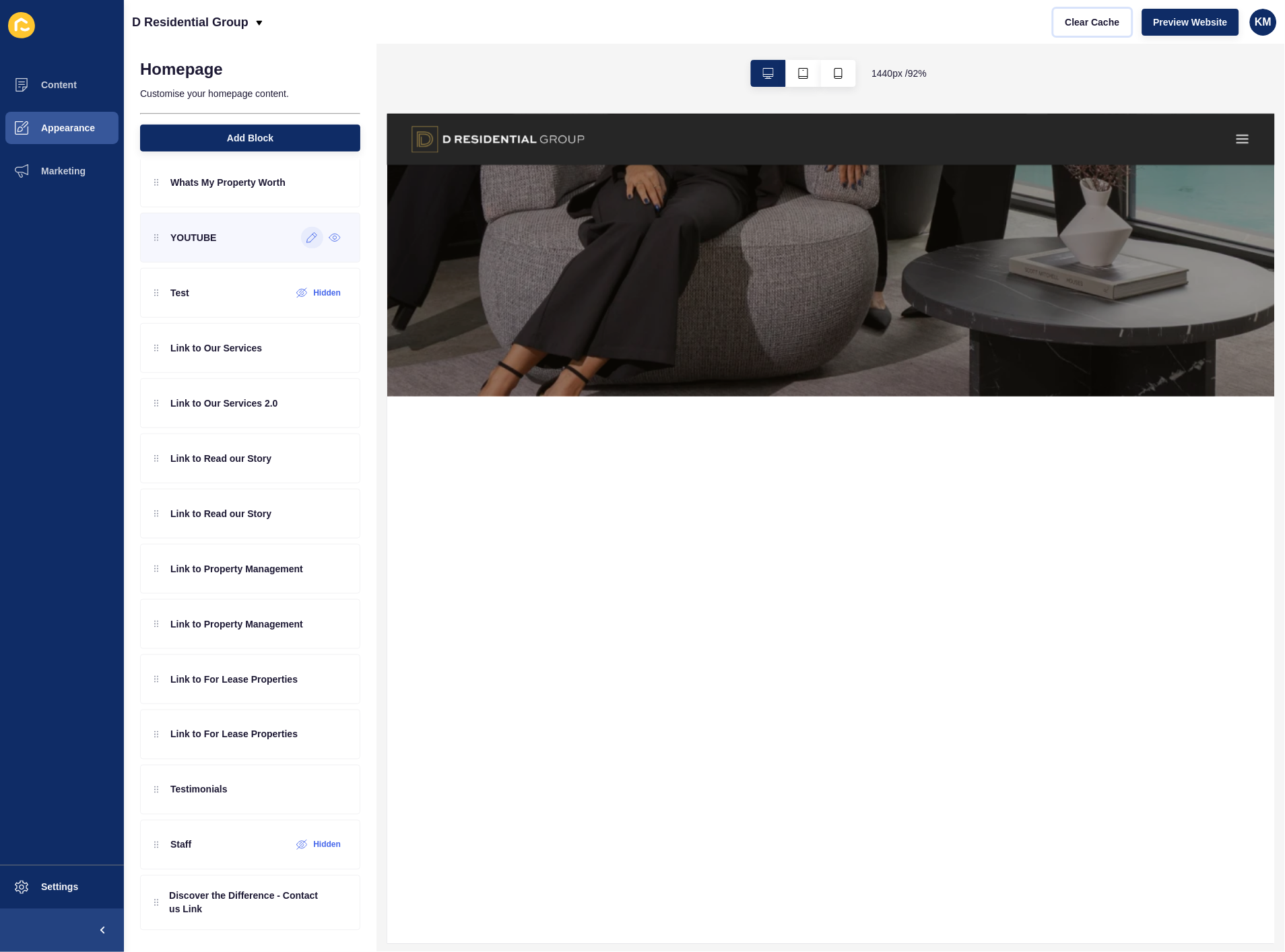
click at [307, 238] on icon at bounding box center [312, 238] width 12 height 11
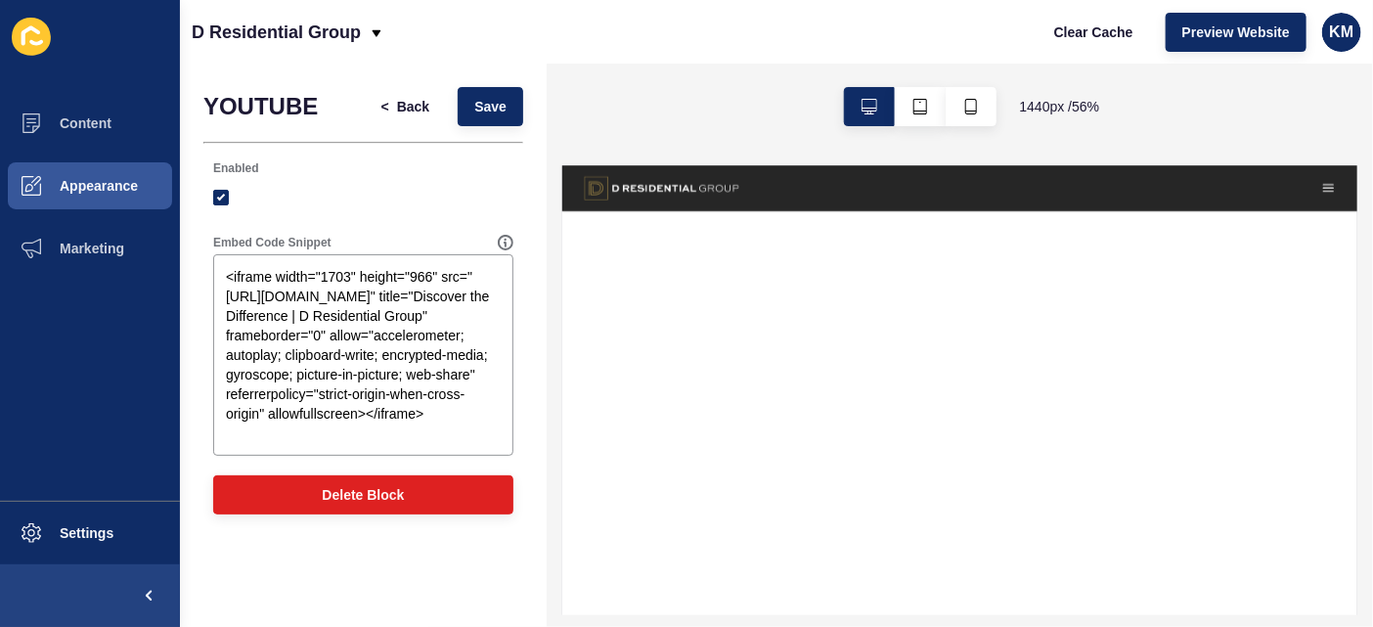
drag, startPoint x: 930, startPoint y: 191, endPoint x: 1156, endPoint y: 213, distance: 227.0
click at [1156, 213] on div at bounding box center [1235, 205] width 1271 height 42
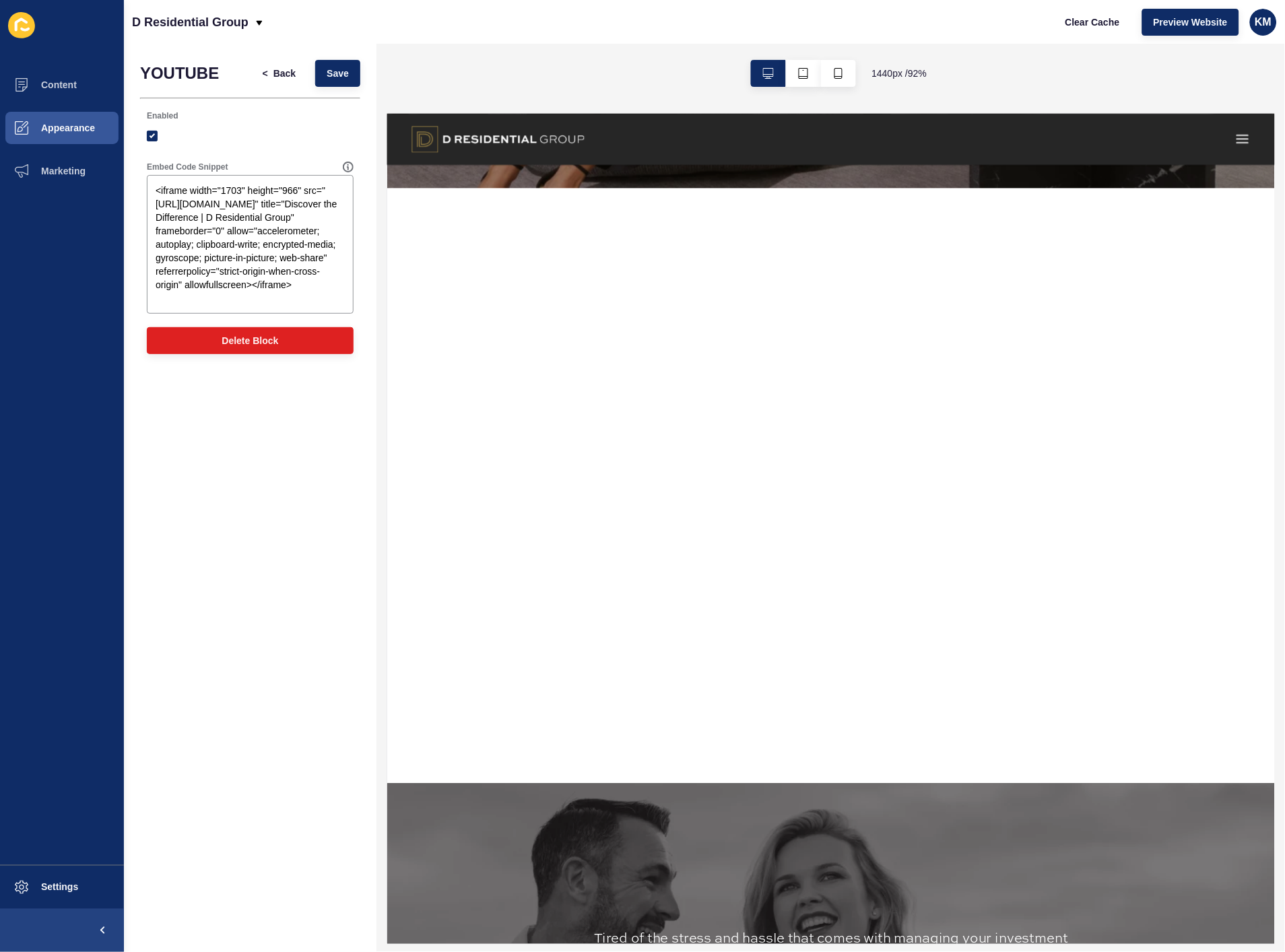
scroll to position [823, 0]
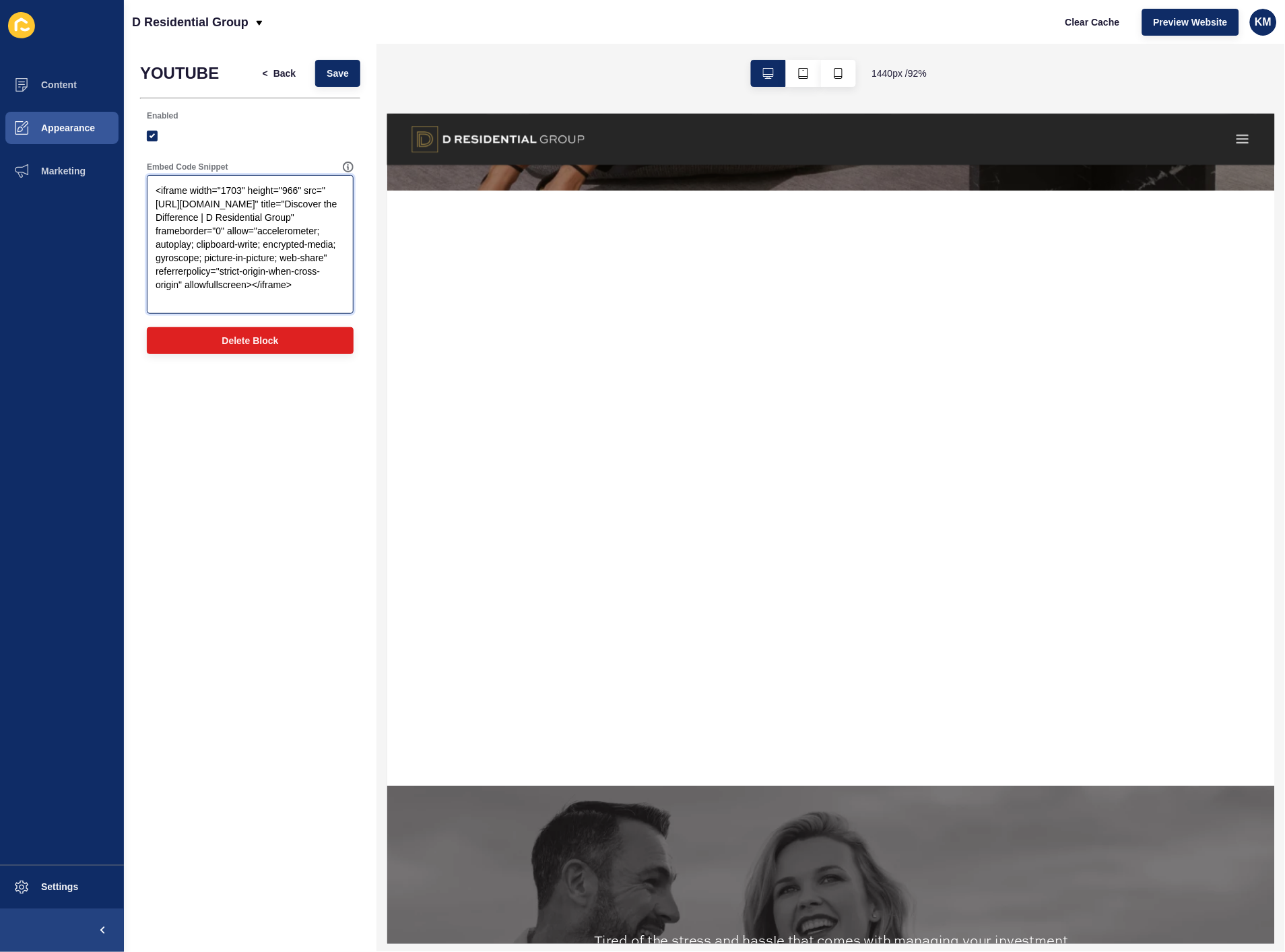
click at [254, 283] on textarea "<iframe width="1703" height="966" src="[URL][DOMAIN_NAME]" title="Discover the …" at bounding box center [250, 245] width 203 height 135
drag, startPoint x: 224, startPoint y: 300, endPoint x: 104, endPoint y: 161, distance: 183.6
click at [104, 161] on div "Content Appearance Marketing Settings D Residential Group Clear Cache Preview W…" at bounding box center [642, 476] width 1285 height 952
click at [327, 76] on span "Save" at bounding box center [338, 74] width 22 height 14
click at [263, 285] on textarea "<iframe width="1703" height="966" src="[URL][DOMAIN_NAME]" title="Discover the …" at bounding box center [250, 245] width 203 height 135
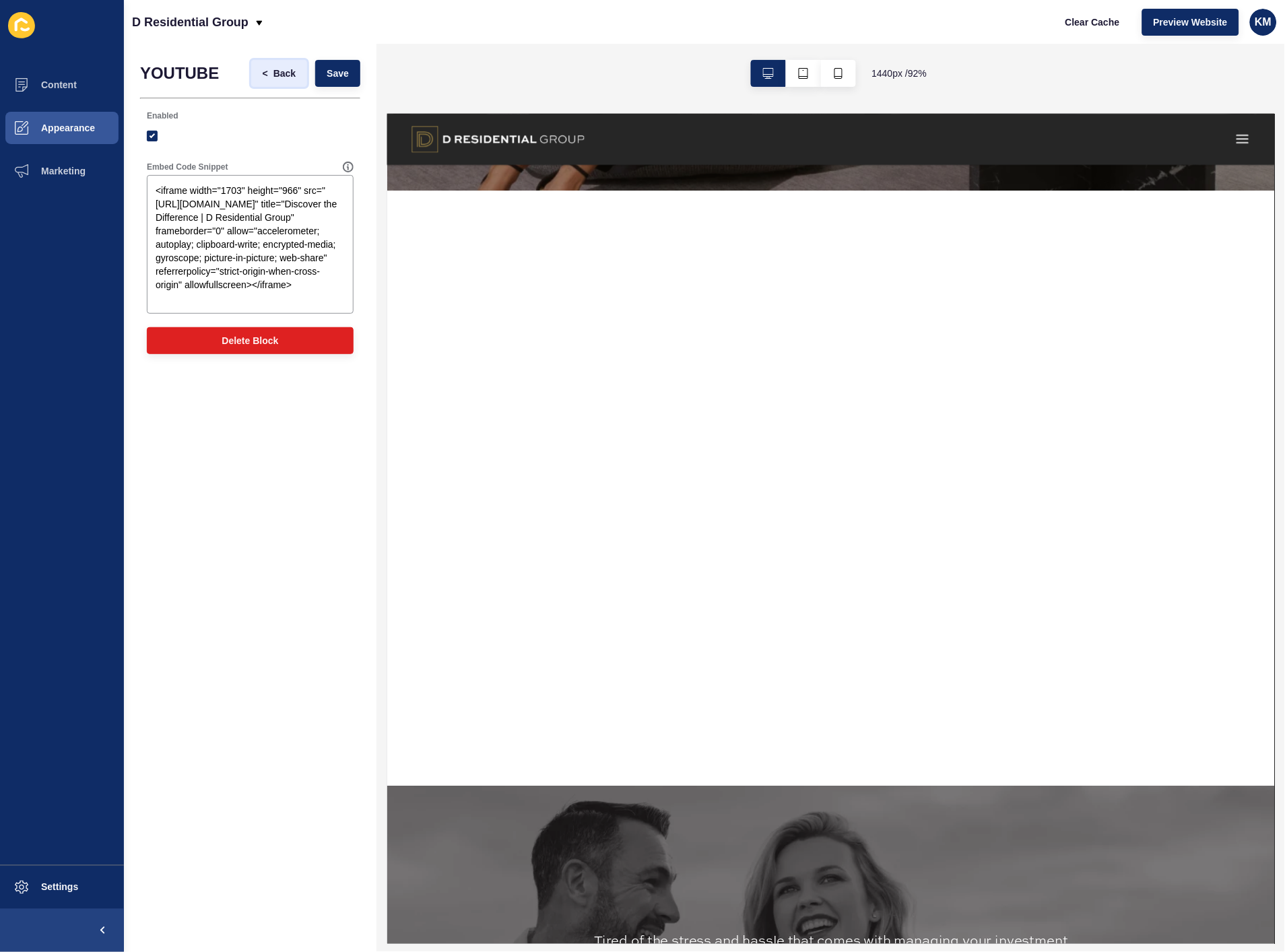
click at [268, 76] on span "<" at bounding box center [268, 74] width 11 height 14
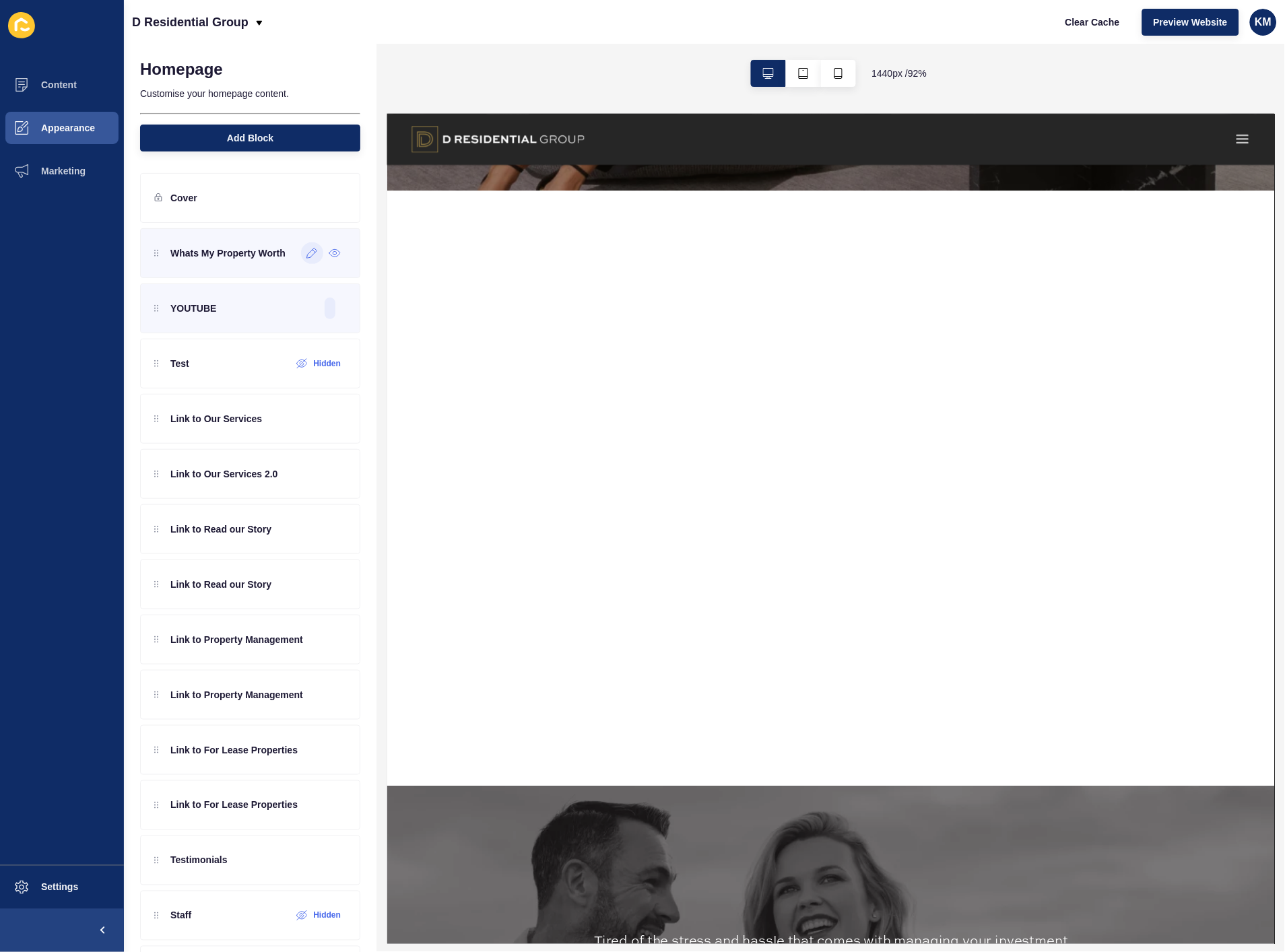
click at [301, 258] on div at bounding box center [312, 253] width 22 height 21
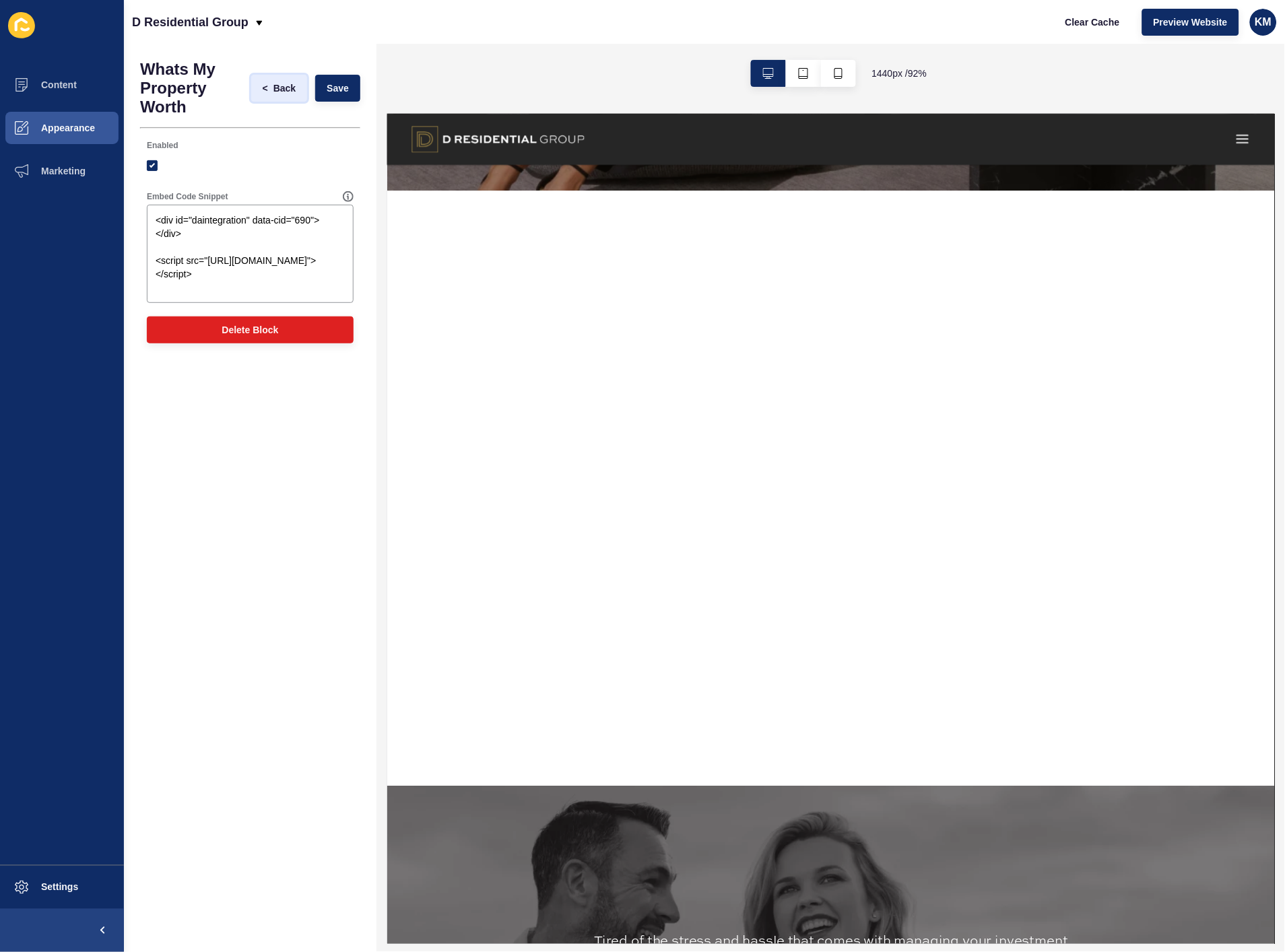
click at [279, 92] on span "Back" at bounding box center [285, 88] width 22 height 14
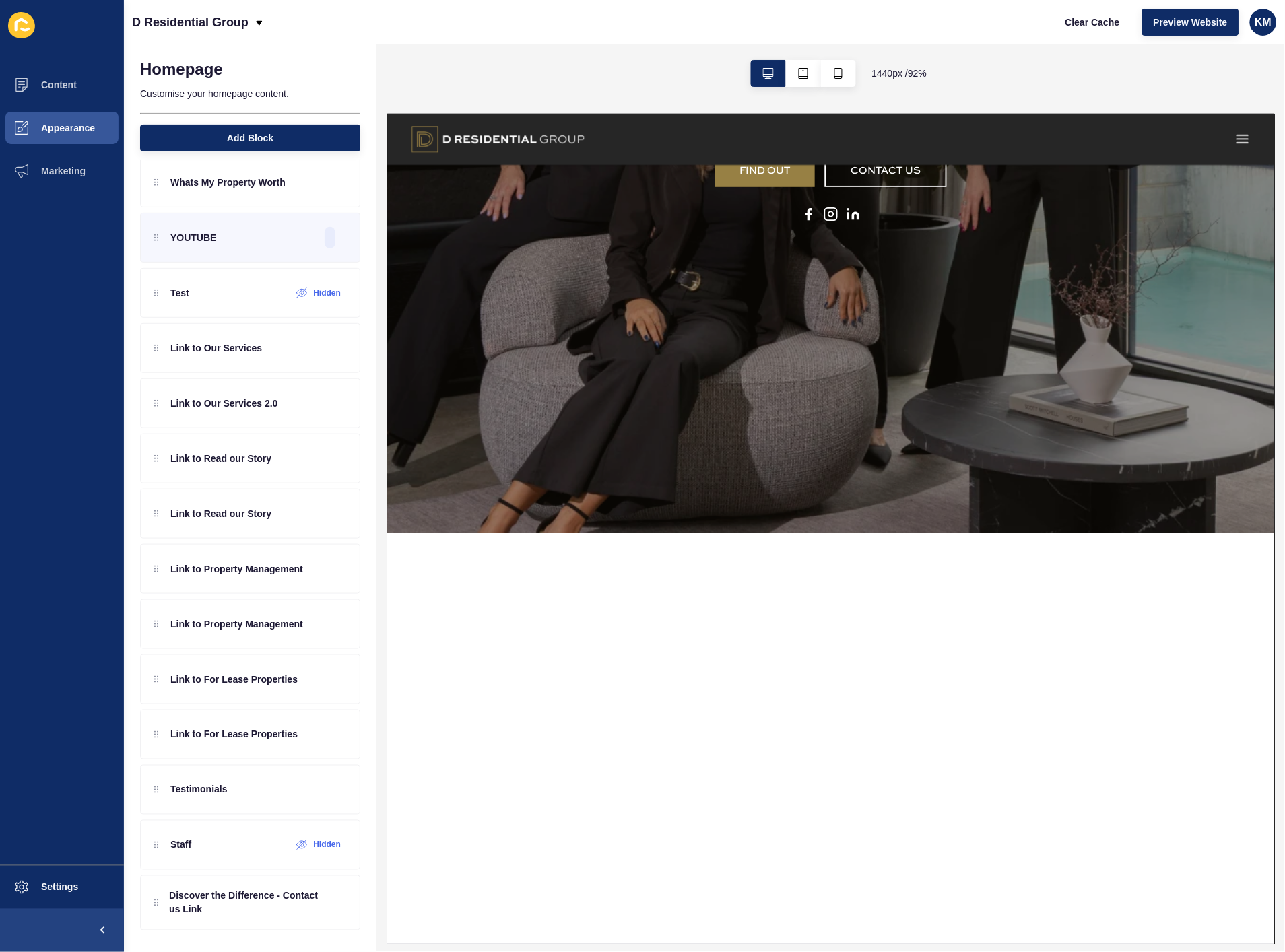
scroll to position [674, 0]
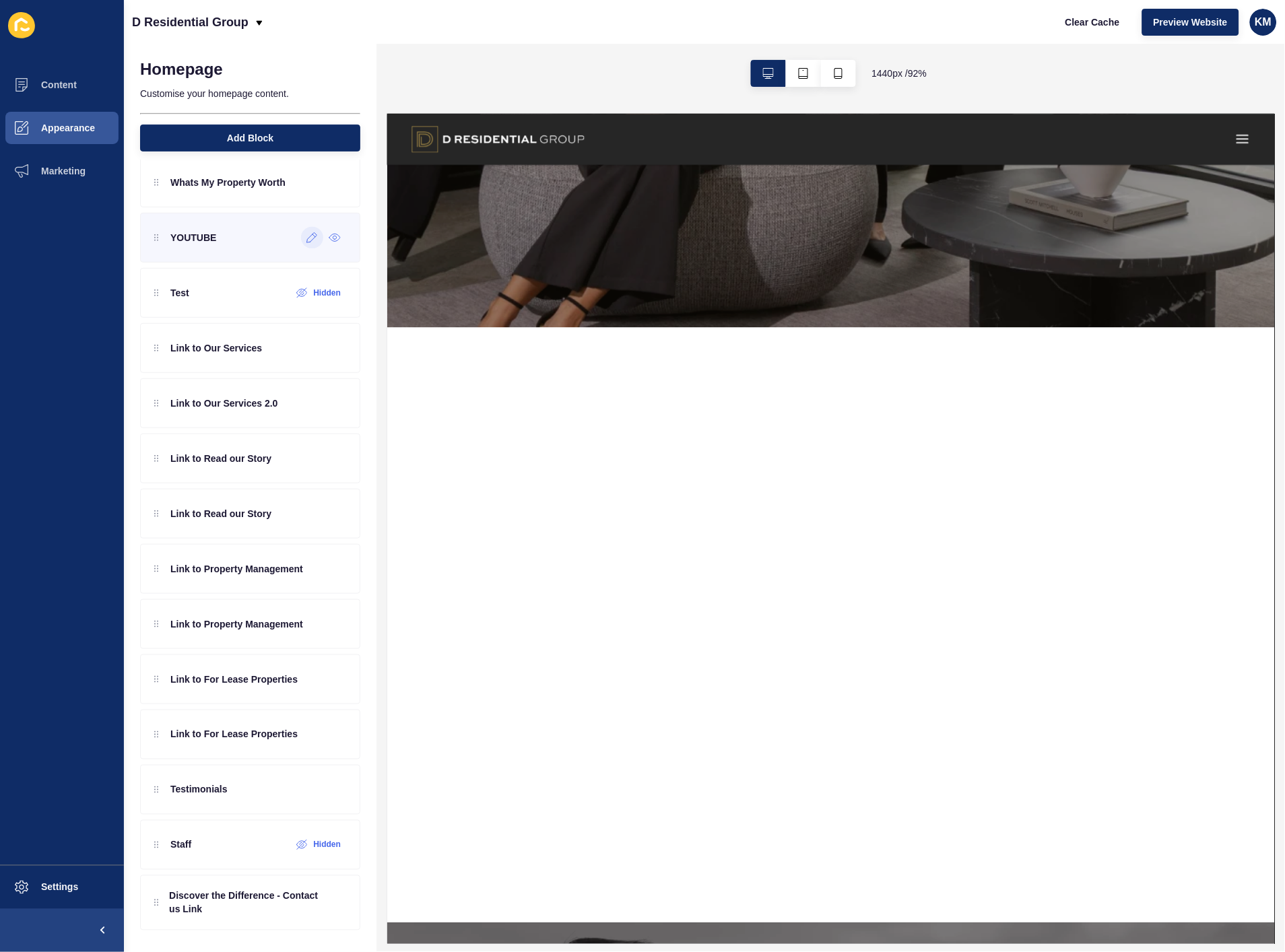
click at [301, 242] on div at bounding box center [312, 237] width 22 height 21
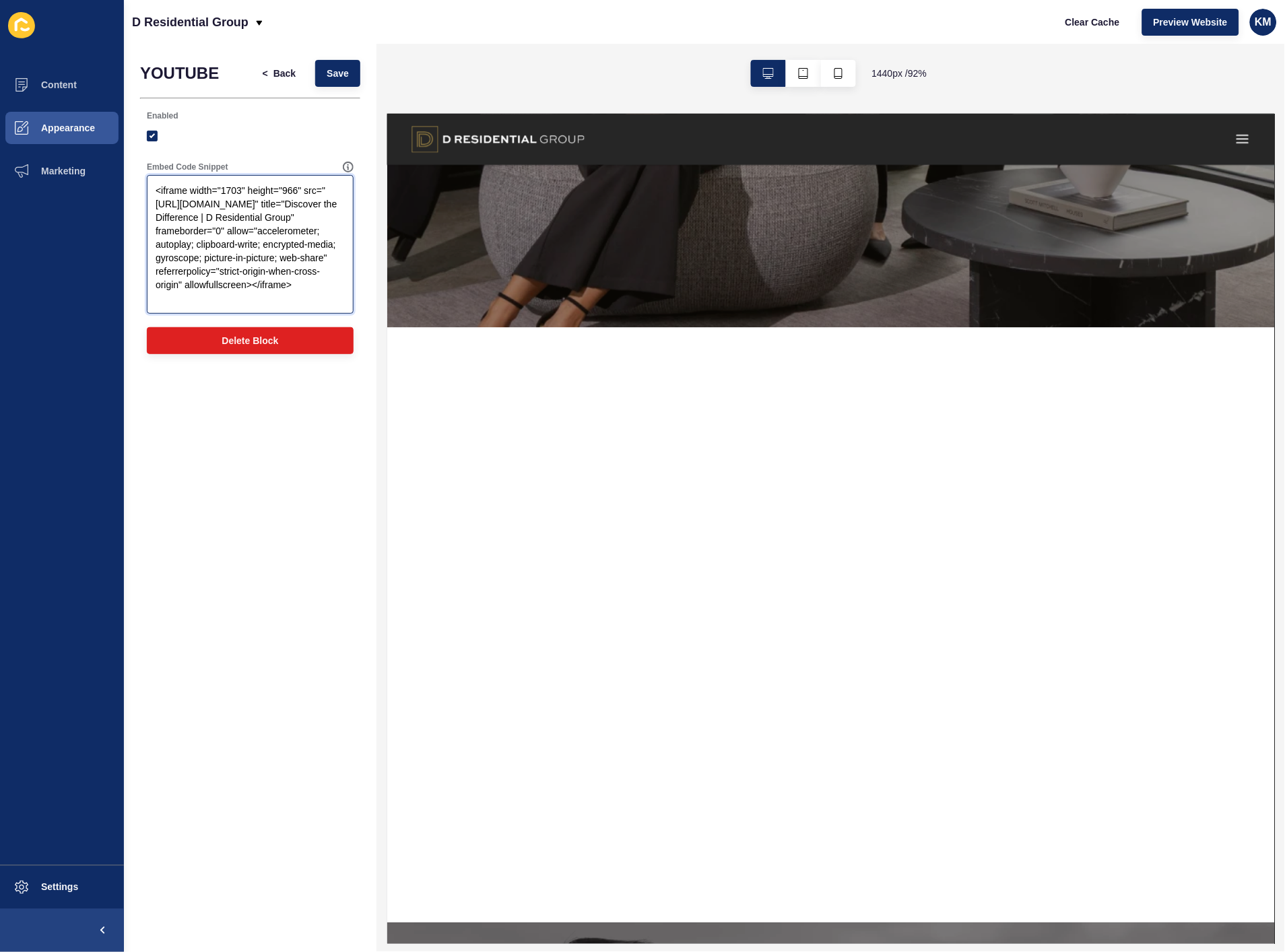
click at [240, 192] on textarea "<iframe width="1703" height="966" src="[URL][DOMAIN_NAME]" title="Discover the …" at bounding box center [250, 245] width 203 height 135
click at [238, 193] on textarea "<iframe width="1703" height="966" src="[URL][DOMAIN_NAME]" title="Discover the …" at bounding box center [250, 245] width 203 height 135
click at [241, 192] on textarea "<iframe width="1703" height="966" src="[URL][DOMAIN_NAME]" title="Discover the …" at bounding box center [250, 245] width 203 height 135
click at [353, 76] on button "Save" at bounding box center [338, 73] width 45 height 27
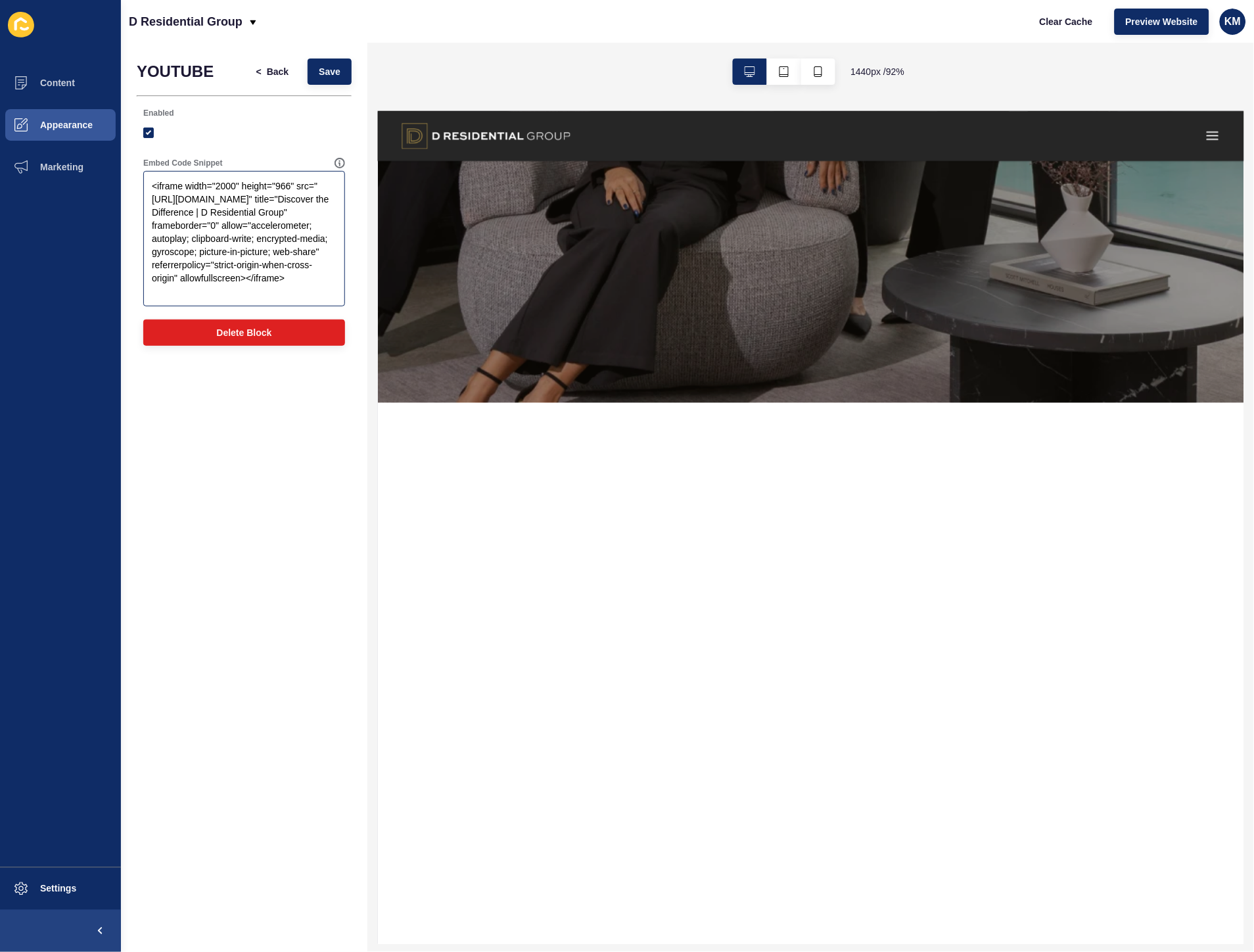
scroll to position [584, 0]
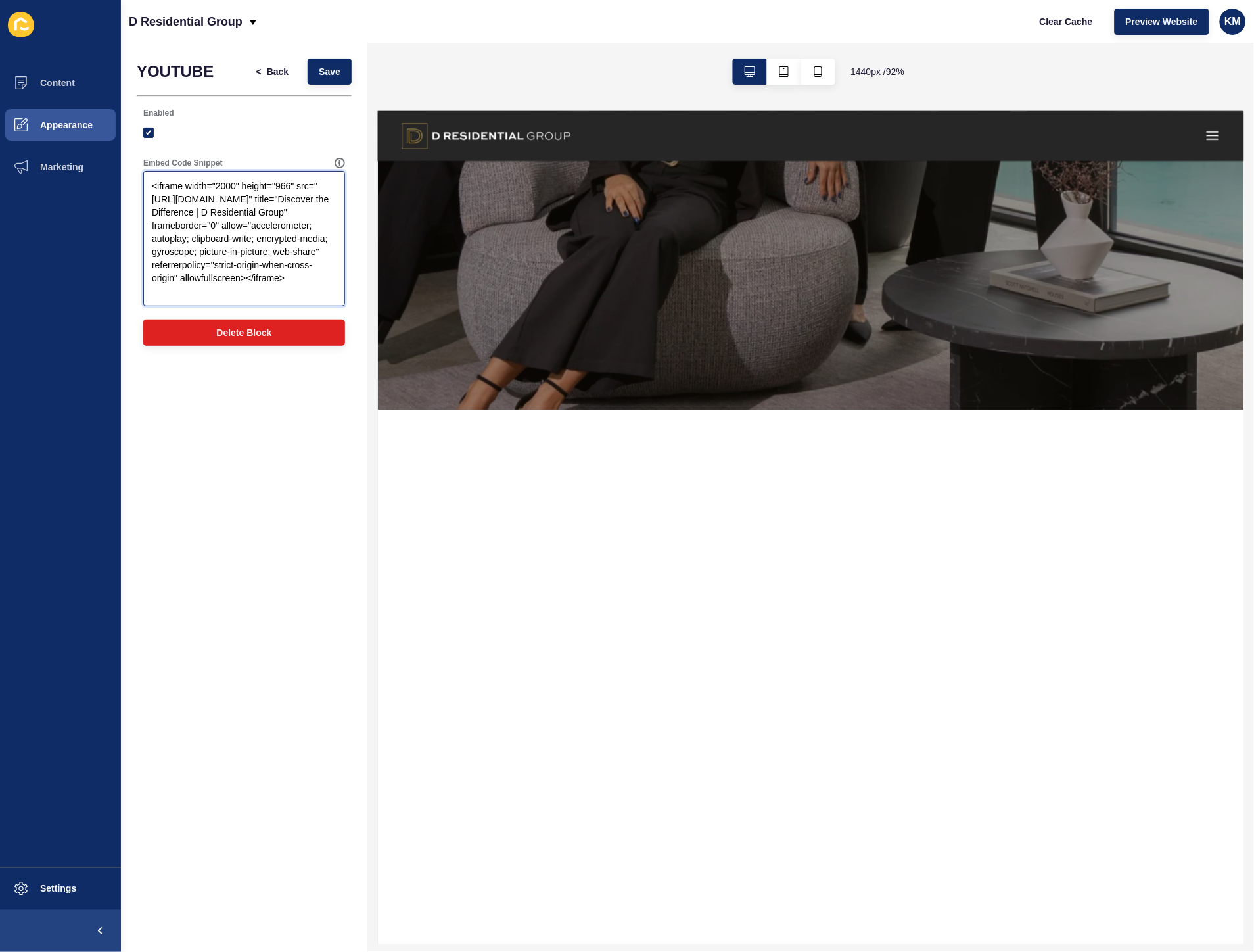
drag, startPoint x: 233, startPoint y: 187, endPoint x: 221, endPoint y: 188, distance: 12.0
click at [221, 188] on textarea "<iframe width="2000" height="966" src="[URL][DOMAIN_NAME]" title="Discover the …" at bounding box center [244, 239] width 198 height 132
drag, startPoint x: 235, startPoint y: 188, endPoint x: 217, endPoint y: 190, distance: 18.1
click at [217, 190] on textarea "<iframe width="2000" height="966" src="[URL][DOMAIN_NAME]" title="Discover the …" at bounding box center [244, 239] width 198 height 132
drag, startPoint x: 330, startPoint y: 74, endPoint x: 200, endPoint y: 9, distance: 145.3
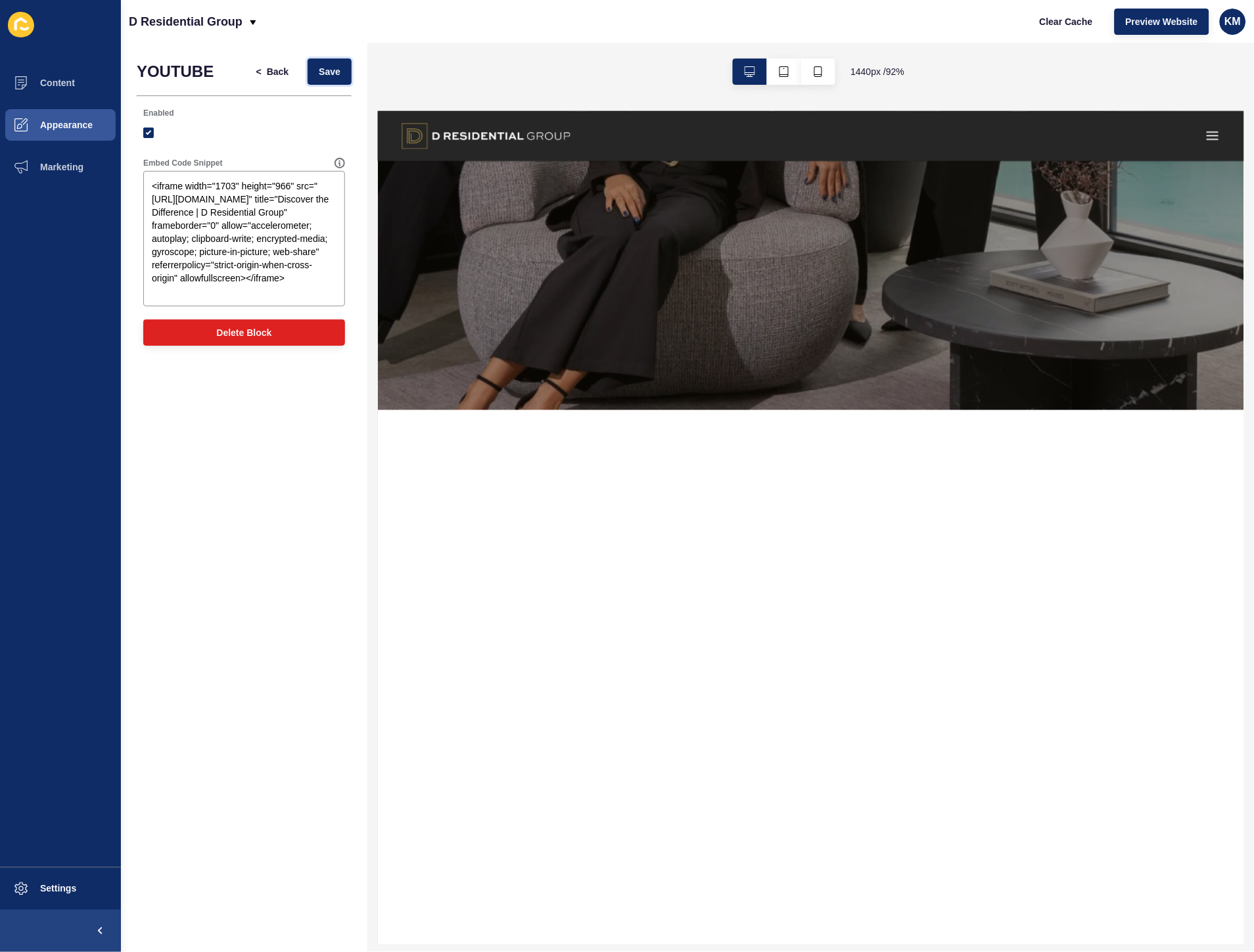
click at [330, 74] on span "Save" at bounding box center [329, 72] width 22 height 13
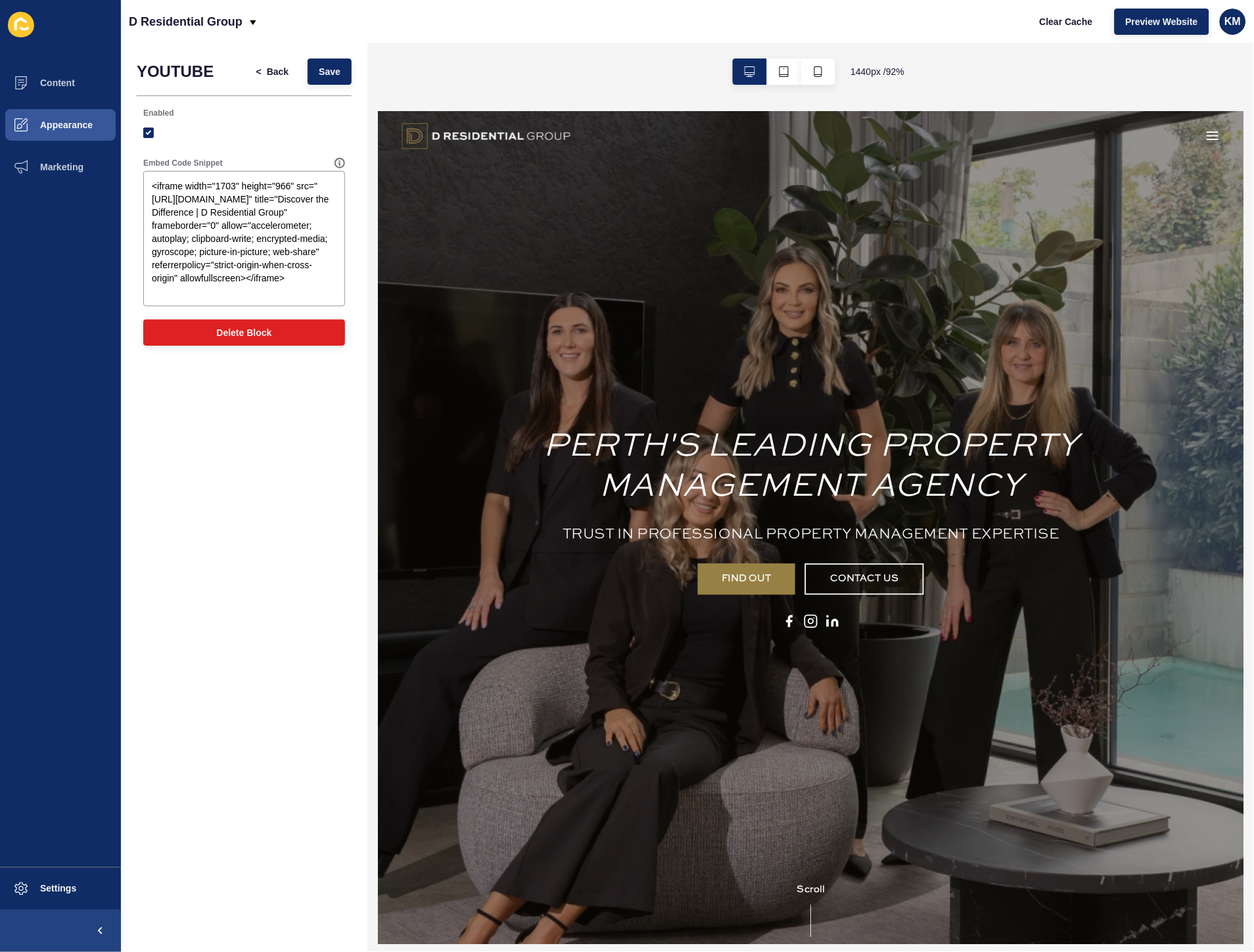
scroll to position [0, 0]
click at [305, 550] on div "YOUTUBE < Back Save Enabled Embed Code Snippet <iframe width="1703" height="966…" at bounding box center [244, 498] width 247 height 909
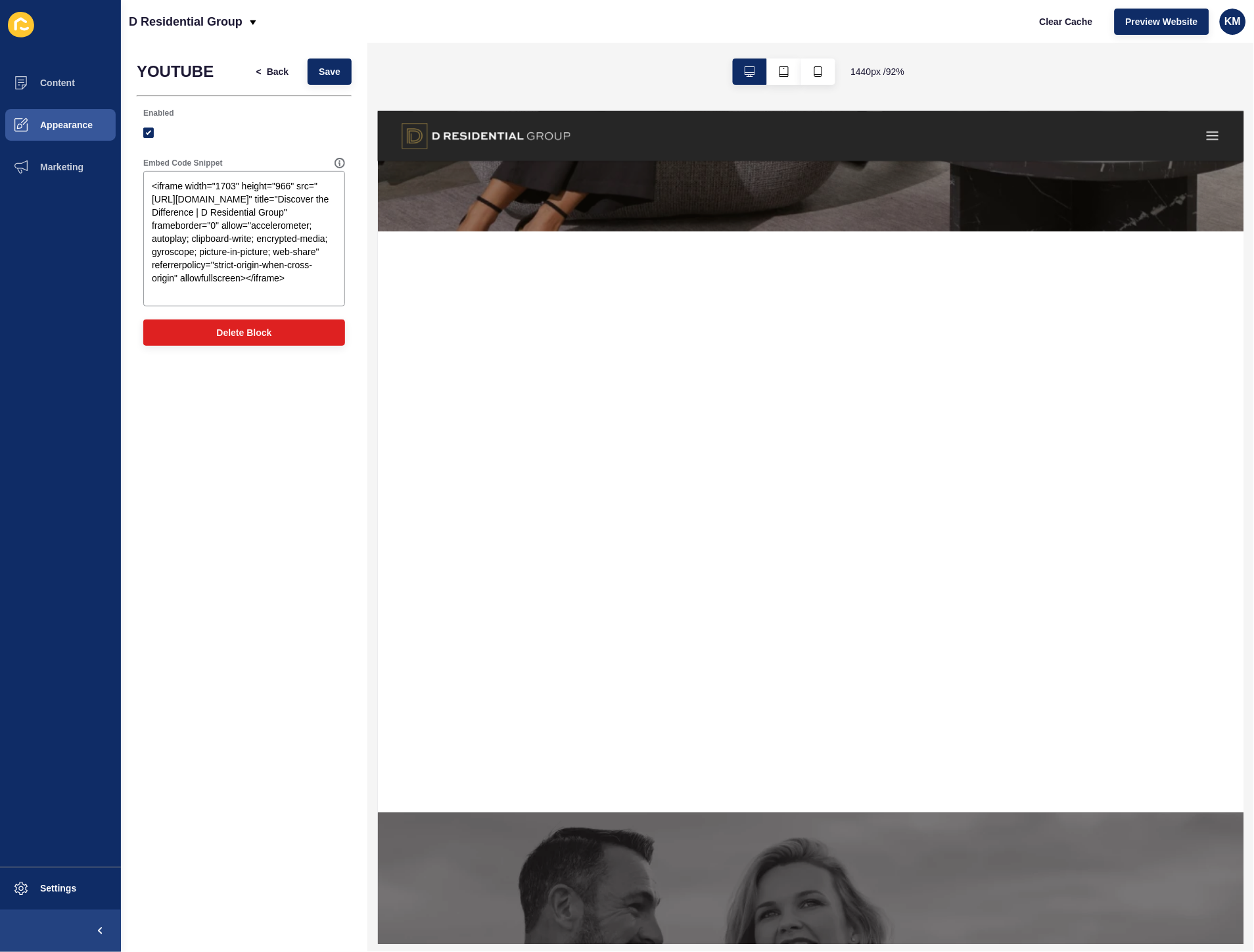
scroll to position [803, 0]
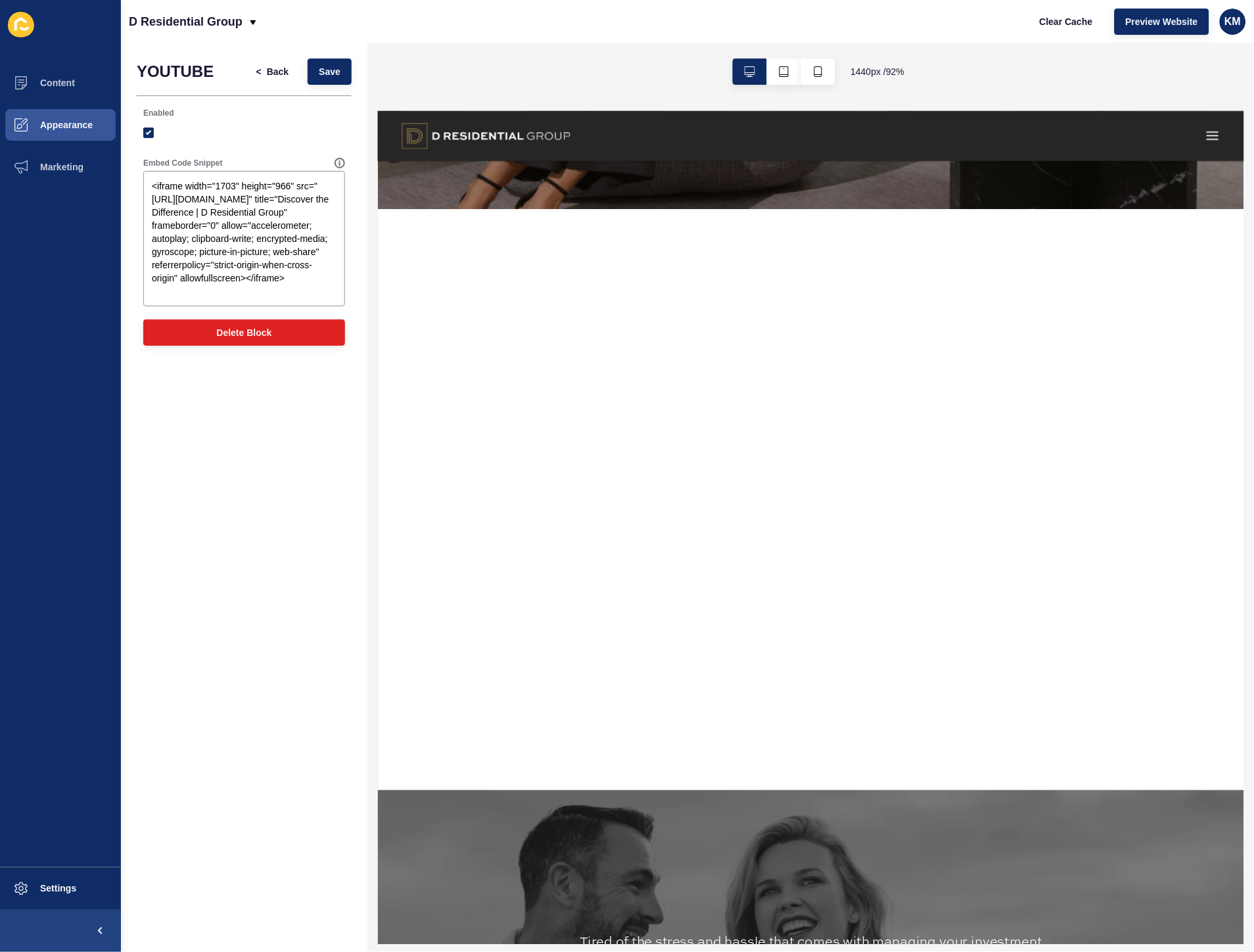
drag, startPoint x: 219, startPoint y: 658, endPoint x: 225, endPoint y: 649, distance: 10.8
click at [219, 658] on div "YOUTUBE < Back Save Enabled Embed Code Snippet <iframe width="1703" height="966…" at bounding box center [244, 498] width 247 height 909
drag, startPoint x: 290, startPoint y: 188, endPoint x: 278, endPoint y: 192, distance: 12.6
click at [277, 192] on textarea "<iframe width="1703" height="966" src="[URL][DOMAIN_NAME]" title="Discover the …" at bounding box center [244, 239] width 198 height 132
type textarea "<iframe width="1703" height="800" src="[URL][DOMAIN_NAME]" title="Discover the …"
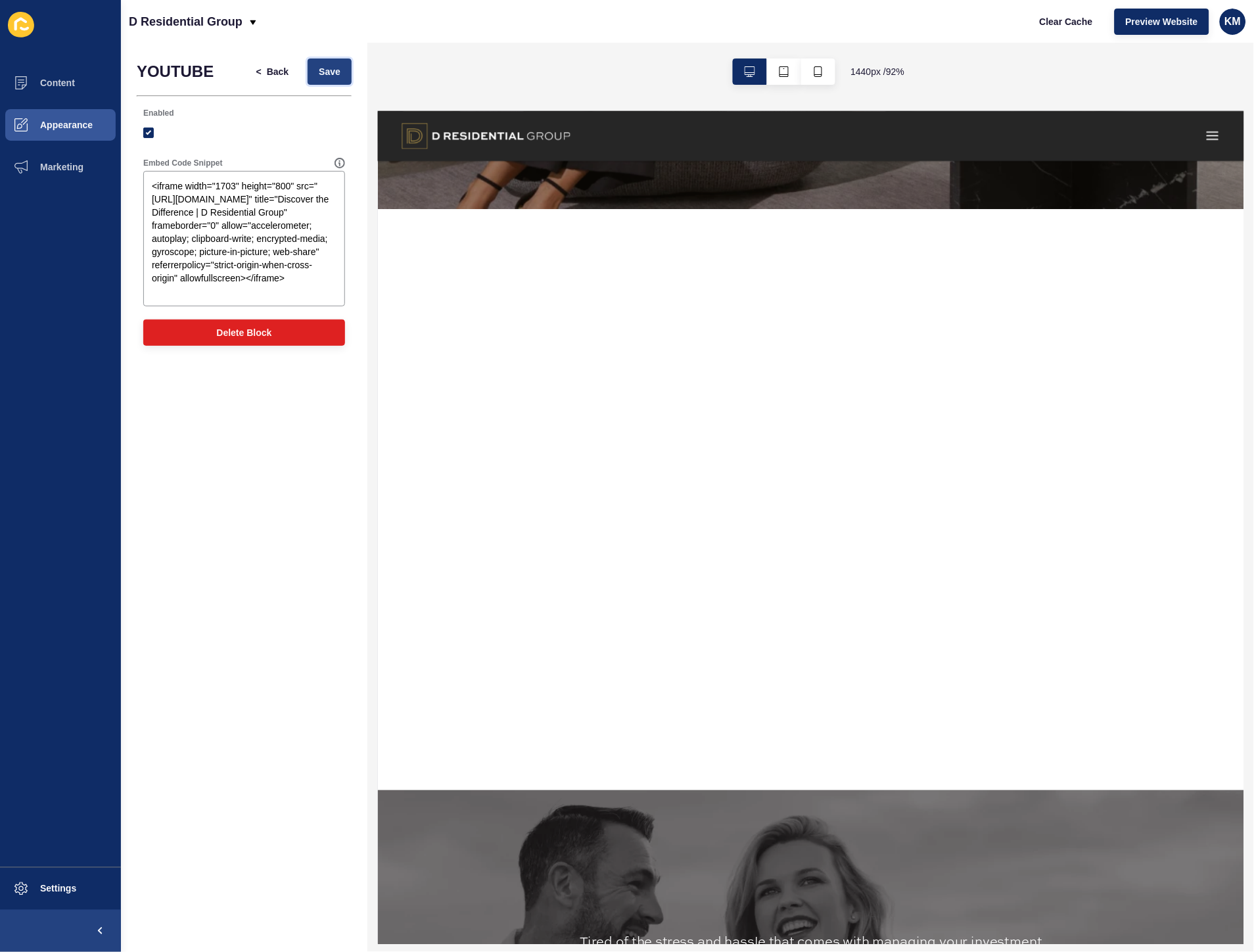
click at [327, 74] on span "Save" at bounding box center [329, 72] width 22 height 13
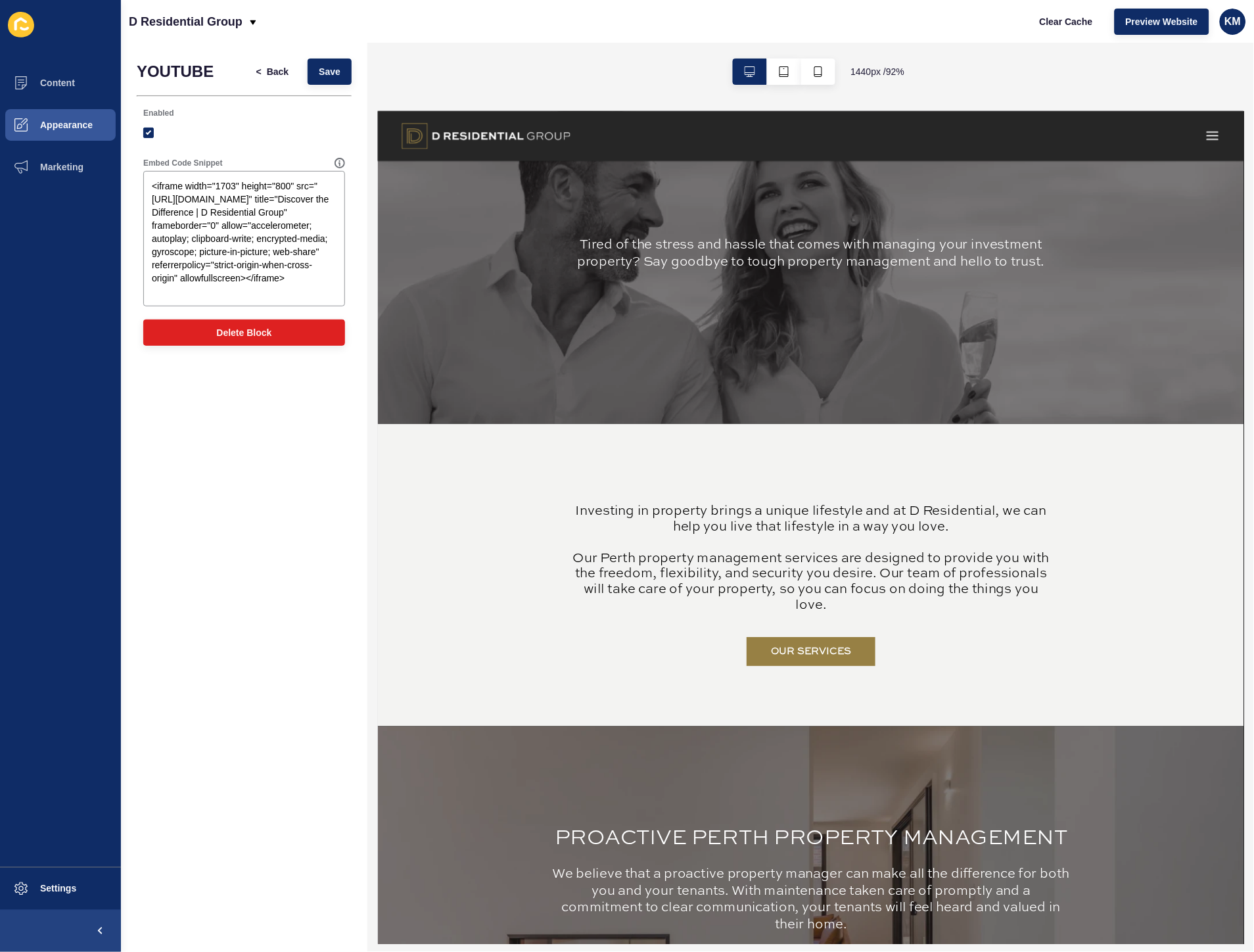
scroll to position [1388, 0]
